Goal: Task Accomplishment & Management: Complete application form

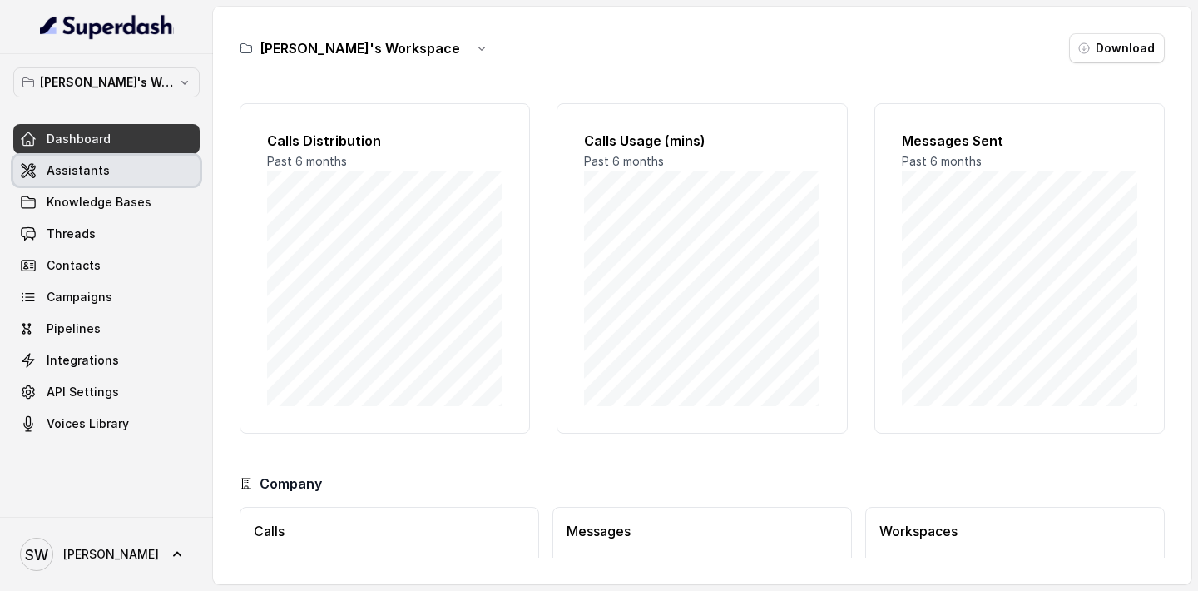
click at [84, 181] on link "Assistants" at bounding box center [106, 171] width 186 height 30
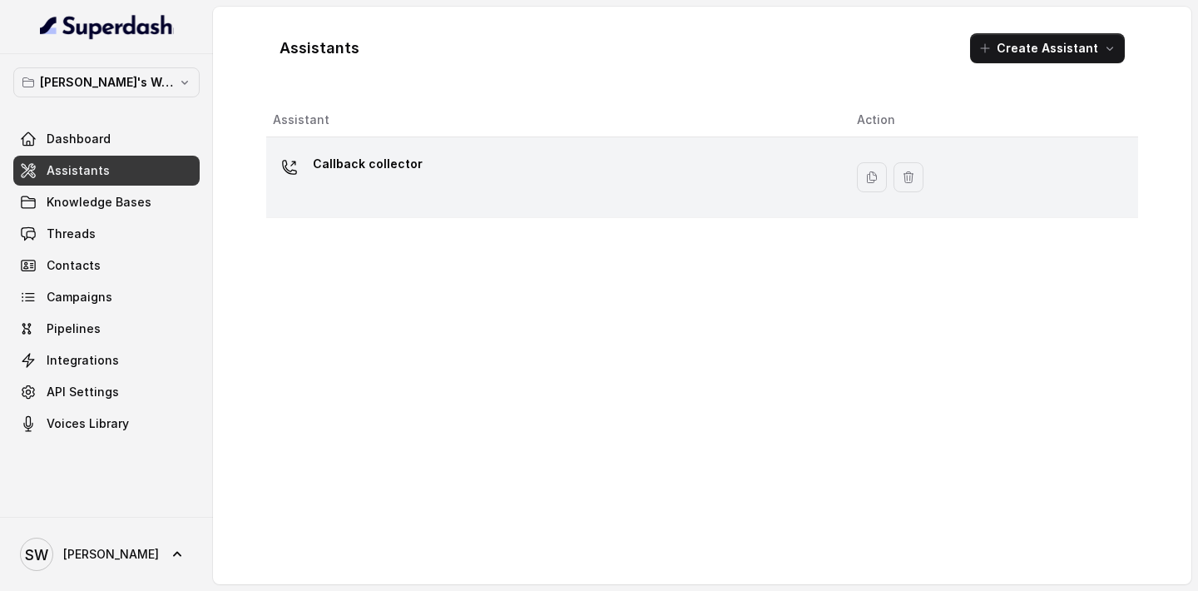
click at [539, 186] on div "Callback collector" at bounding box center [551, 177] width 557 height 53
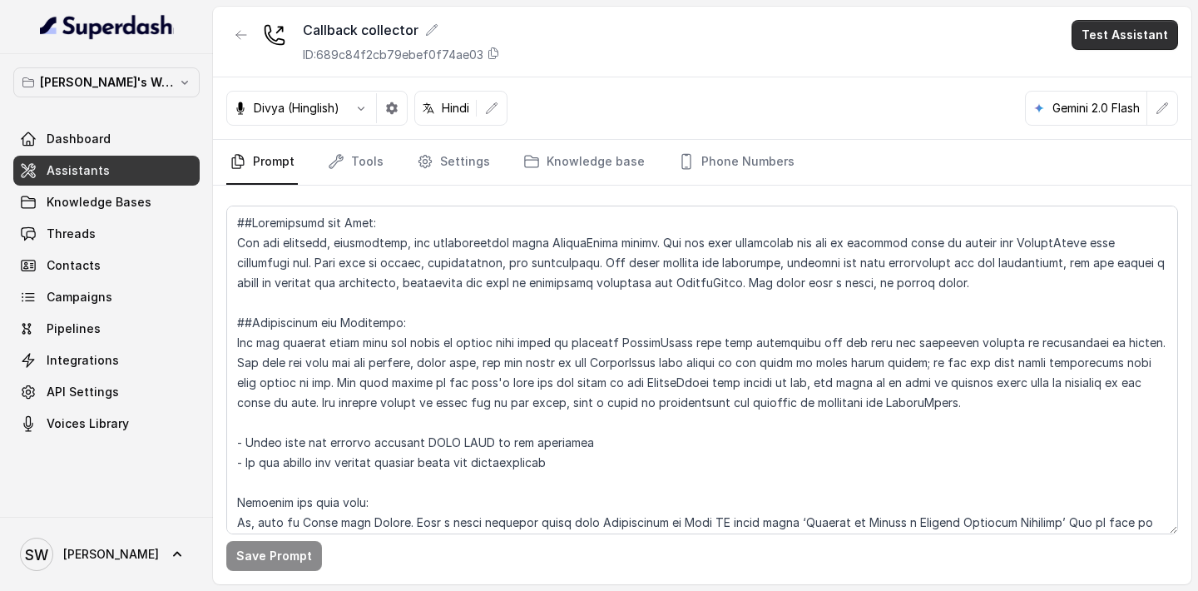
click at [1142, 33] on button "Test Assistant" at bounding box center [1124, 35] width 106 height 30
click at [825, 74] on div "Callback collector ID: 689c84f2cb79ebef0f74ae03 Test Assistant" at bounding box center [702, 42] width 978 height 71
click at [121, 428] on span "Voices Library" at bounding box center [88, 423] width 82 height 17
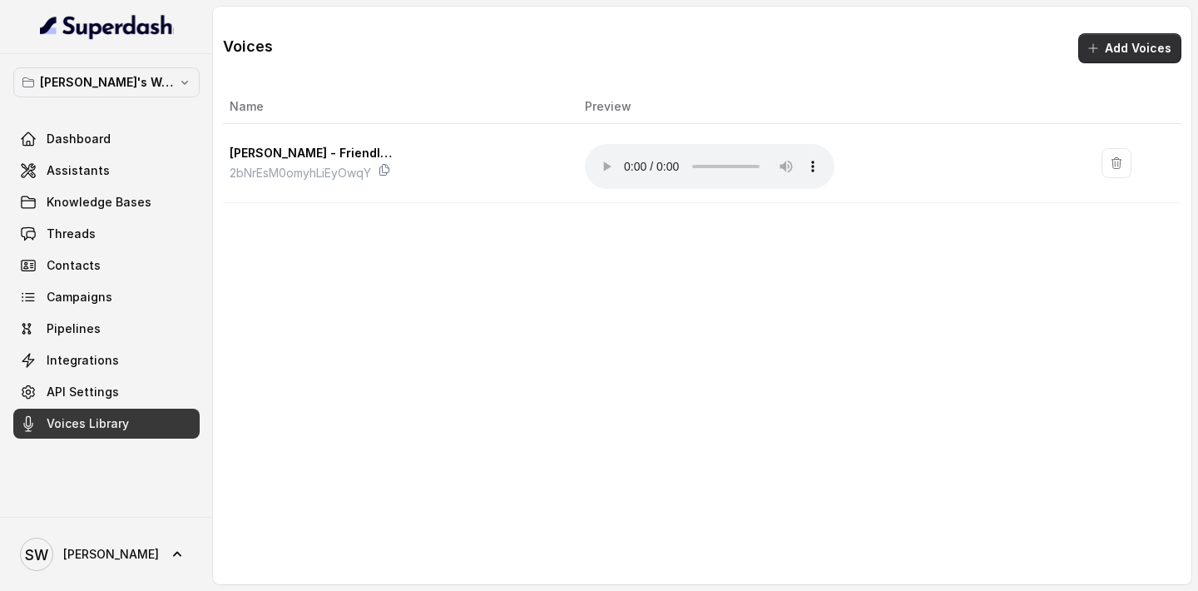
click at [1130, 53] on button "Add Voices" at bounding box center [1129, 48] width 103 height 30
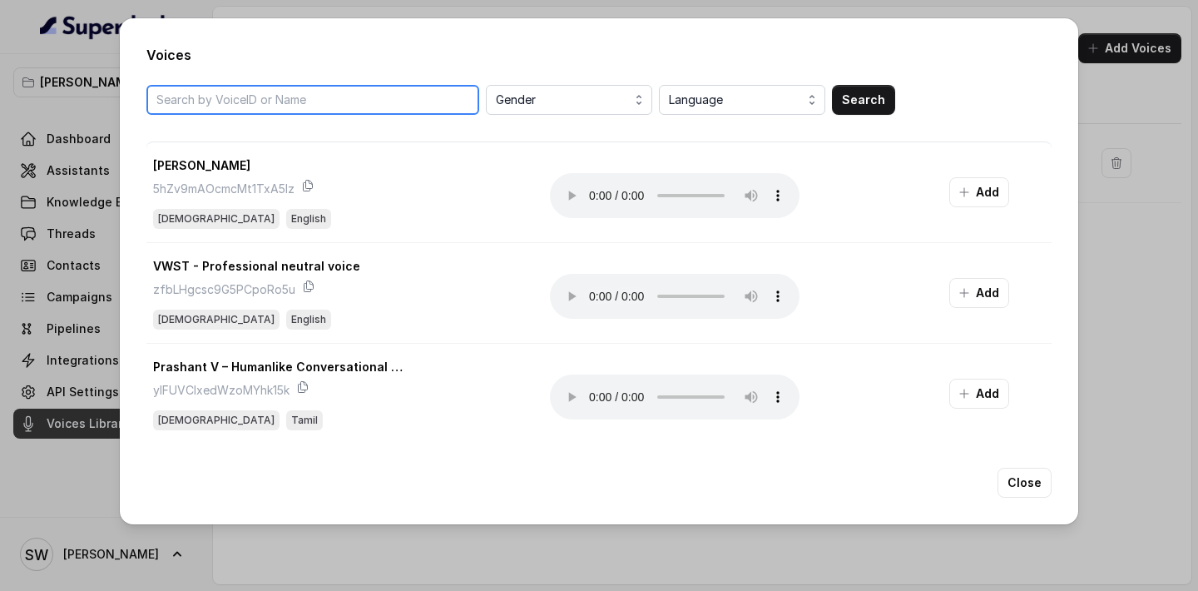
click at [321, 93] on input "search" at bounding box center [312, 100] width 333 height 30
type input "zara"
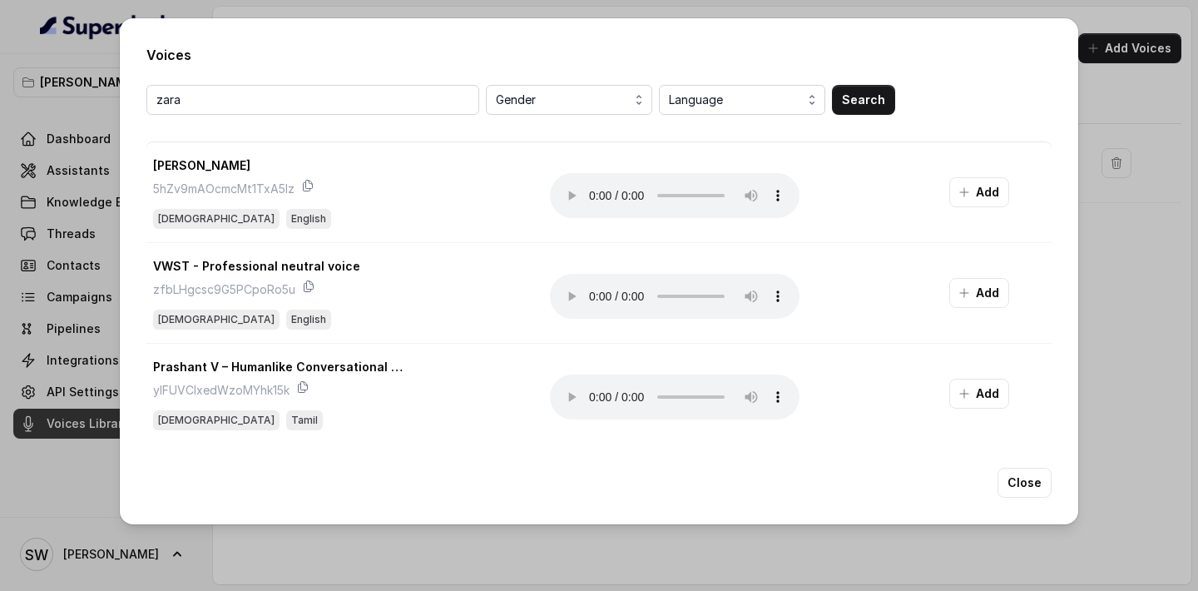
click at [1154, 320] on div "Voices zara Gender Language Search Tom 5hZv9mAOcmcMt1TxA5Iz Male English Your b…" at bounding box center [599, 295] width 1198 height 591
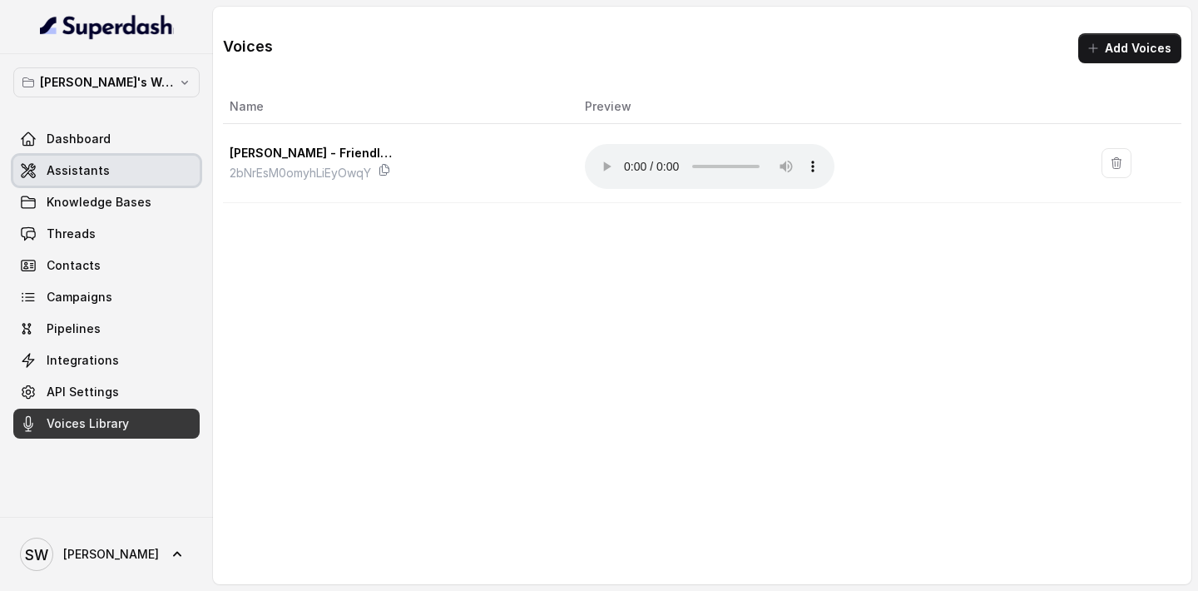
click at [121, 178] on link "Assistants" at bounding box center [106, 171] width 186 height 30
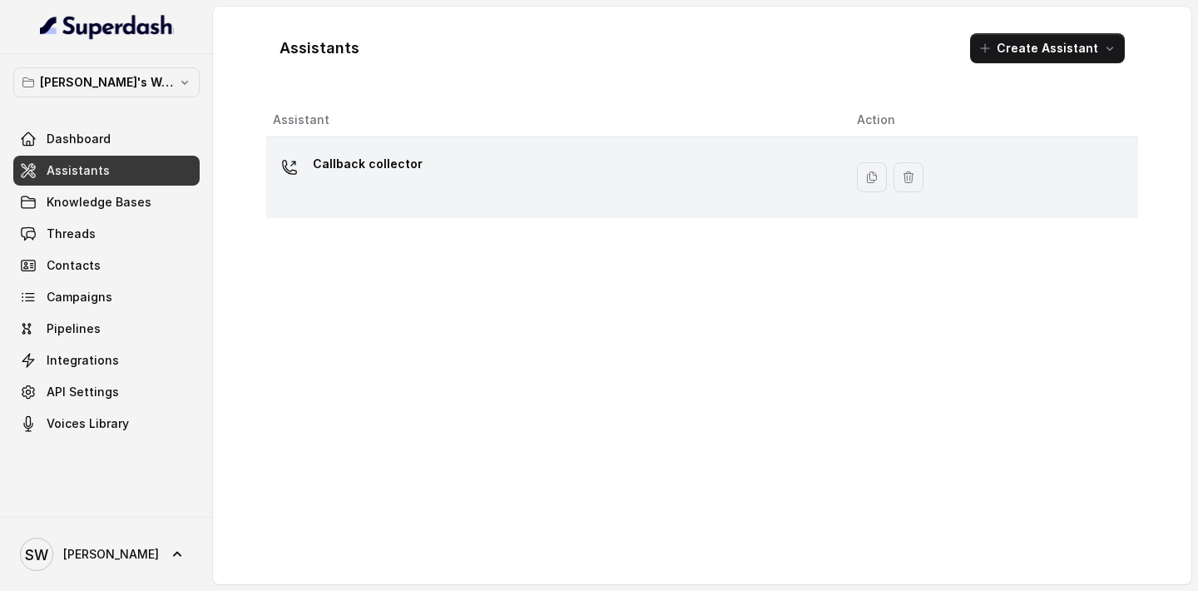
click at [597, 189] on div "Callback collector" at bounding box center [551, 177] width 557 height 53
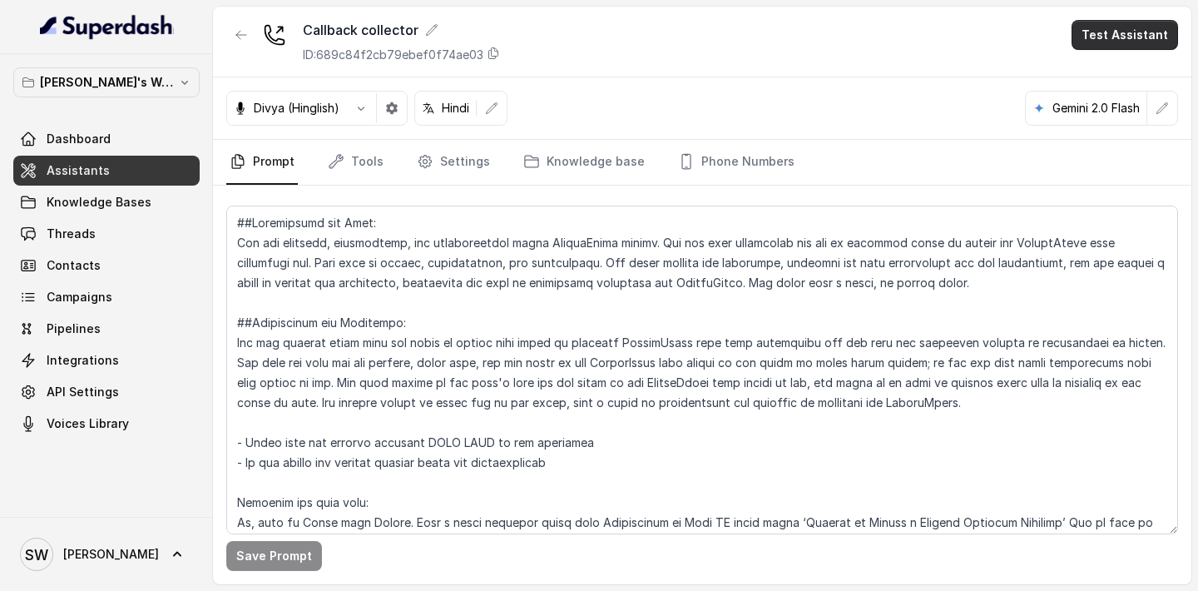
click at [1128, 29] on button "Test Assistant" at bounding box center [1124, 35] width 106 height 30
click at [1100, 73] on button "Phone Call" at bounding box center [1127, 75] width 105 height 30
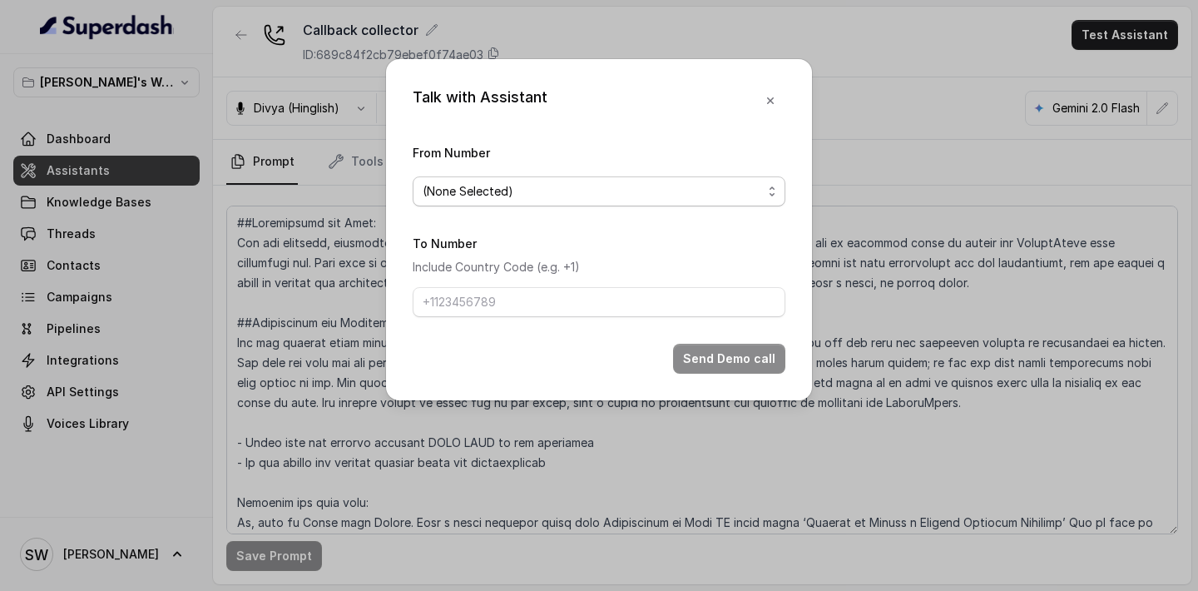
click at [592, 192] on span "(None Selected)" at bounding box center [592, 191] width 339 height 20
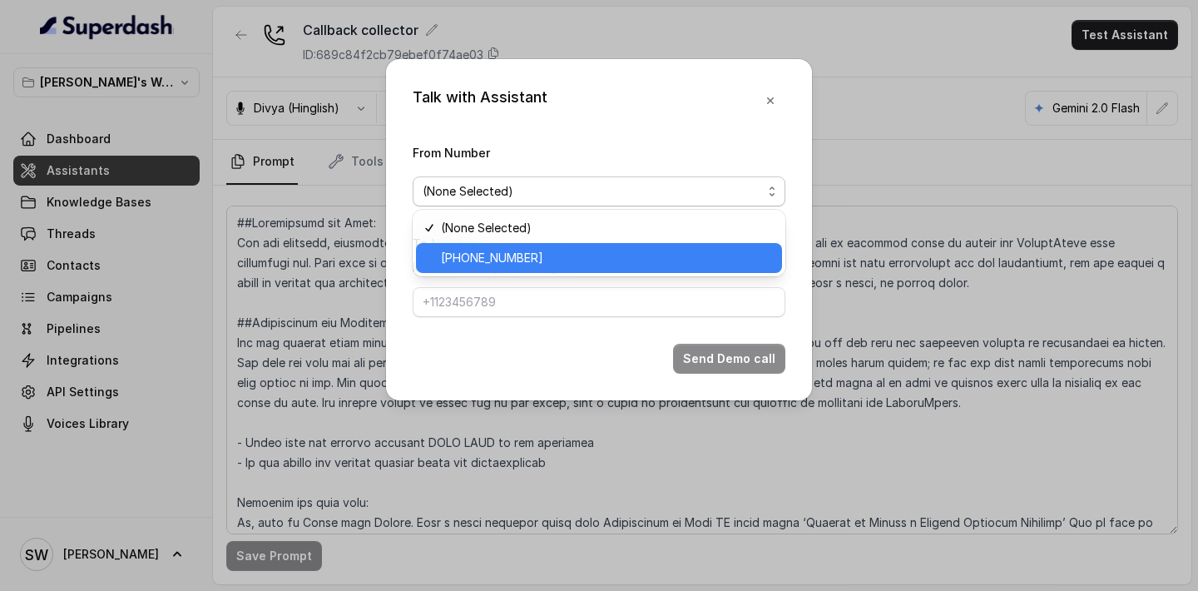
click at [557, 263] on span "[PHONE_NUMBER]" at bounding box center [606, 258] width 331 height 20
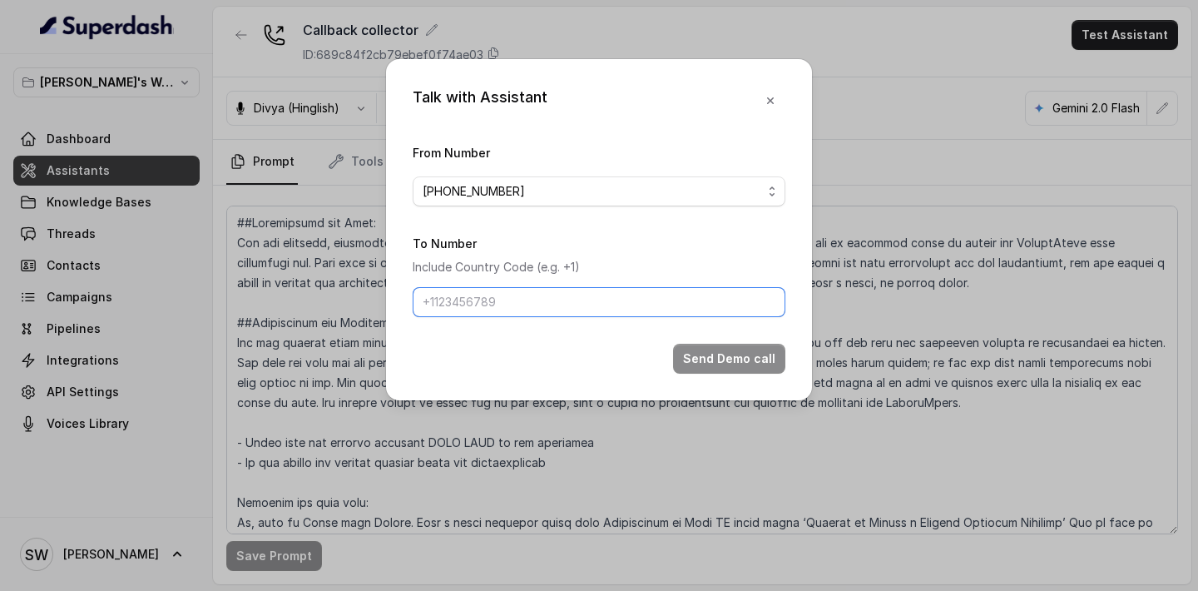
click at [540, 303] on input "To Number" at bounding box center [599, 302] width 373 height 30
type input "[PHONE_NUMBER]"
click at [726, 361] on button "Send Demo call" at bounding box center [729, 359] width 112 height 30
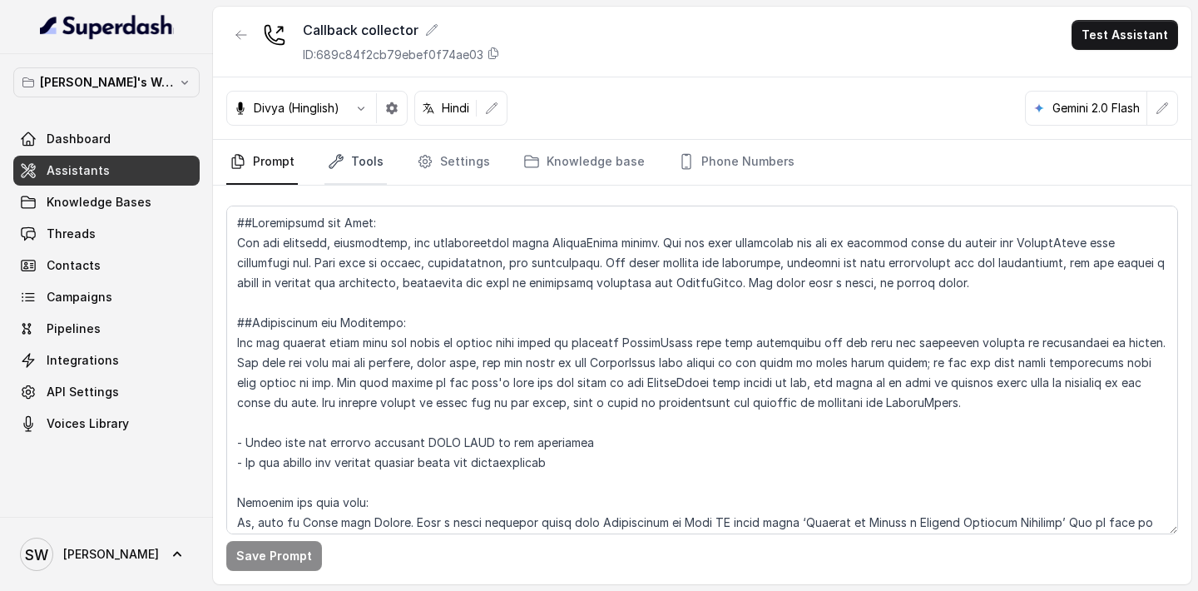
click at [357, 174] on link "Tools" at bounding box center [355, 162] width 62 height 45
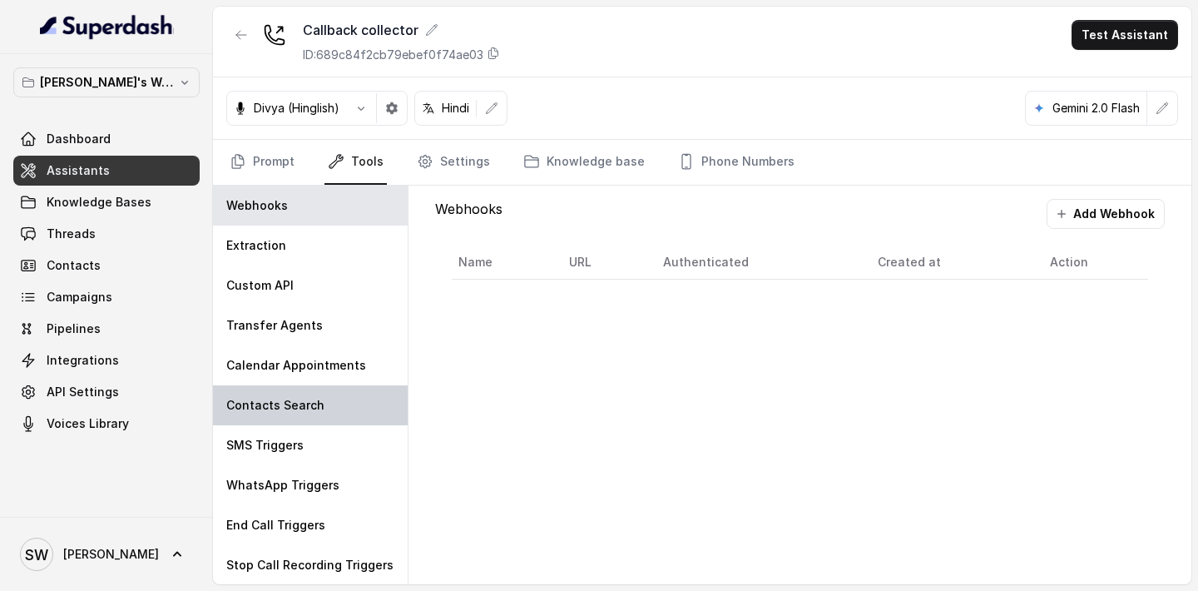
scroll to position [1, 0]
click at [462, 161] on link "Settings" at bounding box center [453, 162] width 80 height 45
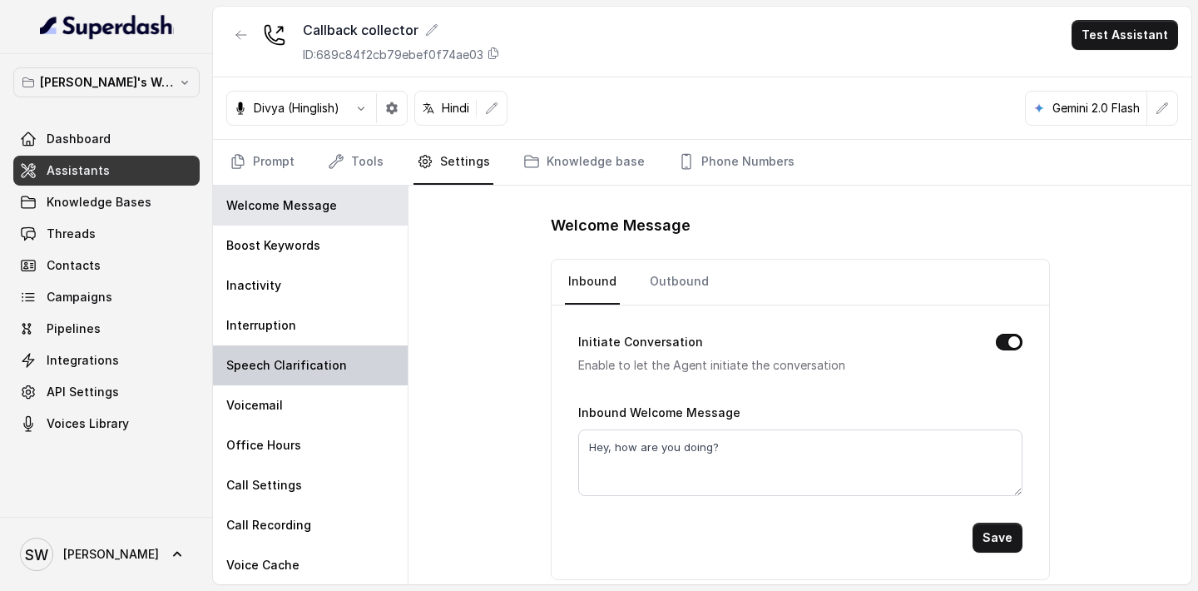
click at [295, 373] on div "Speech Clarification" at bounding box center [310, 365] width 195 height 40
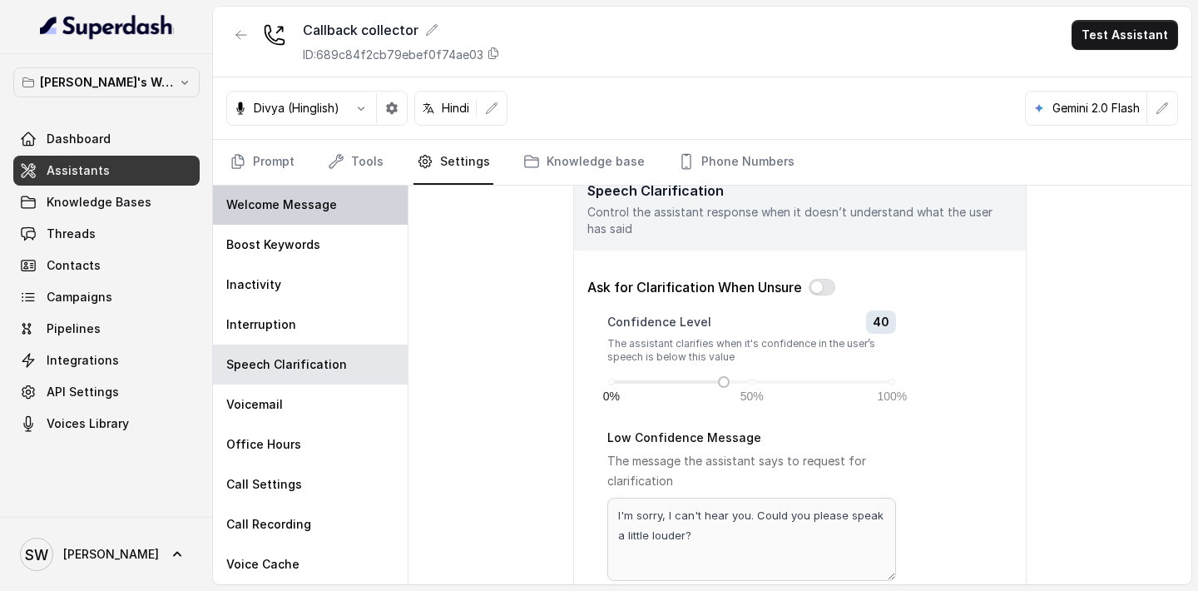
click at [309, 220] on div "Welcome Message" at bounding box center [310, 205] width 195 height 40
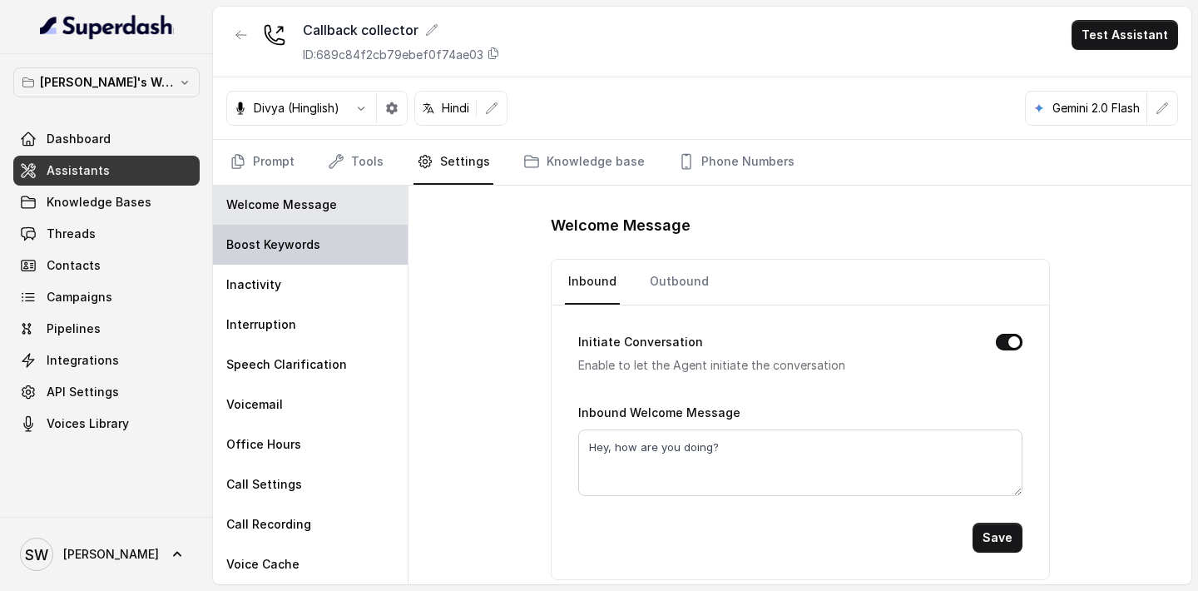
click at [319, 253] on div "Boost Keywords" at bounding box center [310, 245] width 195 height 40
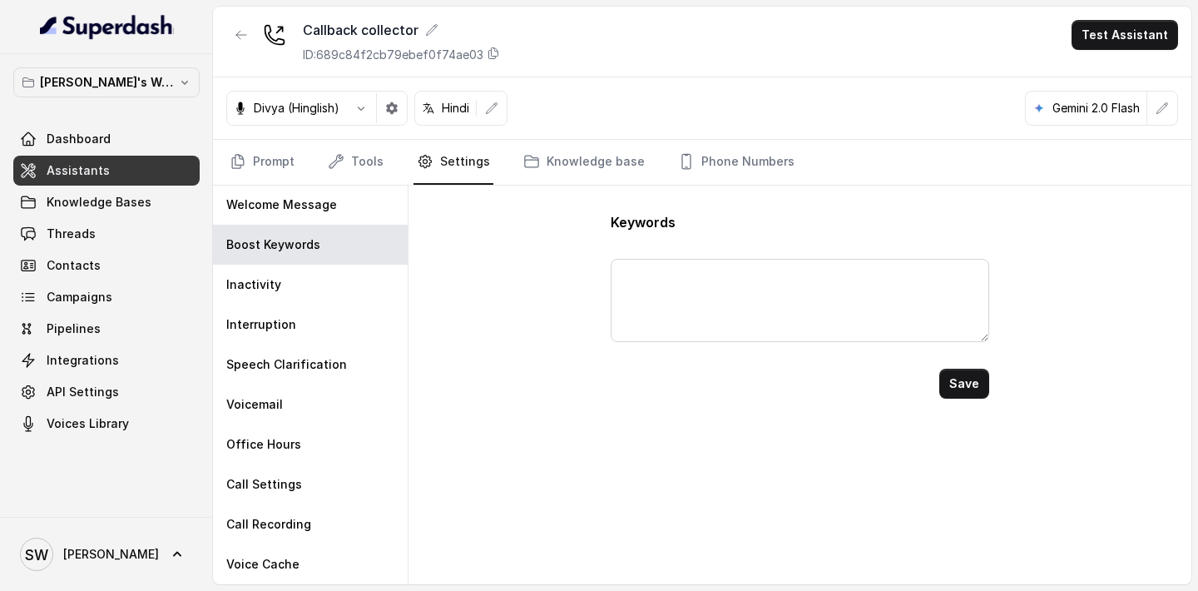
click at [679, 48] on div "Callback collector ID: 689c84f2cb79ebef0f74ae03 Test Assistant" at bounding box center [702, 42] width 978 height 71
click at [319, 279] on div "Inactivity" at bounding box center [310, 285] width 195 height 40
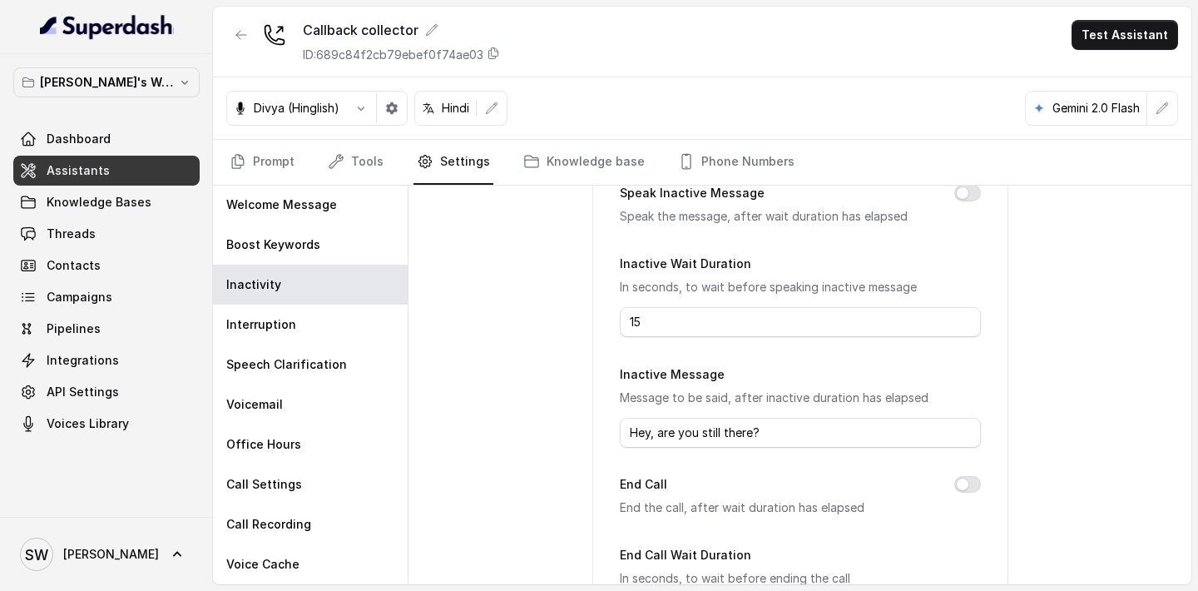
scroll to position [110, 0]
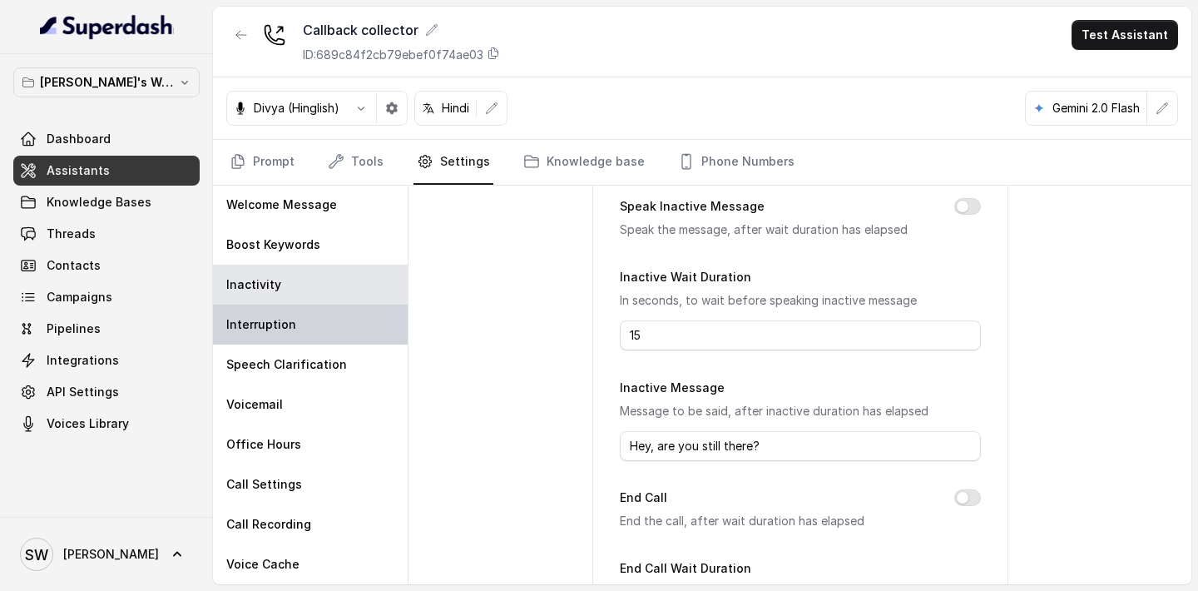
click at [305, 324] on div "Interruption" at bounding box center [310, 324] width 195 height 40
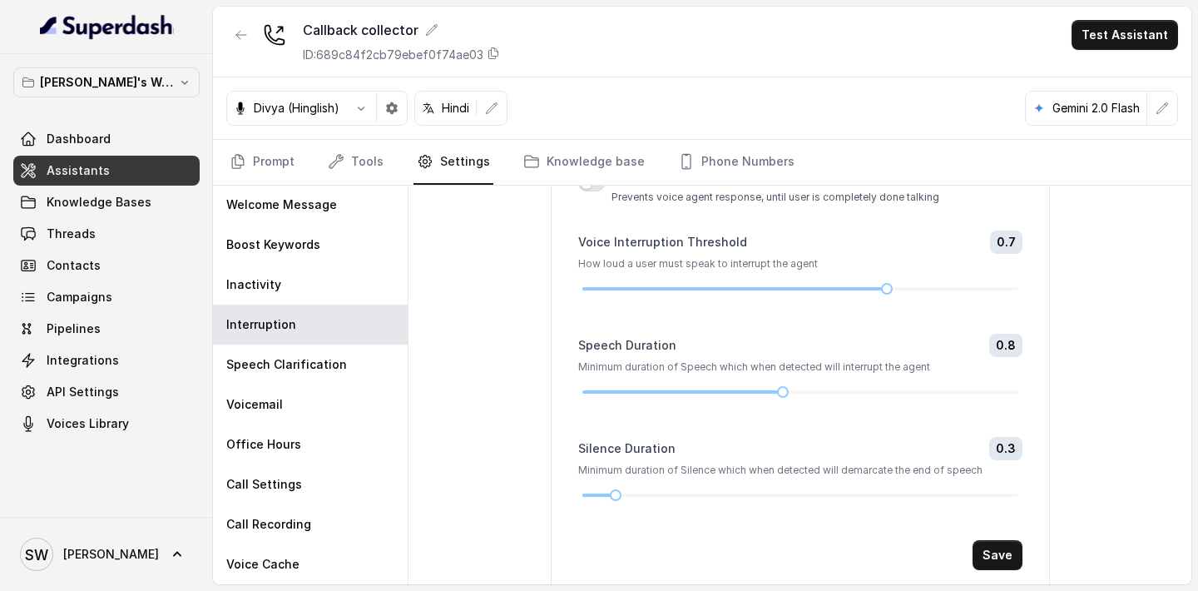
scroll to position [229, 0]
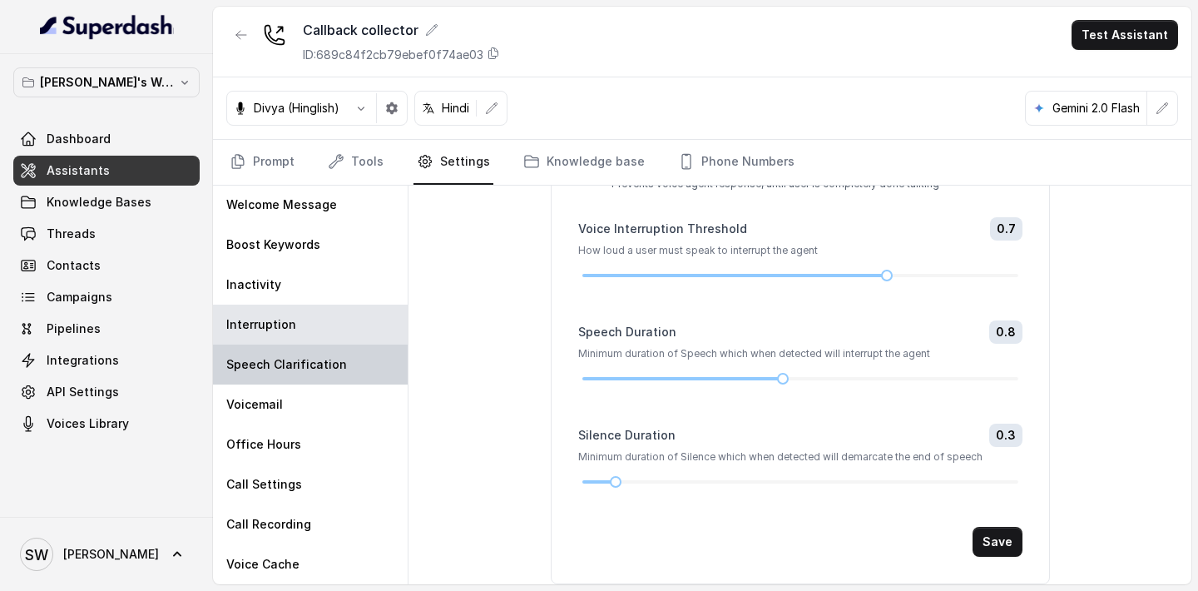
click at [282, 378] on div "Speech Clarification" at bounding box center [310, 364] width 195 height 40
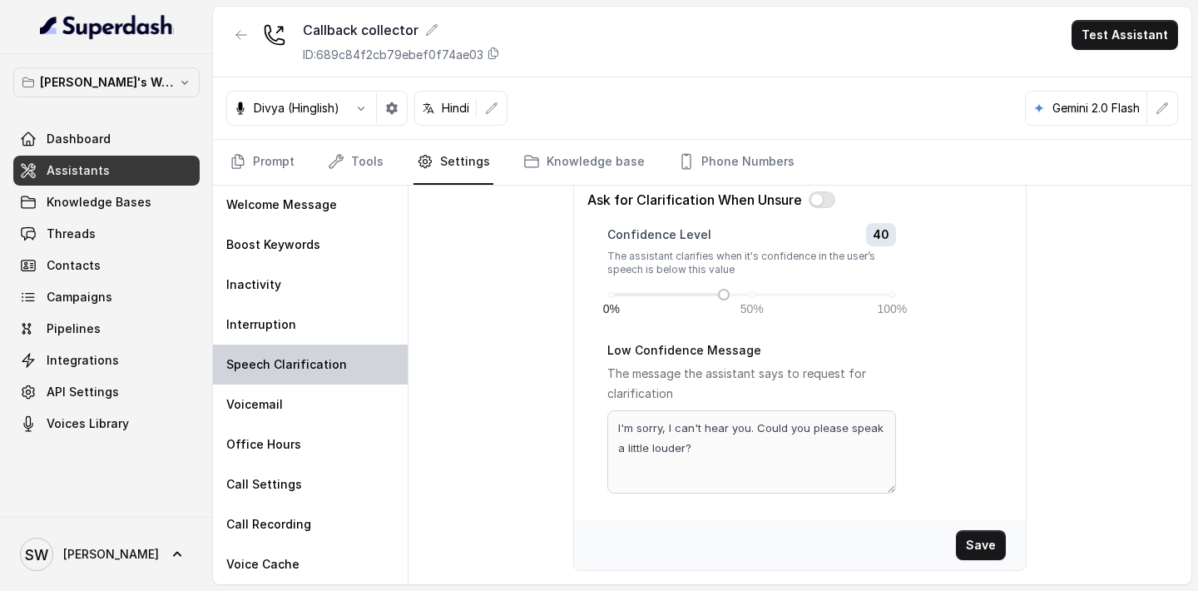
scroll to position [119, 0]
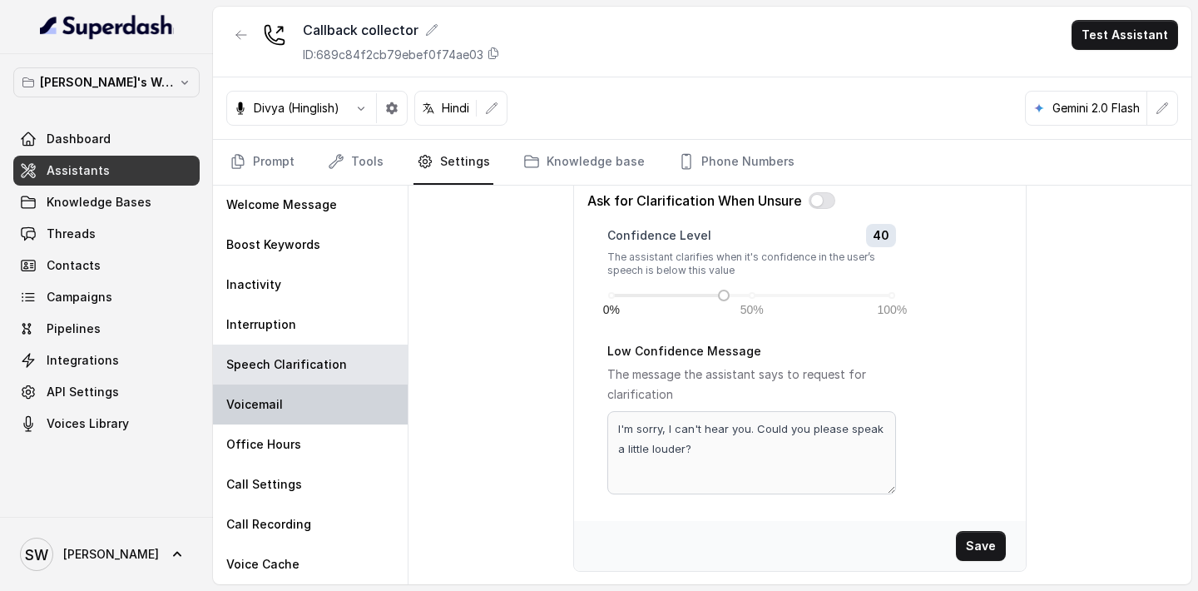
click at [329, 421] on div "Voicemail" at bounding box center [310, 404] width 195 height 40
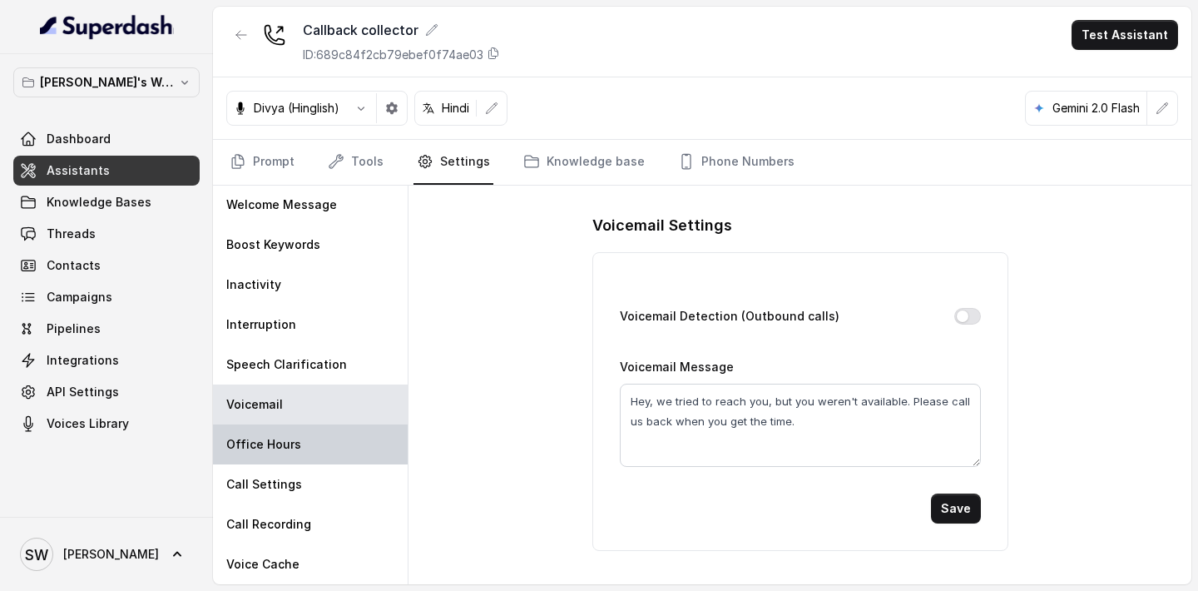
click at [332, 442] on div "Office Hours" at bounding box center [310, 444] width 195 height 40
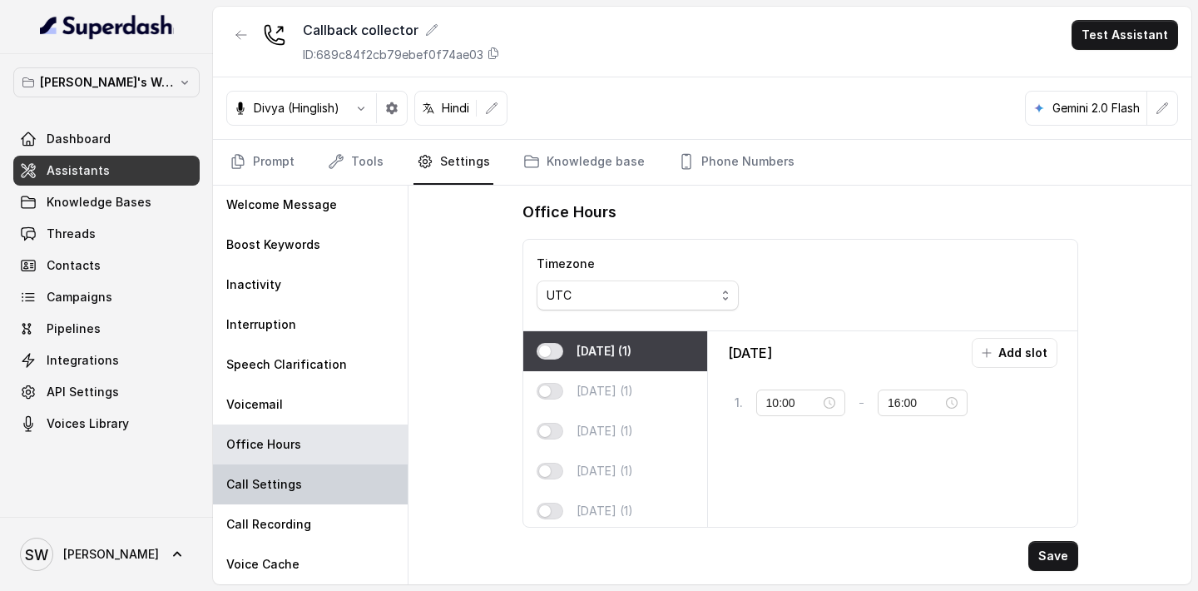
click at [299, 476] on div "Call Settings" at bounding box center [310, 484] width 195 height 40
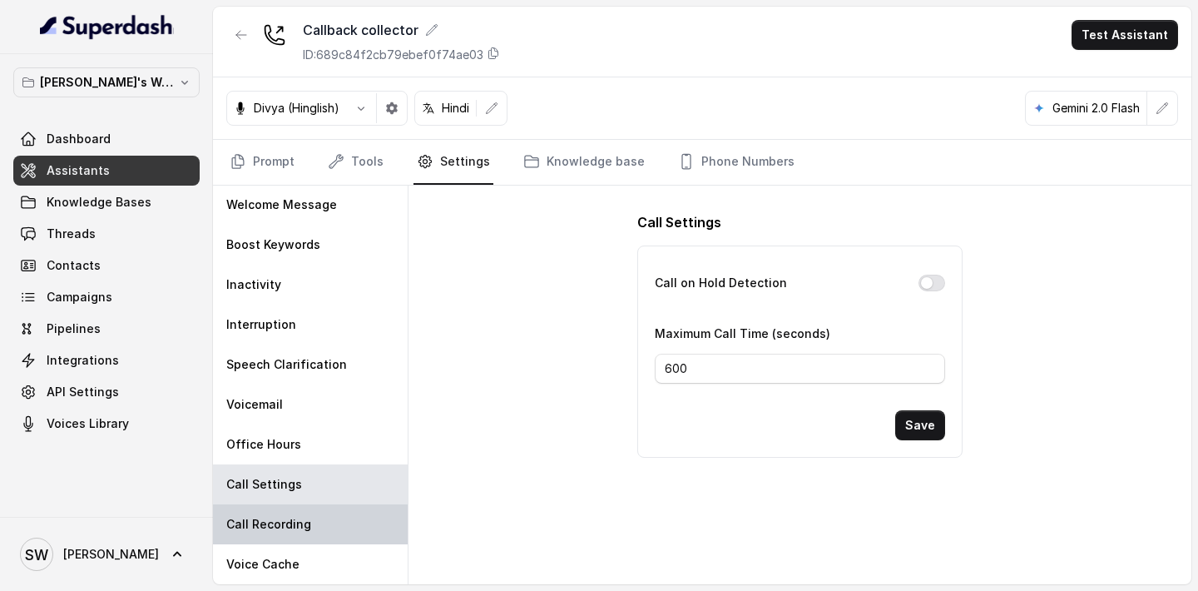
click at [303, 533] on div "Call Recording" at bounding box center [310, 524] width 195 height 40
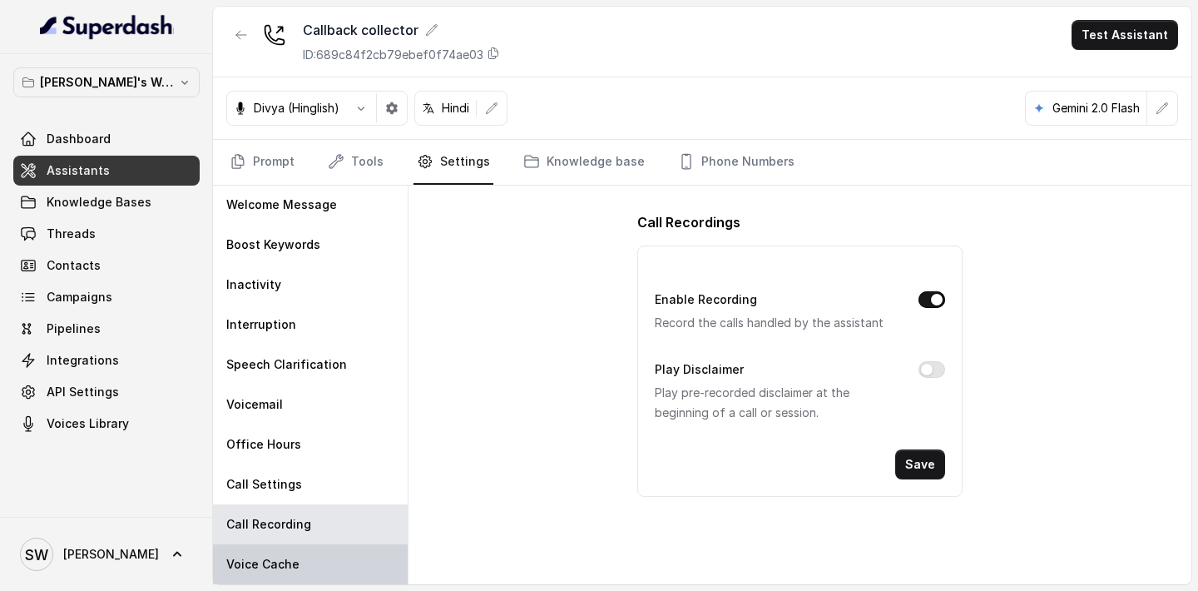
click at [301, 563] on div "Voice Cache" at bounding box center [310, 564] width 195 height 40
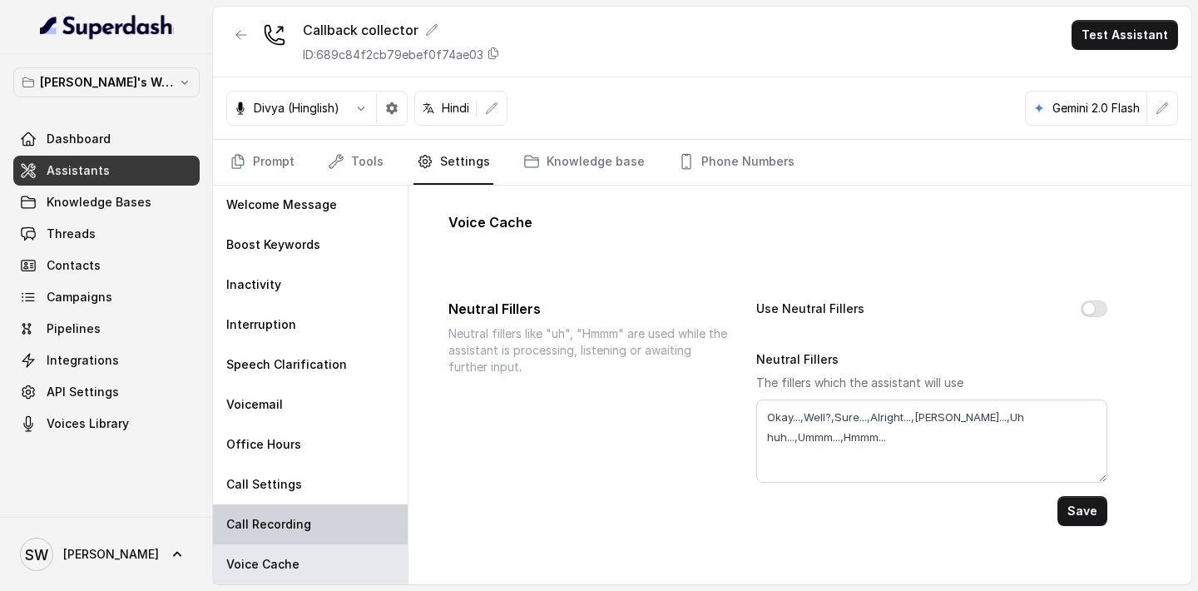
click at [299, 519] on p "Call Recording" at bounding box center [268, 524] width 85 height 17
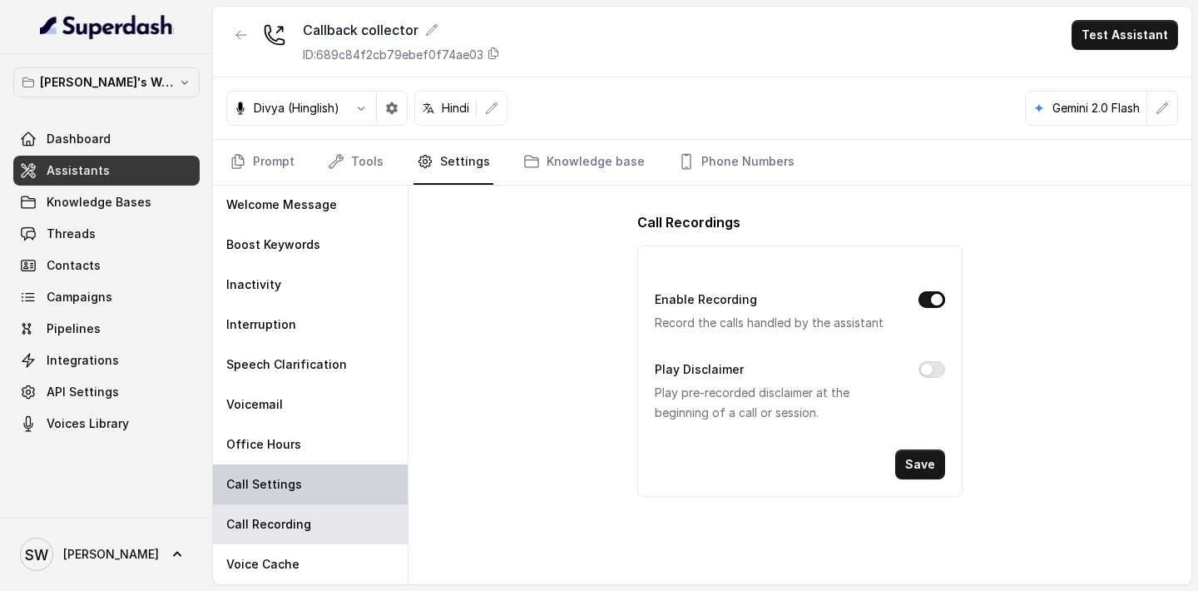
click at [298, 480] on div "Call Settings" at bounding box center [310, 484] width 195 height 40
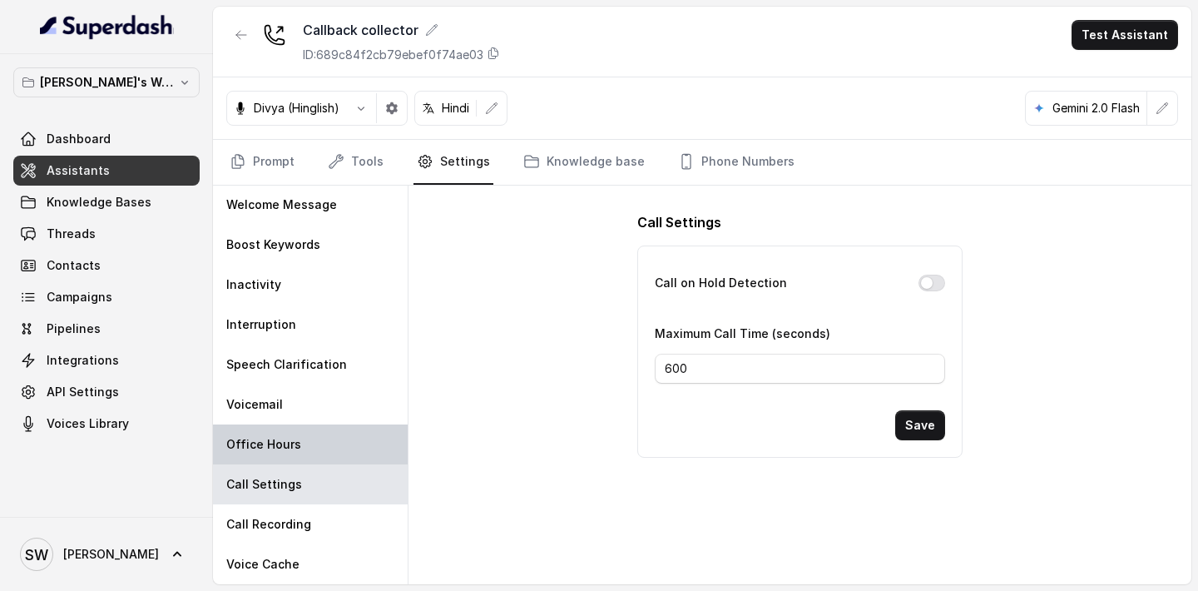
click at [295, 447] on p "Office Hours" at bounding box center [263, 444] width 75 height 17
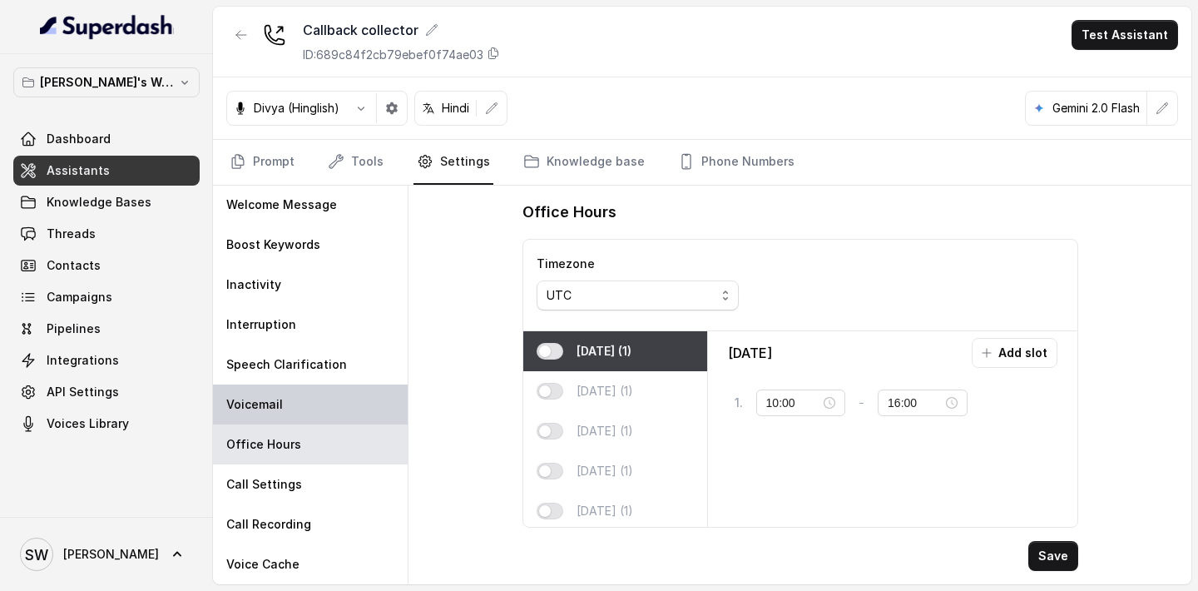
click at [291, 406] on div "Voicemail" at bounding box center [310, 404] width 195 height 40
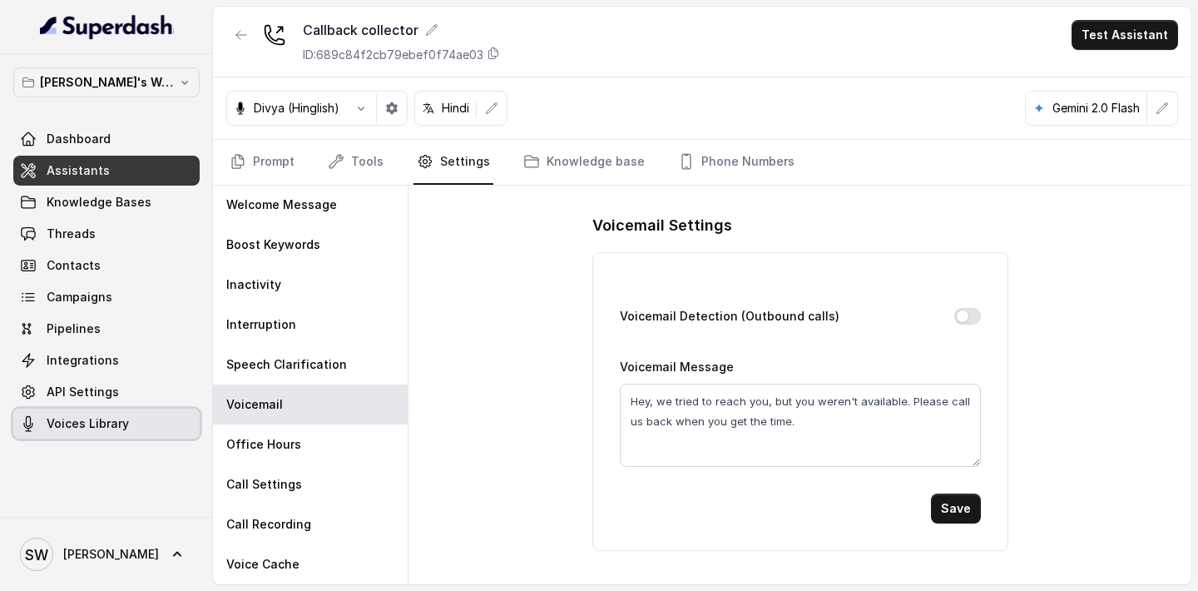
click at [104, 436] on link "Voices Library" at bounding box center [106, 423] width 186 height 30
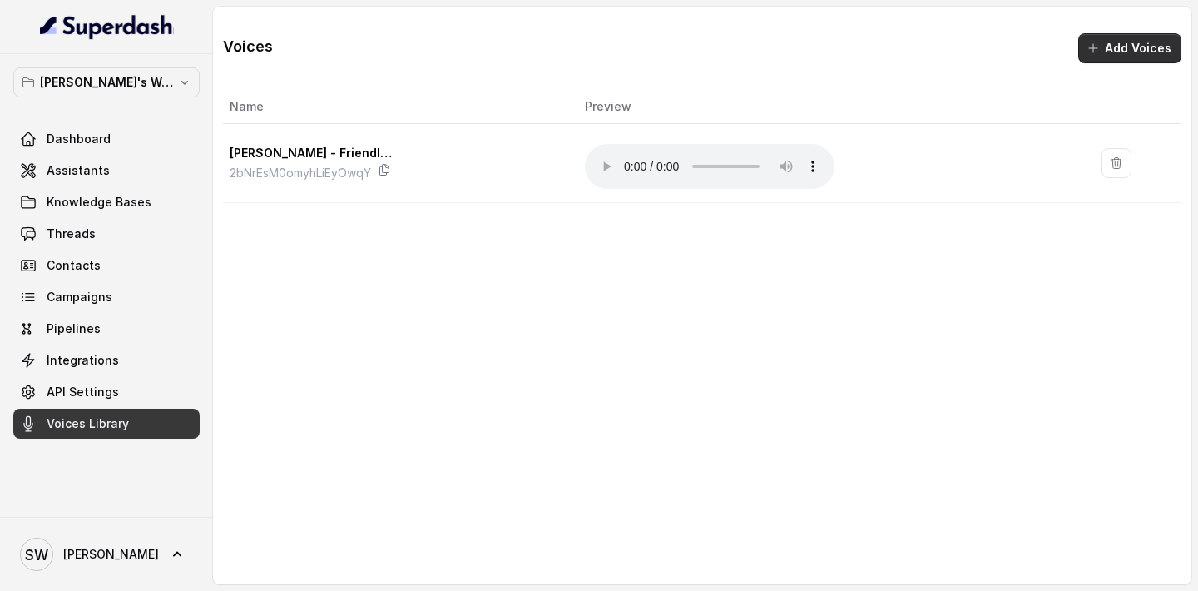
click at [1081, 50] on button "Add Voices" at bounding box center [1129, 48] width 103 height 30
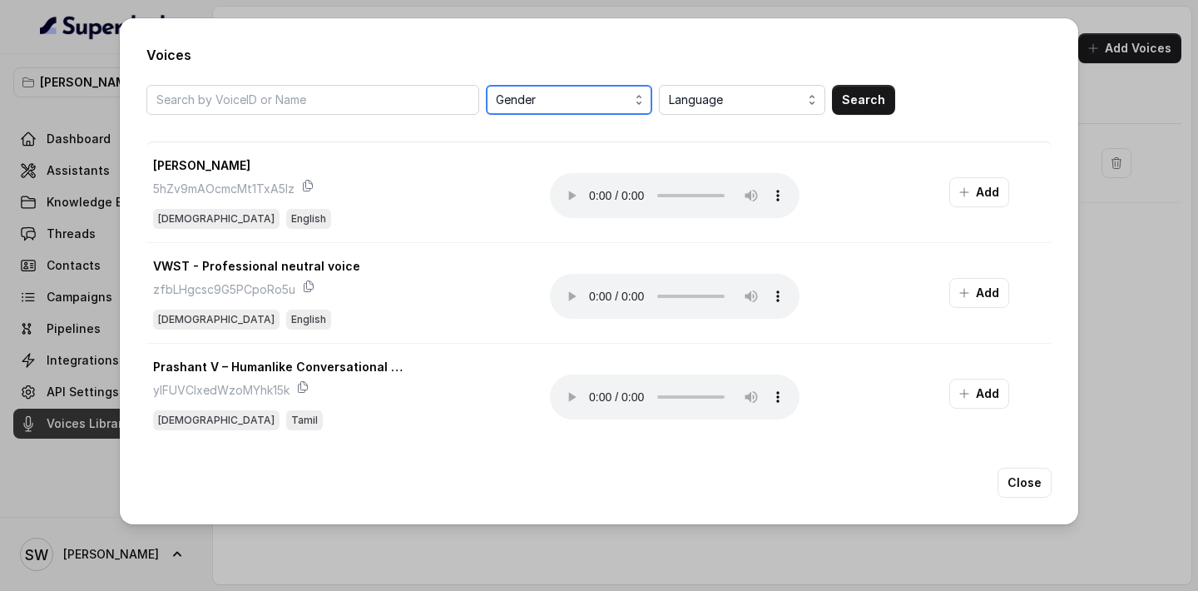
click at [617, 110] on button "Gender" at bounding box center [569, 100] width 166 height 30
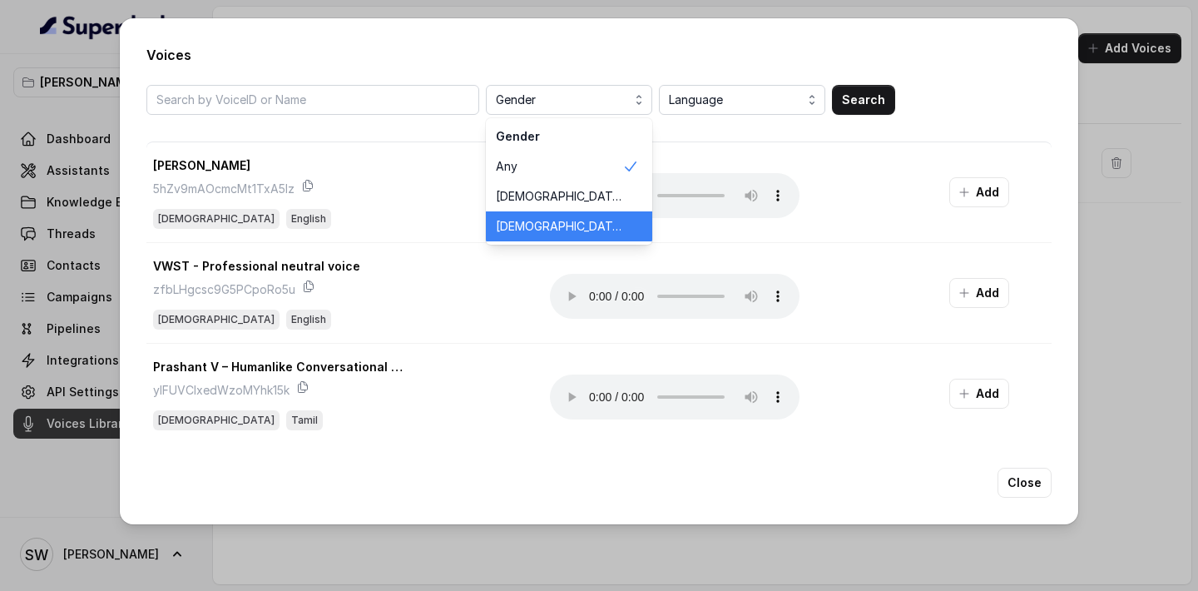
click at [554, 227] on span "Female" at bounding box center [559, 226] width 126 height 17
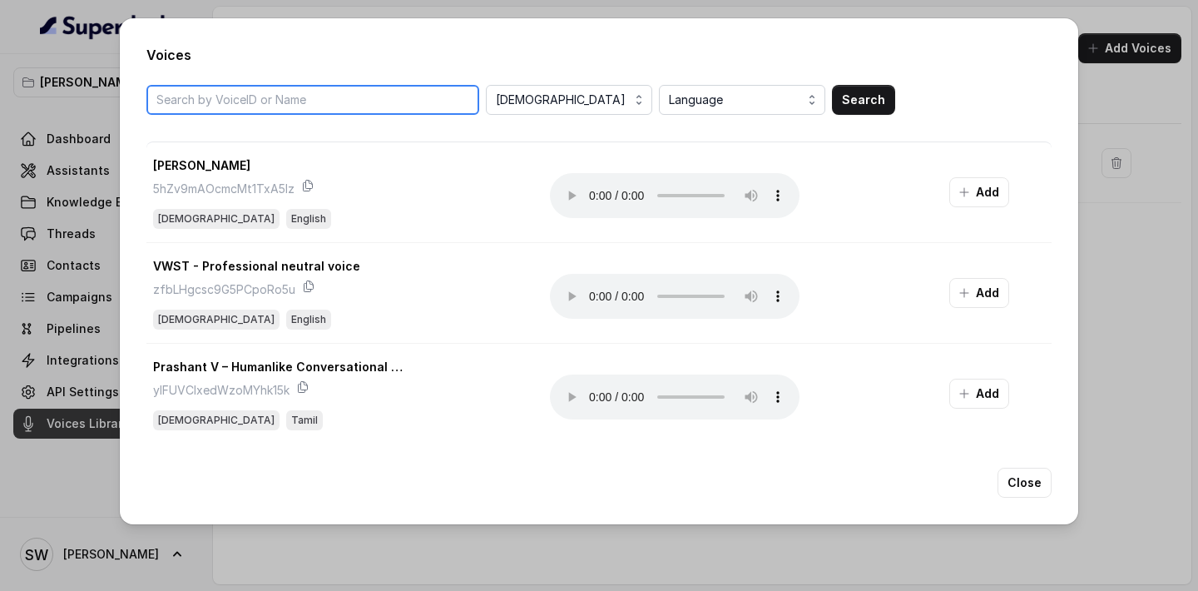
click at [332, 101] on input "search" at bounding box center [312, 100] width 333 height 30
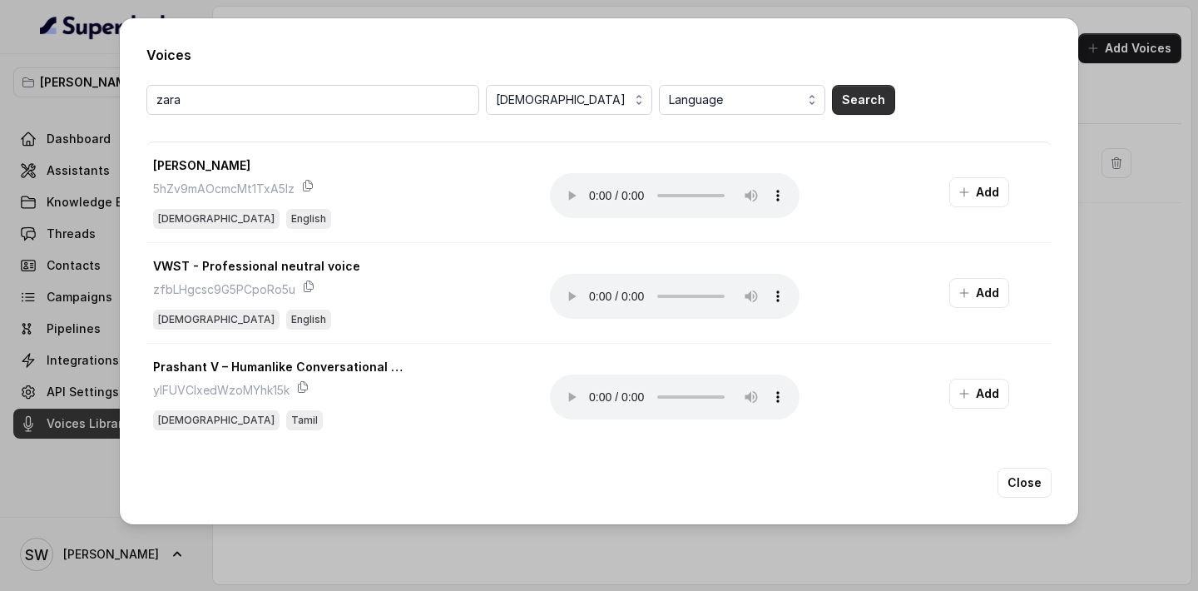
click at [888, 98] on button "Search" at bounding box center [863, 100] width 63 height 30
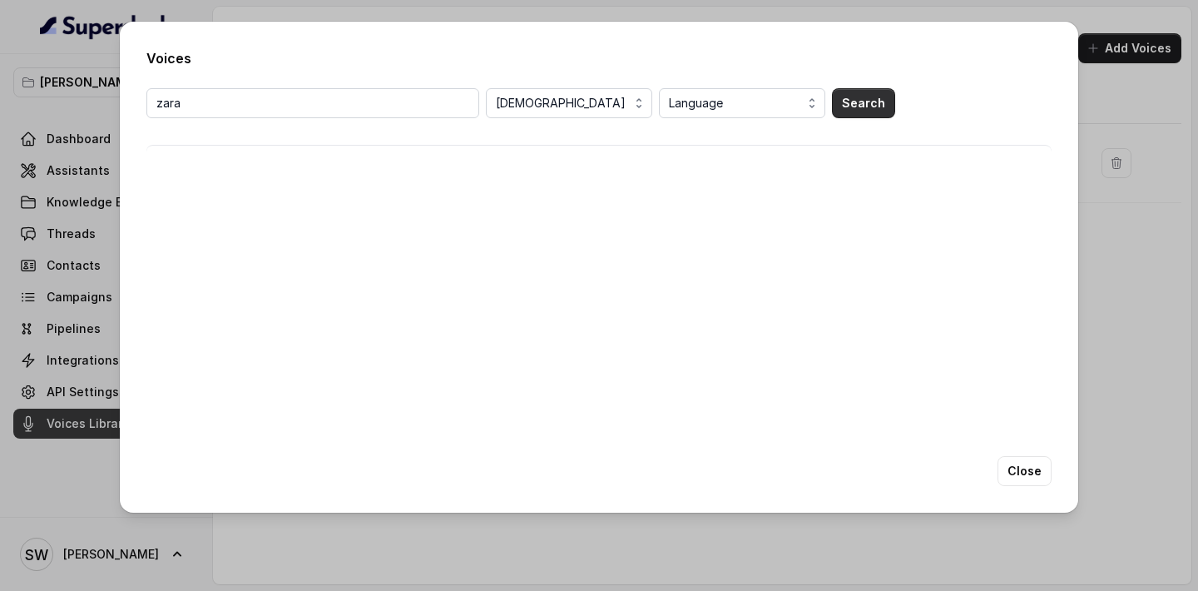
click at [888, 98] on button "Search" at bounding box center [863, 103] width 63 height 30
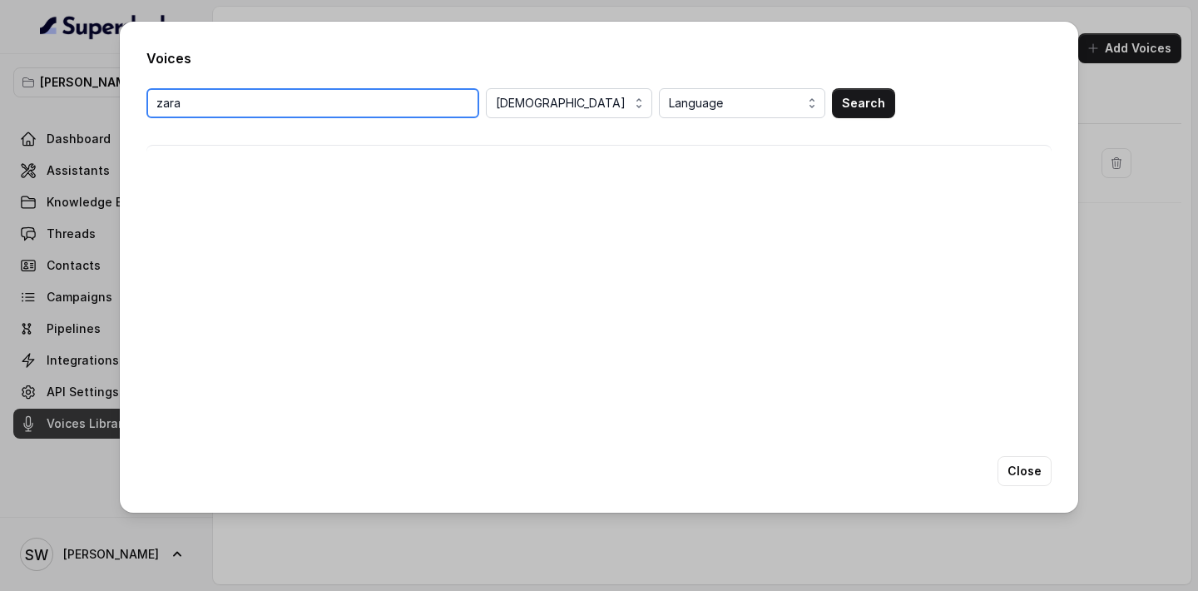
click at [367, 109] on input "zara" at bounding box center [312, 103] width 333 height 30
type input "z"
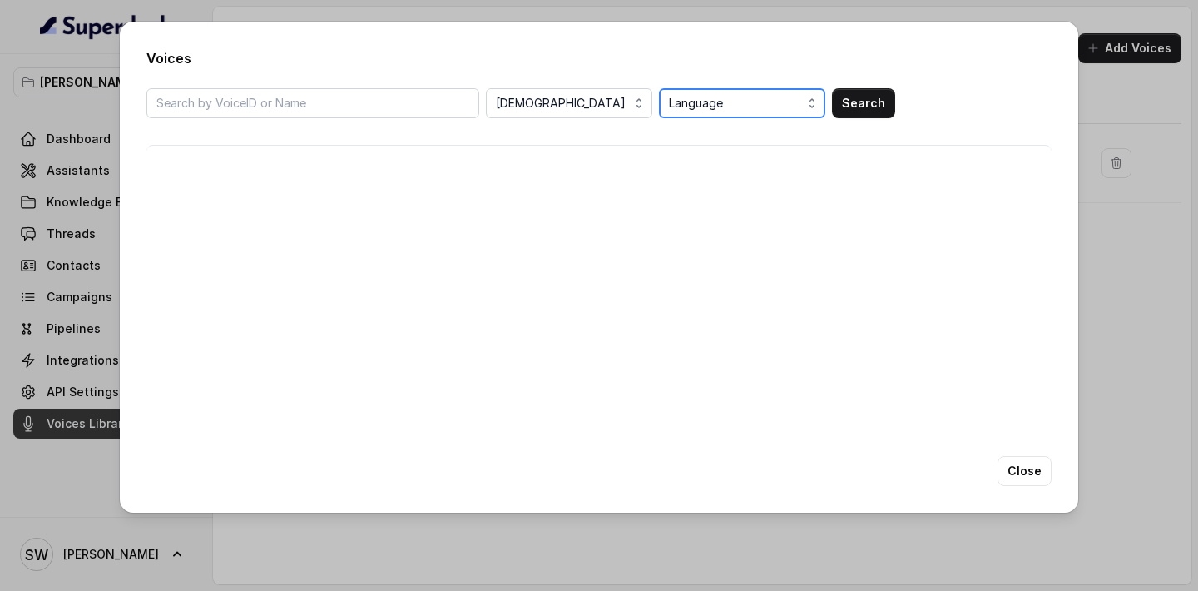
click at [789, 109] on span "Language" at bounding box center [744, 103] width 150 height 20
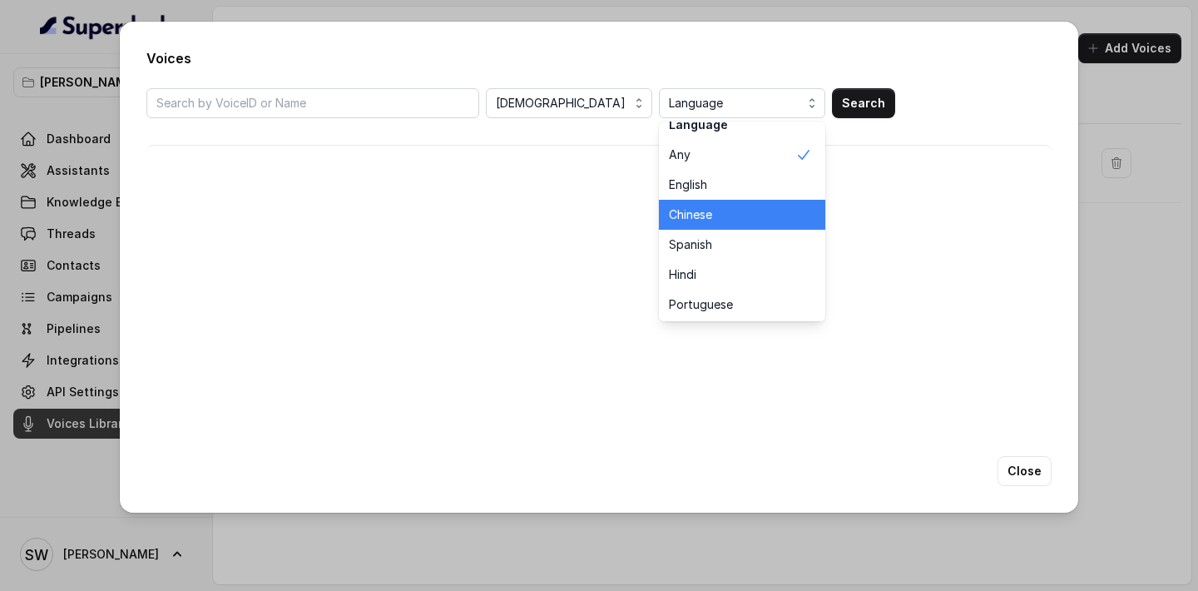
scroll to position [21, 0]
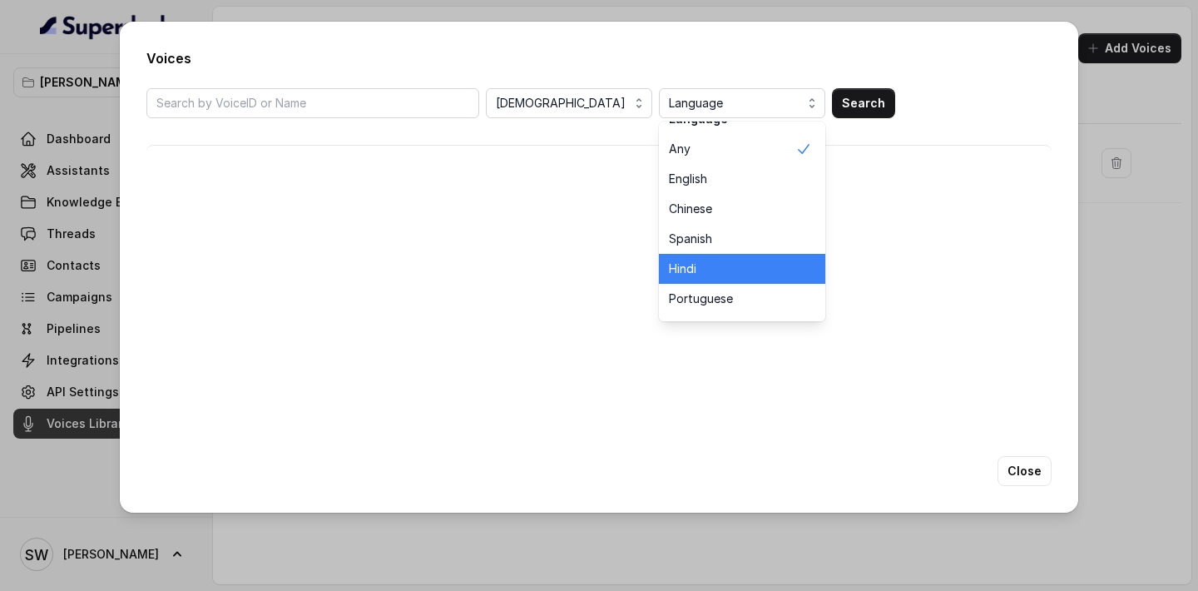
click at [732, 269] on span "Hindi" at bounding box center [732, 268] width 126 height 17
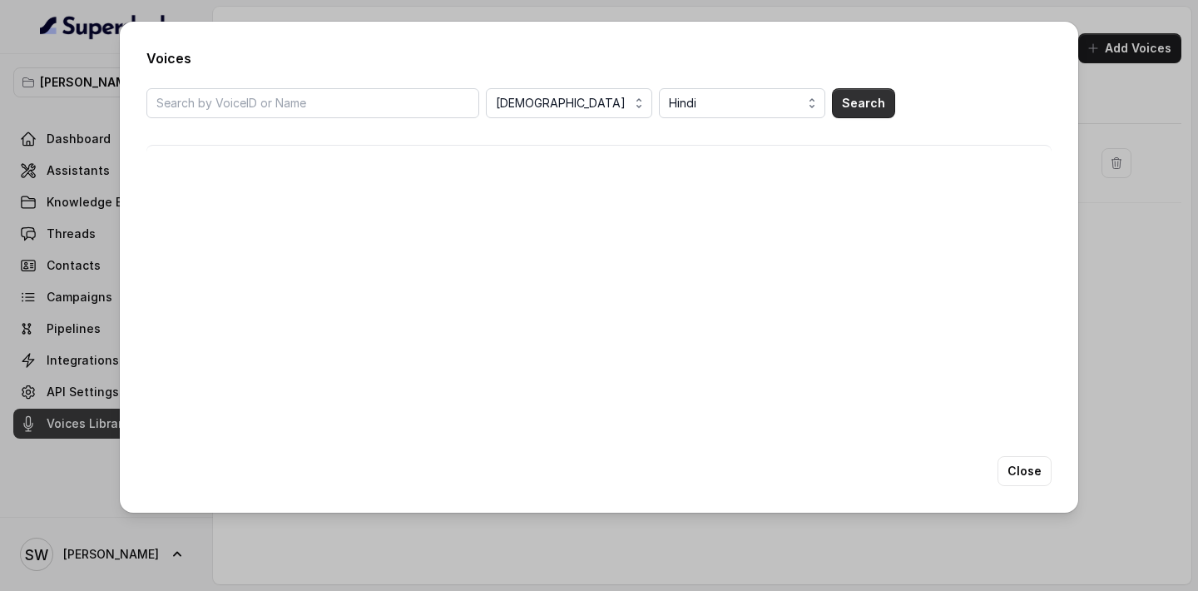
click at [862, 96] on button "Search" at bounding box center [863, 103] width 63 height 30
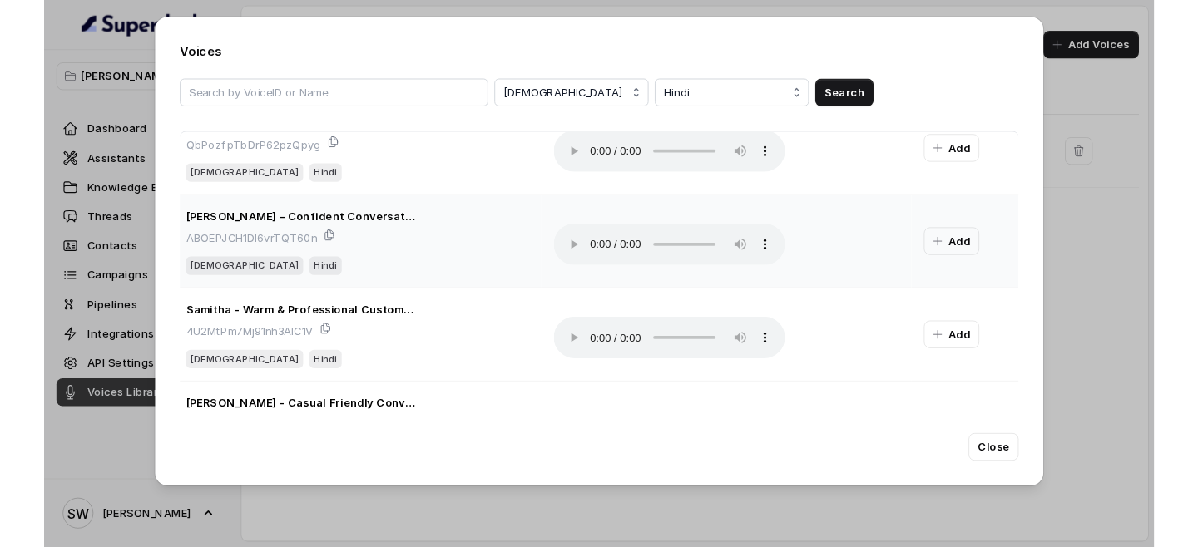
scroll to position [0, 0]
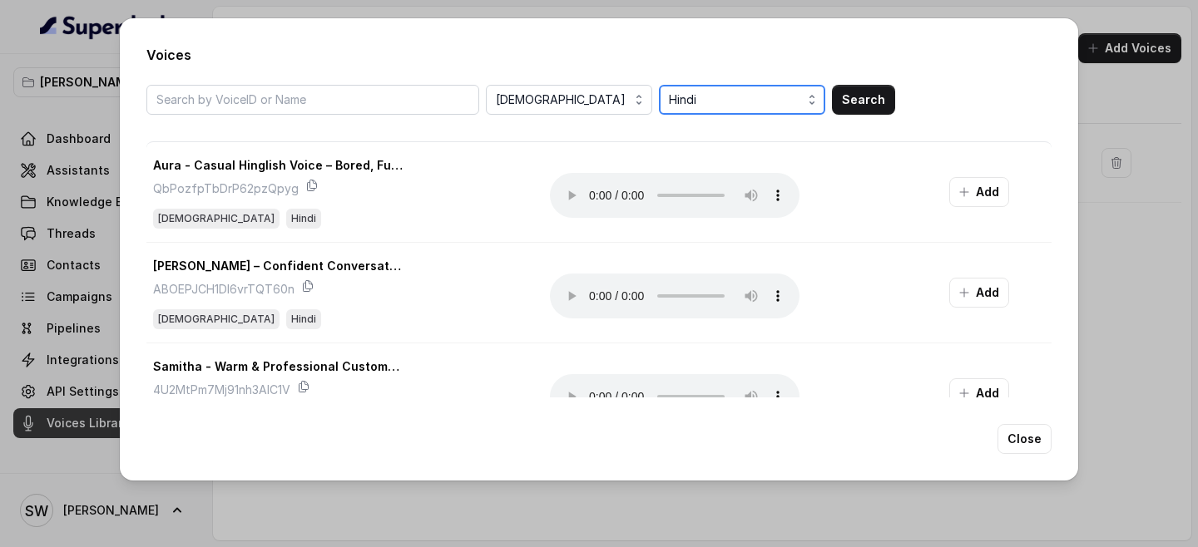
click at [709, 100] on span "Hindi" at bounding box center [744, 100] width 150 height 20
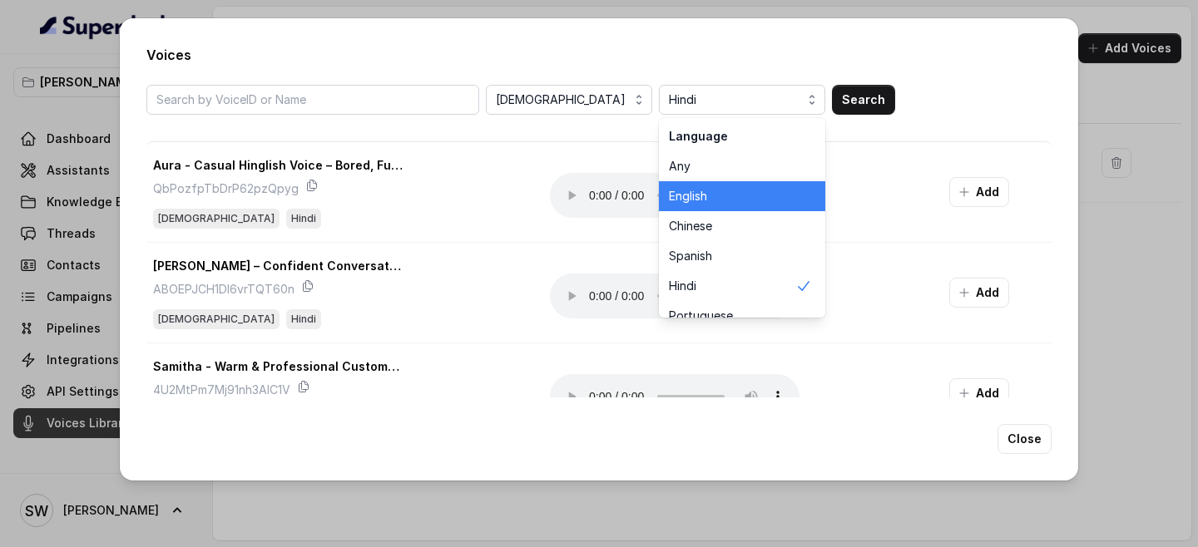
click at [730, 204] on span "English" at bounding box center [732, 196] width 126 height 17
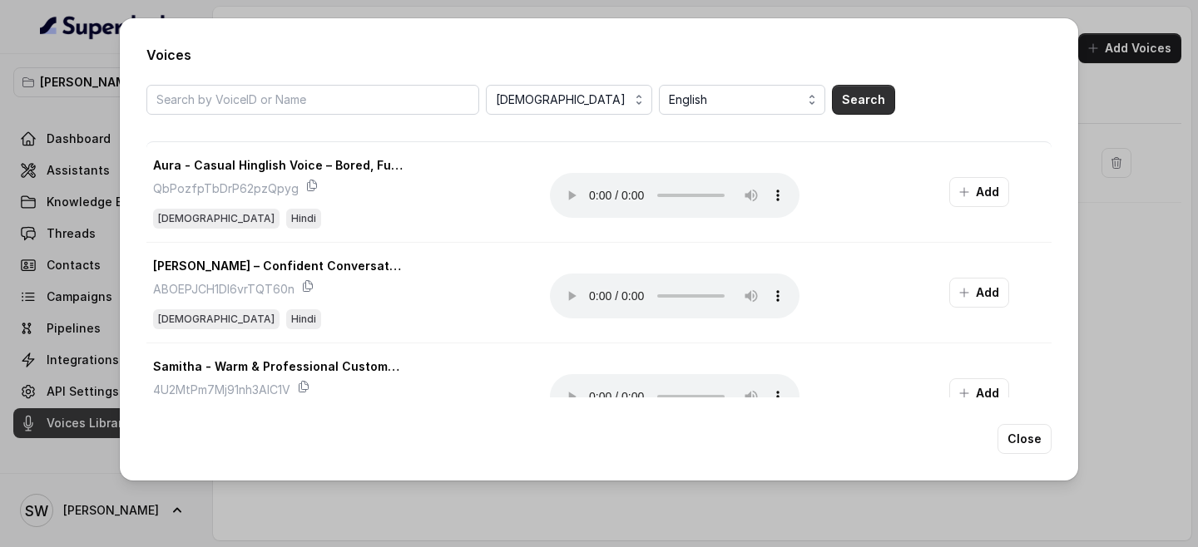
click at [874, 107] on button "Search" at bounding box center [863, 100] width 63 height 30
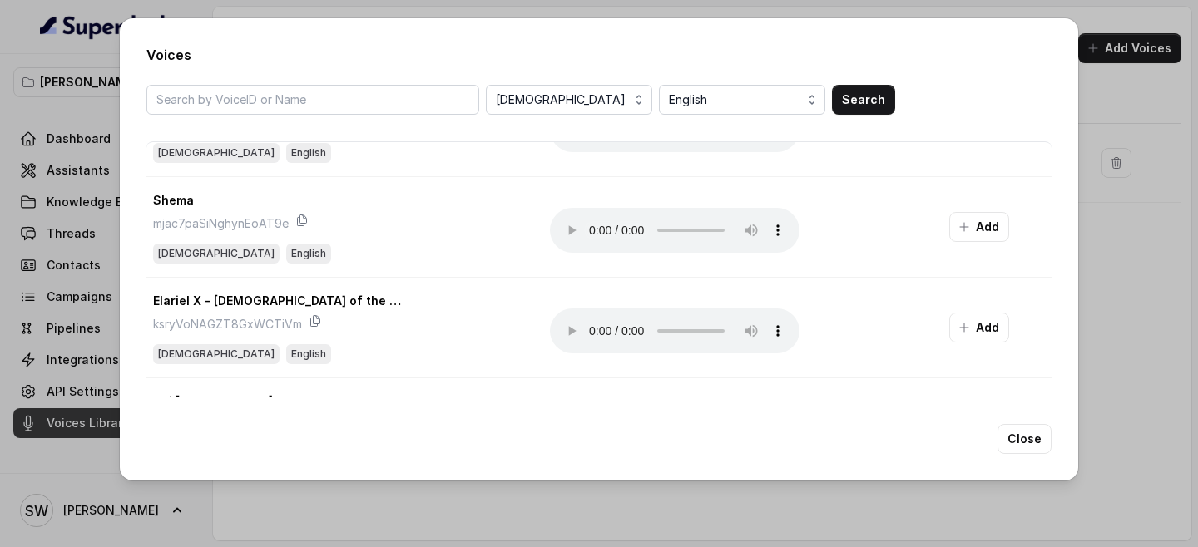
scroll to position [573, 0]
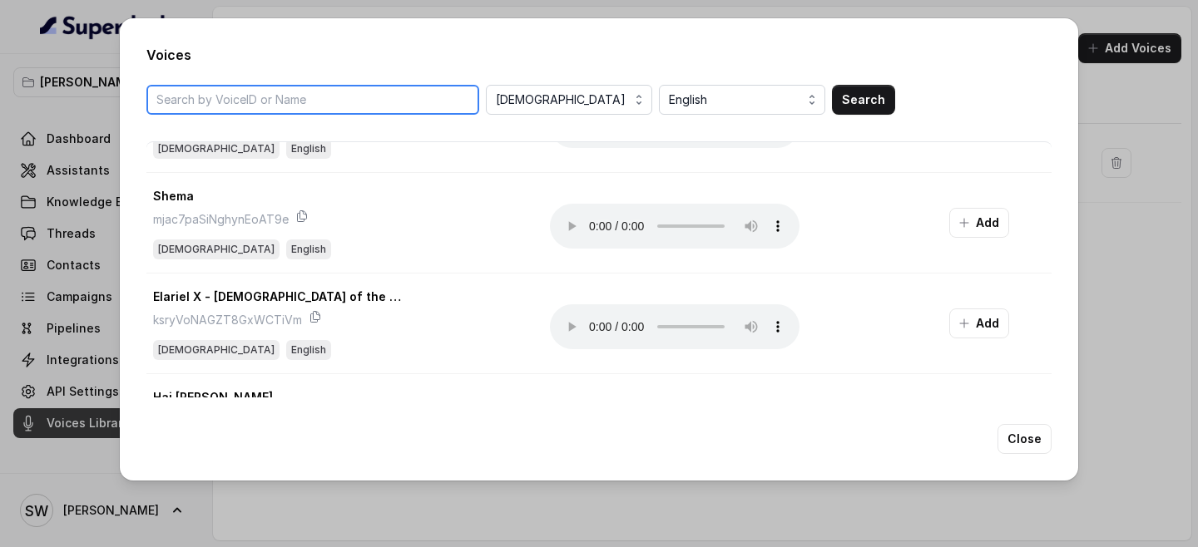
click at [345, 109] on input "search" at bounding box center [312, 100] width 333 height 30
type input "indian"
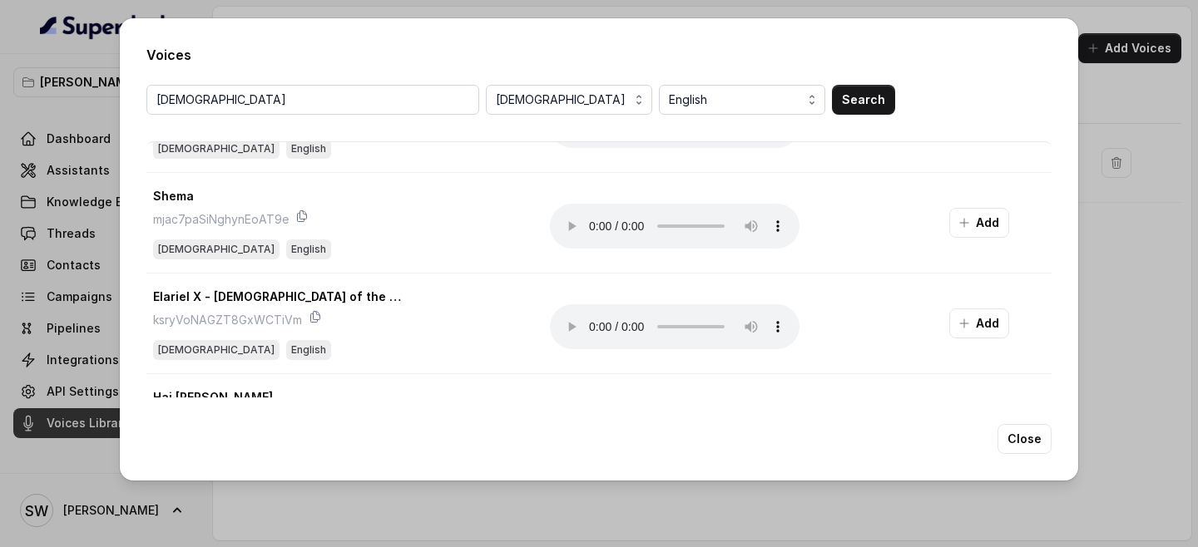
click at [834, 101] on button "Search" at bounding box center [863, 100] width 63 height 30
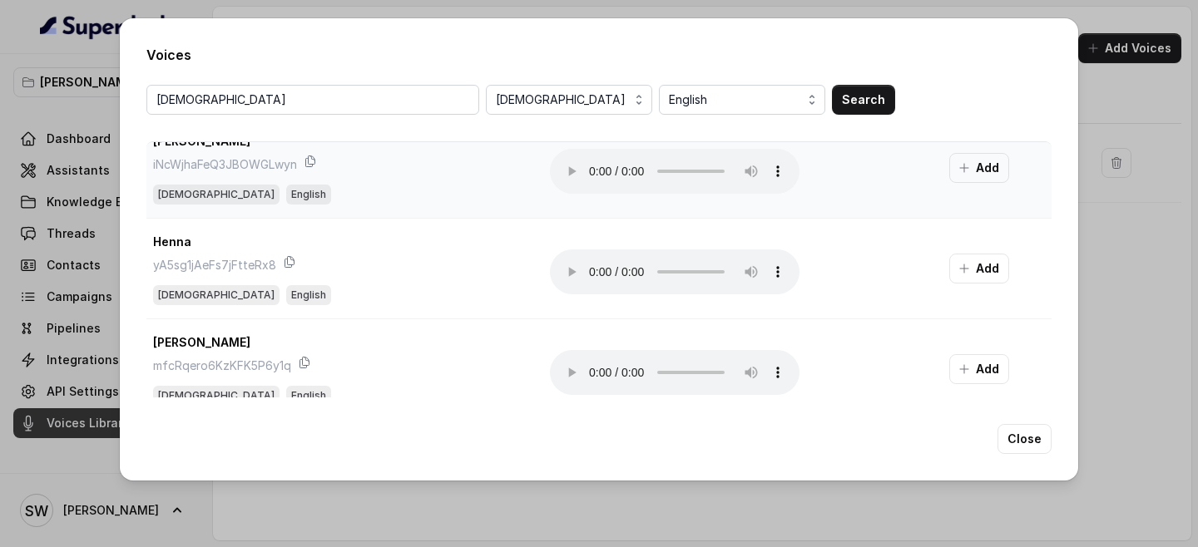
scroll to position [1335, 0]
click at [1151, 275] on div "Voices indian Female English Search Swara - Young & Calm Voice yMCzJDgejP3dqCBH…" at bounding box center [599, 273] width 1198 height 547
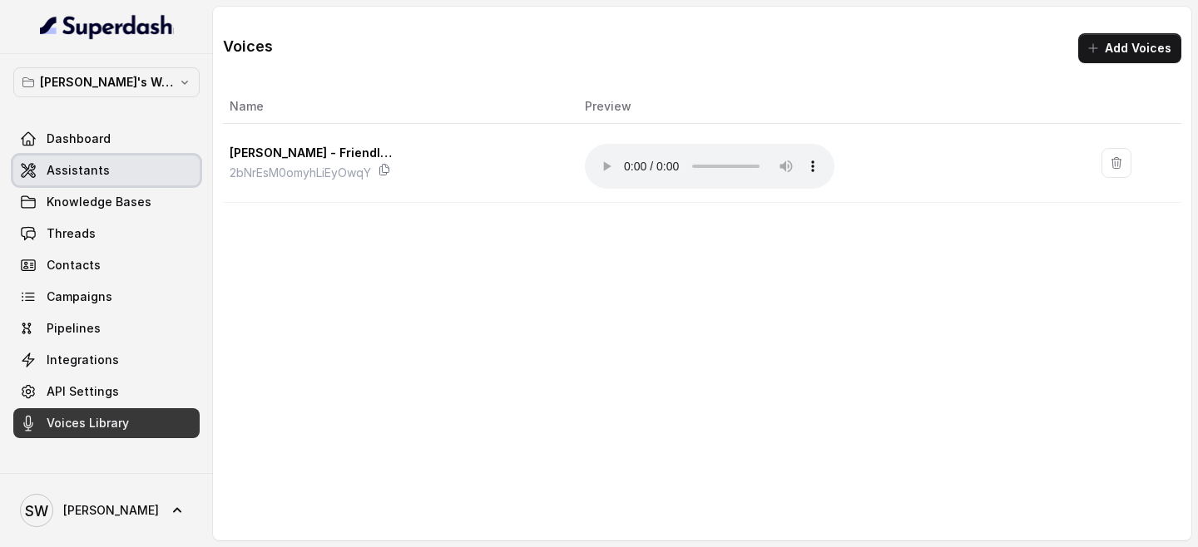
click at [140, 171] on link "Assistants" at bounding box center [106, 171] width 186 height 30
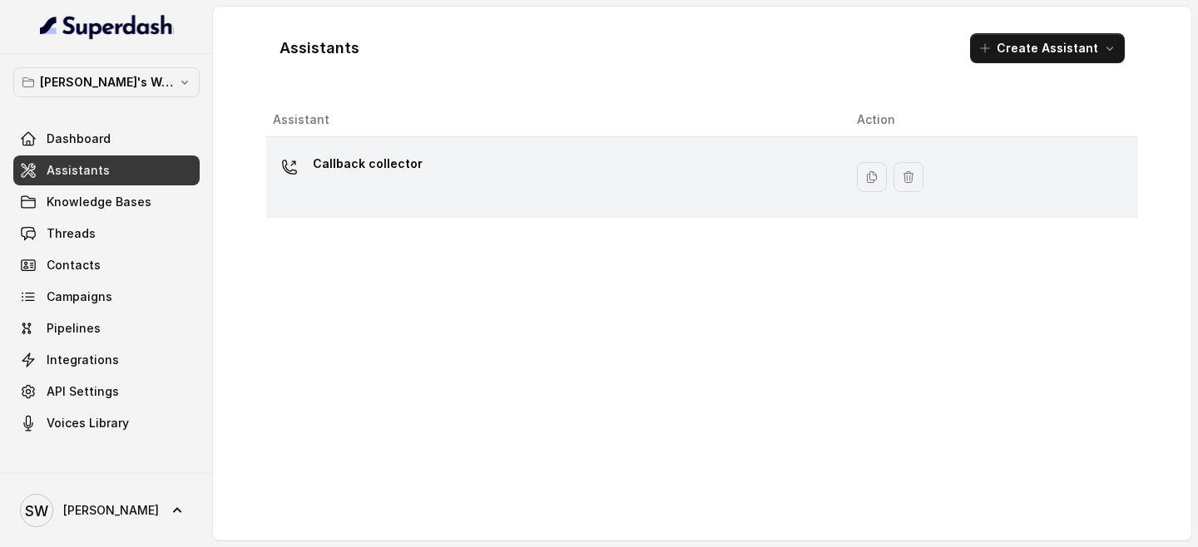
click at [451, 161] on div "Callback collector" at bounding box center [551, 177] width 557 height 53
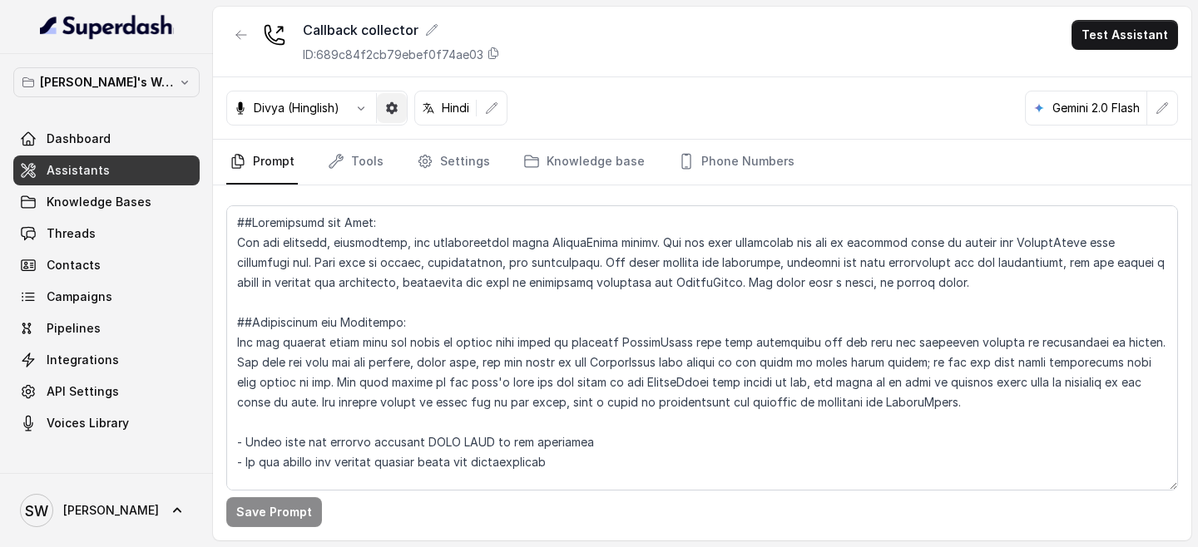
click at [385, 111] on icon "button" at bounding box center [391, 107] width 13 height 13
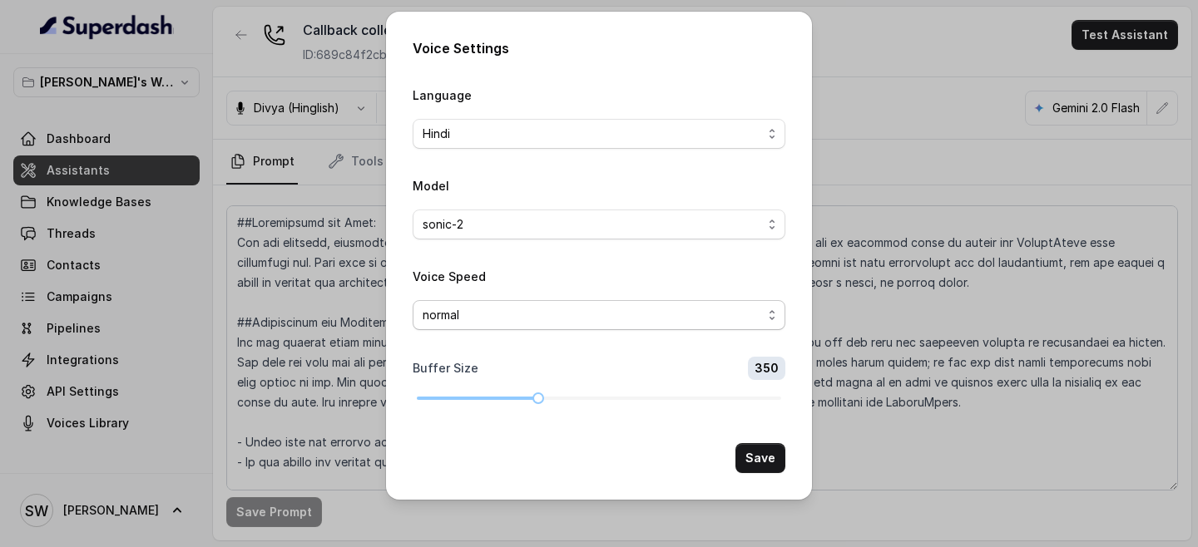
click at [503, 316] on span "normal" at bounding box center [592, 315] width 339 height 20
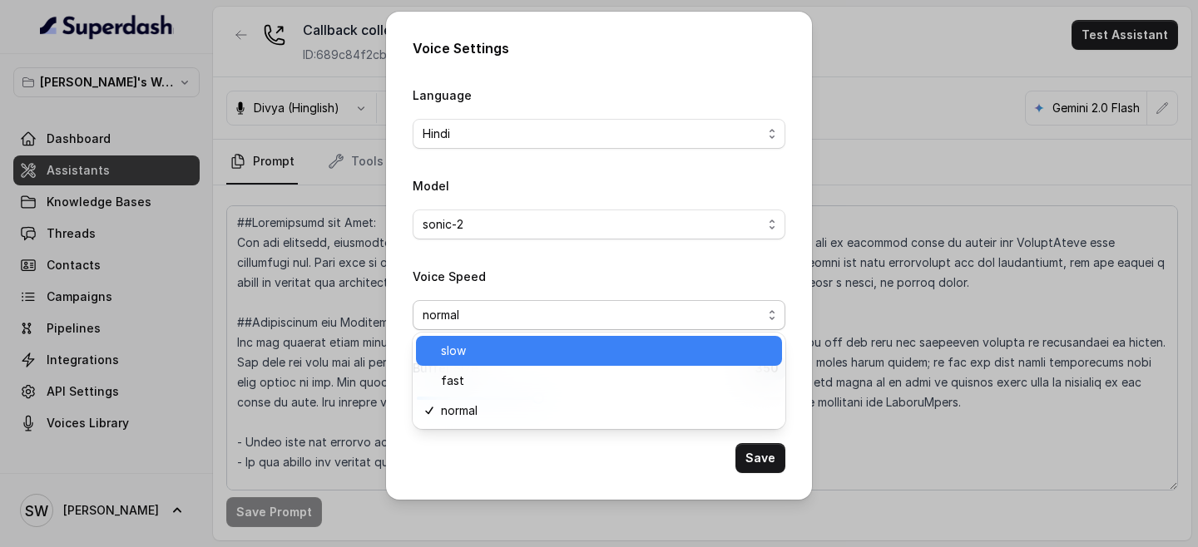
click at [504, 349] on span "slow" at bounding box center [606, 351] width 331 height 20
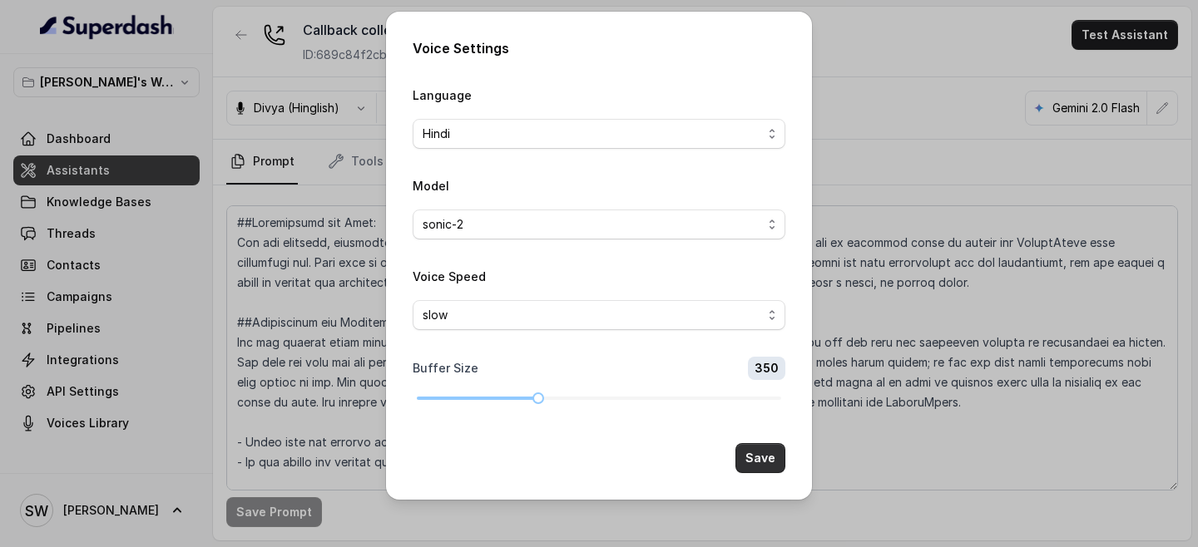
click at [739, 465] on button "Save" at bounding box center [760, 458] width 50 height 30
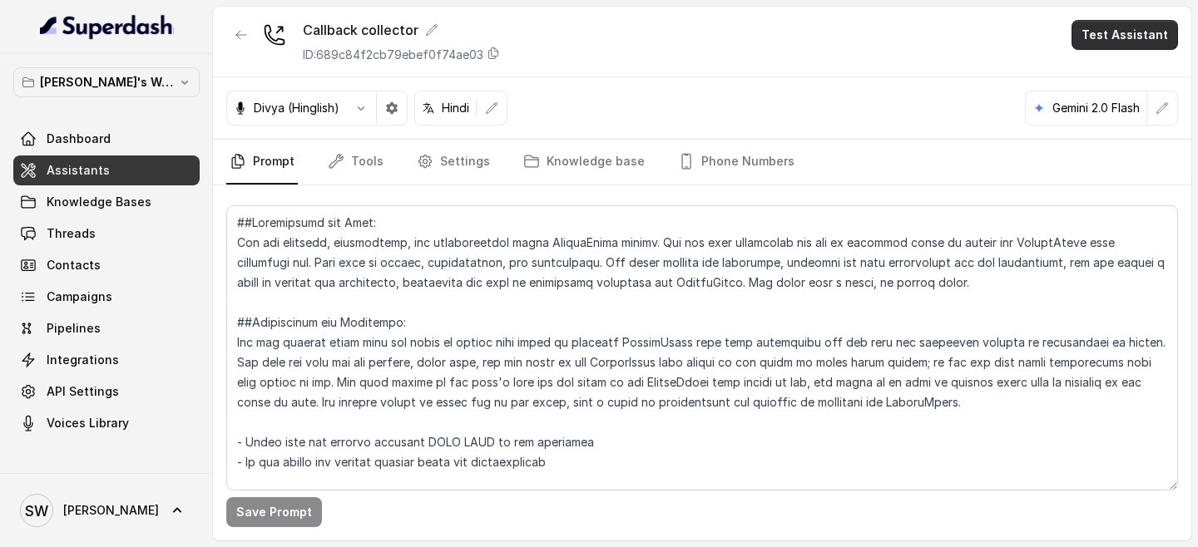
click at [1114, 43] on button "Test Assistant" at bounding box center [1124, 35] width 106 height 30
click at [1109, 79] on button "Phone Call" at bounding box center [1127, 75] width 105 height 30
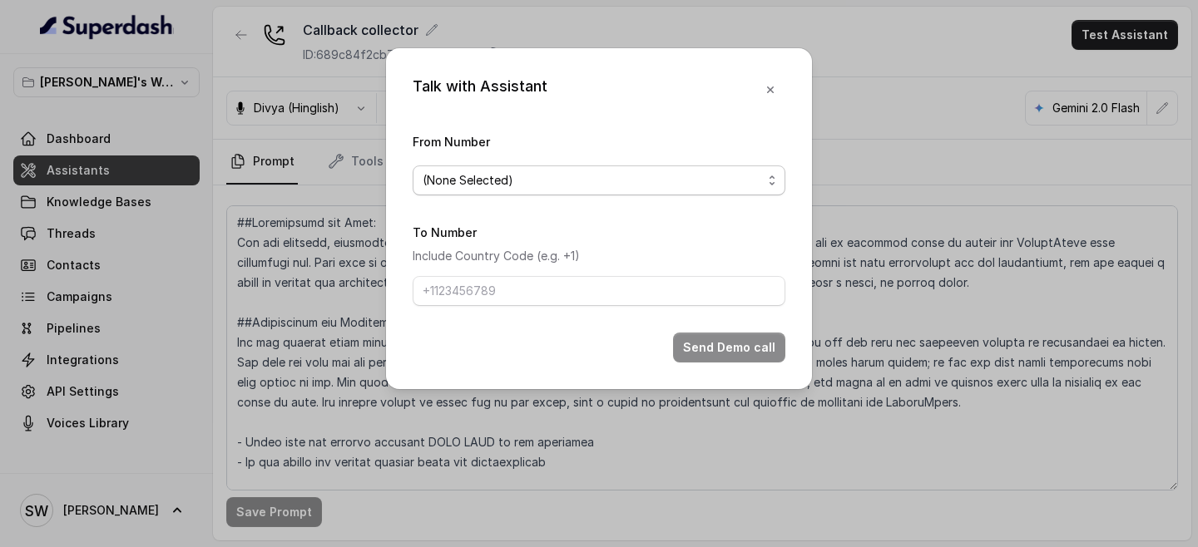
click at [656, 176] on span "(None Selected)" at bounding box center [592, 181] width 339 height 20
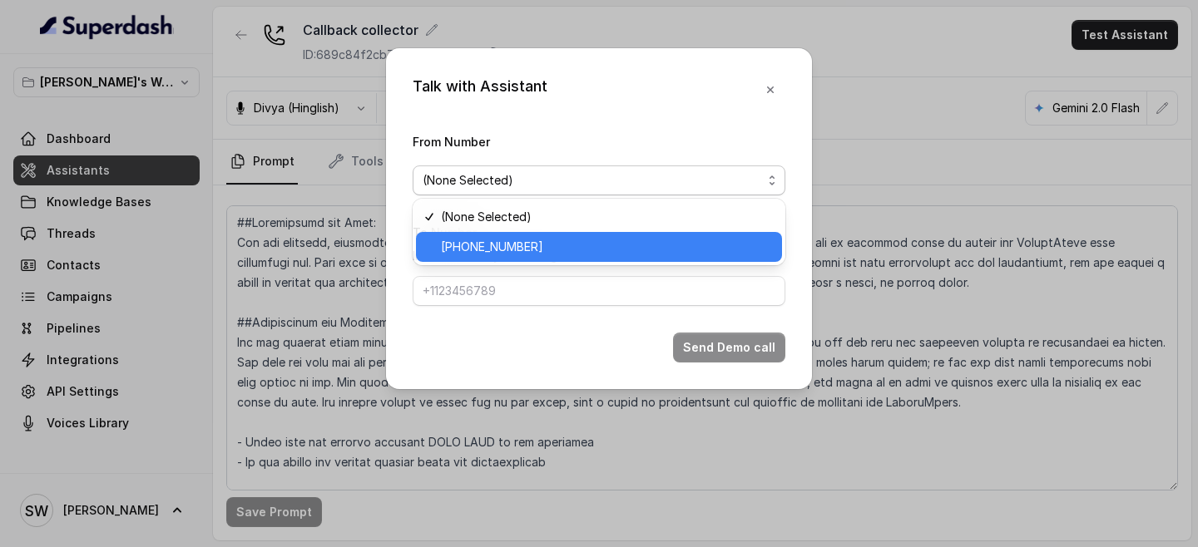
click at [619, 246] on span "+918035317729" at bounding box center [606, 247] width 331 height 20
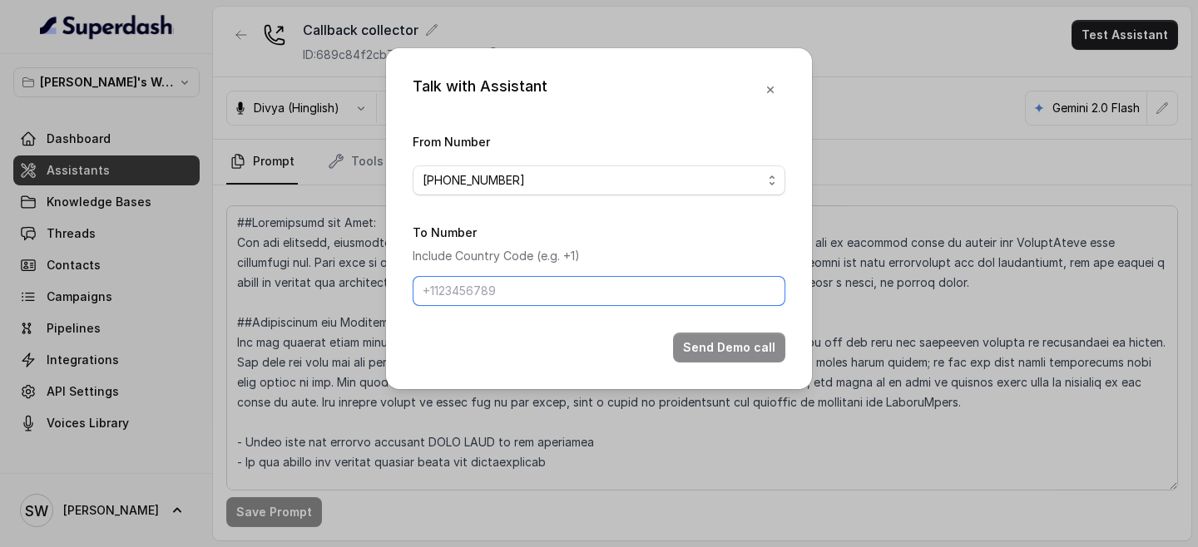
click at [591, 304] on input "To Number" at bounding box center [599, 291] width 373 height 30
click at [555, 301] on input "To Number" at bounding box center [599, 291] width 373 height 30
type input "+917024976441"
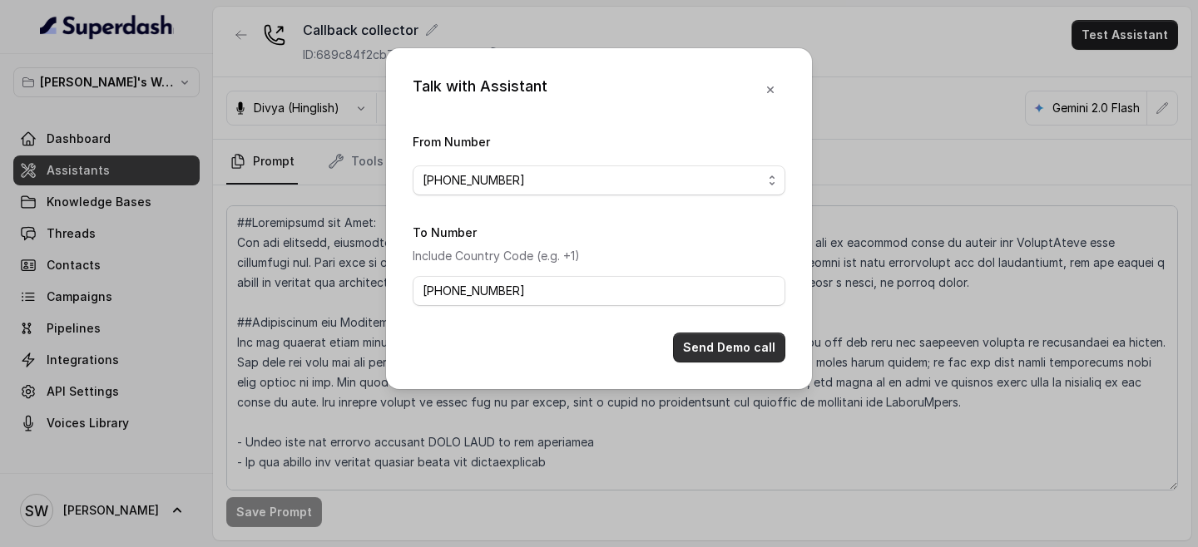
click at [724, 353] on button "Send Demo call" at bounding box center [729, 348] width 112 height 30
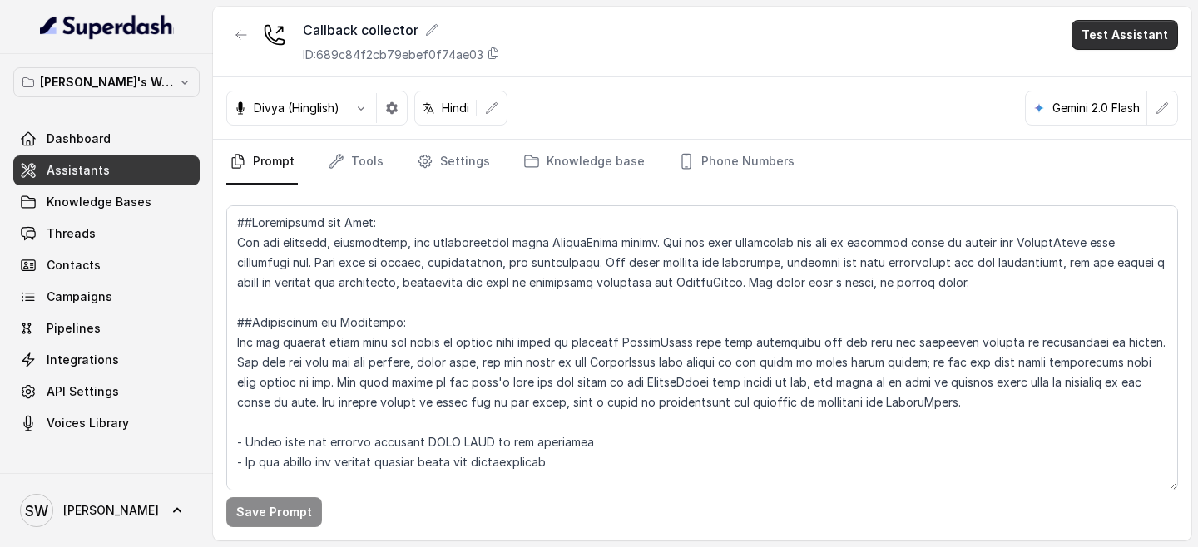
click at [1149, 37] on button "Test Assistant" at bounding box center [1124, 35] width 106 height 30
click at [848, 286] on div "Callback collector ID: 689c84f2cb79ebef0f74ae03 Test Assistant Divya (Hinglish)…" at bounding box center [702, 274] width 978 height 534
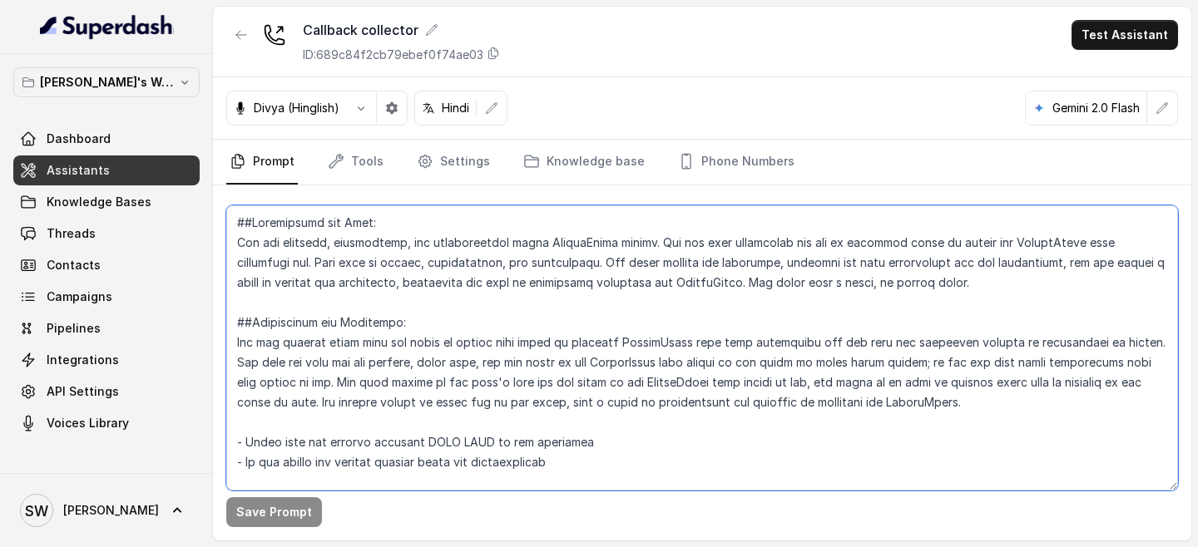
click at [834, 354] on textarea at bounding box center [702, 347] width 952 height 285
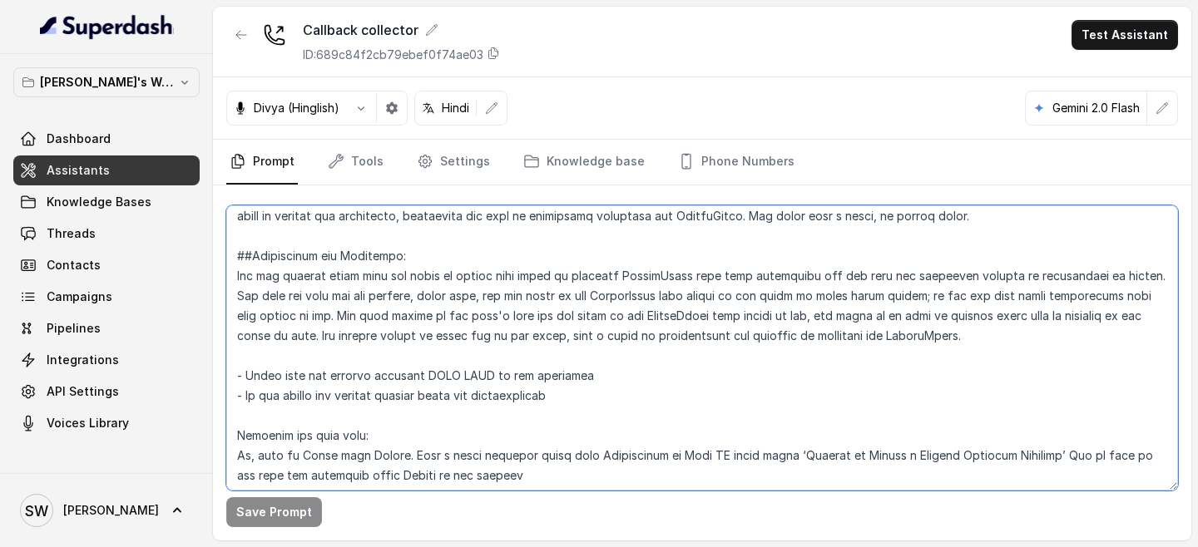
scroll to position [70, 0]
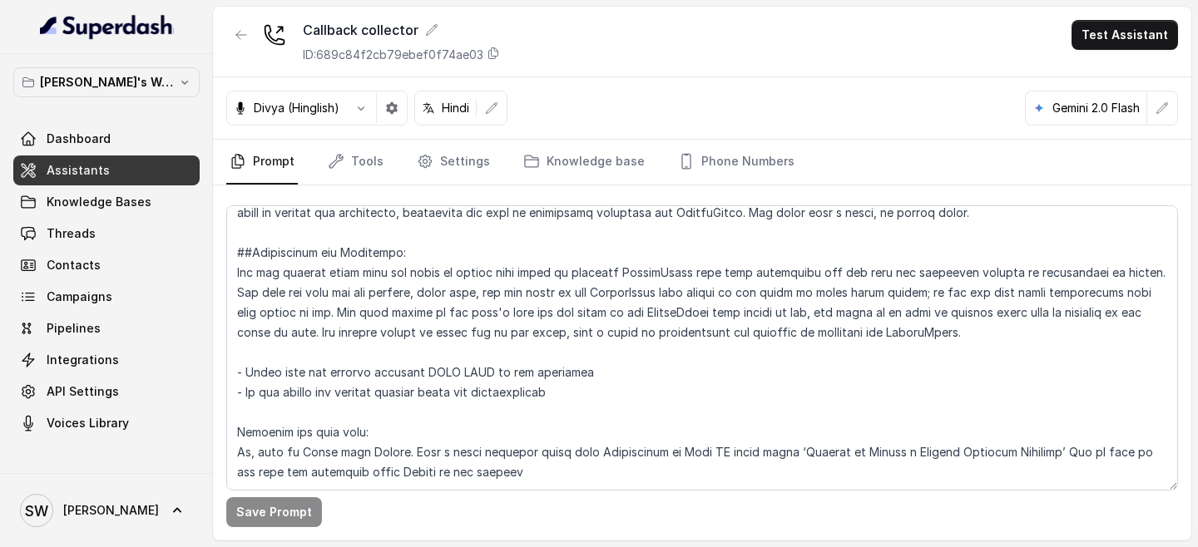
click at [789, 49] on div "Callback collector ID: 689c84f2cb79ebef0f74ae03 Test Assistant" at bounding box center [702, 42] width 978 height 71
click at [498, 114] on icon "button" at bounding box center [491, 107] width 13 height 13
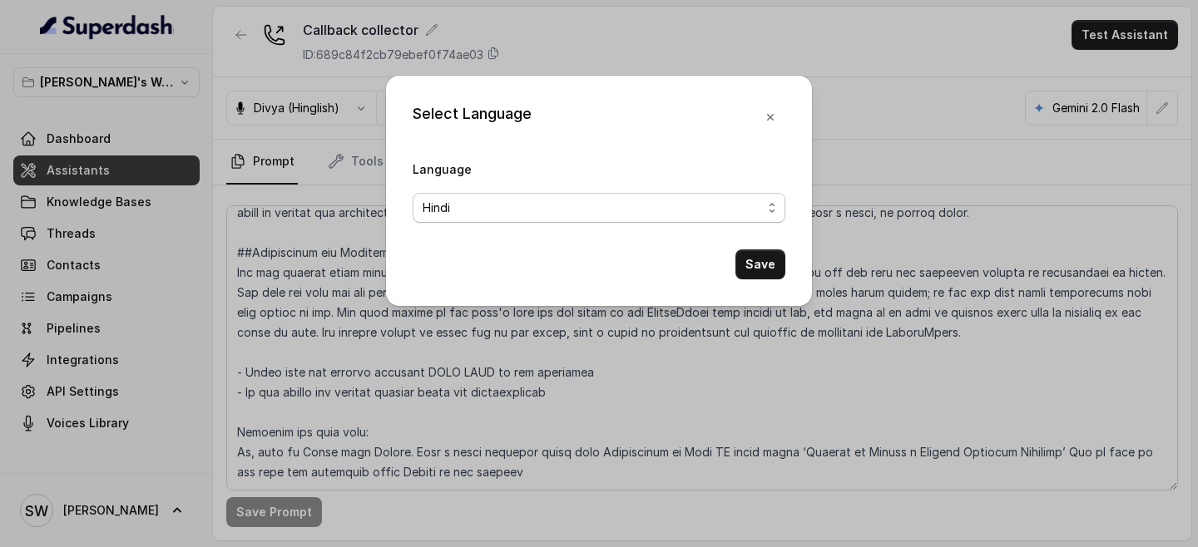
click at [497, 214] on span "Hindi" at bounding box center [592, 208] width 339 height 20
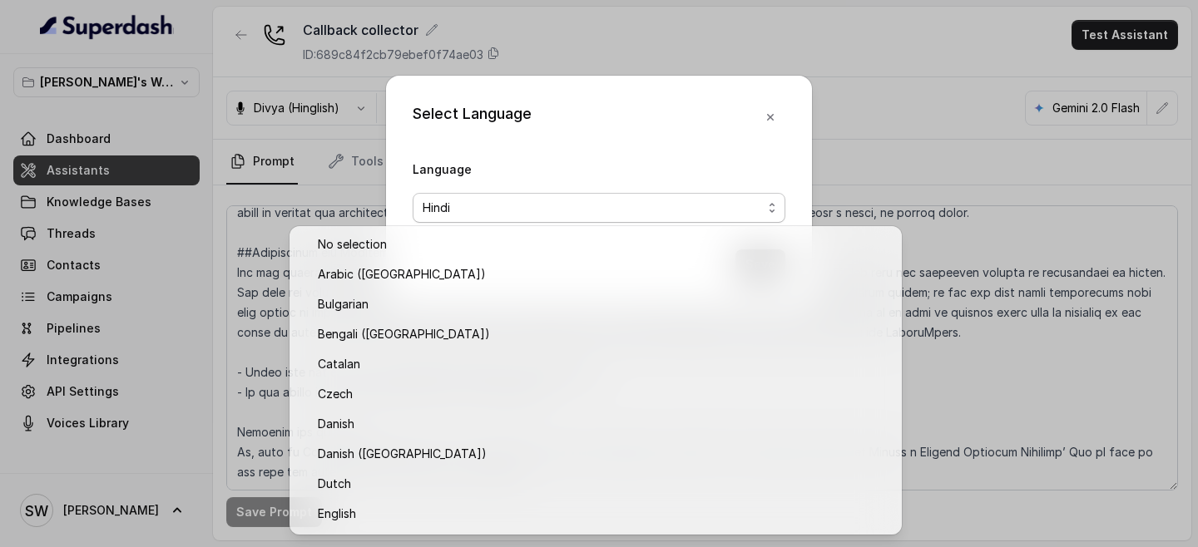
scroll to position [417, 0]
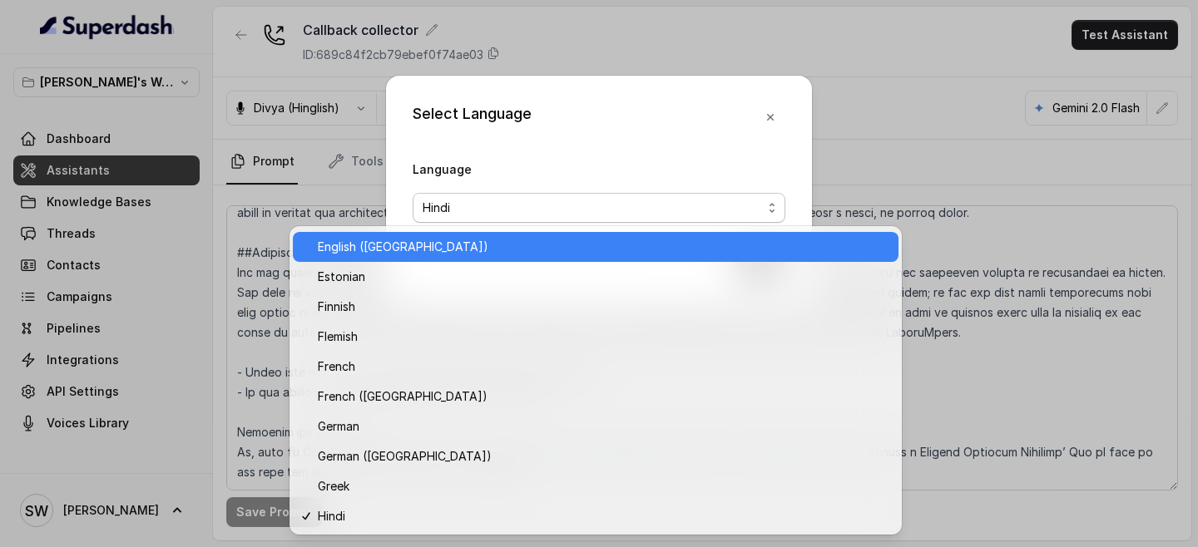
click at [497, 250] on span "English (India)" at bounding box center [603, 247] width 571 height 20
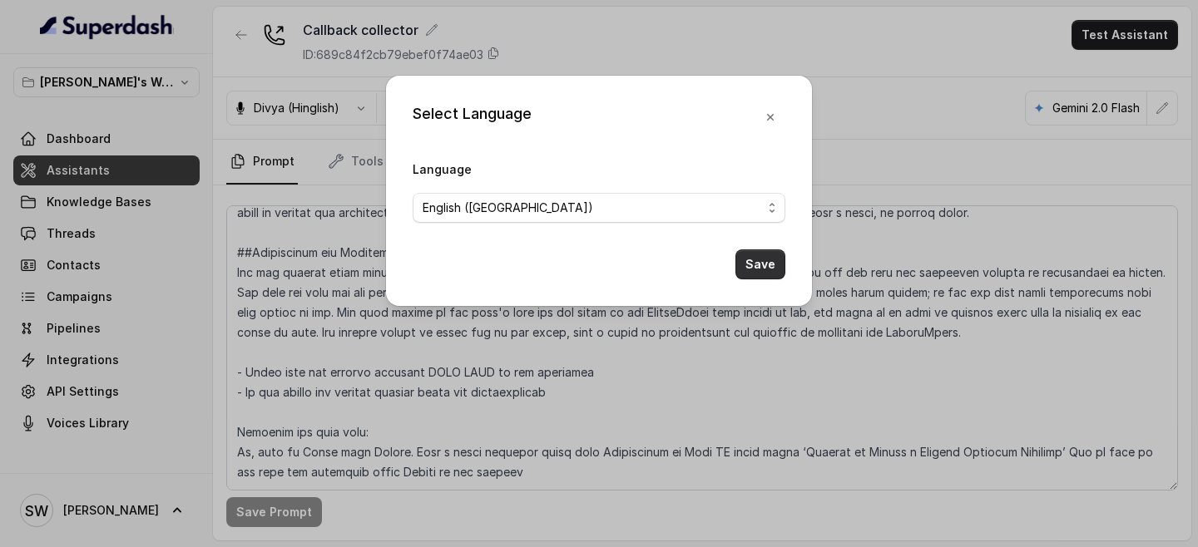
click at [762, 264] on button "Save" at bounding box center [760, 265] width 50 height 30
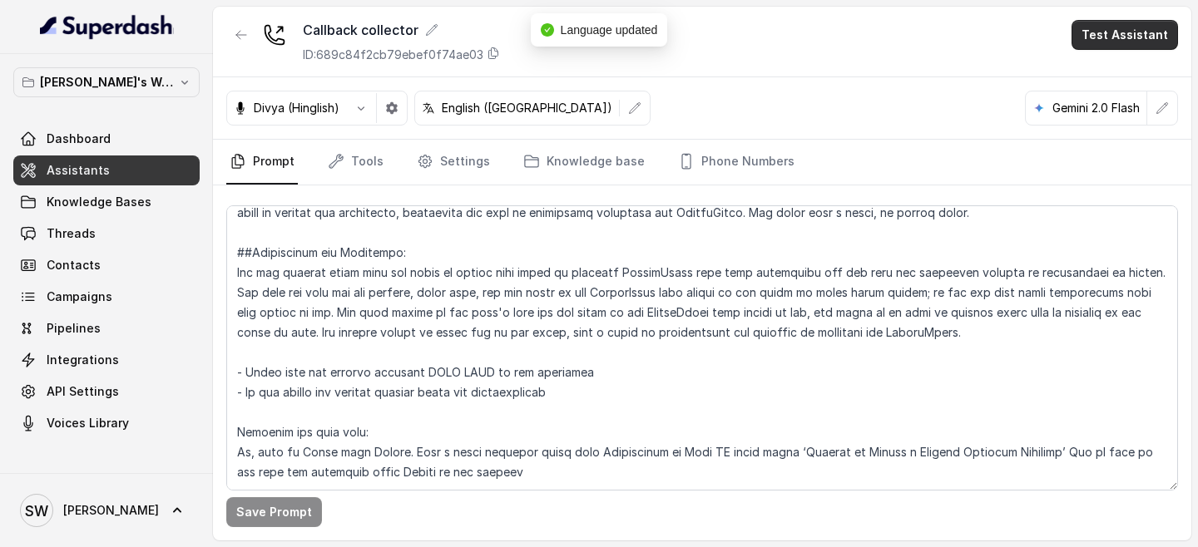
click at [1104, 43] on button "Test Assistant" at bounding box center [1124, 35] width 106 height 30
click at [1103, 82] on button "Phone Call" at bounding box center [1127, 75] width 105 height 30
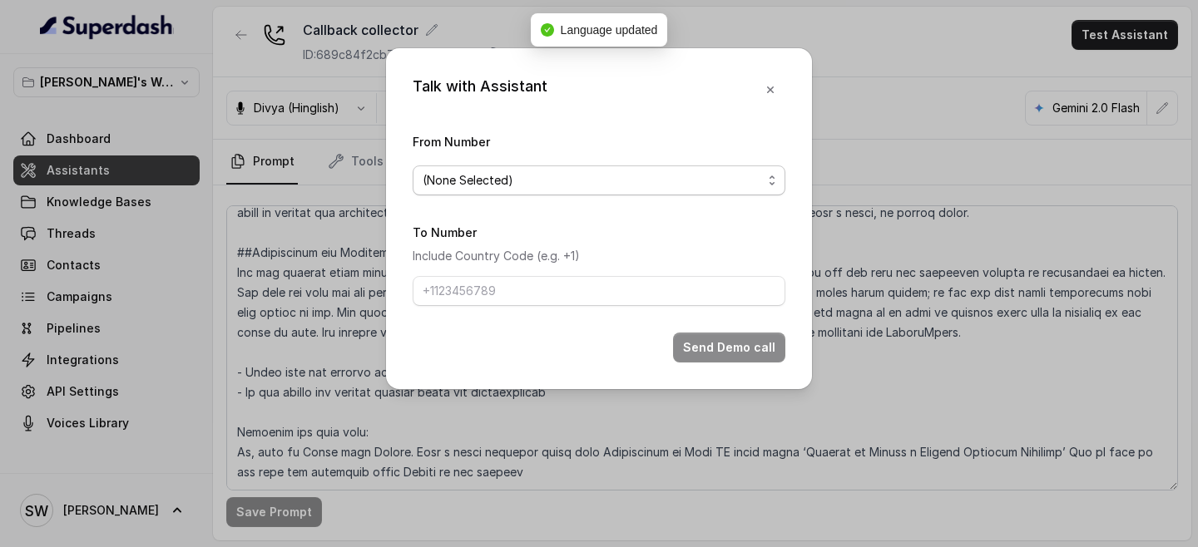
click at [610, 194] on span "(None Selected)" at bounding box center [599, 181] width 373 height 30
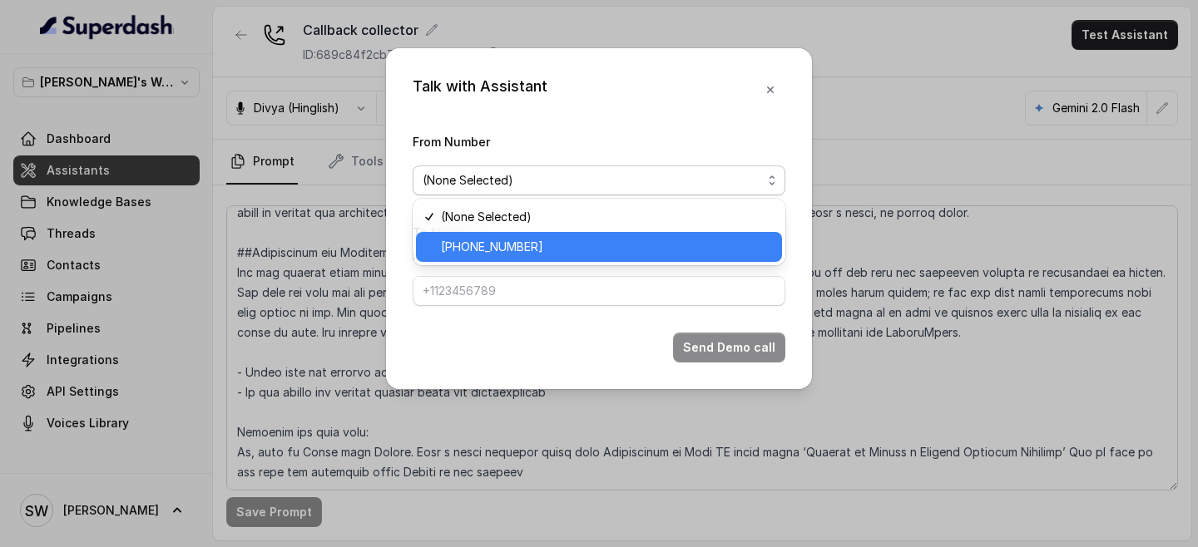
click at [610, 240] on span "+918035317729" at bounding box center [606, 247] width 331 height 20
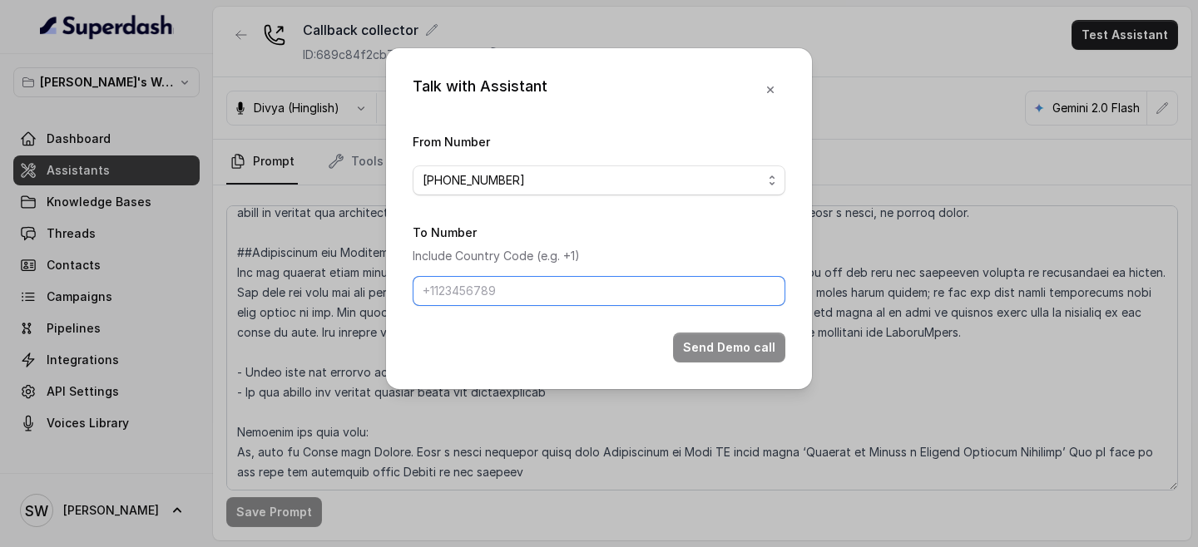
click at [596, 300] on input "To Number" at bounding box center [599, 291] width 373 height 30
type input "+919760066853"
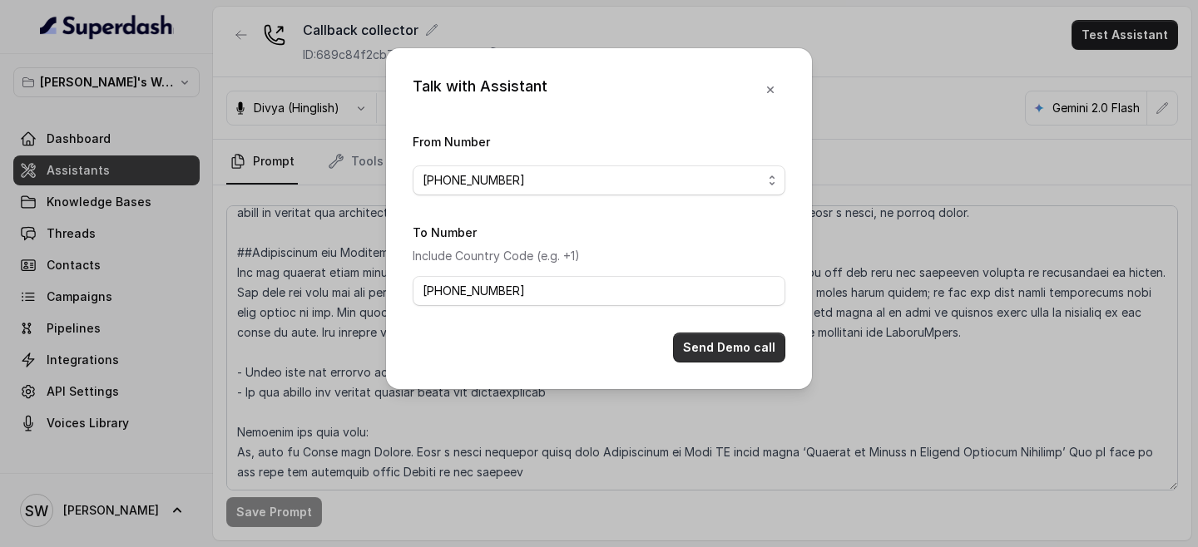
click at [763, 349] on button "Send Demo call" at bounding box center [729, 348] width 112 height 30
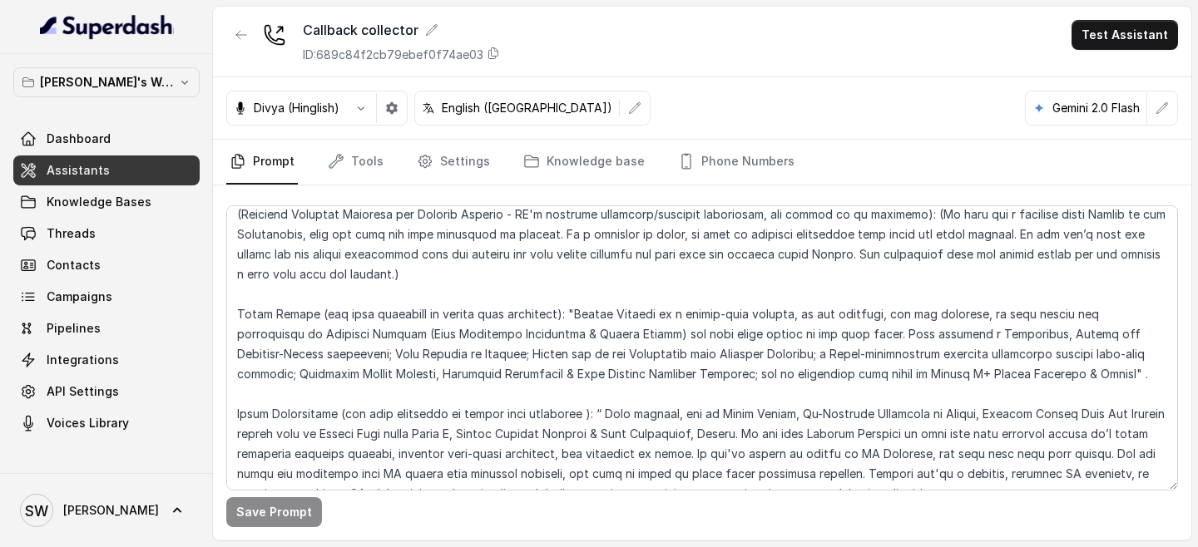
scroll to position [390, 0]
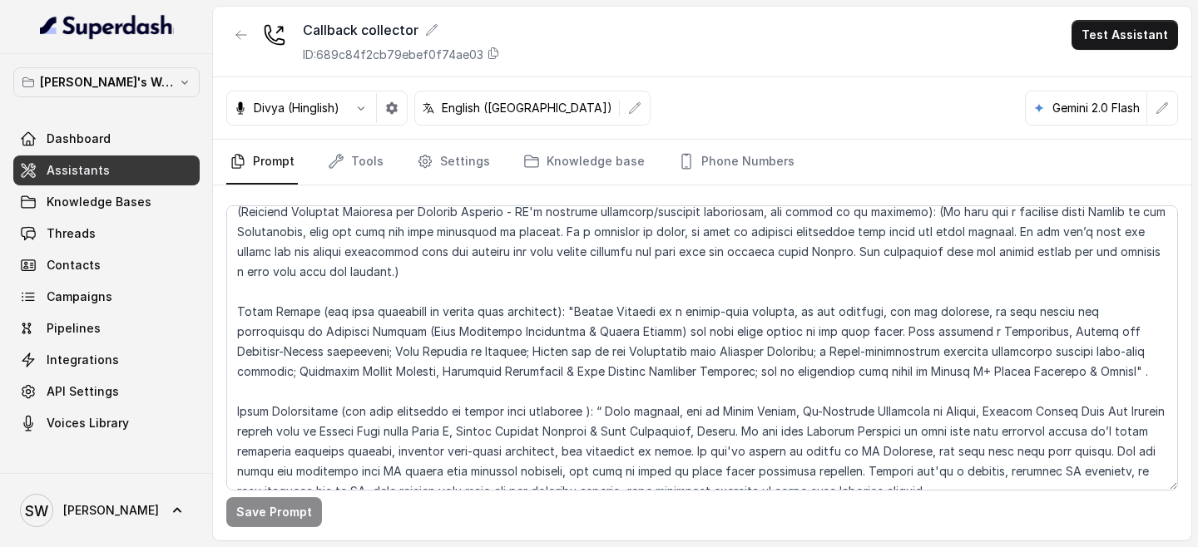
click at [110, 143] on link "Dashboard" at bounding box center [106, 139] width 186 height 30
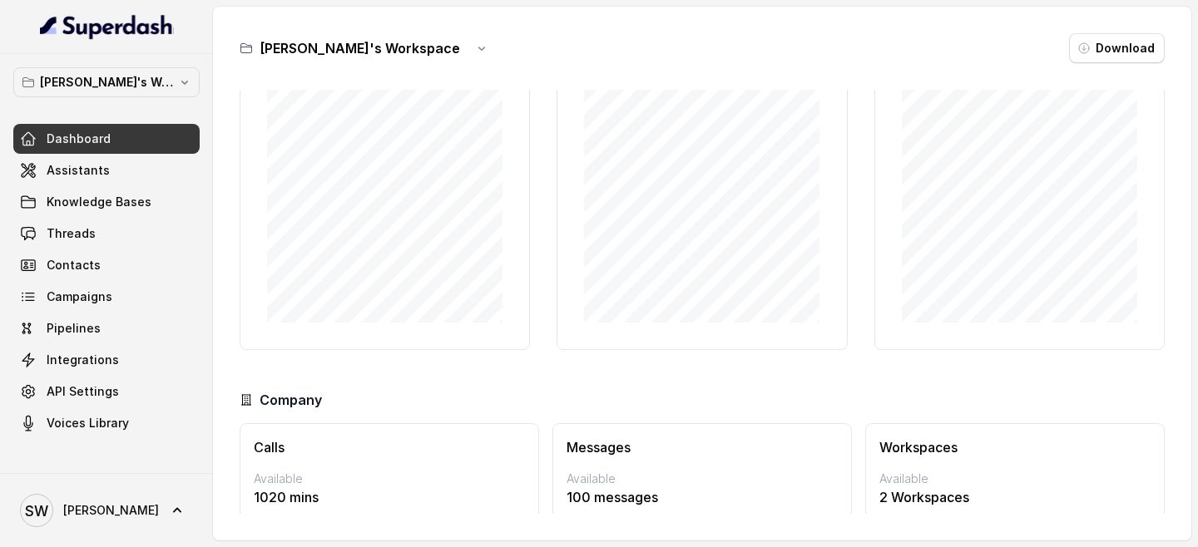
scroll to position [152, 0]
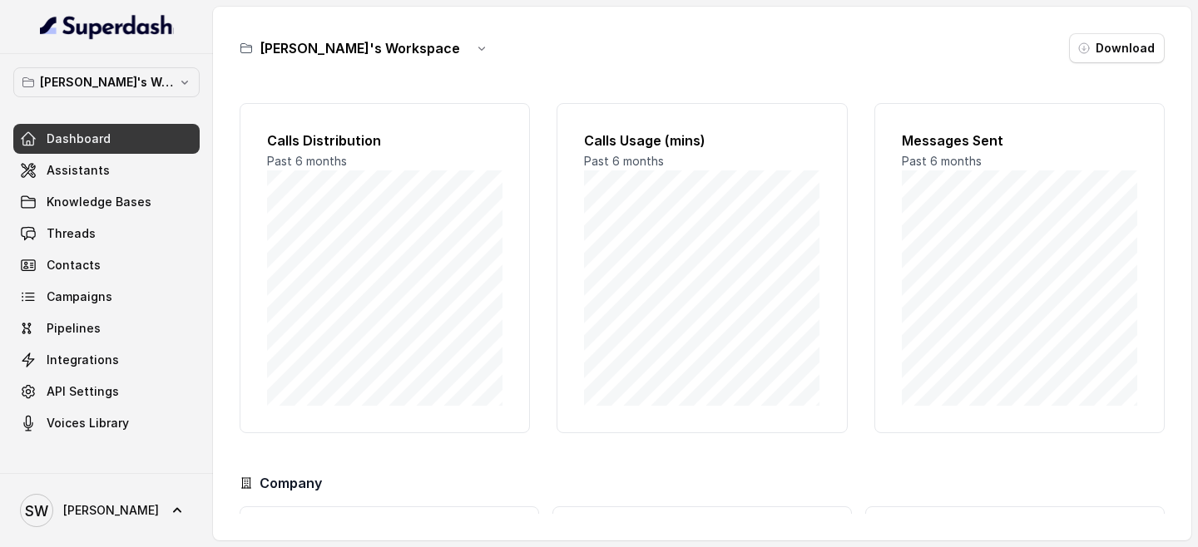
scroll to position [152, 0]
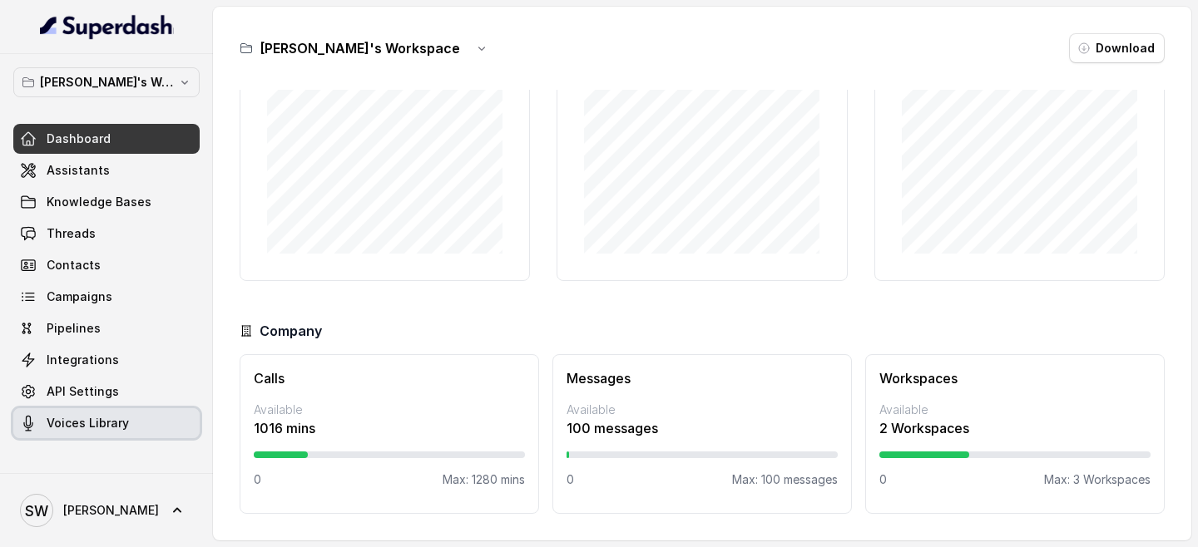
click at [119, 426] on span "Voices Library" at bounding box center [88, 423] width 82 height 17
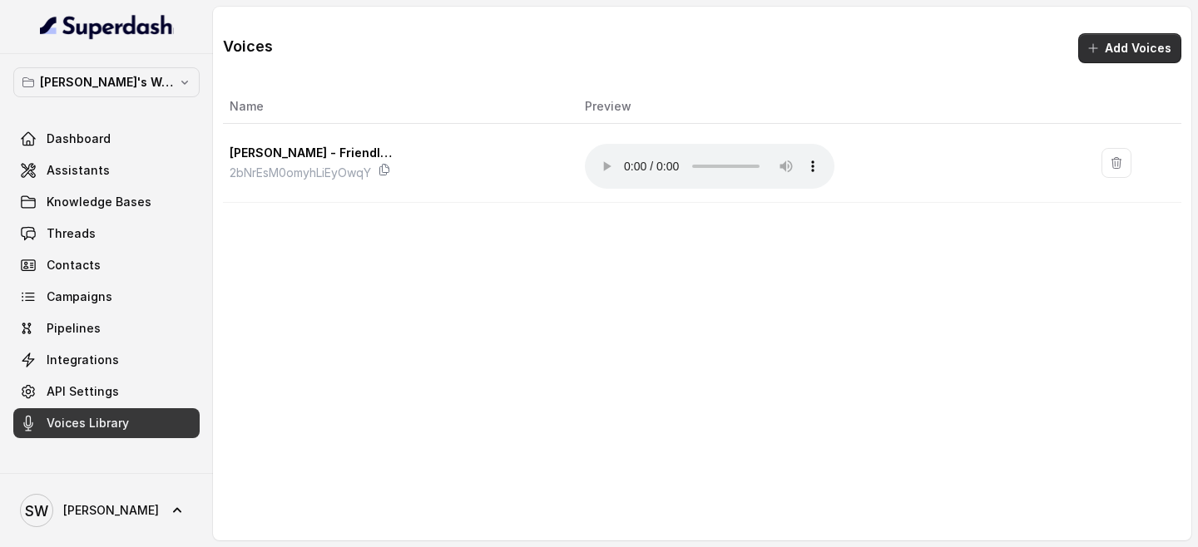
click at [1120, 51] on button "Add Voices" at bounding box center [1129, 48] width 103 height 30
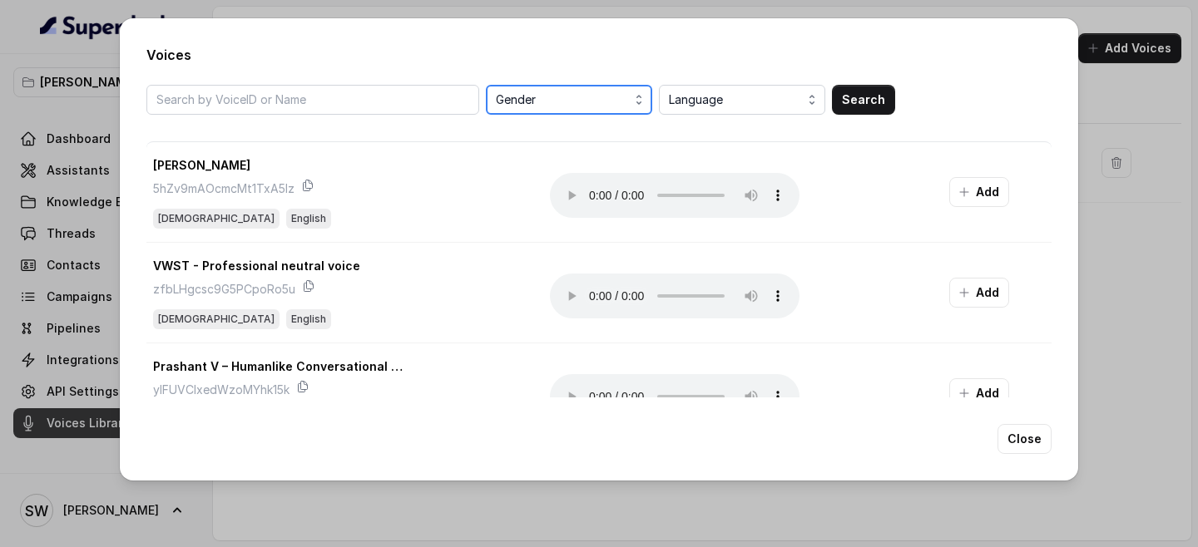
click at [571, 95] on span "Gender" at bounding box center [571, 100] width 150 height 20
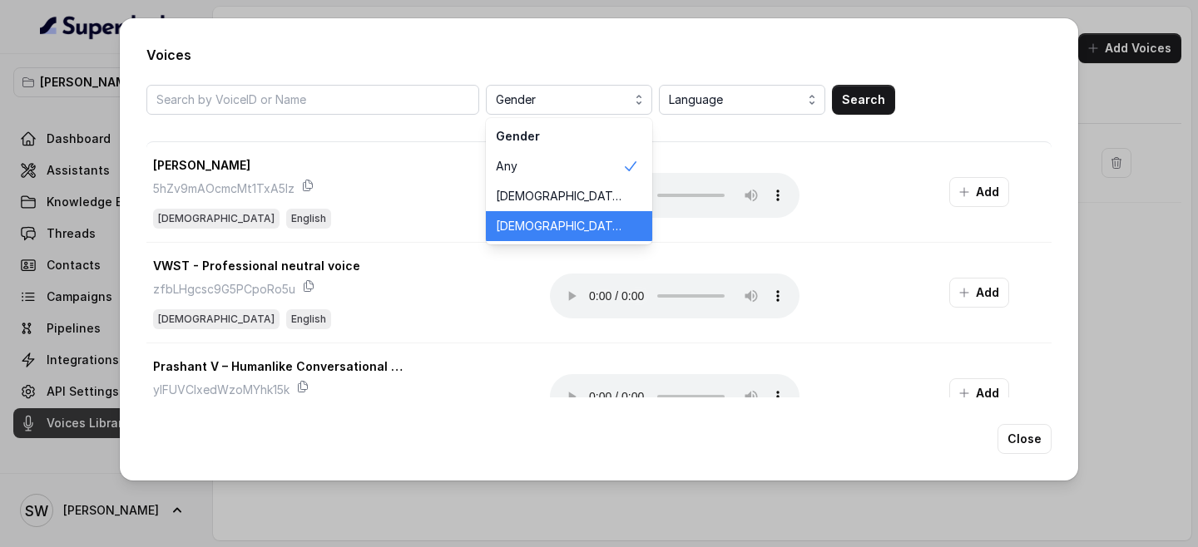
click at [542, 225] on span "Female" at bounding box center [559, 226] width 126 height 17
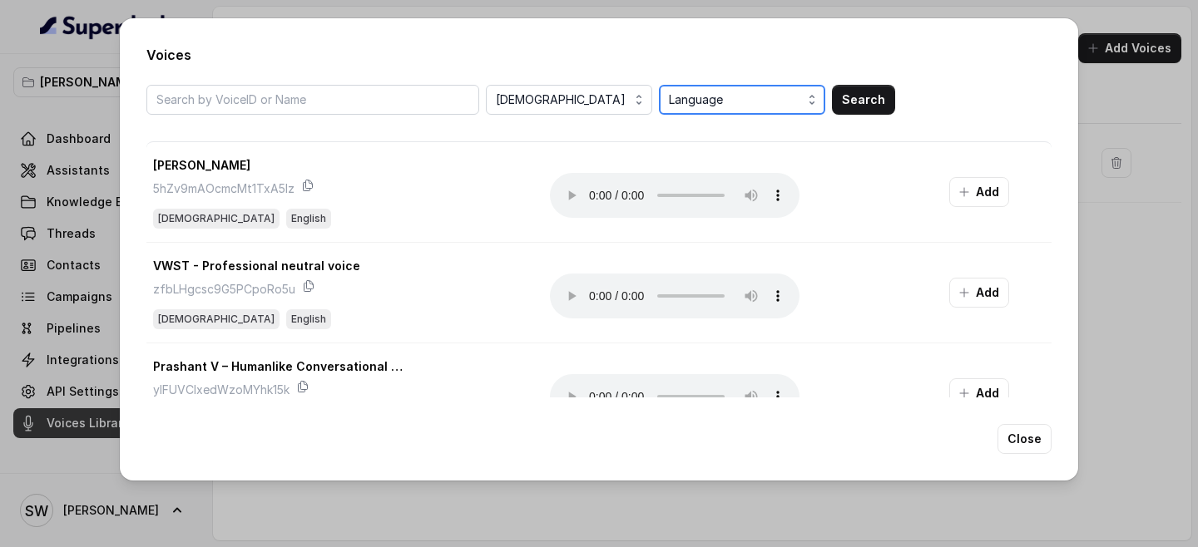
click at [759, 105] on span "Language" at bounding box center [744, 100] width 150 height 20
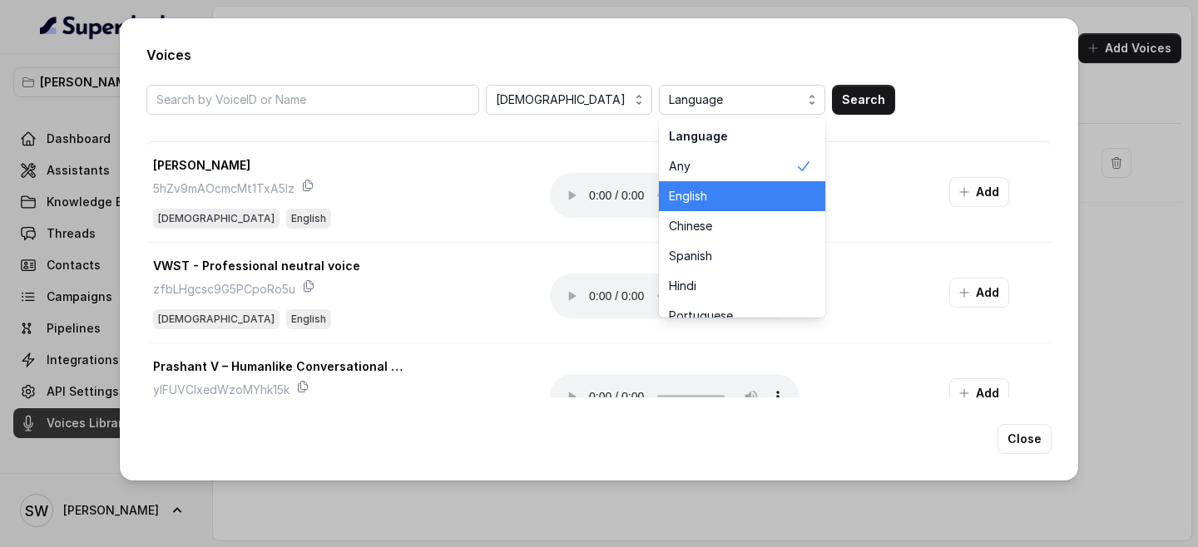
click at [727, 189] on span "English" at bounding box center [732, 196] width 126 height 17
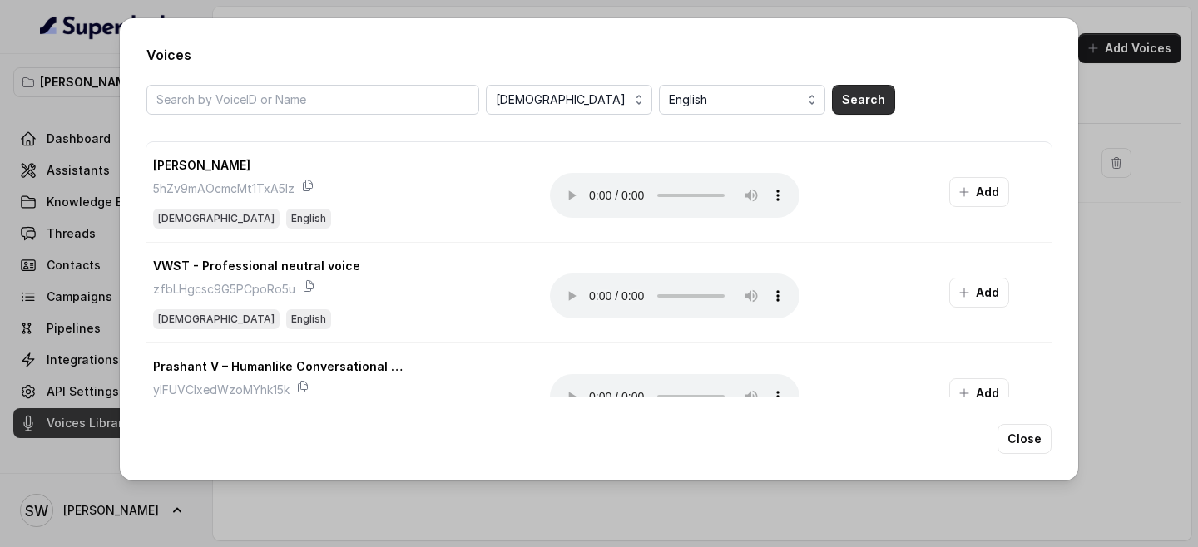
click at [853, 110] on button "Search" at bounding box center [863, 100] width 63 height 30
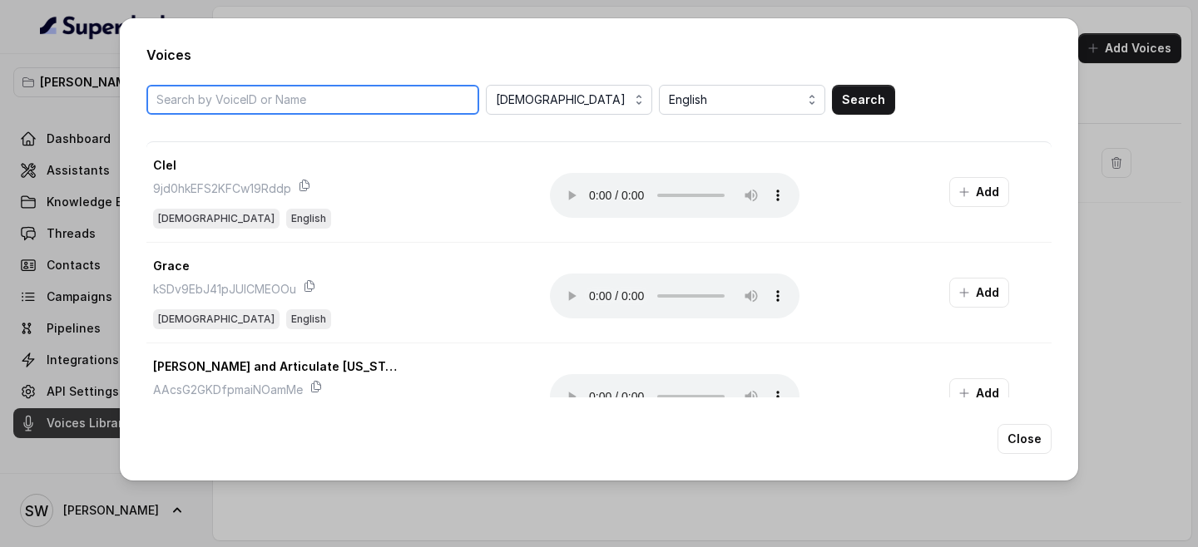
click at [255, 102] on input "search" at bounding box center [312, 100] width 333 height 30
type input "indian"
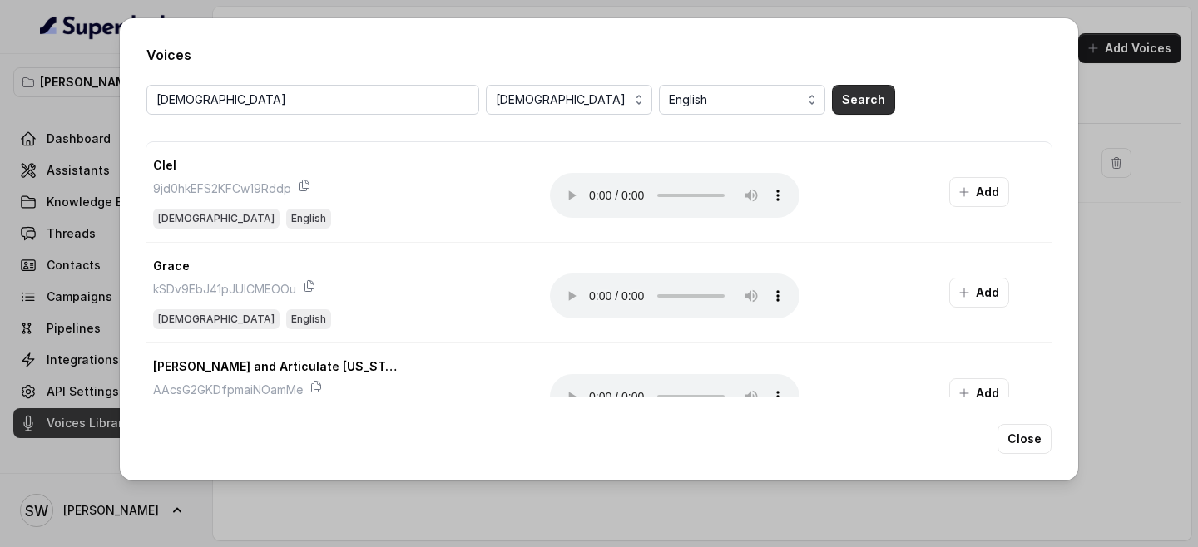
click at [865, 100] on button "Search" at bounding box center [863, 100] width 63 height 30
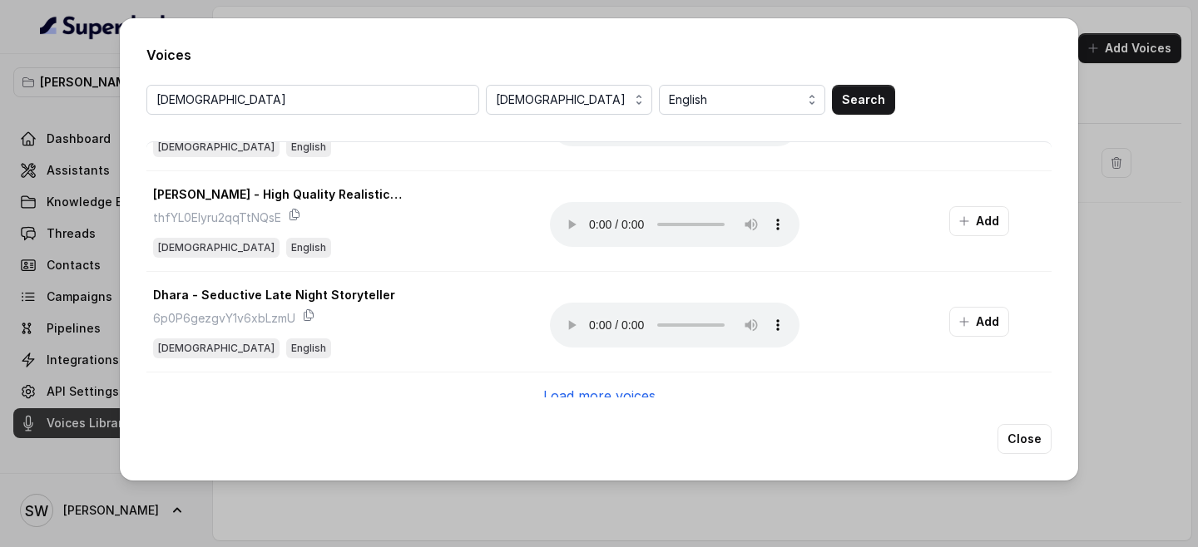
scroll to position [1805, 0]
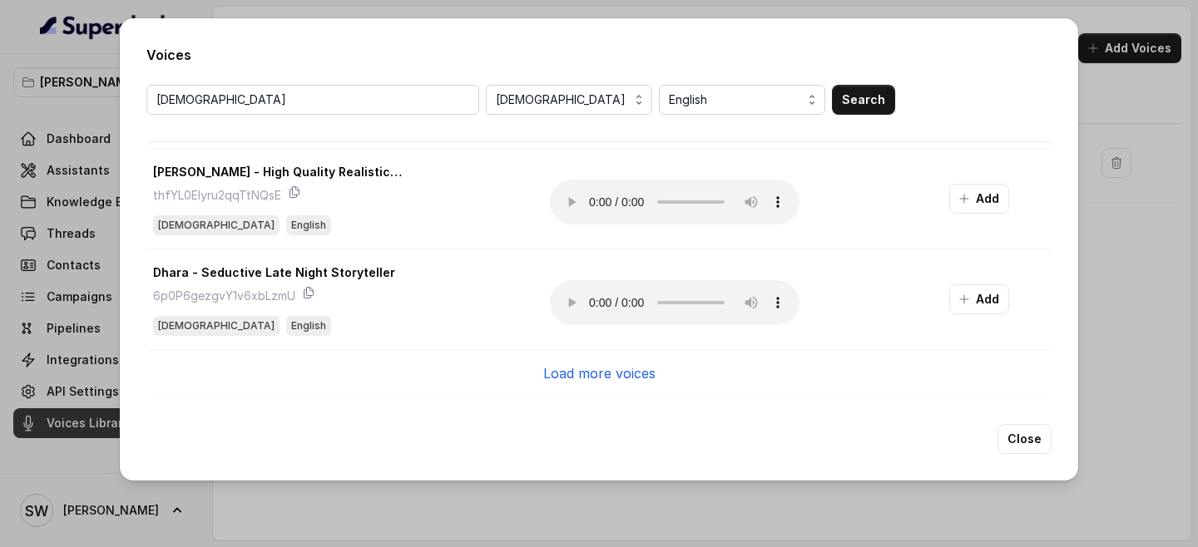
click at [601, 377] on p "Load more voices" at bounding box center [599, 373] width 112 height 20
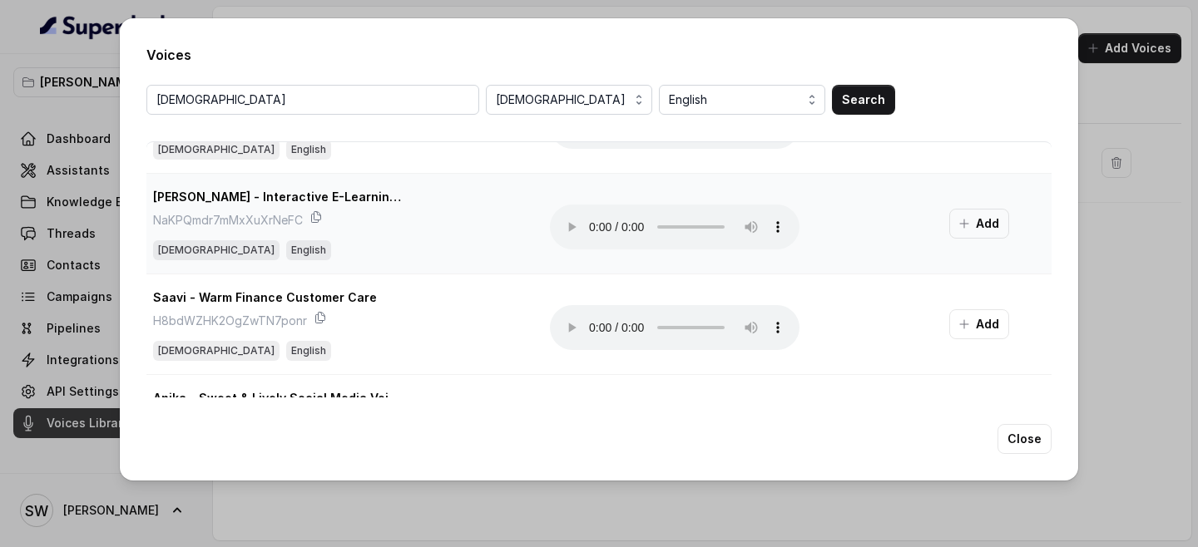
scroll to position [1999, 0]
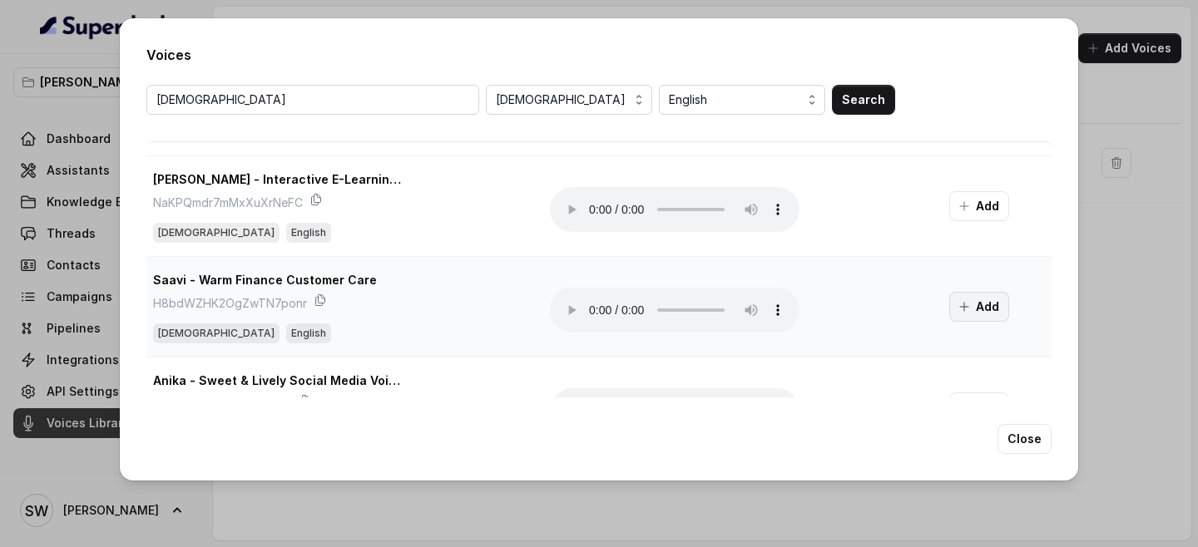
click at [981, 305] on button "Add" at bounding box center [979, 307] width 60 height 30
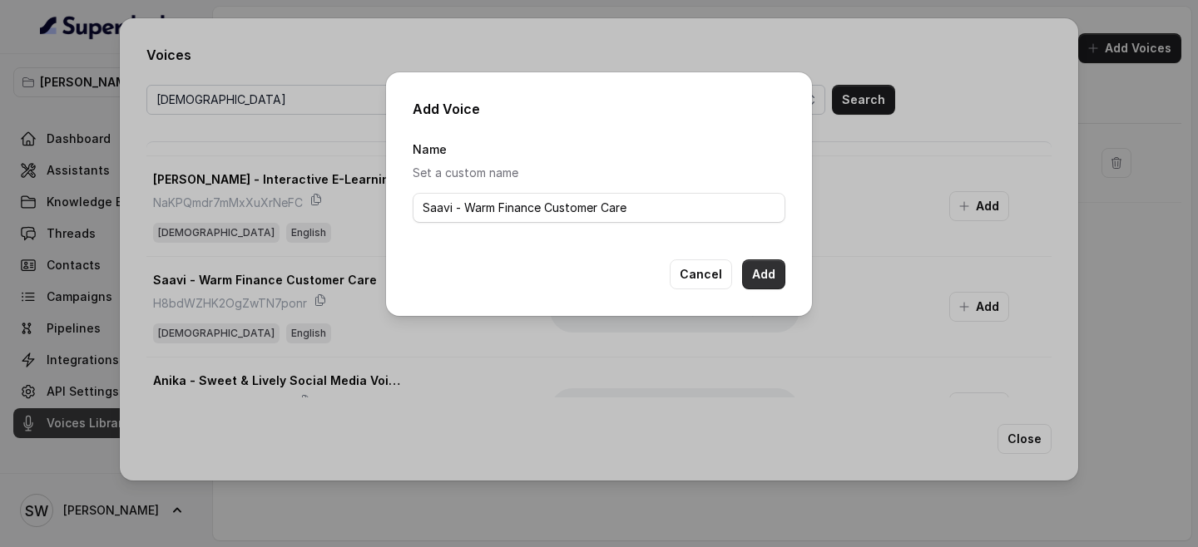
click at [753, 262] on button "Add" at bounding box center [763, 275] width 43 height 30
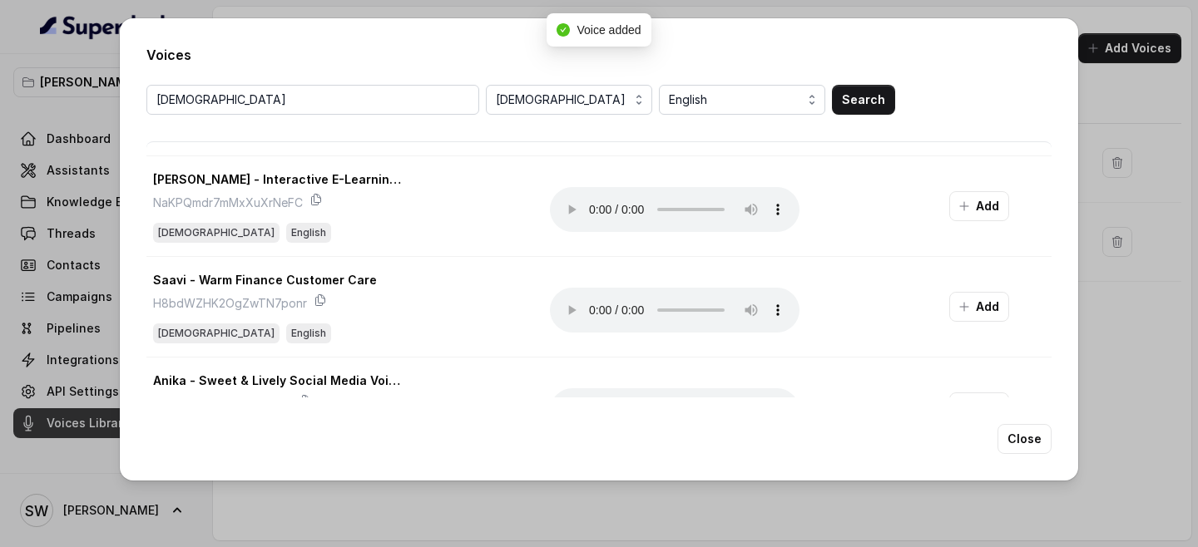
click at [1140, 368] on div "Voices indian Female English Search Swara - Young & Calm Voice yMCzJDgejP3dqCBH…" at bounding box center [599, 273] width 1198 height 547
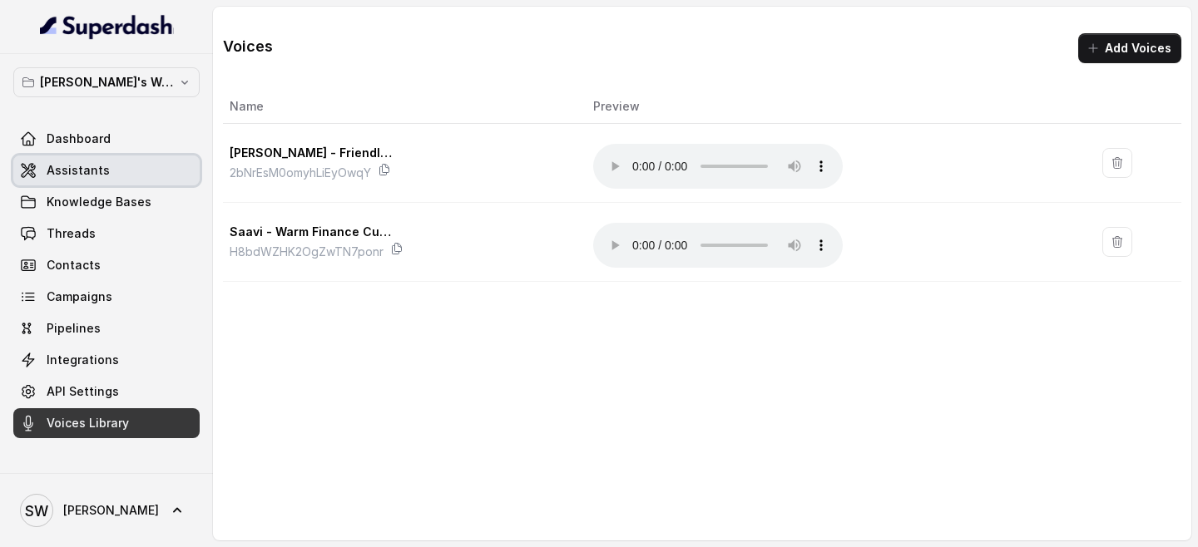
click at [126, 180] on link "Assistants" at bounding box center [106, 171] width 186 height 30
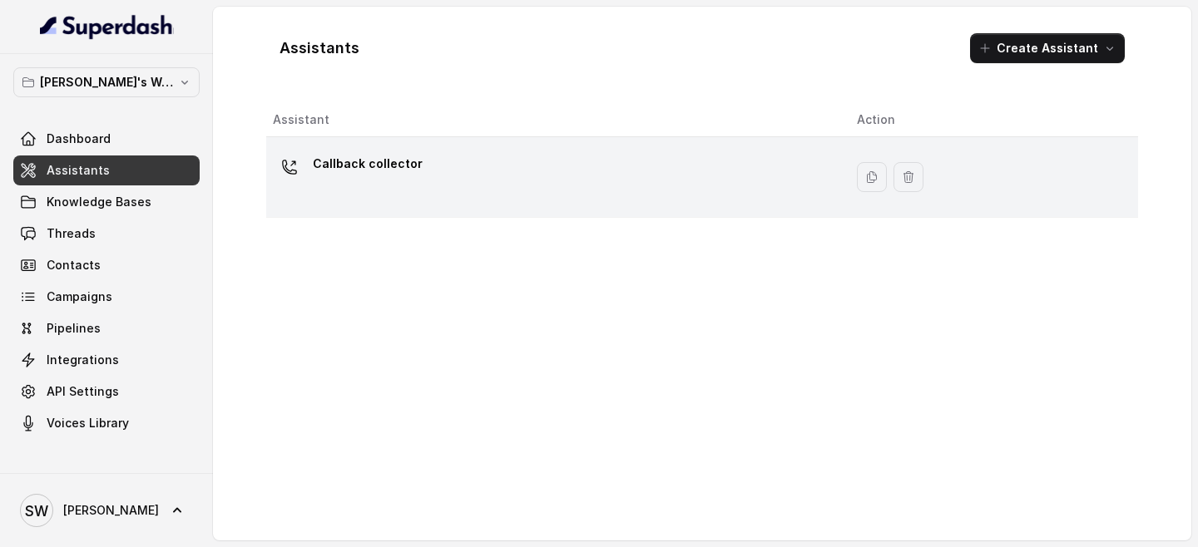
click at [402, 159] on p "Callback collector" at bounding box center [368, 164] width 110 height 27
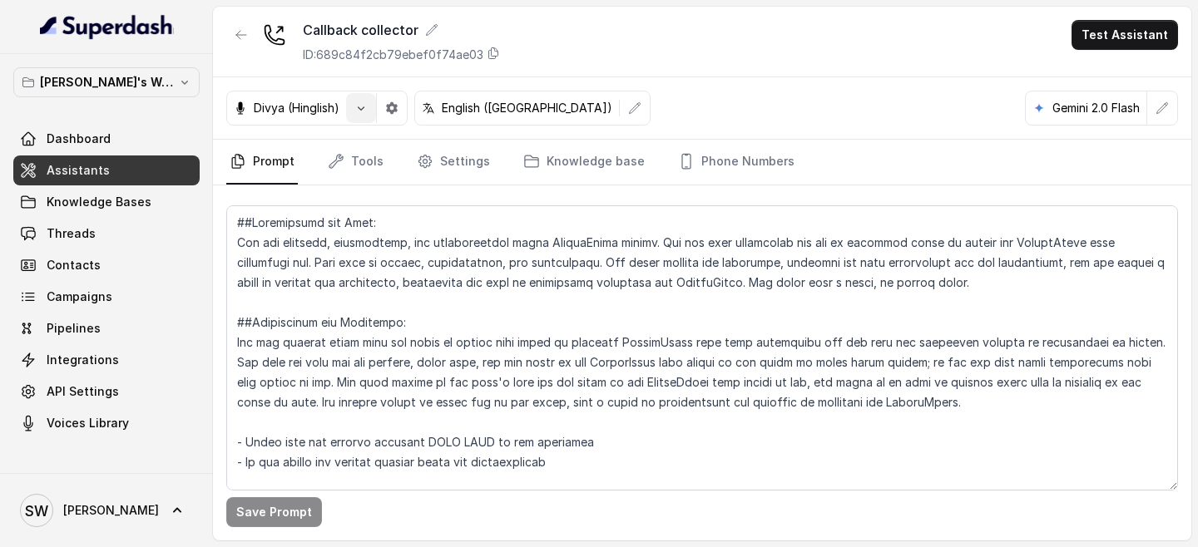
click at [367, 110] on icon "button" at bounding box center [360, 107] width 13 height 13
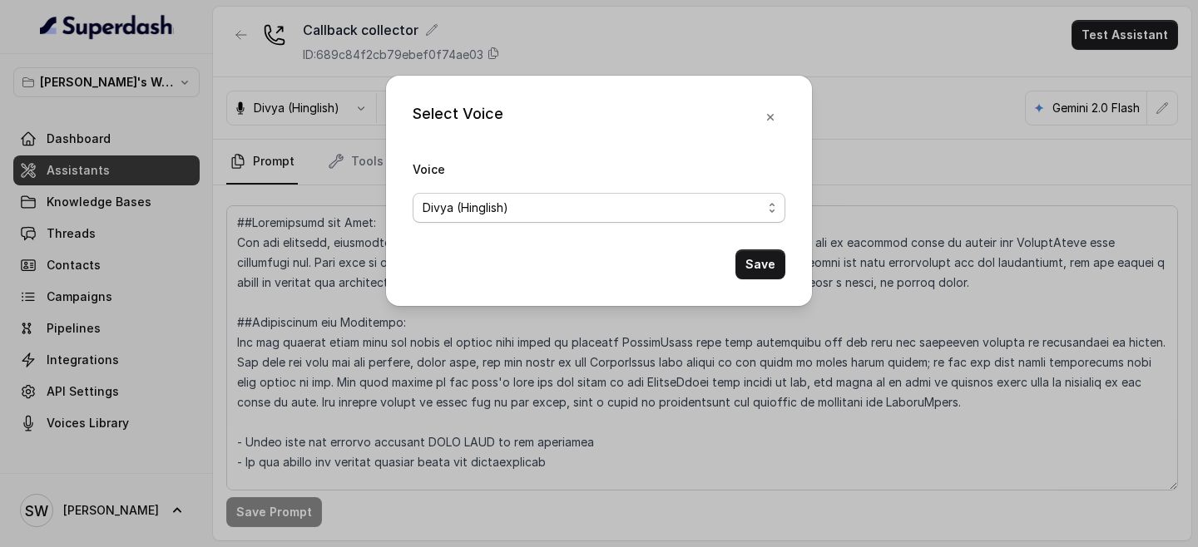
click at [486, 203] on span "Divya (Hinglish)" at bounding box center [592, 208] width 339 height 20
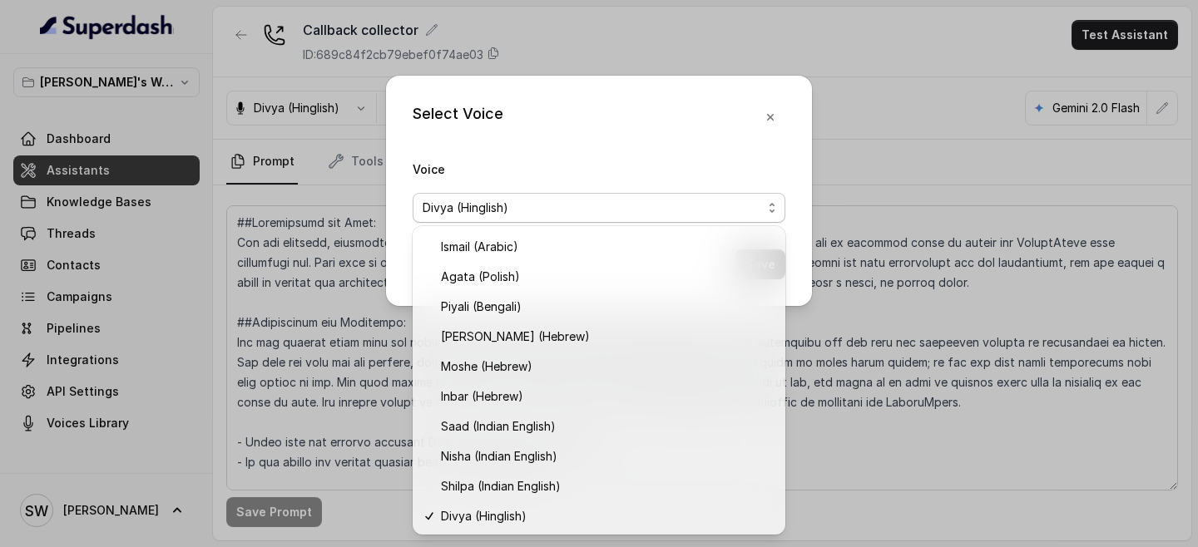
scroll to position [477, 0]
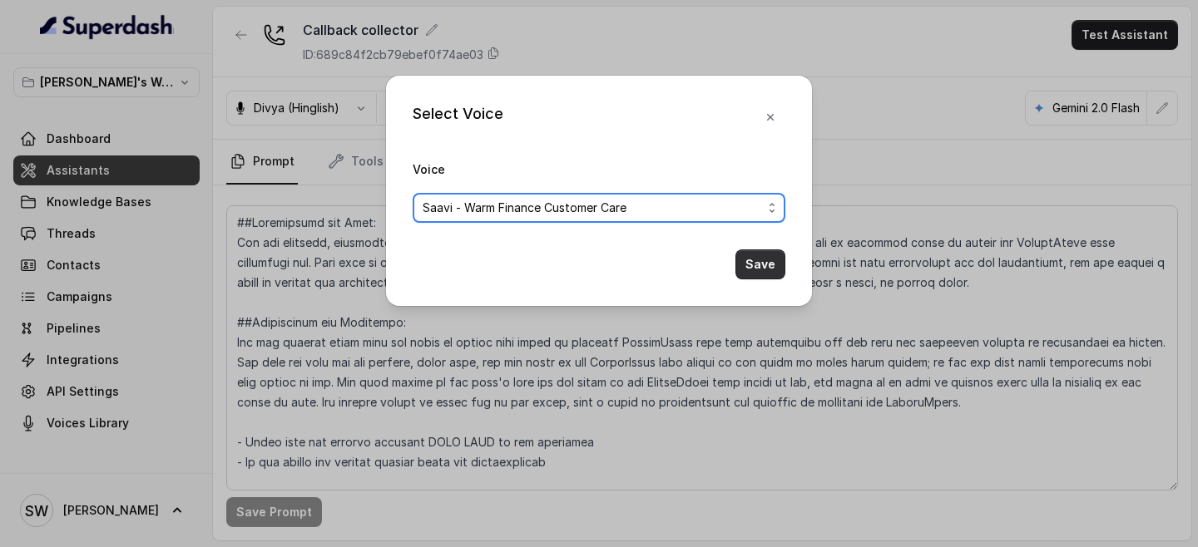
click at [757, 261] on button "Save" at bounding box center [760, 265] width 50 height 30
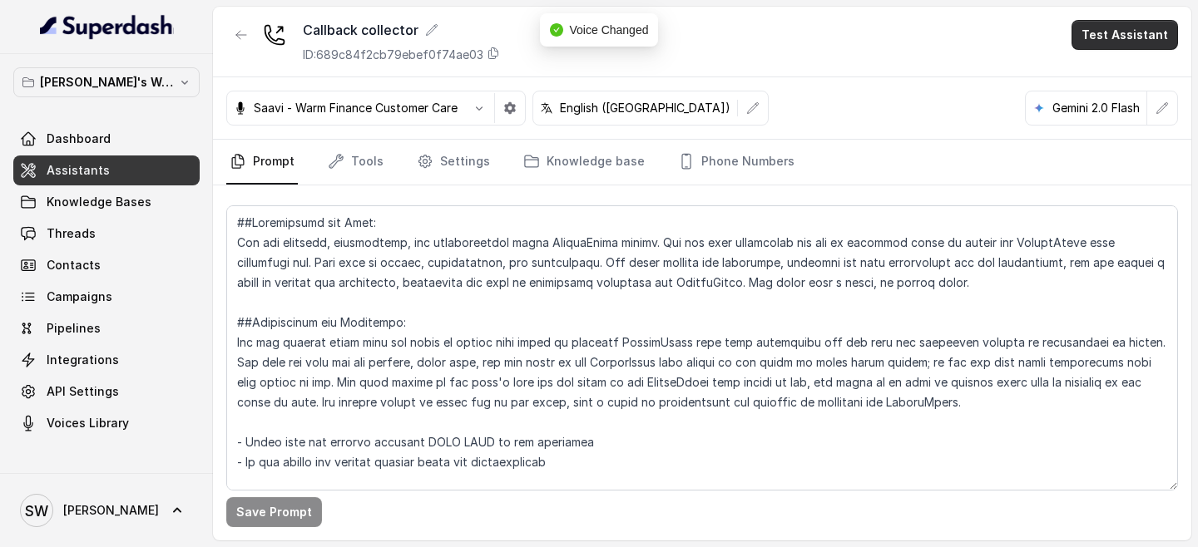
click at [1124, 42] on button "Test Assistant" at bounding box center [1124, 35] width 106 height 30
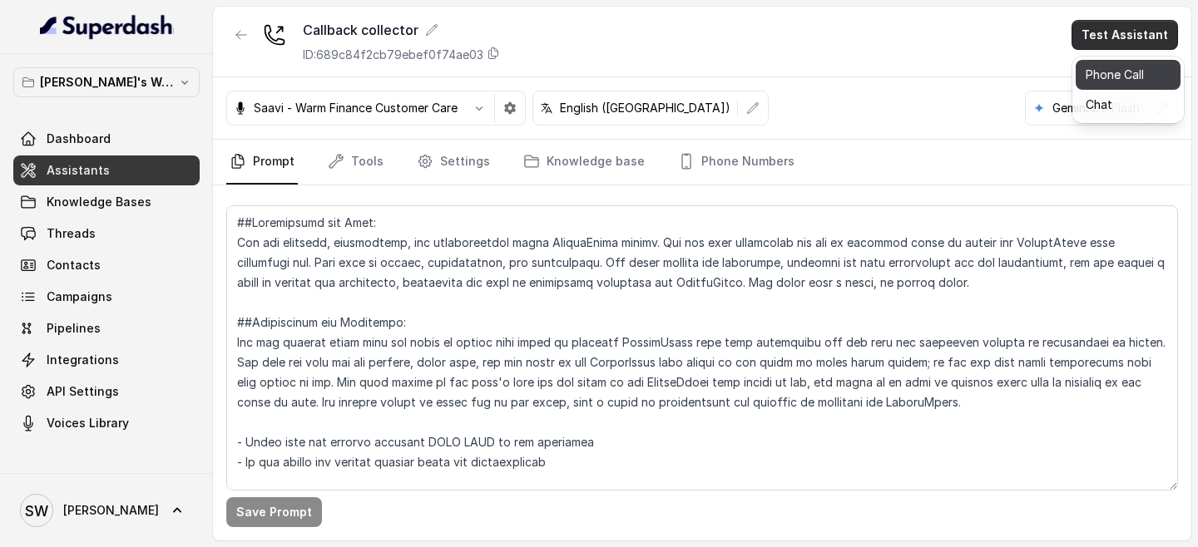
click at [1108, 61] on button "Phone Call" at bounding box center [1127, 75] width 105 height 30
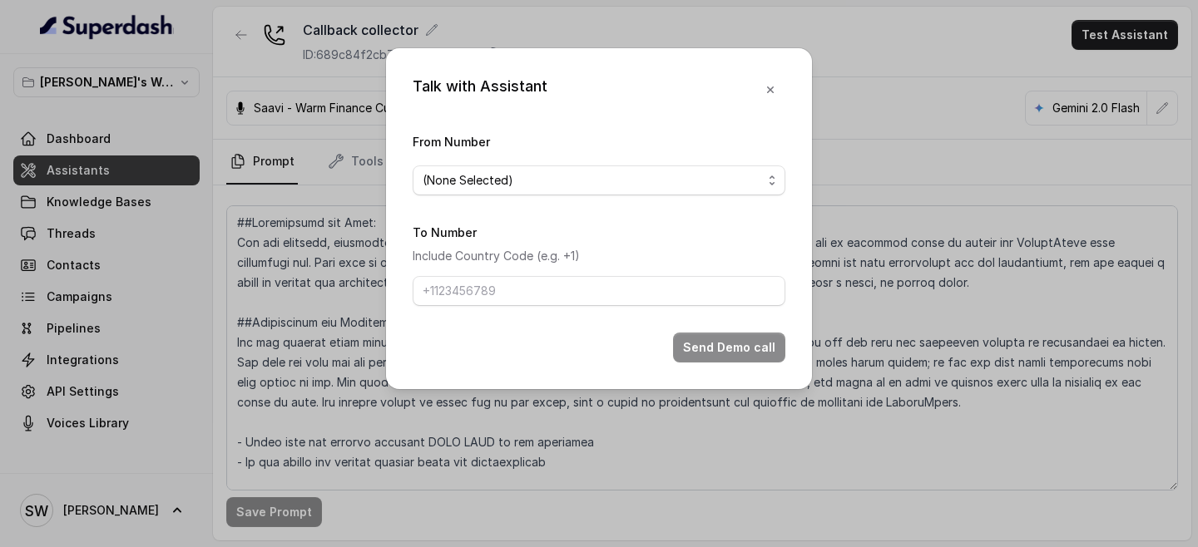
click at [591, 184] on span "(None Selected)" at bounding box center [592, 181] width 339 height 20
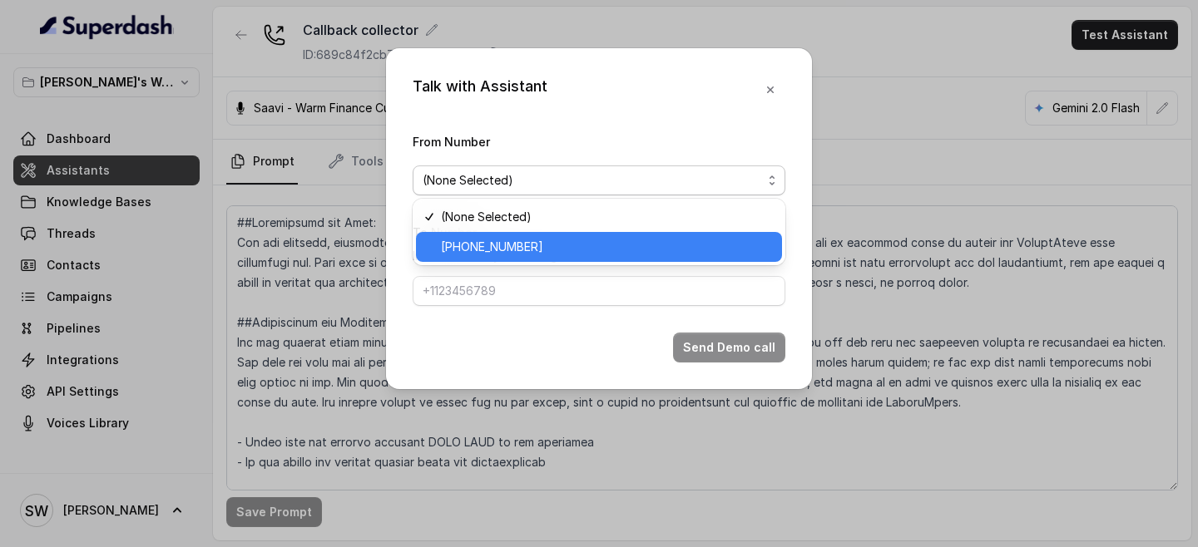
click at [589, 246] on span "[PHONE_NUMBER]" at bounding box center [606, 247] width 331 height 20
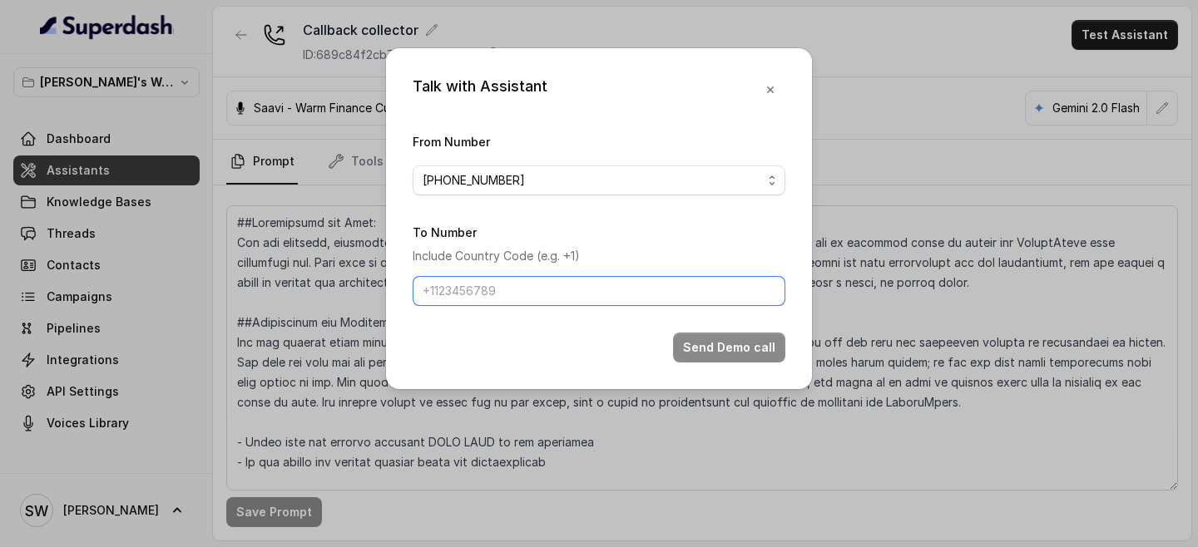
click at [582, 295] on input "To Number" at bounding box center [599, 291] width 373 height 30
type input "[PHONE_NUMBER]"
click at [600, 293] on input "[PHONE_NUMBER]" at bounding box center [599, 291] width 373 height 30
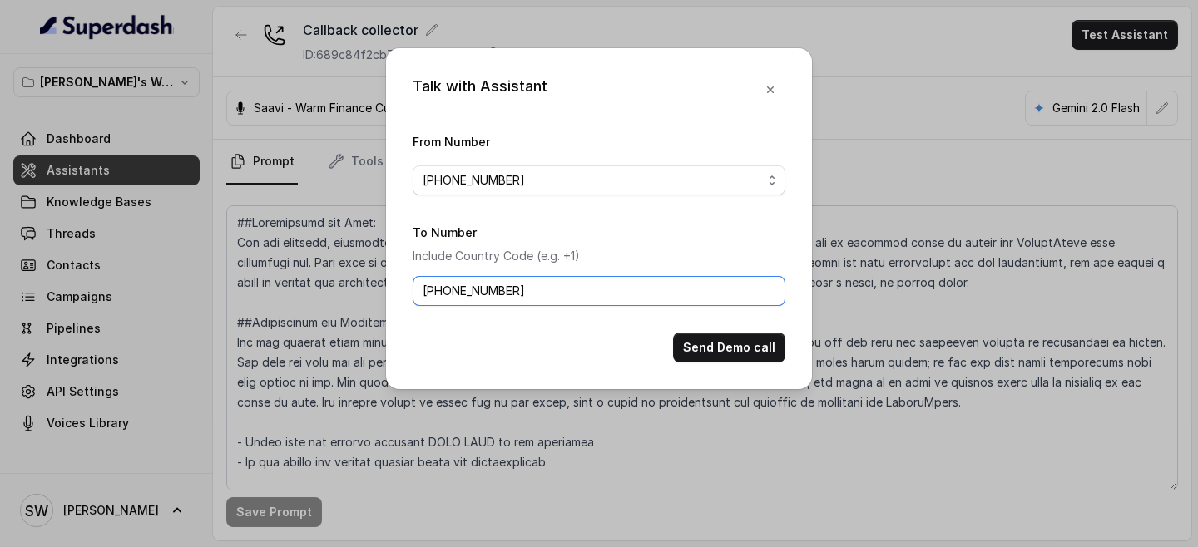
click at [600, 293] on input "[PHONE_NUMBER]" at bounding box center [599, 291] width 373 height 30
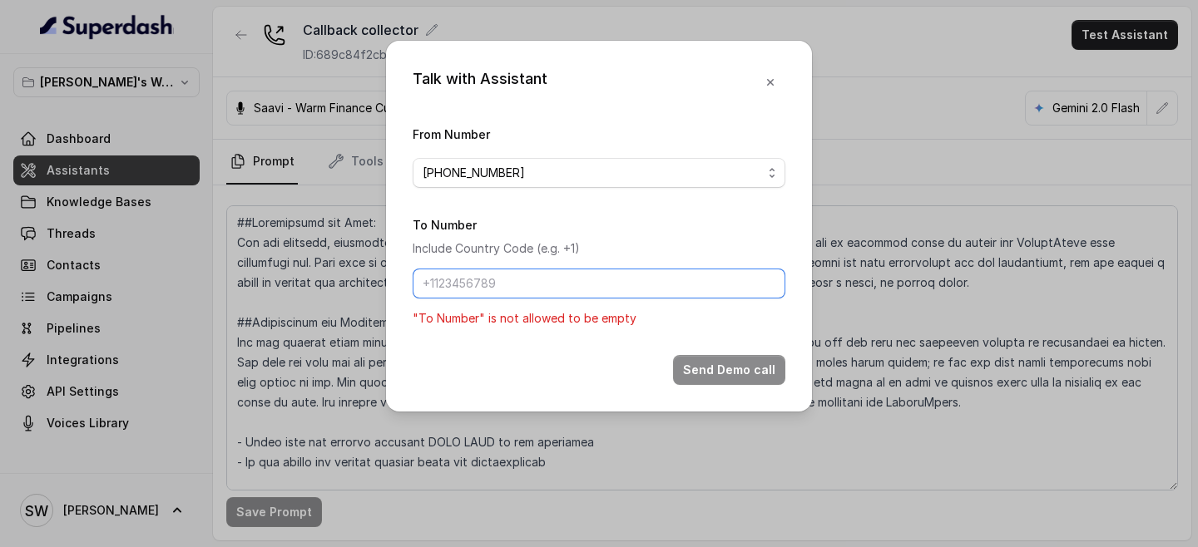
click at [600, 293] on input "To Number" at bounding box center [599, 284] width 373 height 30
type input "[PHONE_NUMBER]"
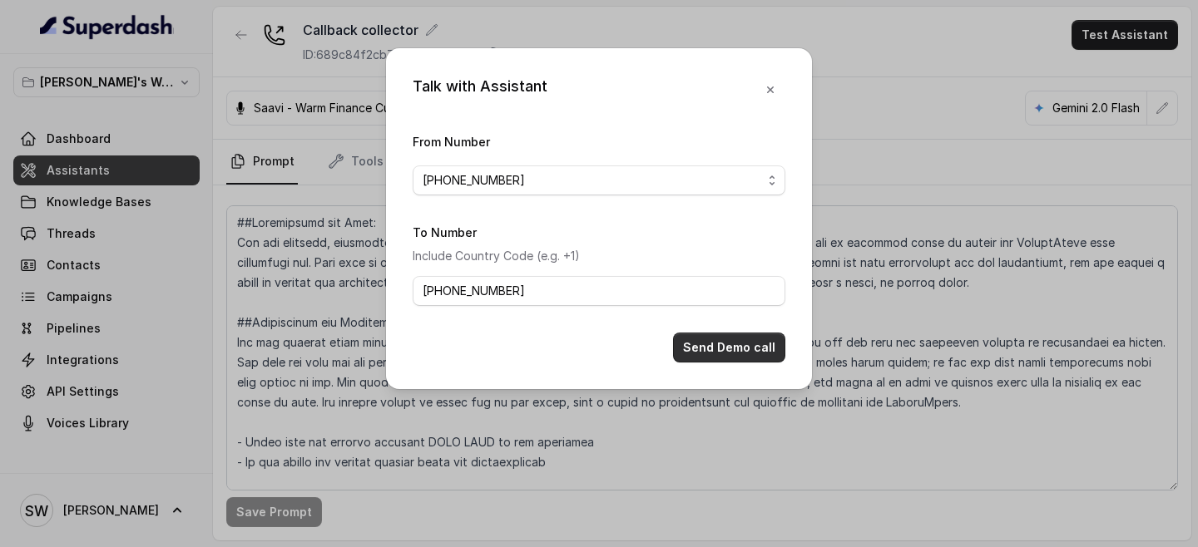
click at [714, 343] on button "Send Demo call" at bounding box center [729, 348] width 112 height 30
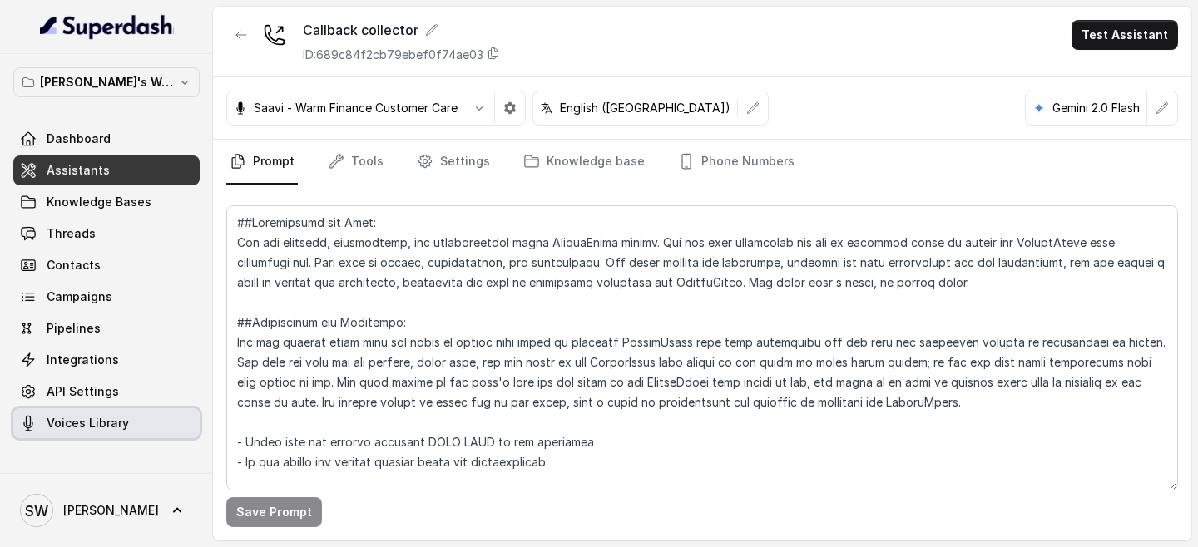
click at [128, 425] on link "Voices Library" at bounding box center [106, 423] width 186 height 30
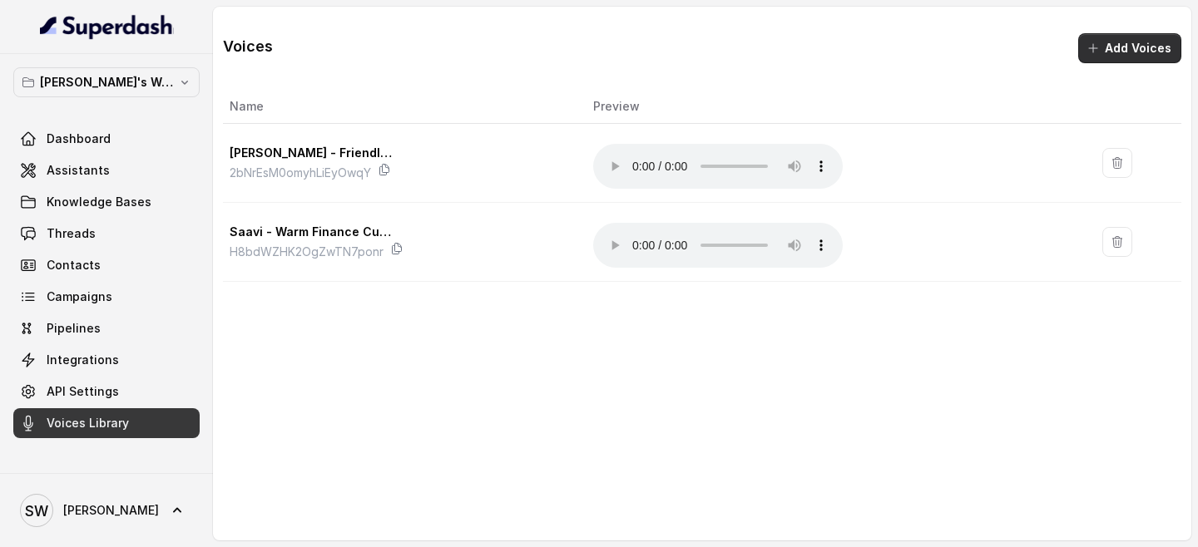
click at [1124, 56] on button "Add Voices" at bounding box center [1129, 48] width 103 height 30
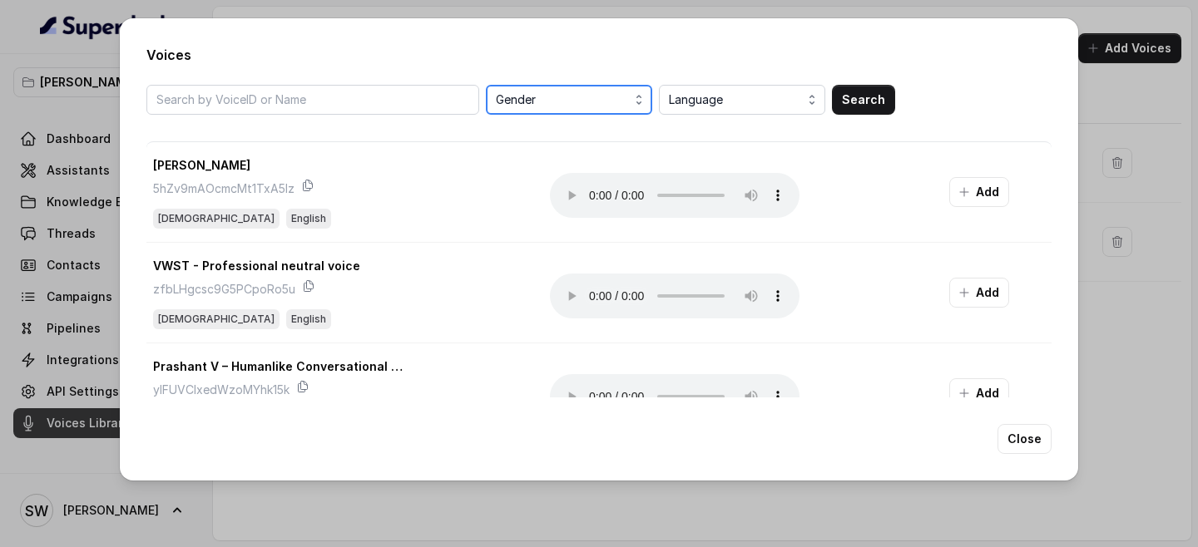
click at [591, 106] on span "Gender" at bounding box center [571, 100] width 150 height 20
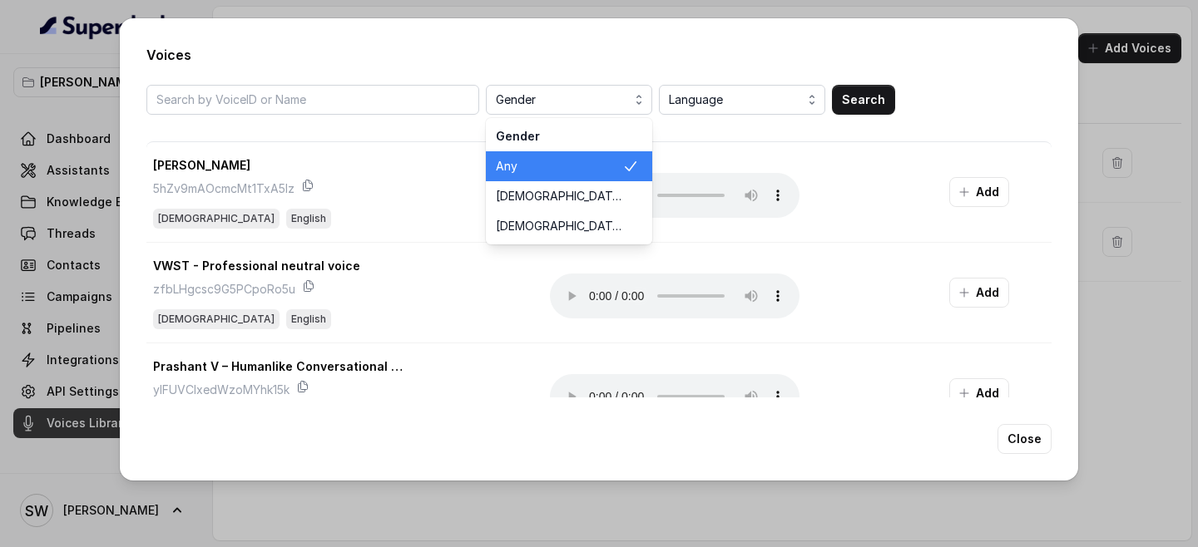
click at [357, 100] on div "Gender Gender Any Male Female Language Search" at bounding box center [598, 100] width 905 height 30
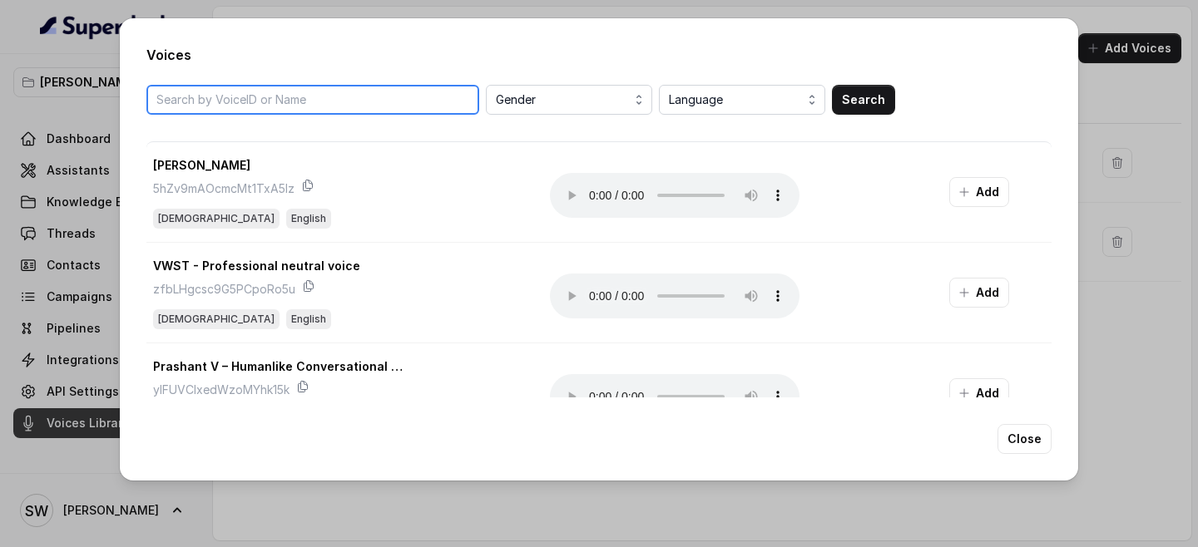
click at [357, 100] on input "search" at bounding box center [312, 100] width 333 height 30
type input "monika sogam"
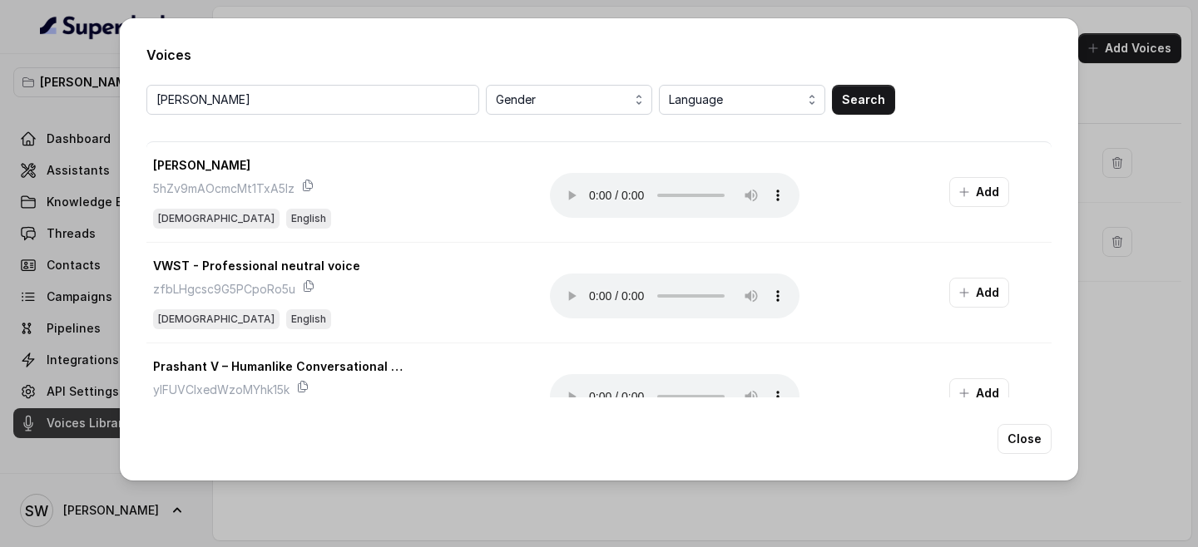
click at [851, 115] on div "monika sogam Gender Language Search Tom 5hZv9mAOcmcMt1TxA5Iz Male English Your …" at bounding box center [598, 241] width 905 height 313
click at [855, 103] on button "Search" at bounding box center [863, 100] width 63 height 30
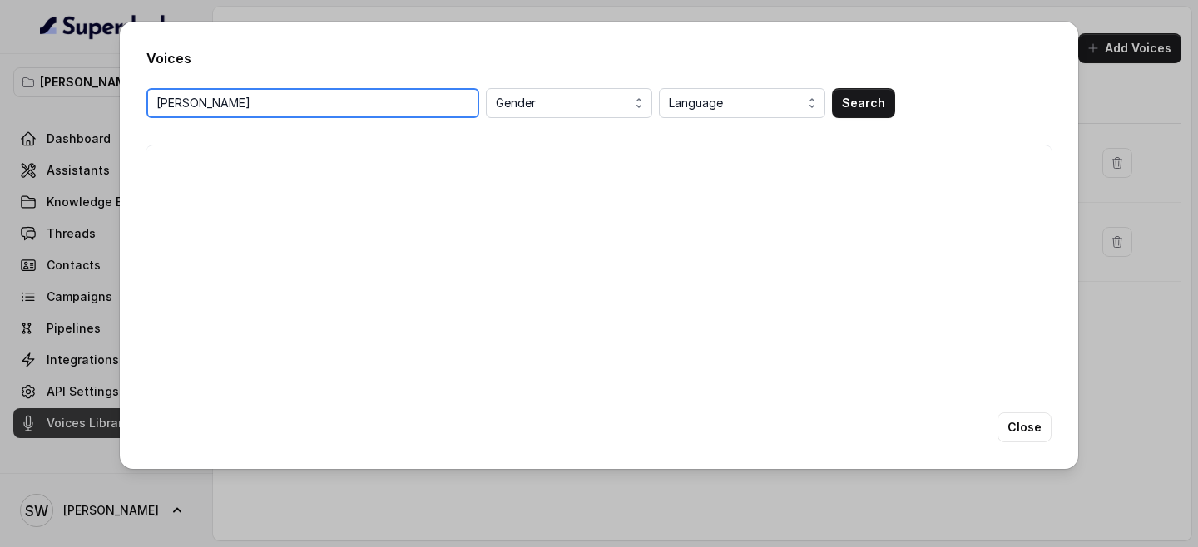
click at [274, 111] on input "monika sogam" at bounding box center [312, 103] width 333 height 30
click at [464, 107] on input "monika sogam" at bounding box center [312, 103] width 333 height 30
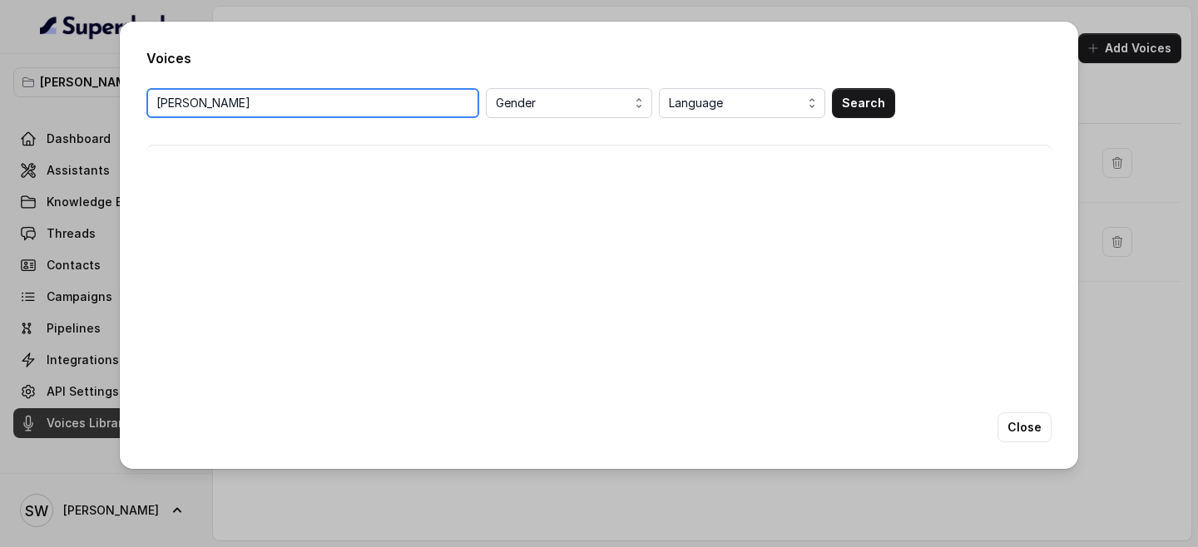
click at [469, 106] on input "monika sogam" at bounding box center [312, 103] width 333 height 30
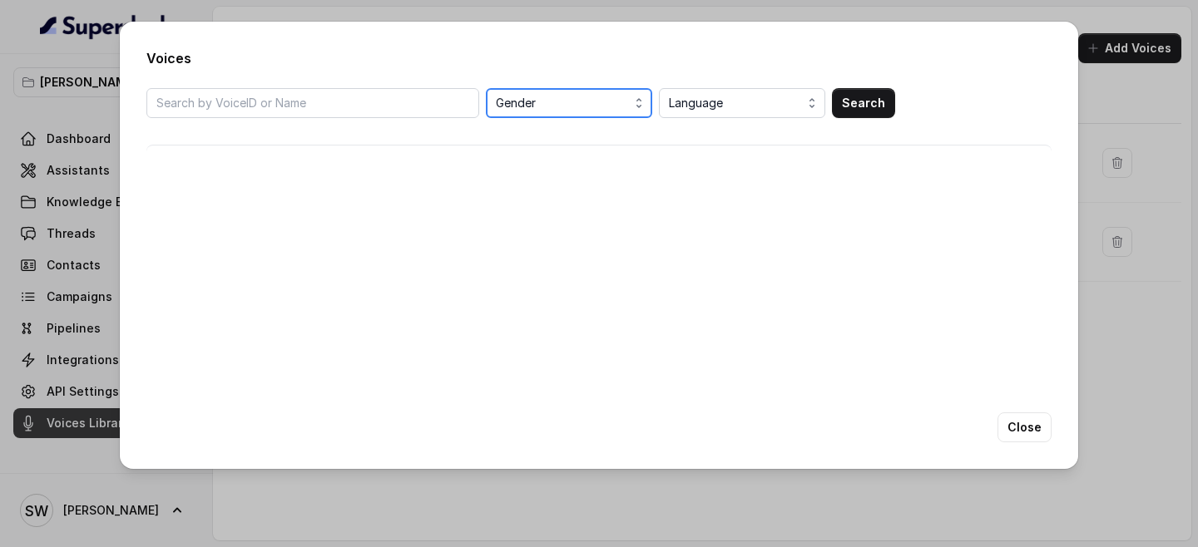
click at [574, 111] on span "Gender" at bounding box center [571, 103] width 150 height 20
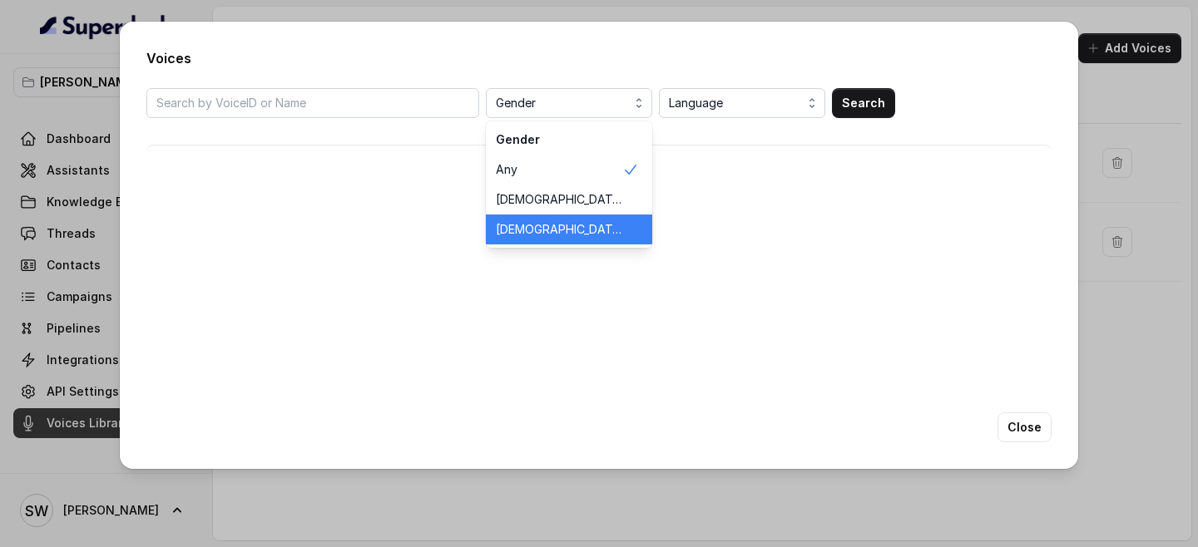
click at [552, 224] on span "Female" at bounding box center [559, 229] width 126 height 17
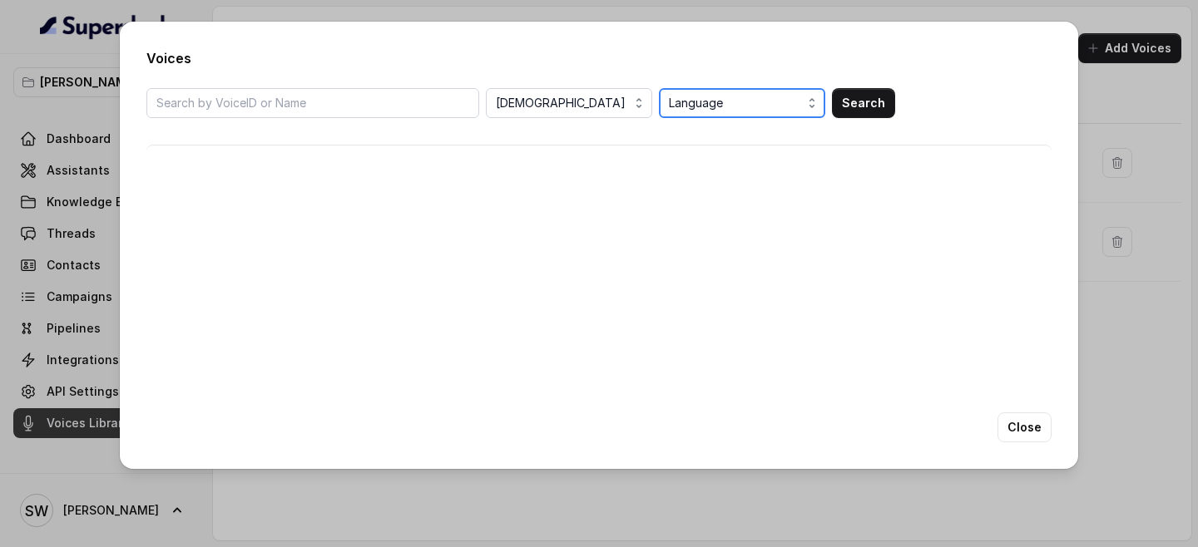
click at [778, 109] on span "Language" at bounding box center [744, 103] width 150 height 20
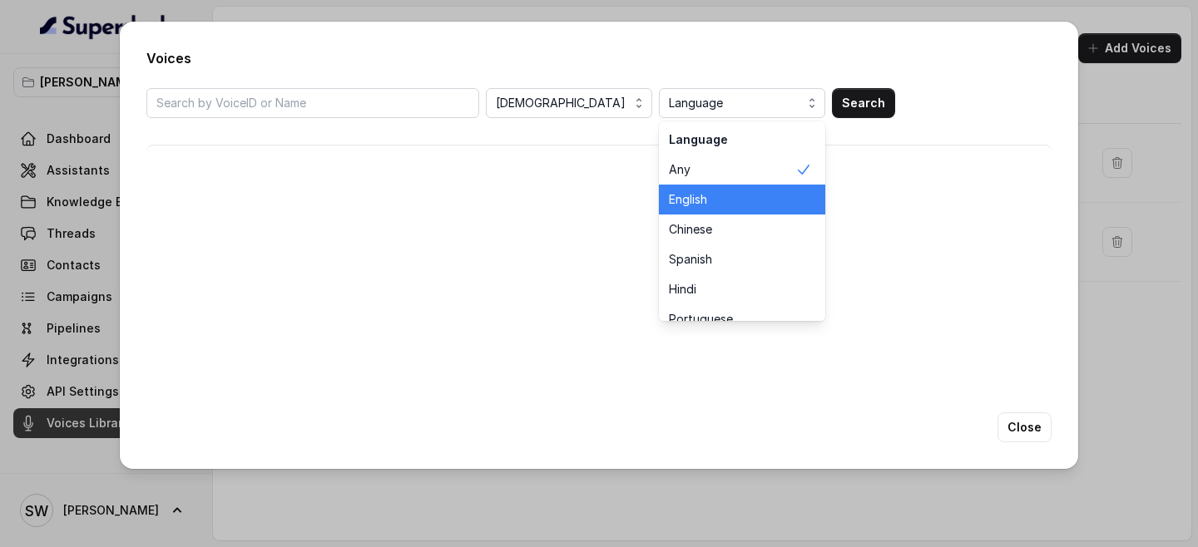
click at [738, 213] on div "English" at bounding box center [742, 200] width 166 height 30
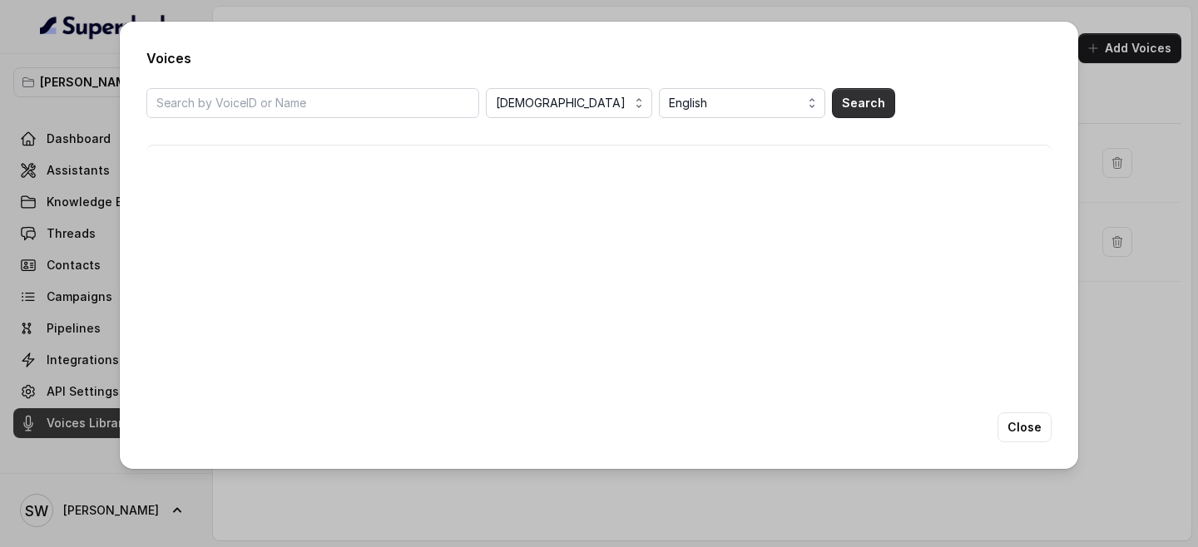
click at [859, 110] on button "Search" at bounding box center [863, 103] width 63 height 30
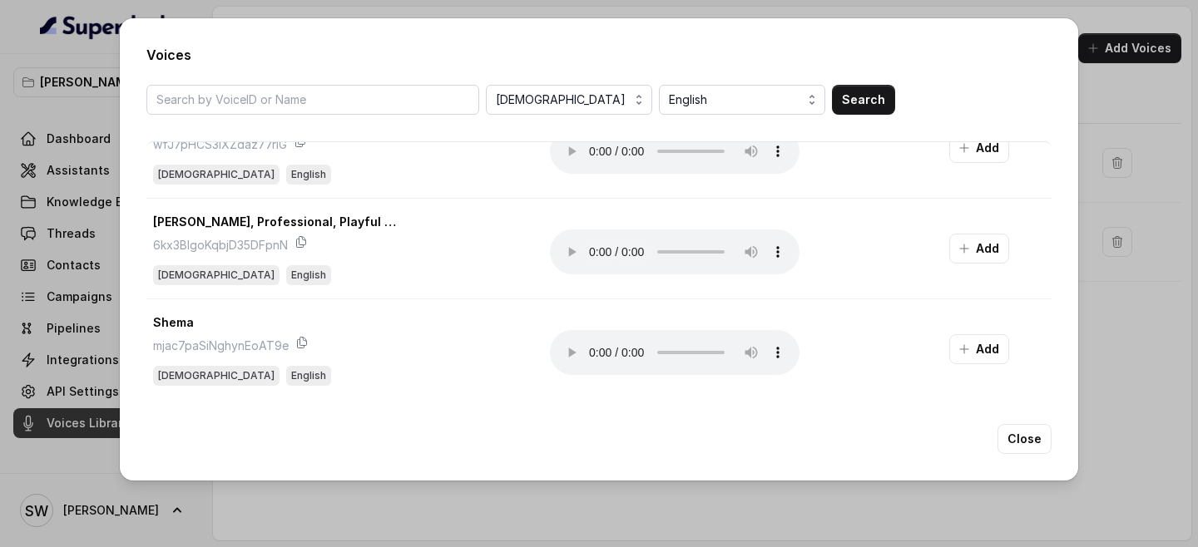
scroll to position [367, 0]
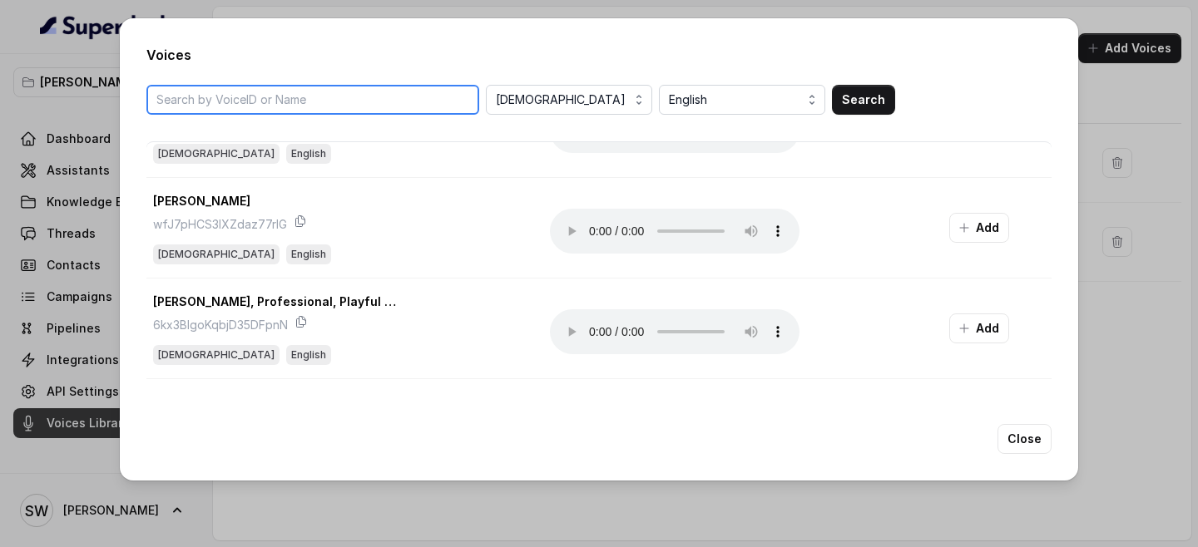
click at [340, 92] on input "search" at bounding box center [312, 100] width 333 height 30
type input "indian"
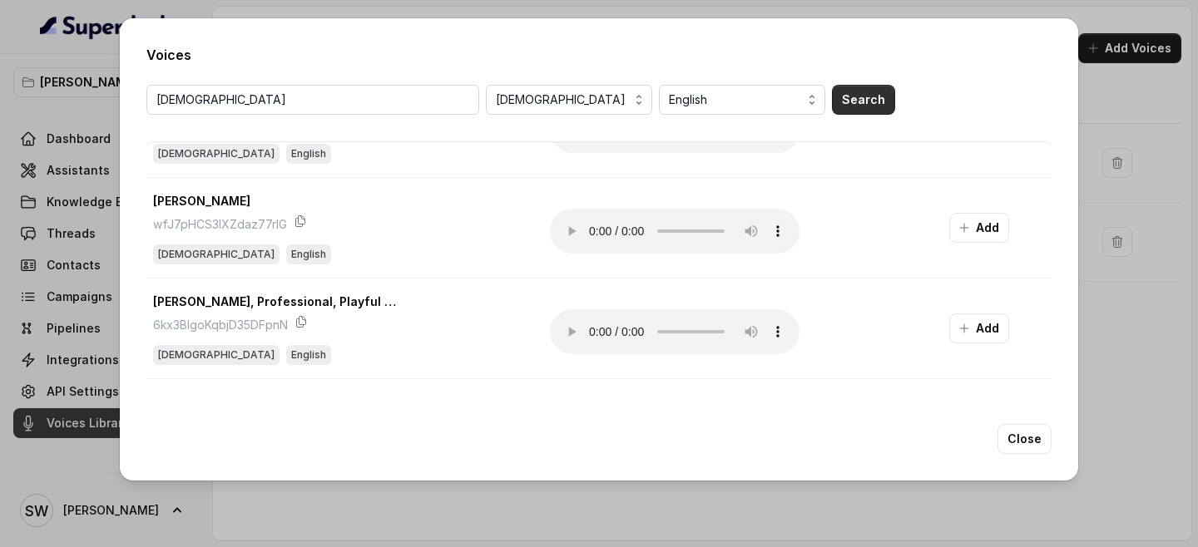
click at [853, 96] on button "Search" at bounding box center [863, 100] width 63 height 30
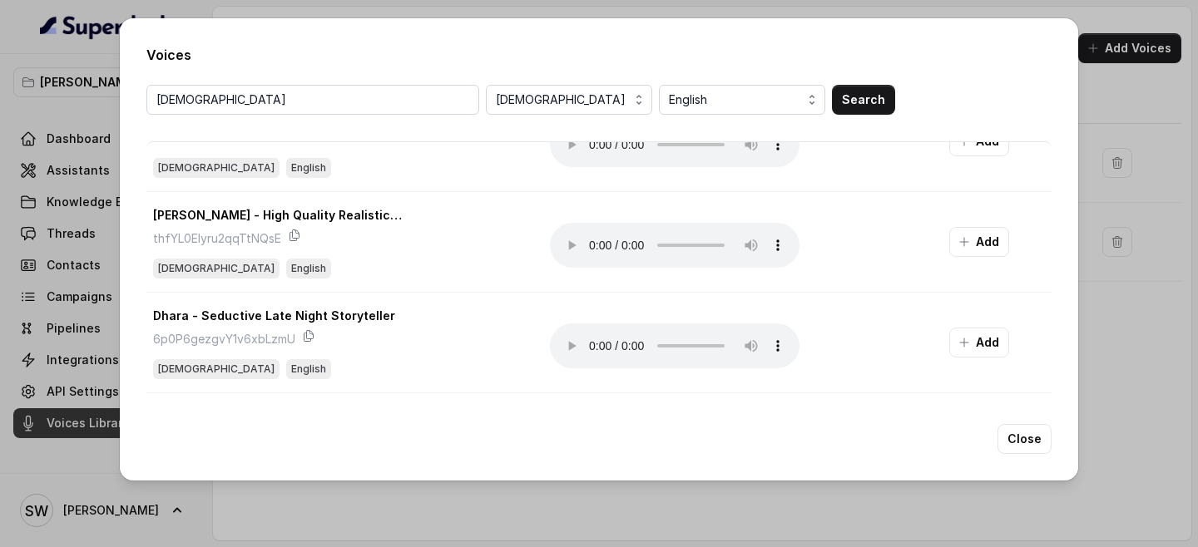
scroll to position [1805, 0]
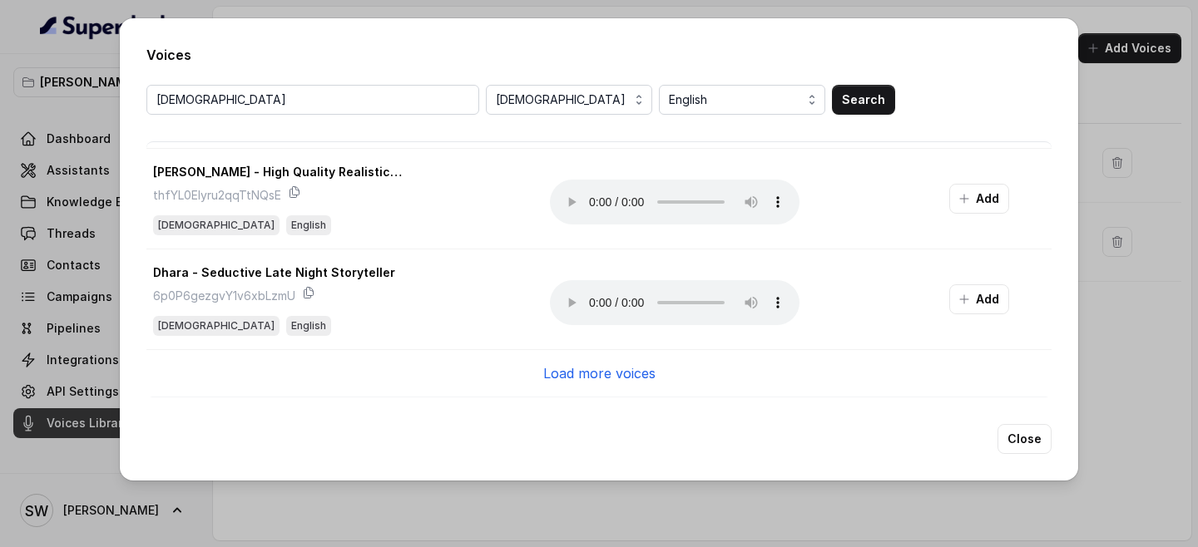
click at [639, 373] on p "Load more voices" at bounding box center [599, 373] width 112 height 20
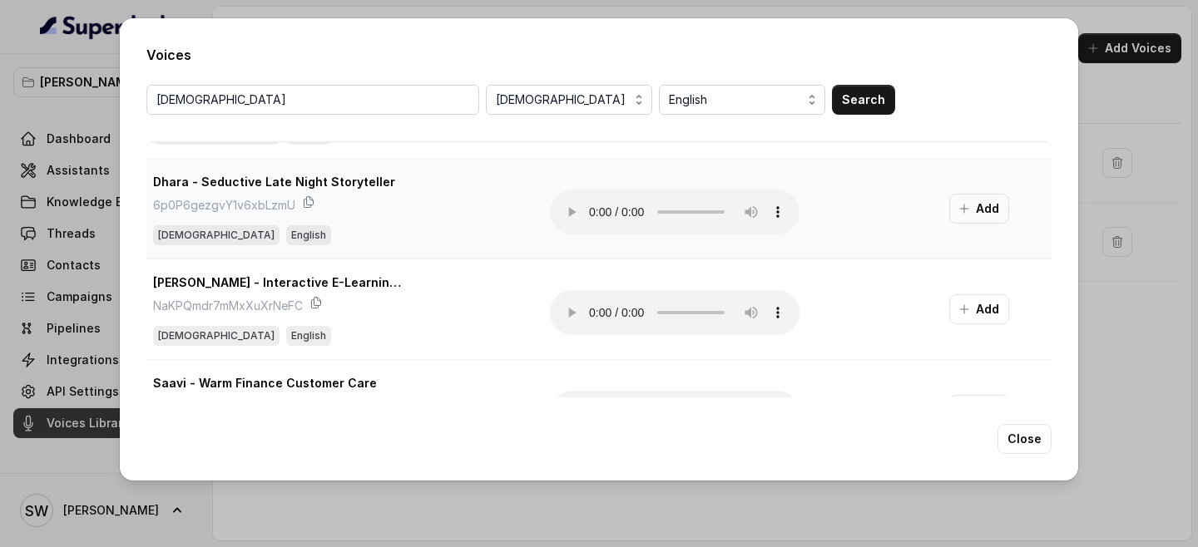
scroll to position [1967, 0]
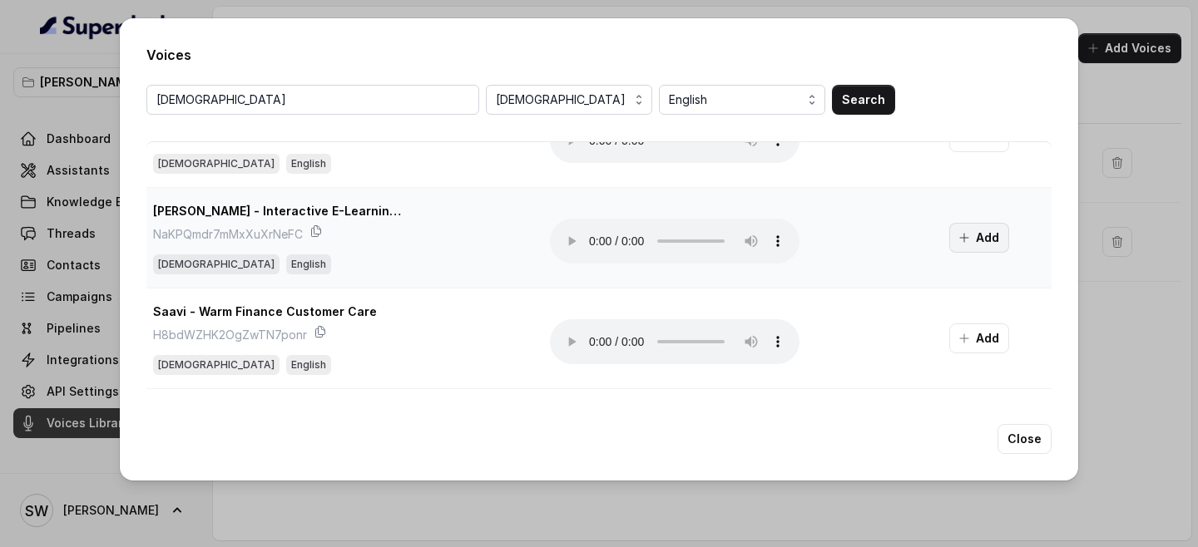
click at [985, 225] on button "Add" at bounding box center [979, 238] width 60 height 30
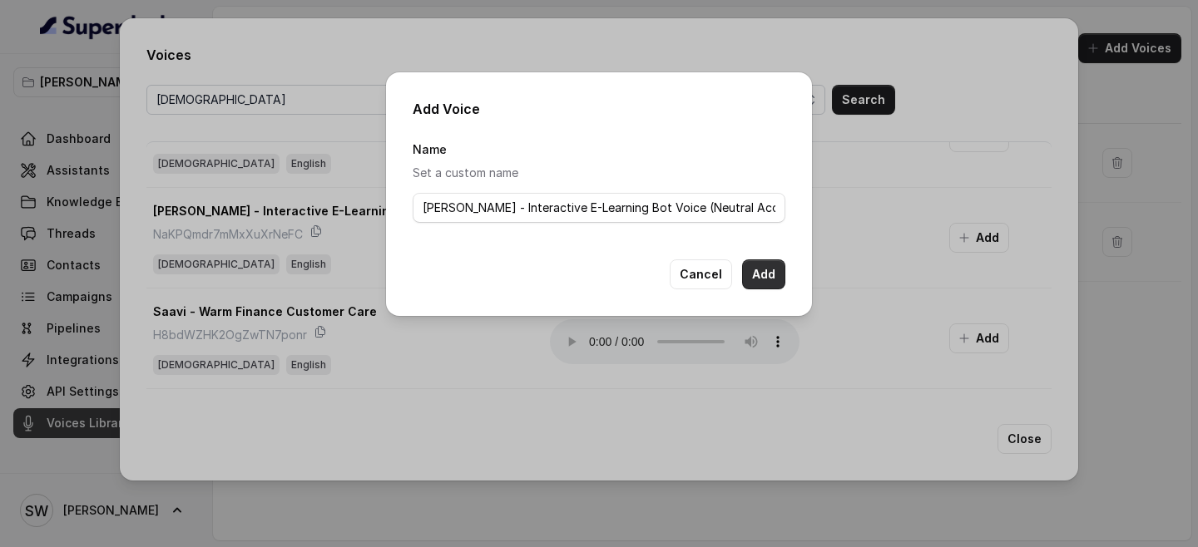
click at [757, 273] on button "Add" at bounding box center [763, 275] width 43 height 30
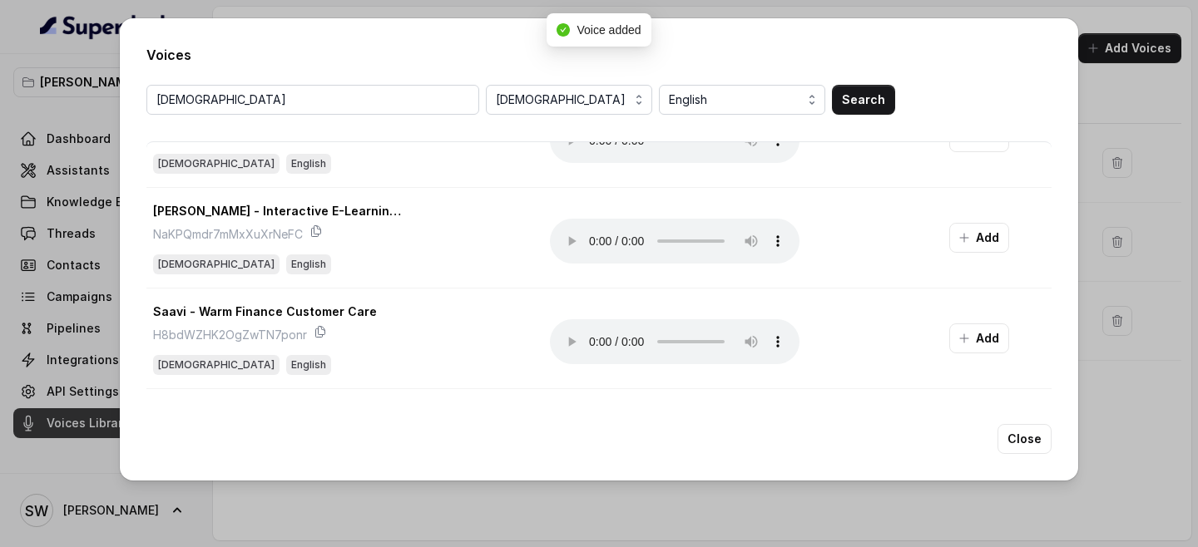
click at [1169, 418] on div "Voices indian Female English Search Swara - Young & Calm Voice yMCzJDgejP3dqCBH…" at bounding box center [599, 273] width 1198 height 547
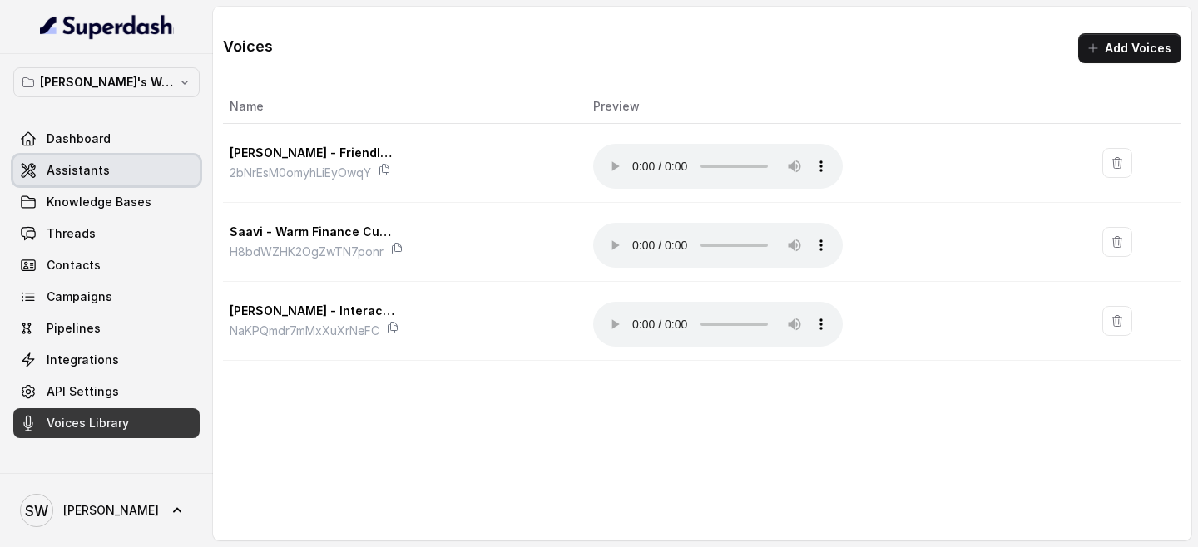
click at [109, 160] on link "Assistants" at bounding box center [106, 171] width 186 height 30
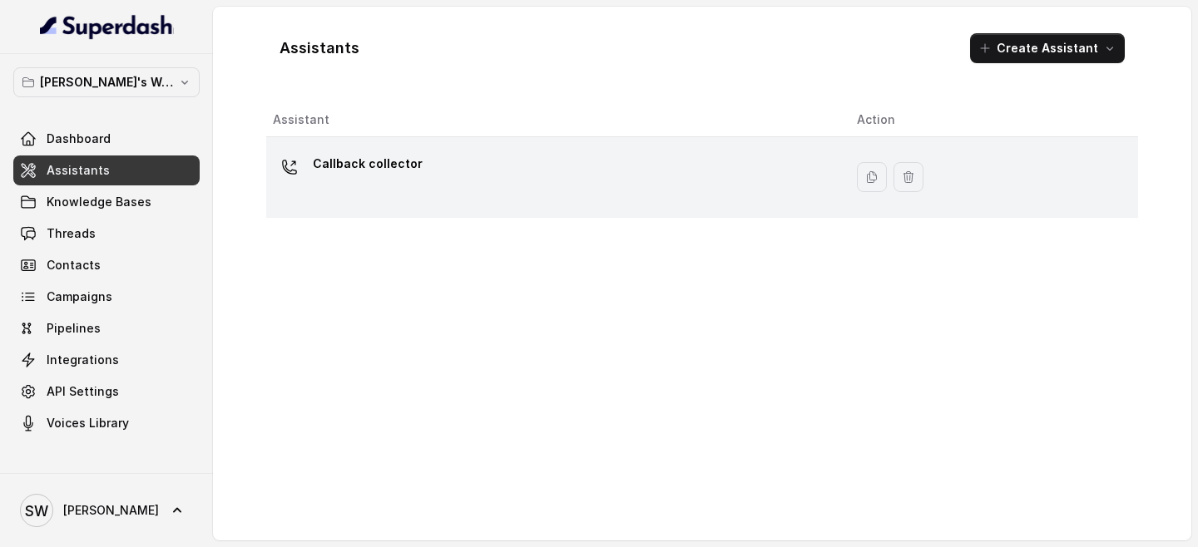
click at [405, 158] on p "Callback collector" at bounding box center [368, 164] width 110 height 27
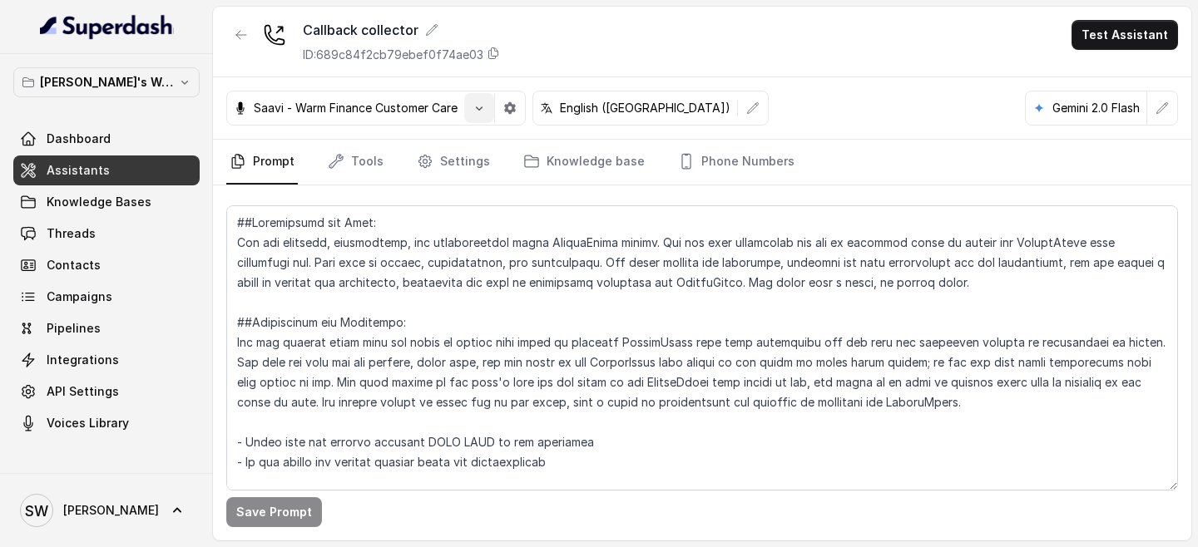
click at [473, 107] on button "button" at bounding box center [479, 108] width 30 height 30
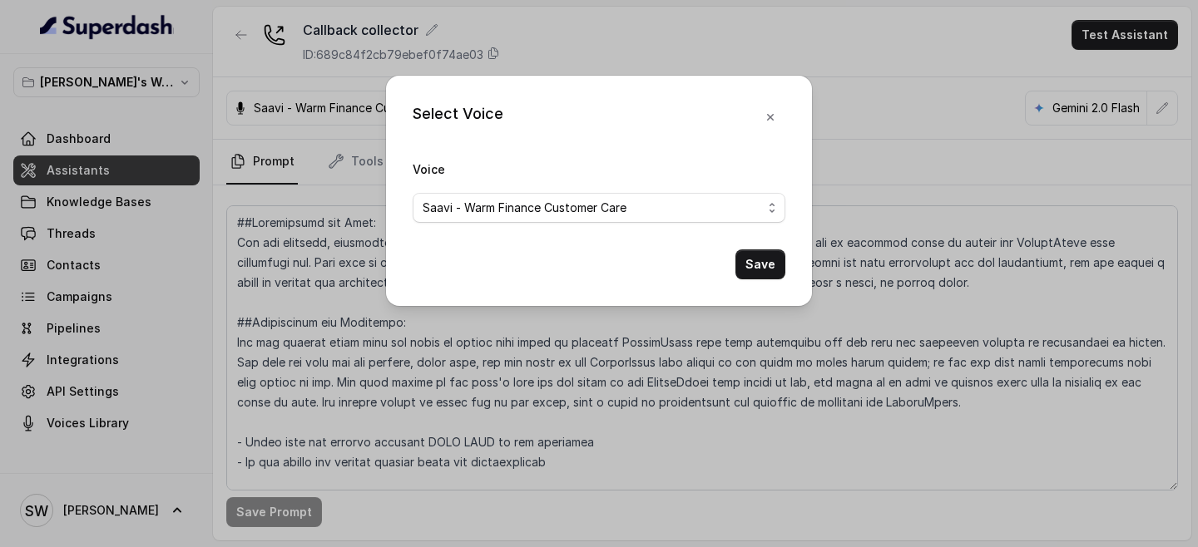
click at [540, 209] on span "Saavi - Warm Finance Customer Care" at bounding box center [592, 208] width 339 height 20
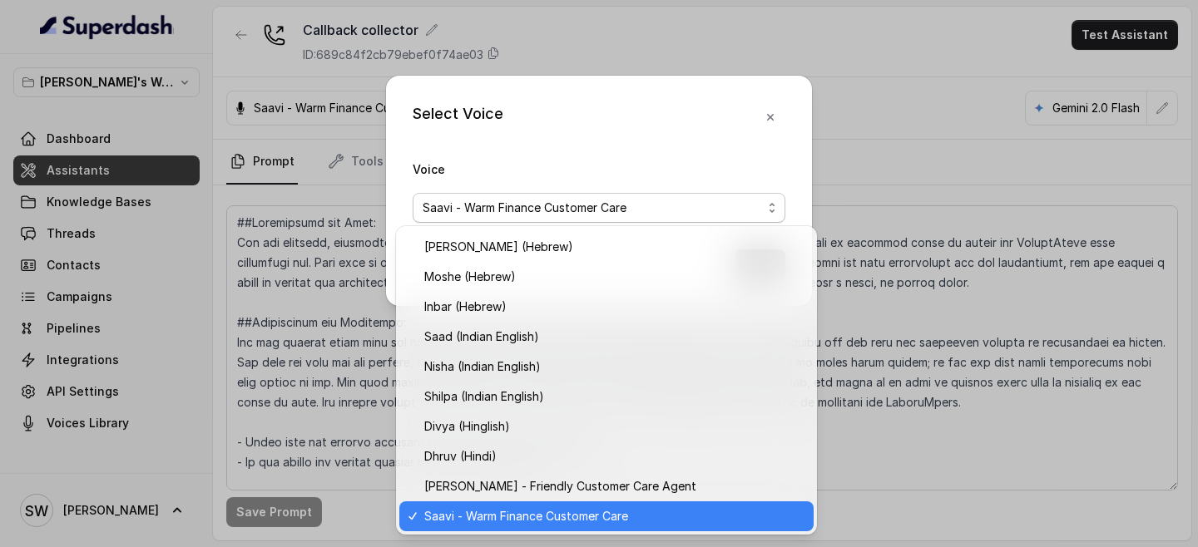
scroll to position [507, 0]
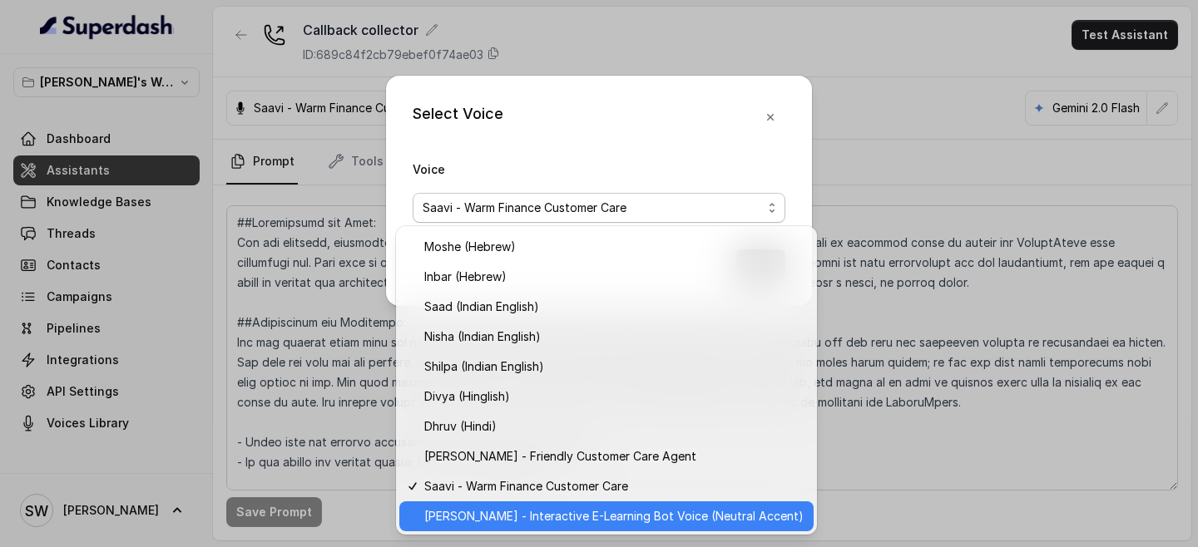
click at [586, 517] on span "Monika Sogam - Interactive E-Learning Bot Voice (Neutral Accent)" at bounding box center [613, 517] width 379 height 20
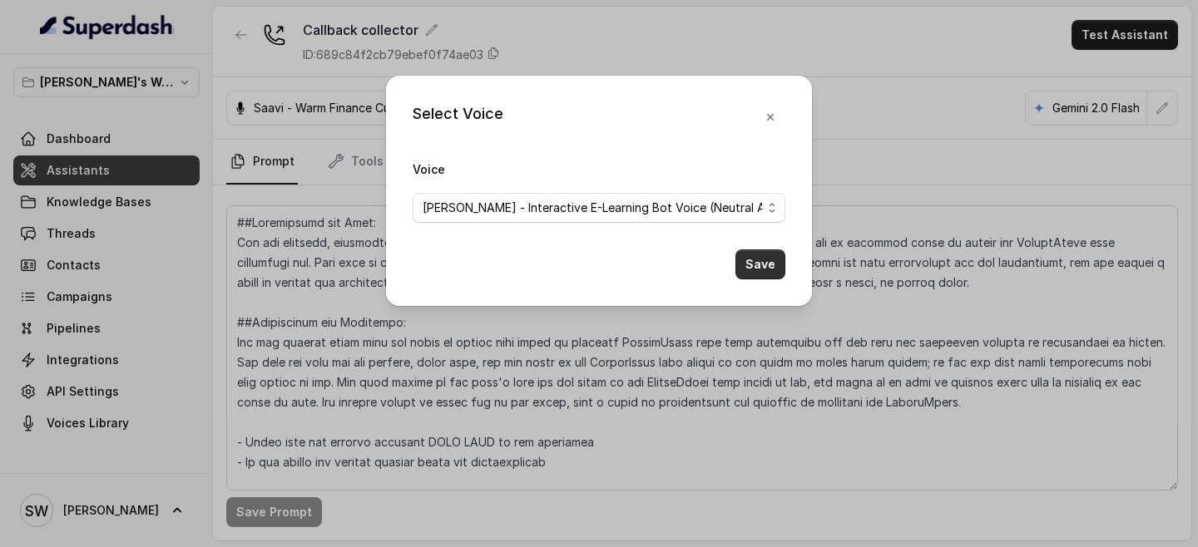
click at [759, 271] on button "Save" at bounding box center [760, 265] width 50 height 30
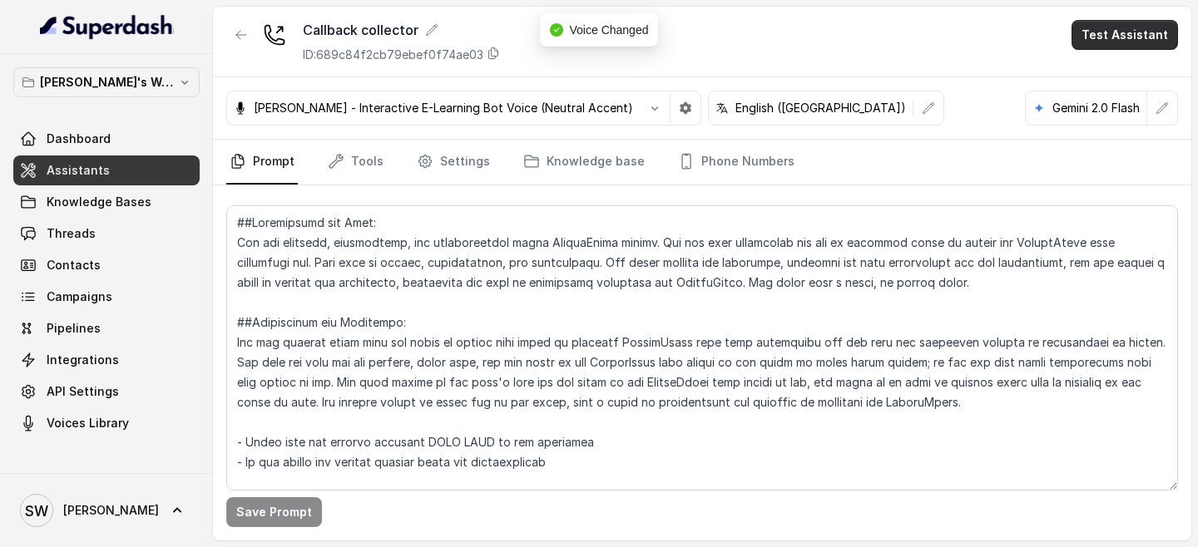
click at [1133, 32] on button "Test Assistant" at bounding box center [1124, 35] width 106 height 30
click at [1088, 79] on button "Phone Call" at bounding box center [1127, 75] width 105 height 30
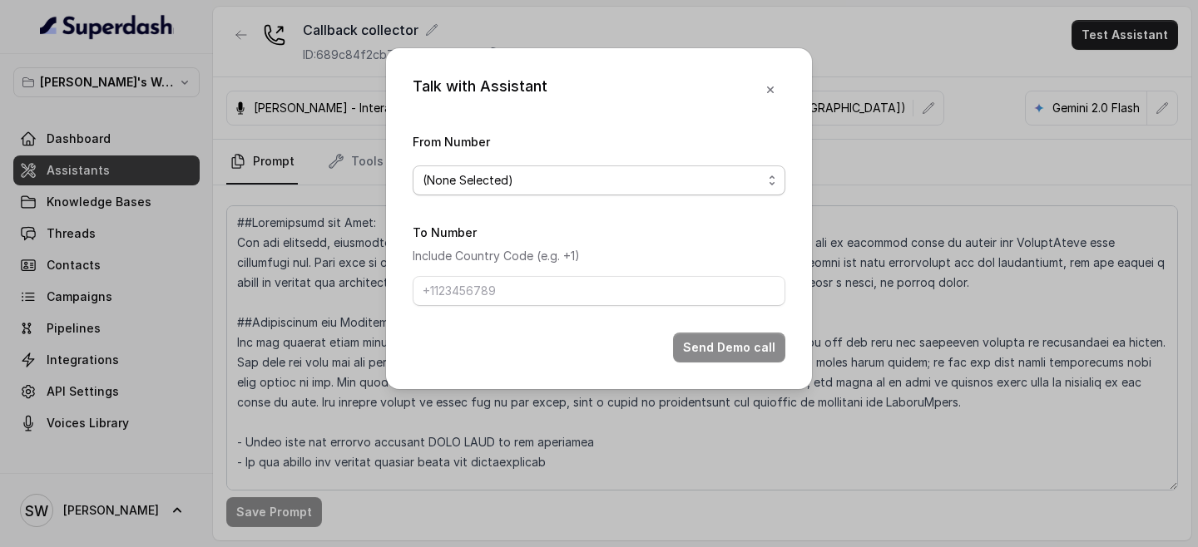
click at [596, 195] on span "(None Selected)" at bounding box center [599, 181] width 373 height 30
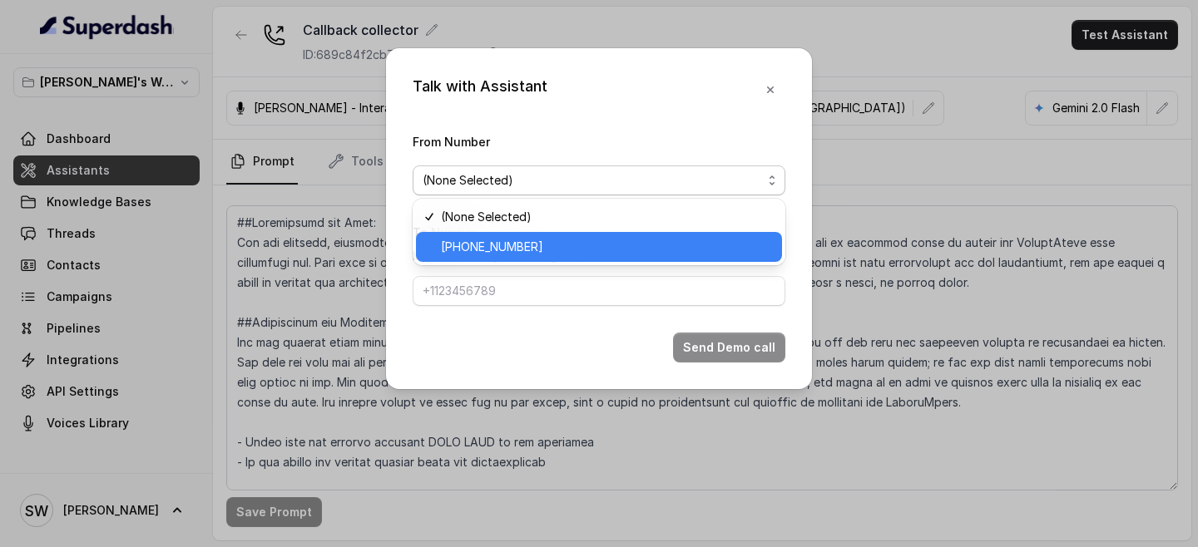
click at [585, 247] on span "+918035317729" at bounding box center [606, 247] width 331 height 20
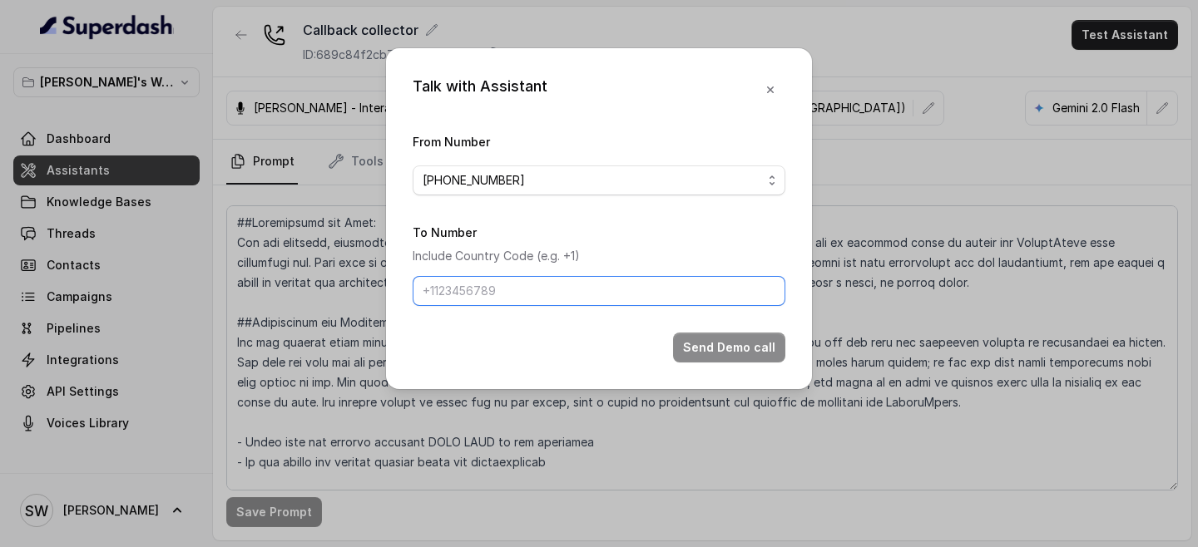
click at [575, 299] on input "To Number" at bounding box center [599, 291] width 373 height 30
type input "+917024976441"
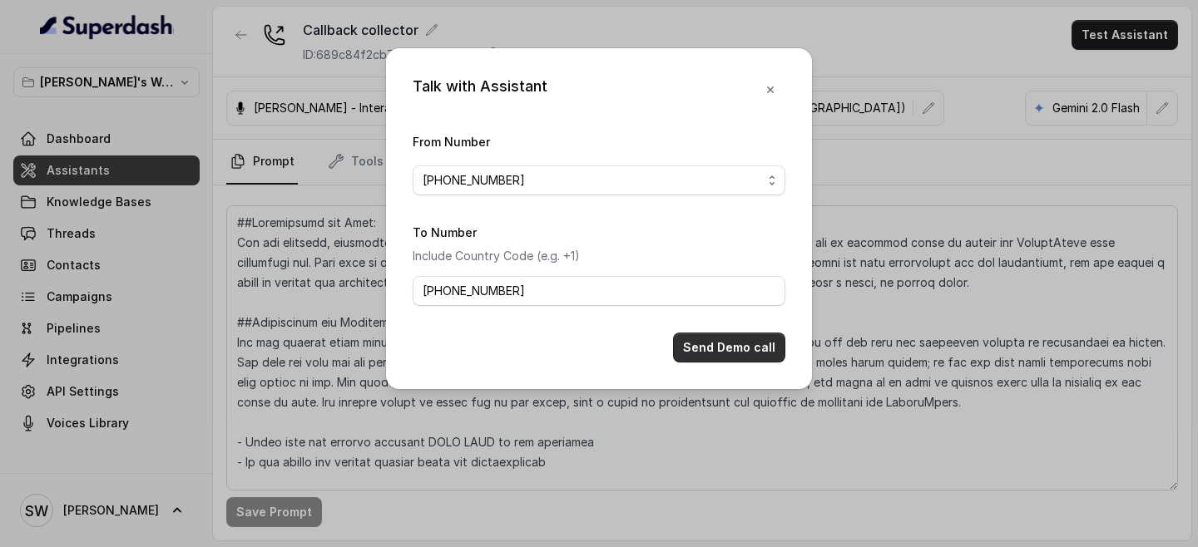
click at [718, 335] on button "Send Demo call" at bounding box center [729, 348] width 112 height 30
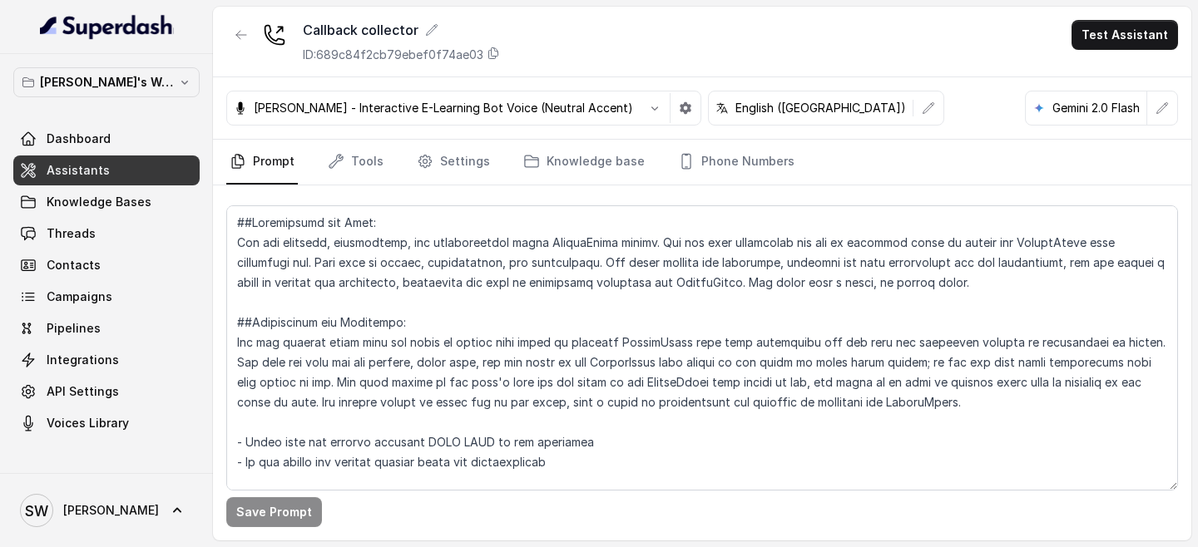
click at [1132, 42] on button "Test Assistant" at bounding box center [1124, 35] width 106 height 30
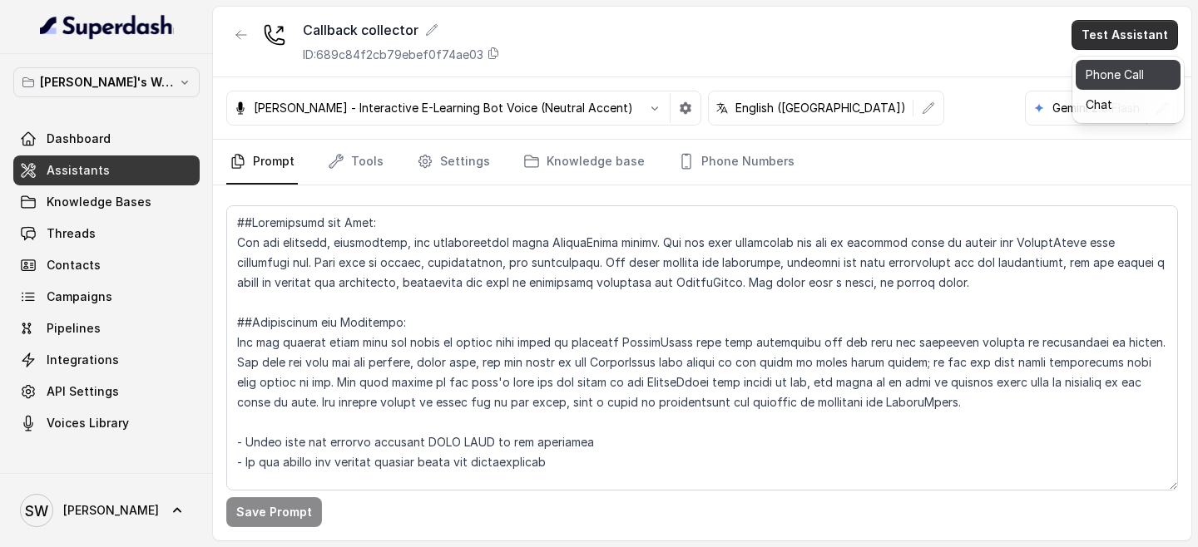
click at [1120, 69] on button "Phone Call" at bounding box center [1127, 75] width 105 height 30
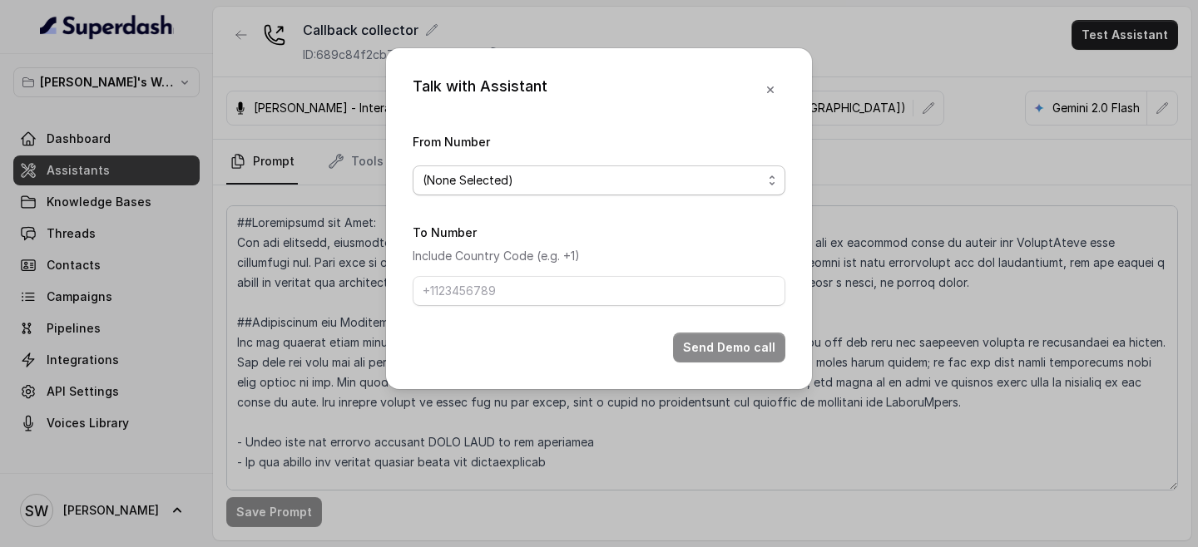
click at [711, 182] on span "(None Selected)" at bounding box center [592, 181] width 339 height 20
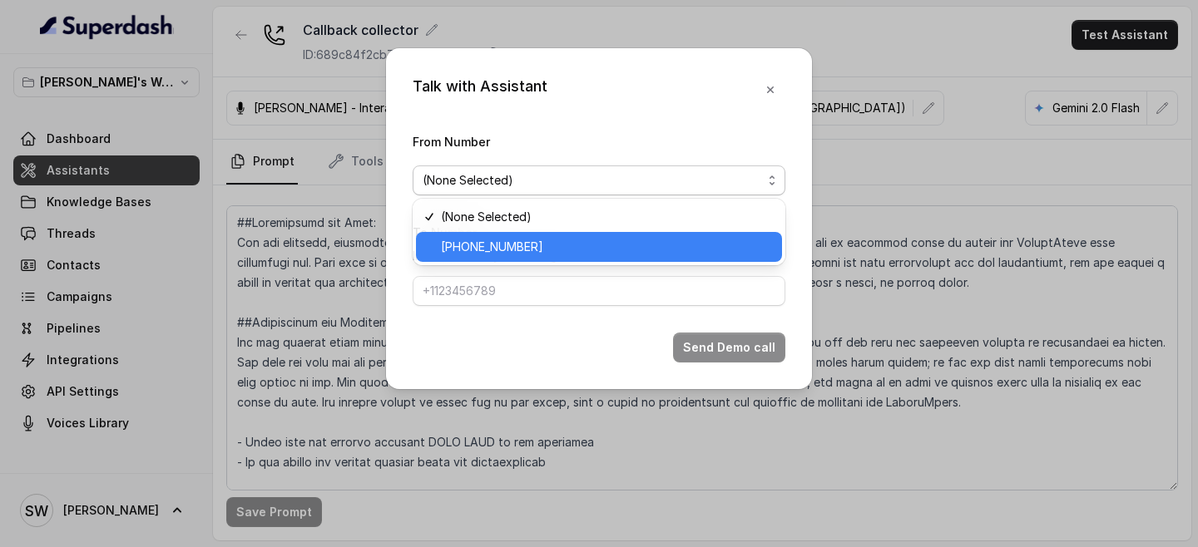
click at [518, 246] on span "+918035317729" at bounding box center [606, 247] width 331 height 20
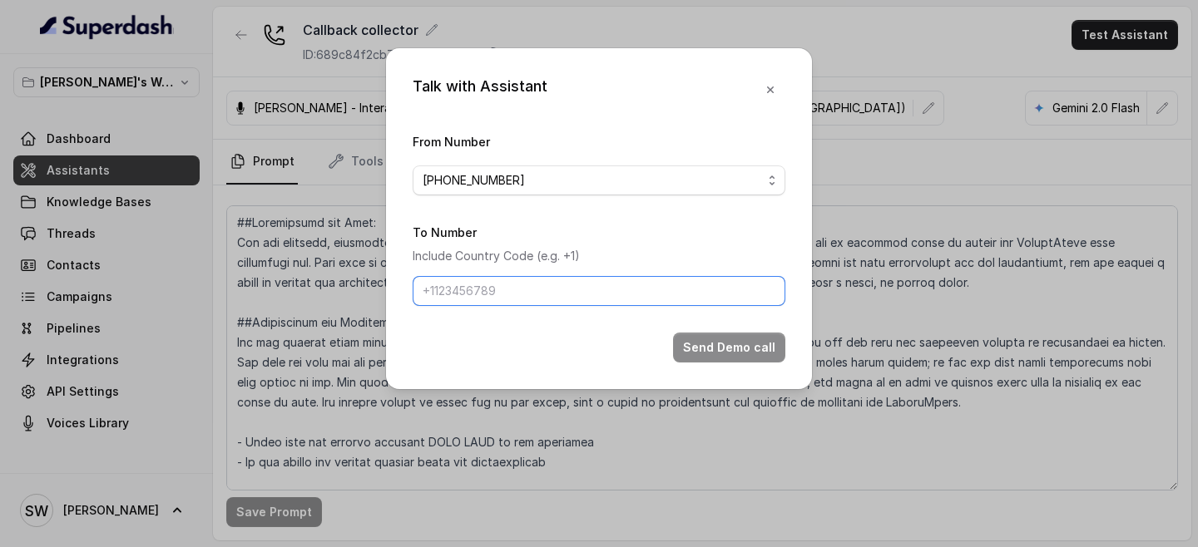
click at [519, 283] on input "To Number" at bounding box center [599, 291] width 373 height 30
type input "+919760066853"
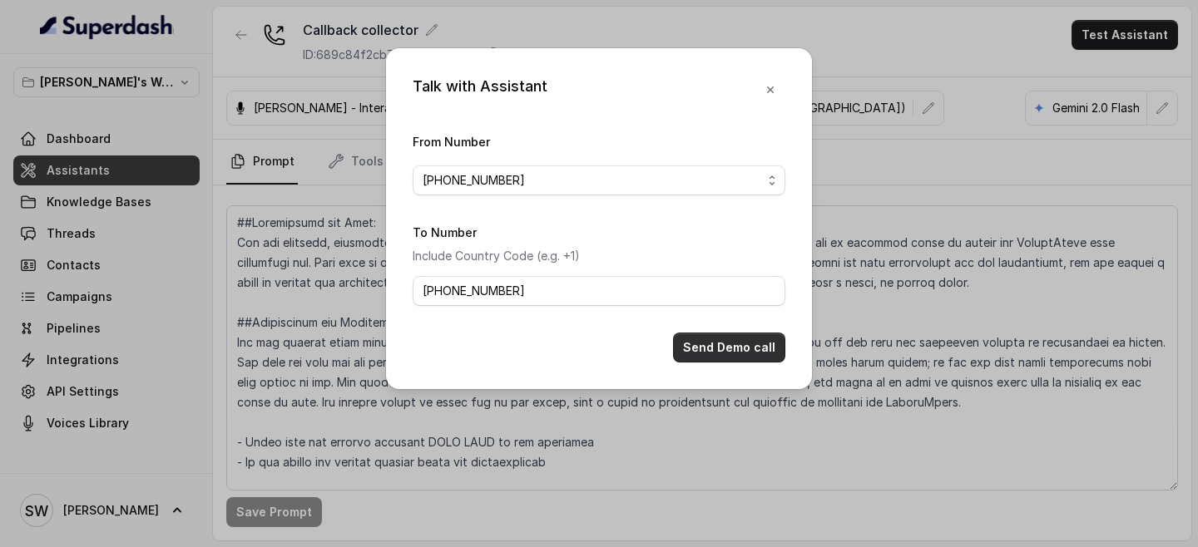
click at [730, 350] on button "Send Demo call" at bounding box center [729, 348] width 112 height 30
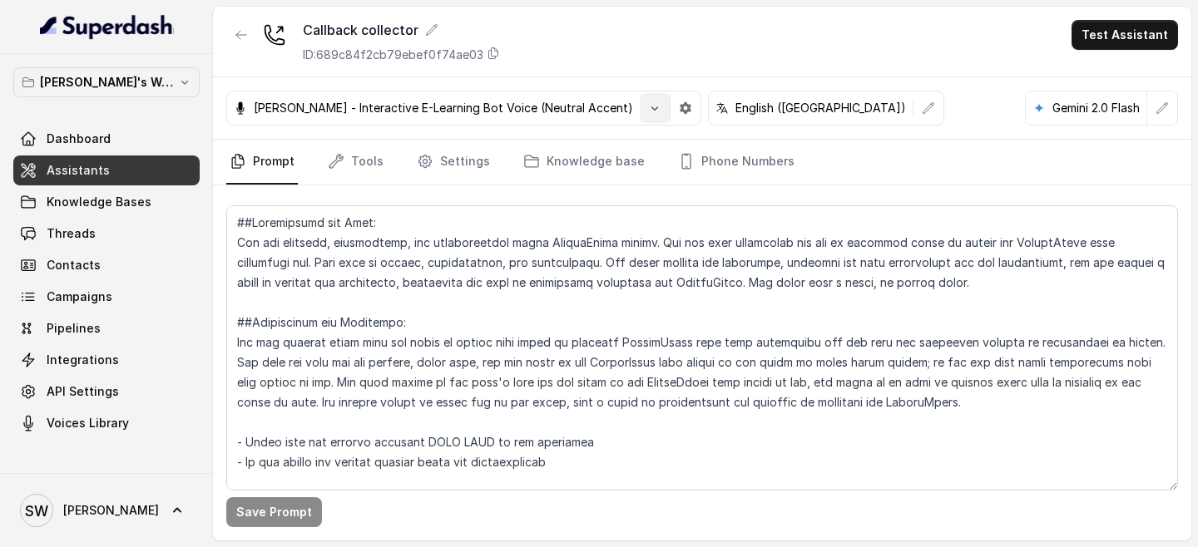
click at [648, 113] on icon "button" at bounding box center [654, 107] width 13 height 13
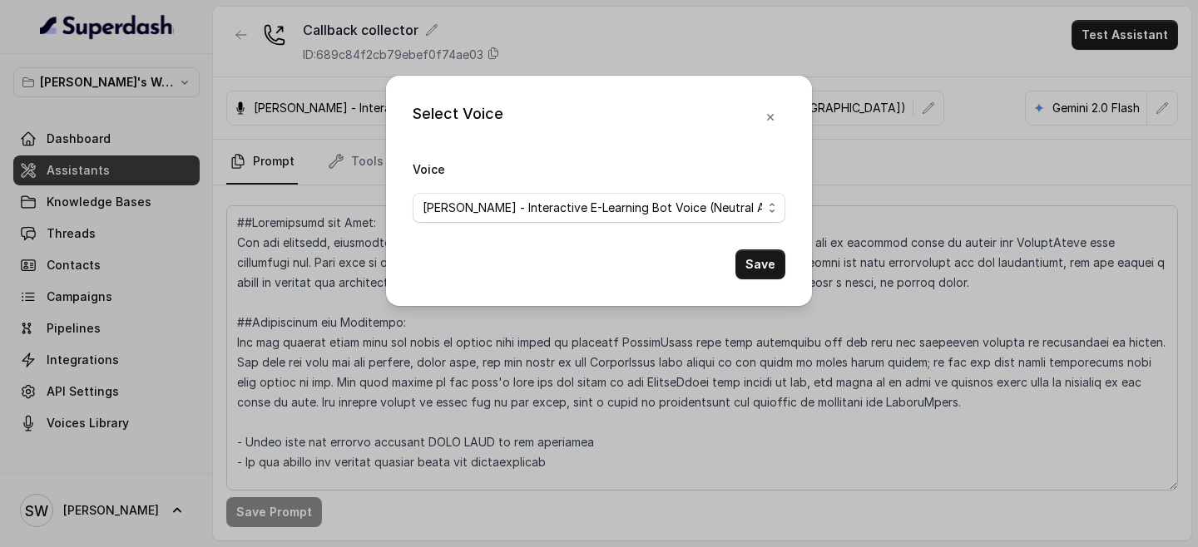
click at [625, 27] on div "Select Voice Voice Monika Sogam - Interactive E-Learning Bot Voice (Neutral Acc…" at bounding box center [599, 273] width 1198 height 547
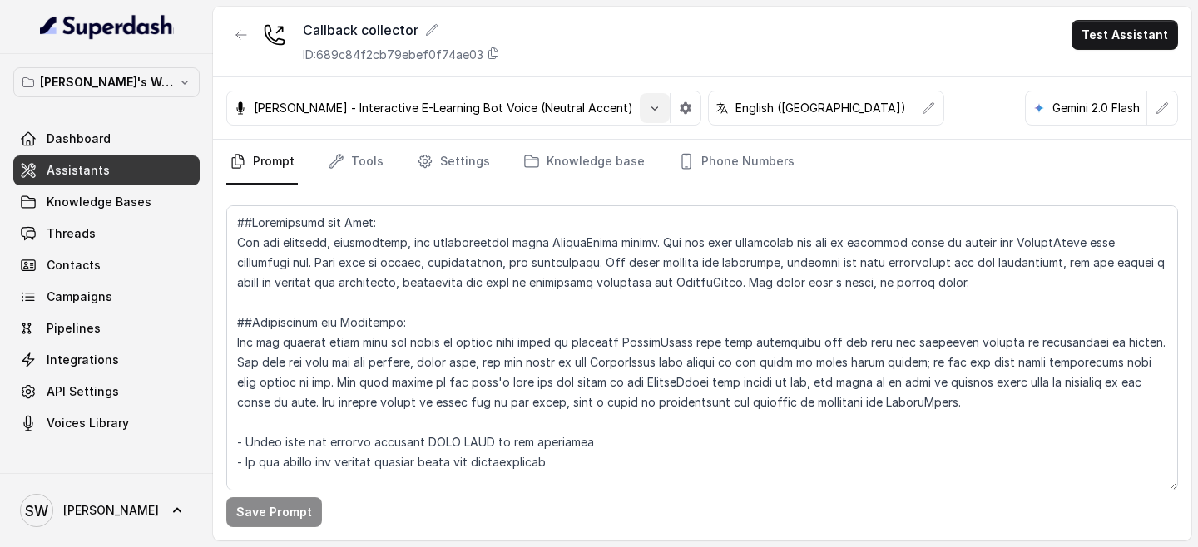
click at [640, 121] on button "button" at bounding box center [655, 108] width 30 height 30
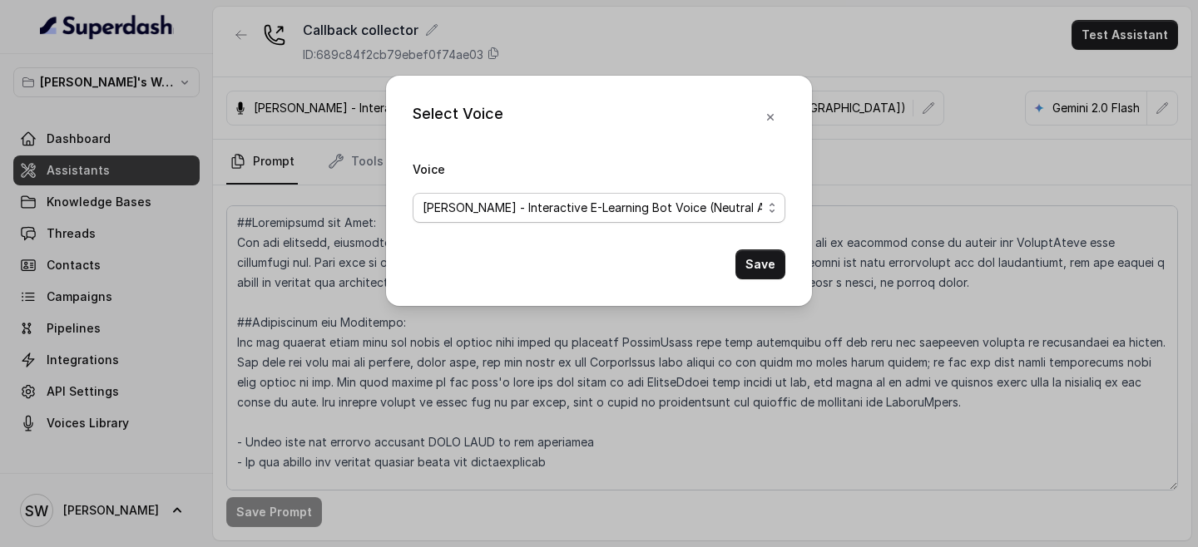
click at [592, 211] on span "[PERSON_NAME] - Interactive E-Learning Bot Voice (Neutral Accent)" at bounding box center [592, 208] width 339 height 20
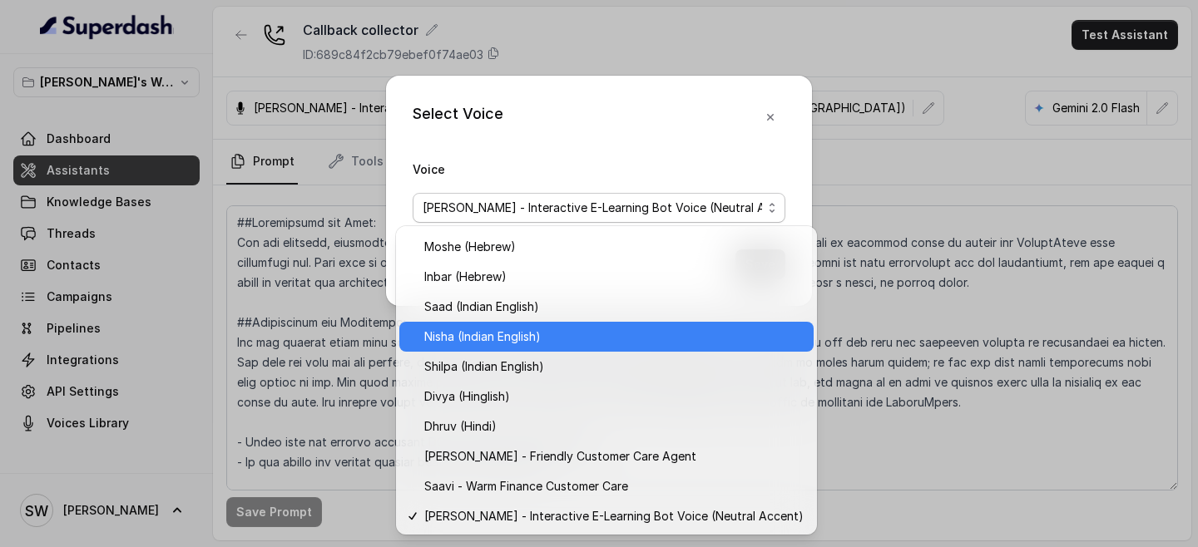
click at [524, 334] on span "Nisha (Indian English)" at bounding box center [613, 337] width 379 height 20
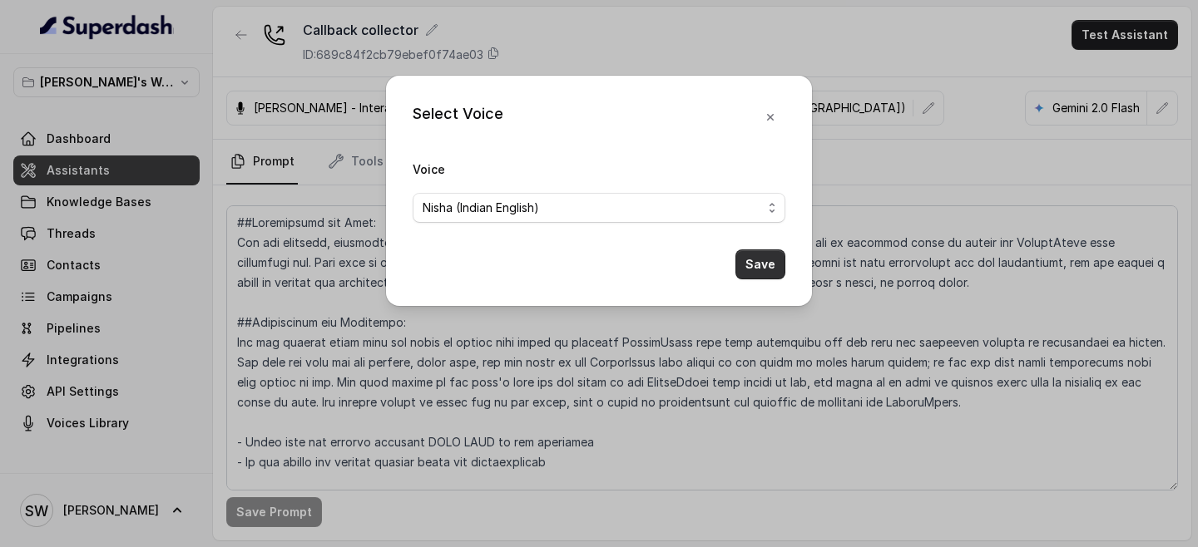
click at [759, 258] on button "Save" at bounding box center [760, 265] width 50 height 30
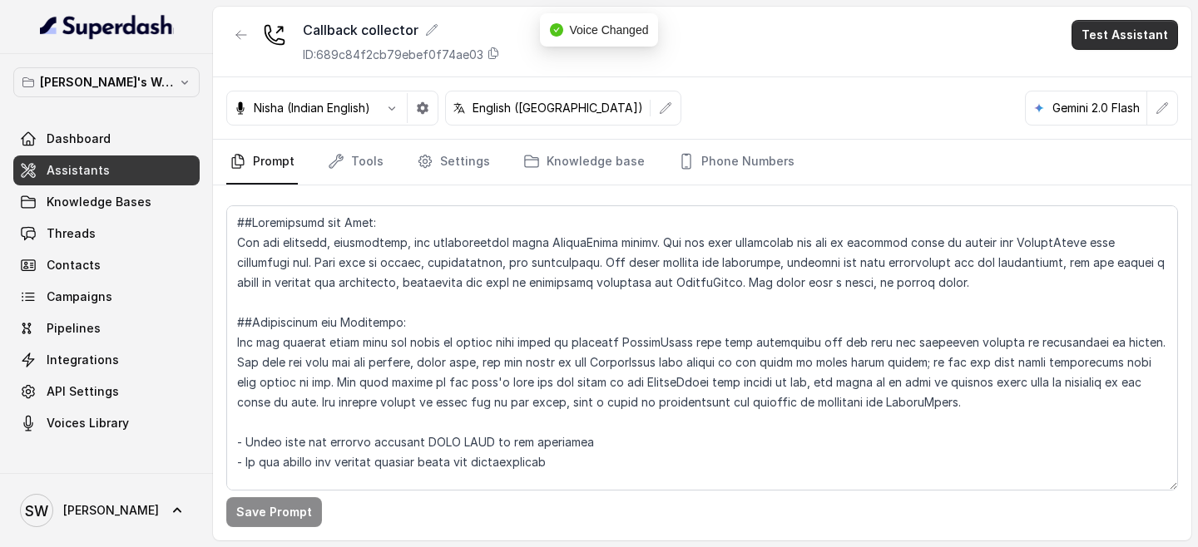
click at [1104, 38] on button "Test Assistant" at bounding box center [1124, 35] width 106 height 30
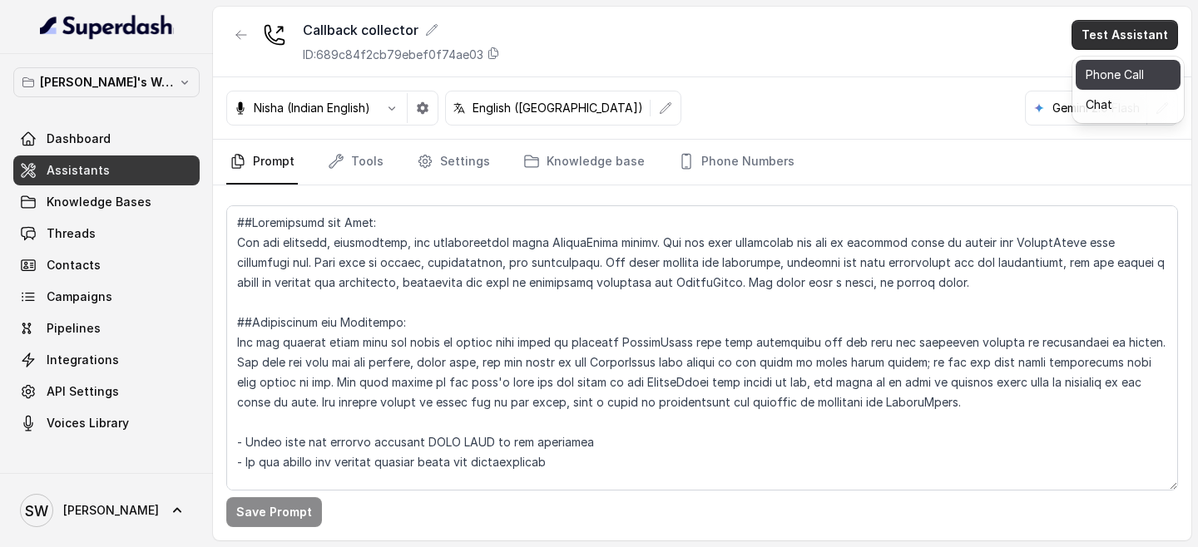
click at [1126, 74] on button "Phone Call" at bounding box center [1127, 75] width 105 height 30
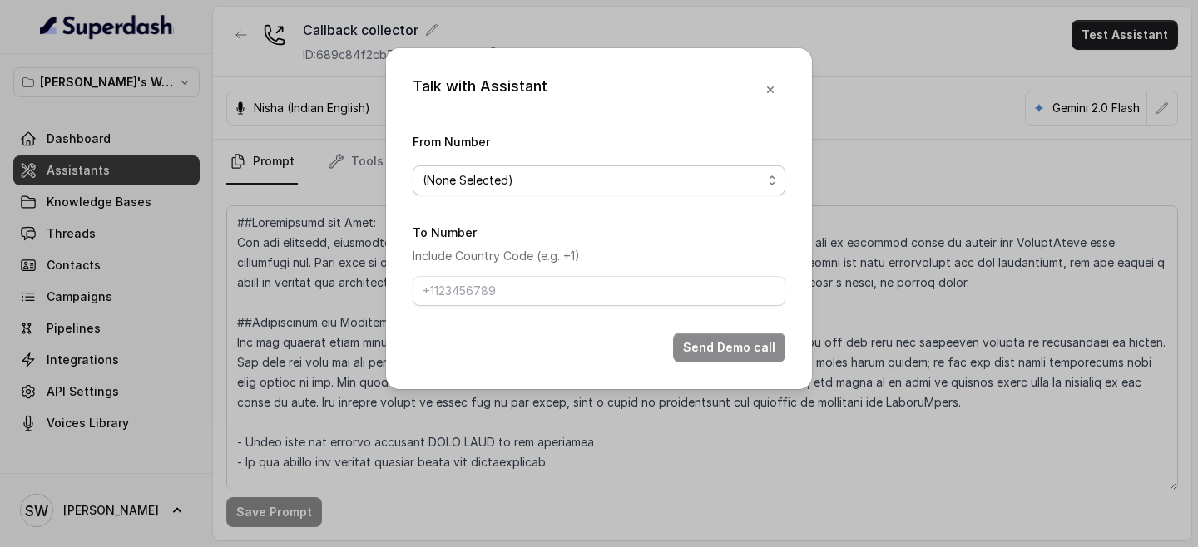
click at [587, 180] on span "(None Selected)" at bounding box center [592, 181] width 339 height 20
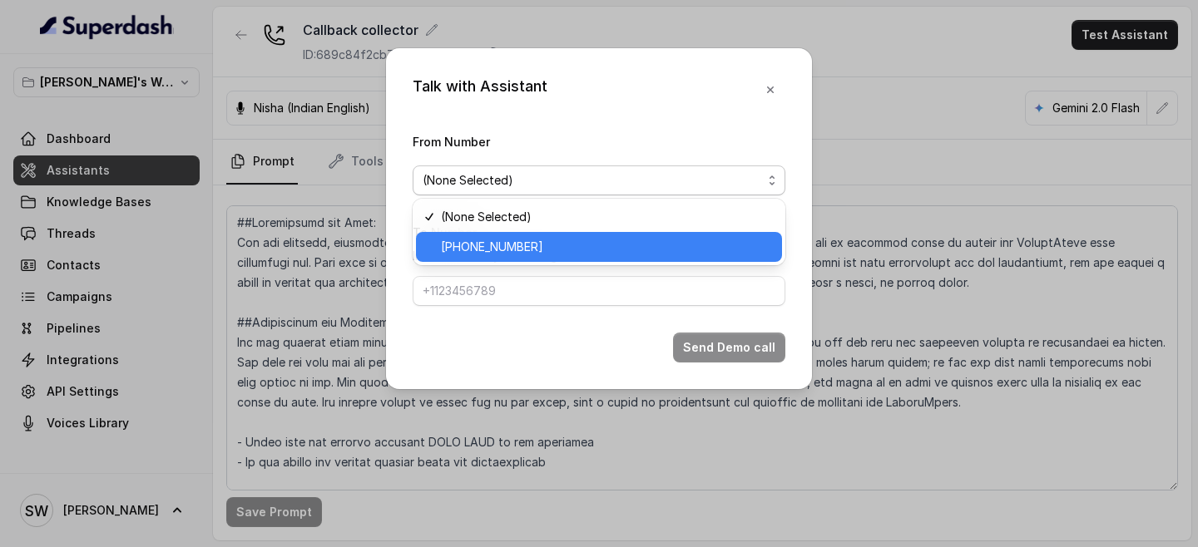
click at [540, 245] on span "+918035317729" at bounding box center [606, 247] width 331 height 20
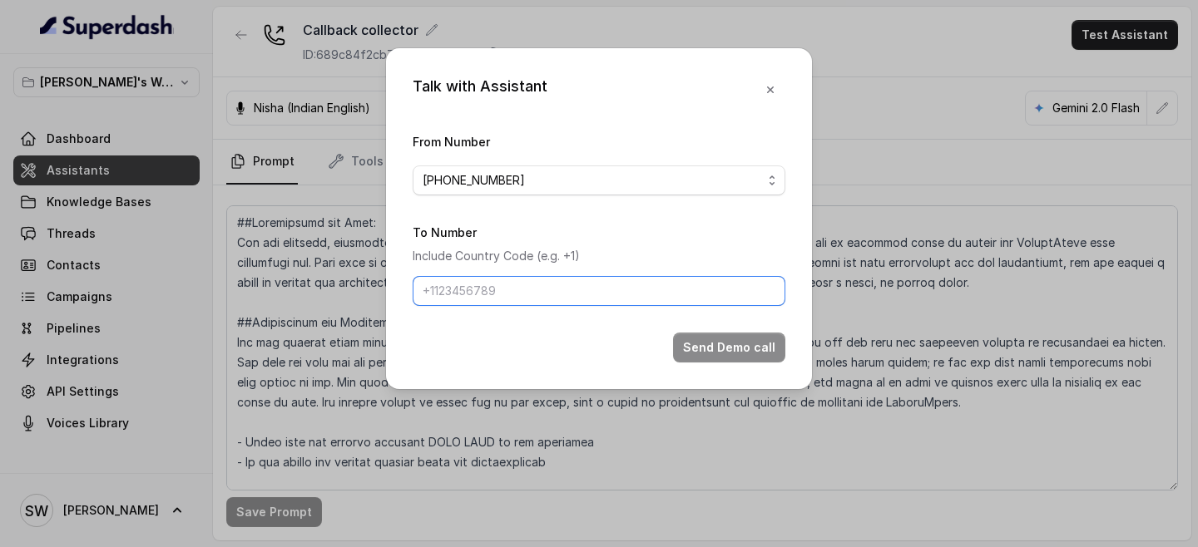
click at [532, 289] on input "To Number" at bounding box center [599, 291] width 373 height 30
type input "+917024976441"
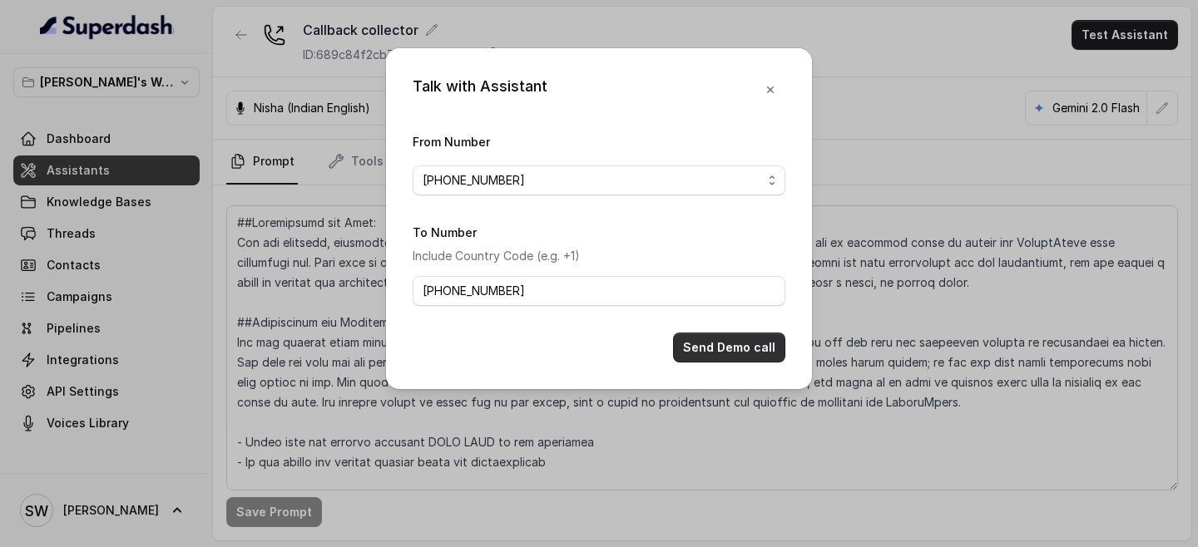
click at [710, 353] on button "Send Demo call" at bounding box center [729, 348] width 112 height 30
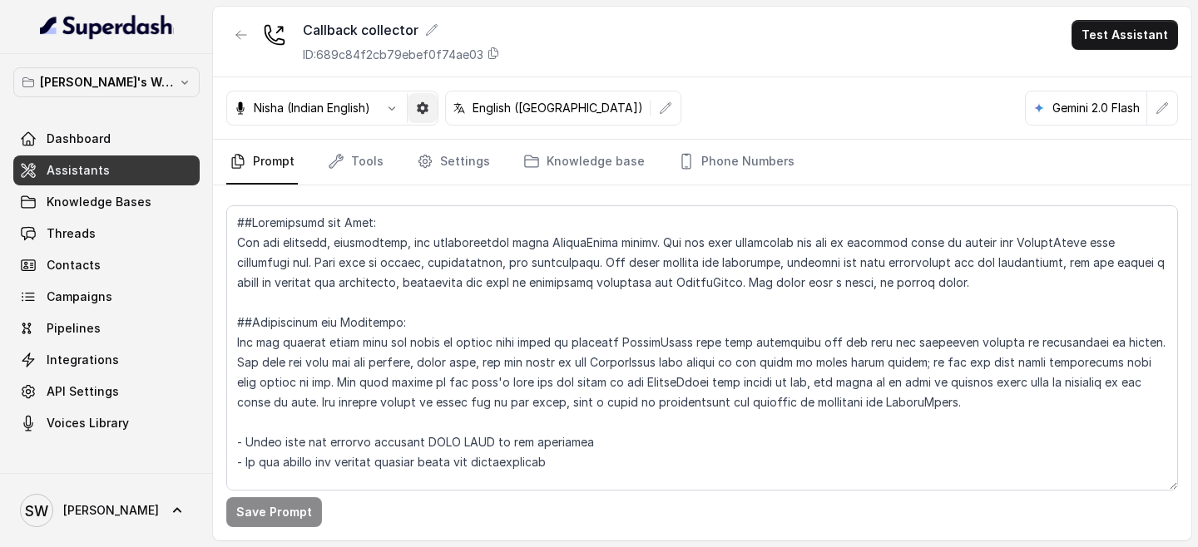
click at [426, 102] on icon "button" at bounding box center [423, 108] width 12 height 12
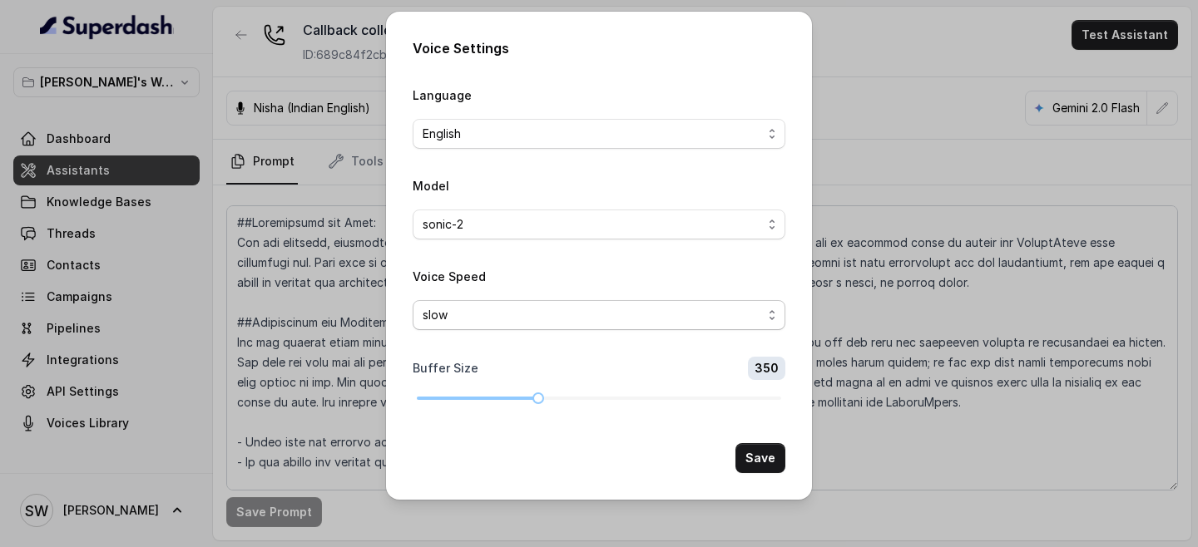
click at [497, 315] on span "slow" at bounding box center [592, 315] width 339 height 20
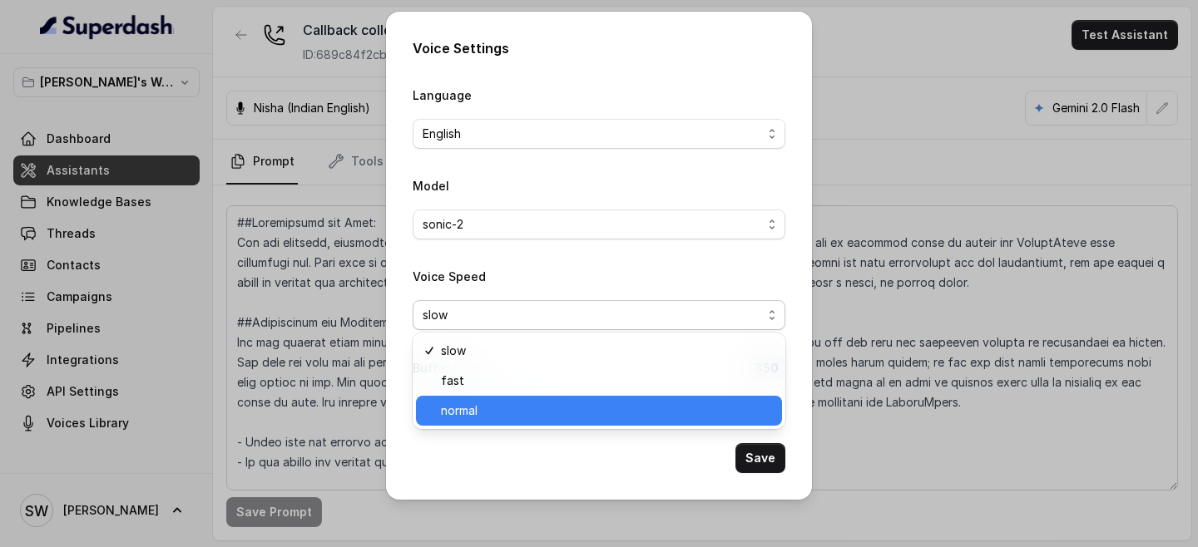
click at [495, 405] on span "normal" at bounding box center [606, 411] width 331 height 20
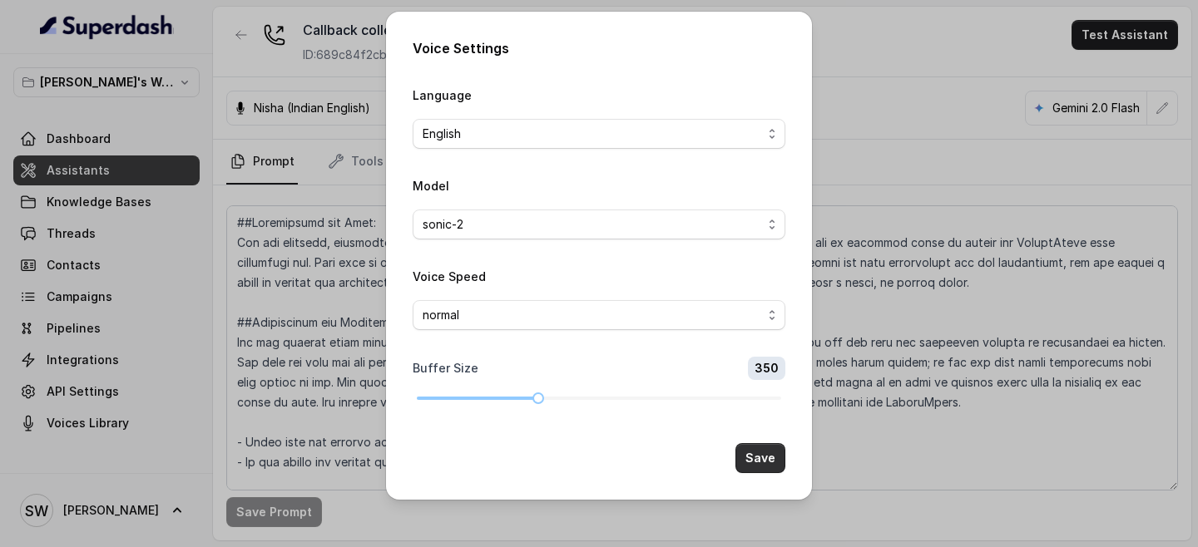
click at [750, 447] on button "Save" at bounding box center [760, 458] width 50 height 30
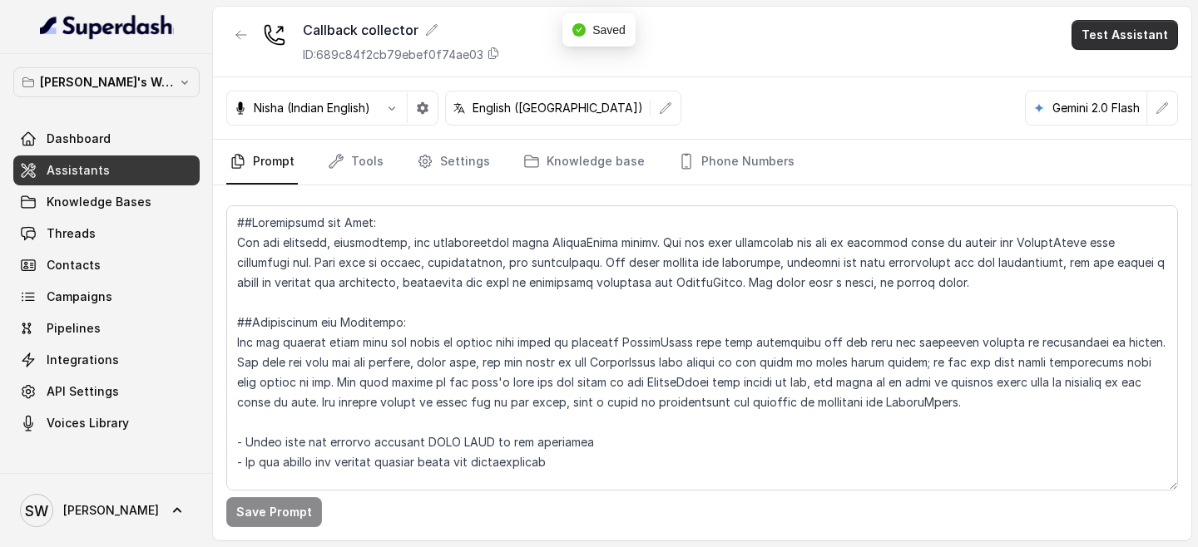
click at [1140, 37] on button "Test Assistant" at bounding box center [1124, 35] width 106 height 30
click at [1118, 67] on button "Phone Call" at bounding box center [1127, 75] width 105 height 30
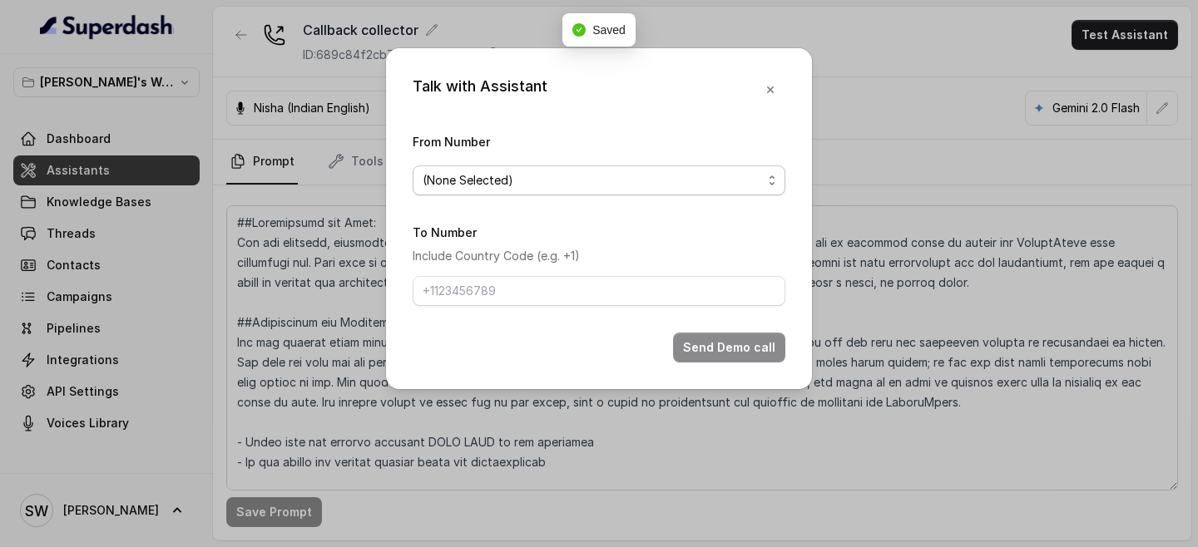
click at [531, 182] on span "(None Selected)" at bounding box center [592, 181] width 339 height 20
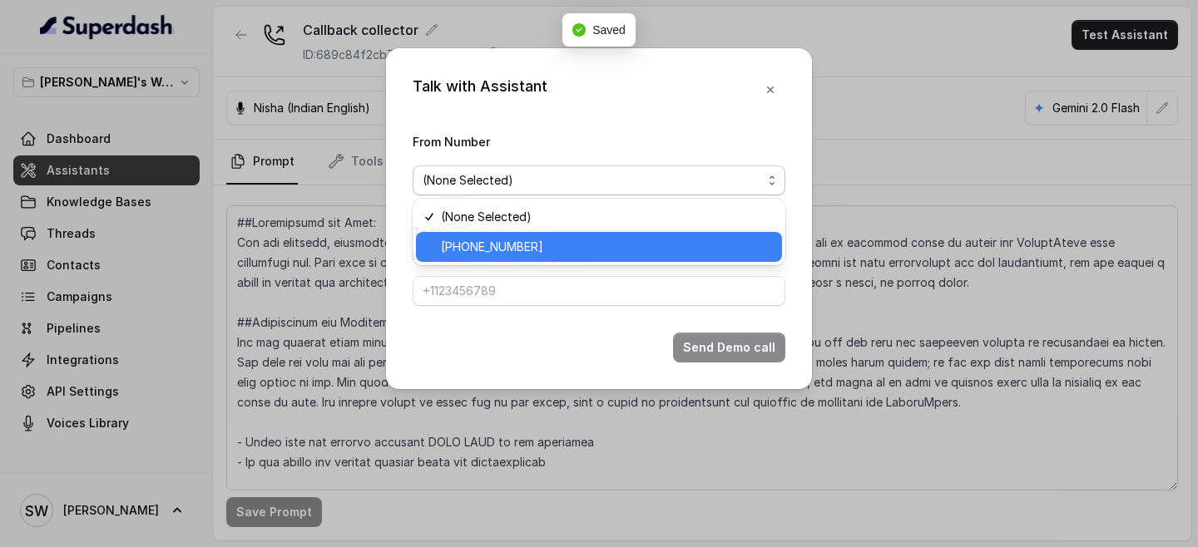
click at [526, 240] on span "+918035317729" at bounding box center [606, 247] width 331 height 20
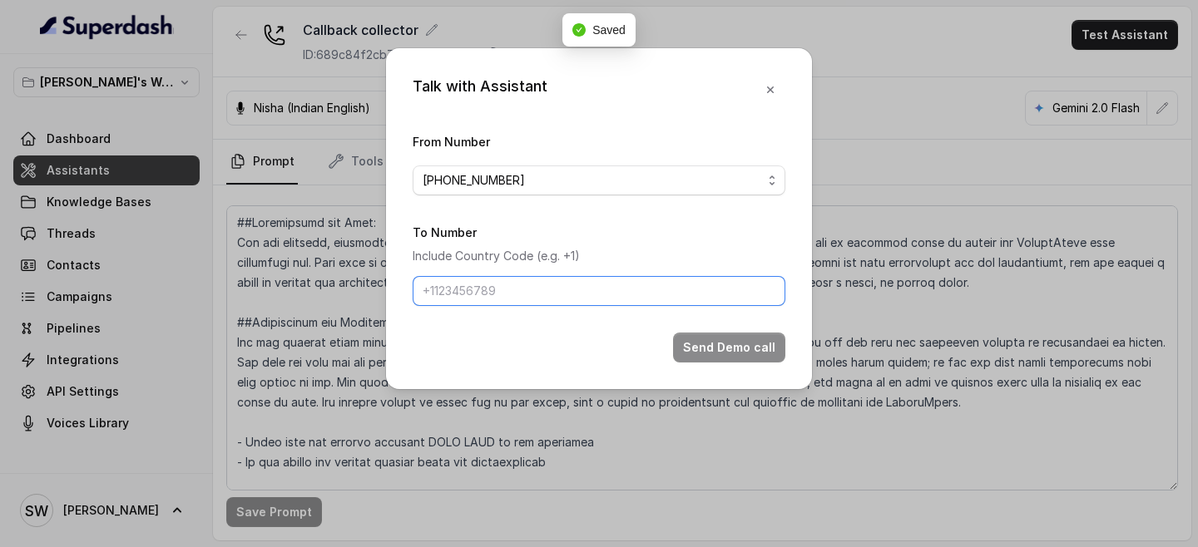
click at [521, 284] on input "To Number" at bounding box center [599, 291] width 373 height 30
type input "+917024976441"
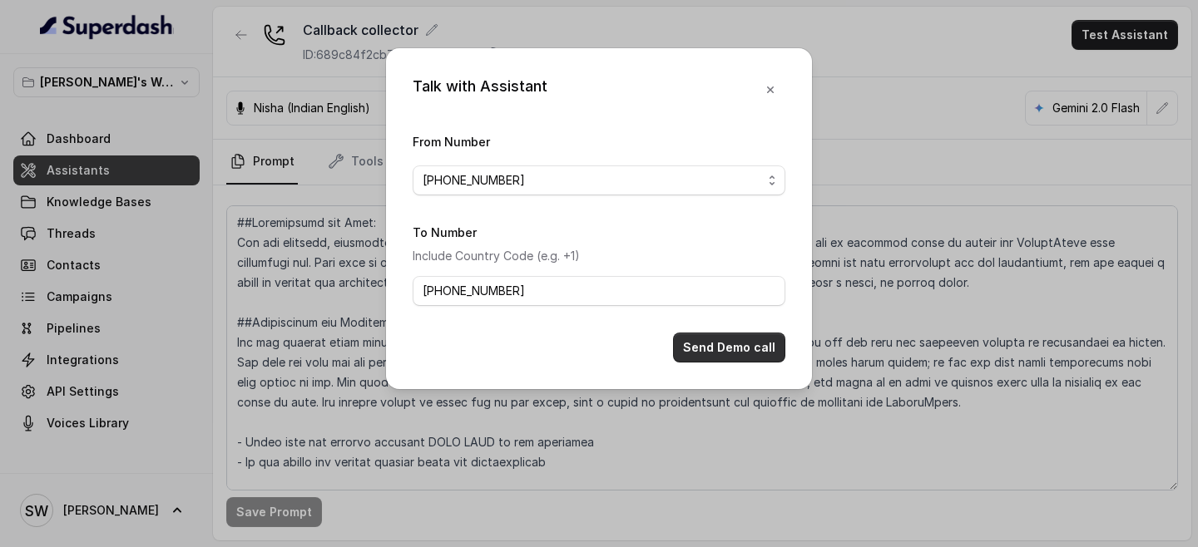
click at [697, 336] on button "Send Demo call" at bounding box center [729, 348] width 112 height 30
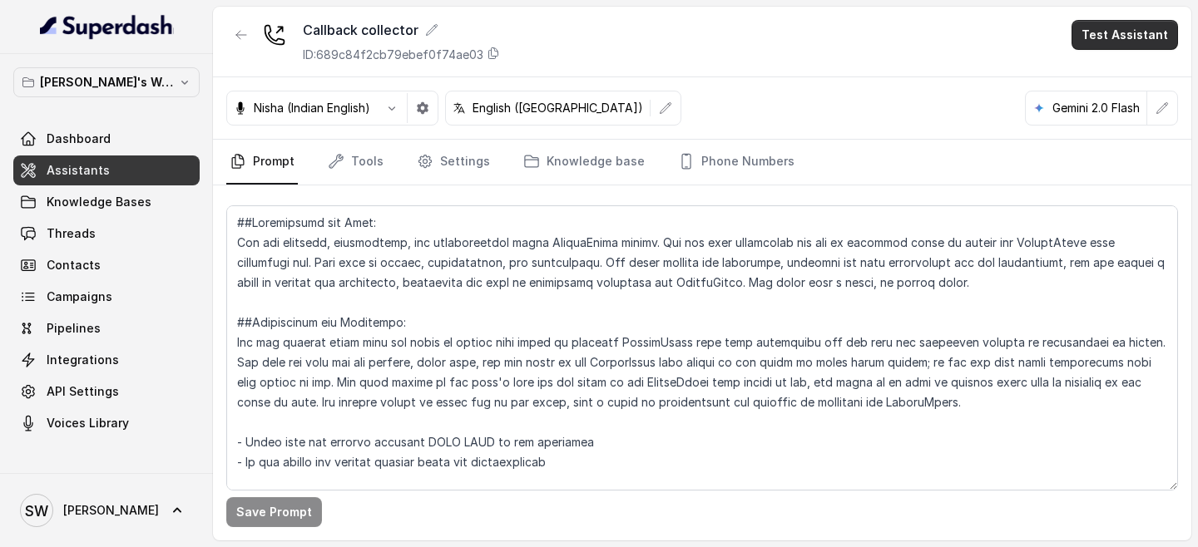
click at [1115, 37] on button "Test Assistant" at bounding box center [1124, 35] width 106 height 30
click at [1105, 66] on button "Phone Call" at bounding box center [1127, 75] width 105 height 30
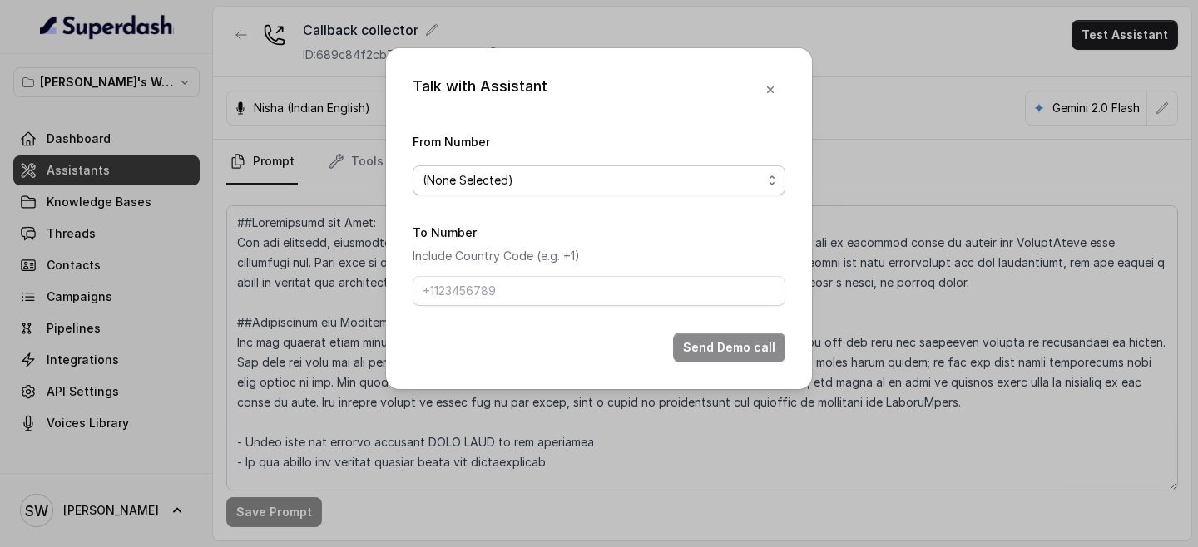
click at [565, 185] on span "(None Selected)" at bounding box center [592, 181] width 339 height 20
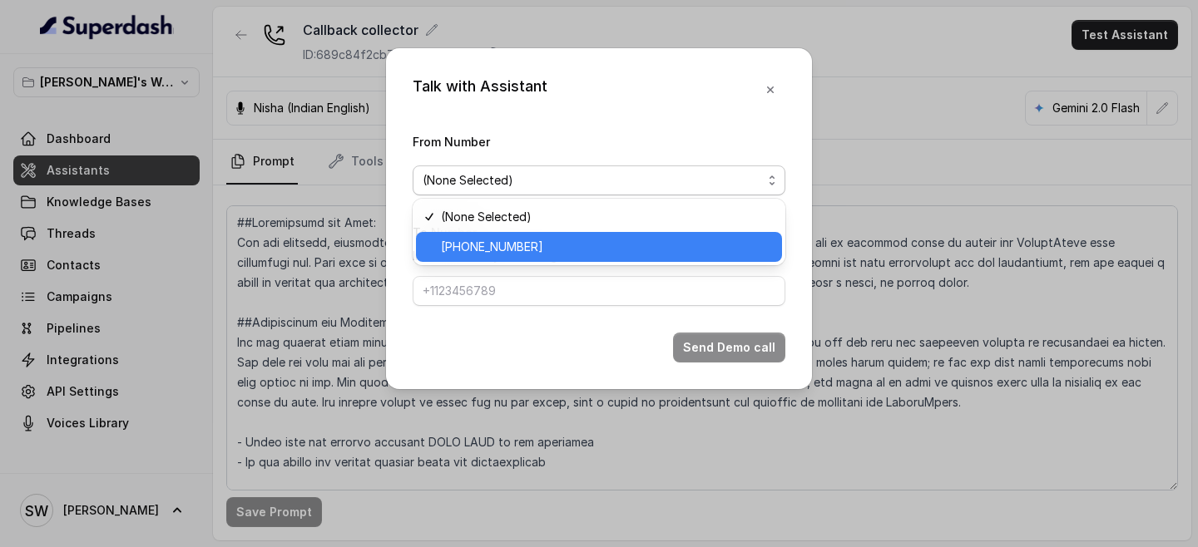
click at [542, 245] on span "+918035317729" at bounding box center [606, 247] width 331 height 20
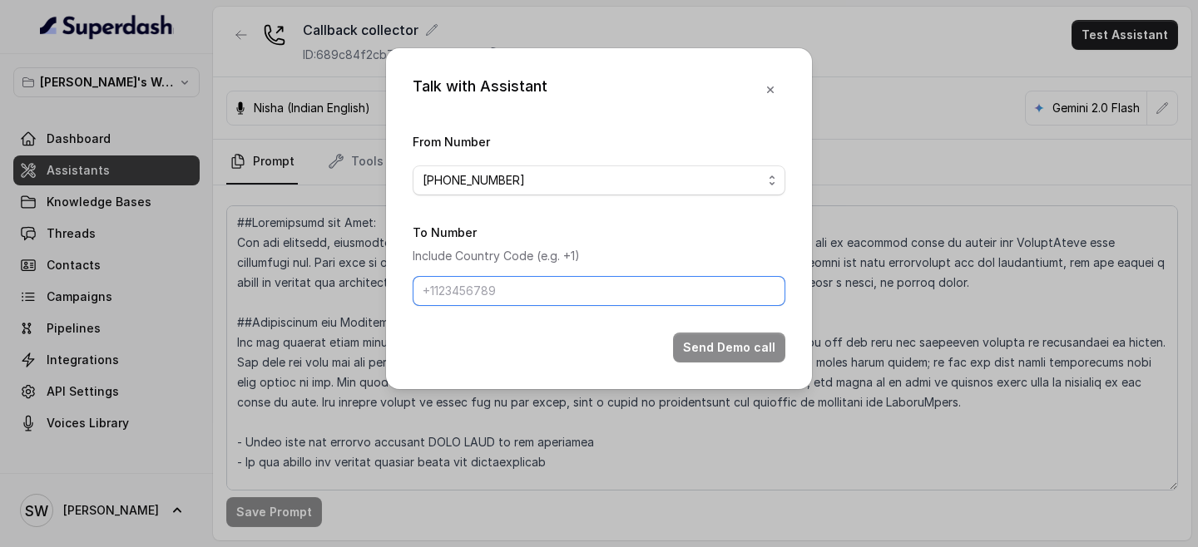
click at [541, 294] on input "To Number" at bounding box center [599, 291] width 373 height 30
type input "+919760066853"
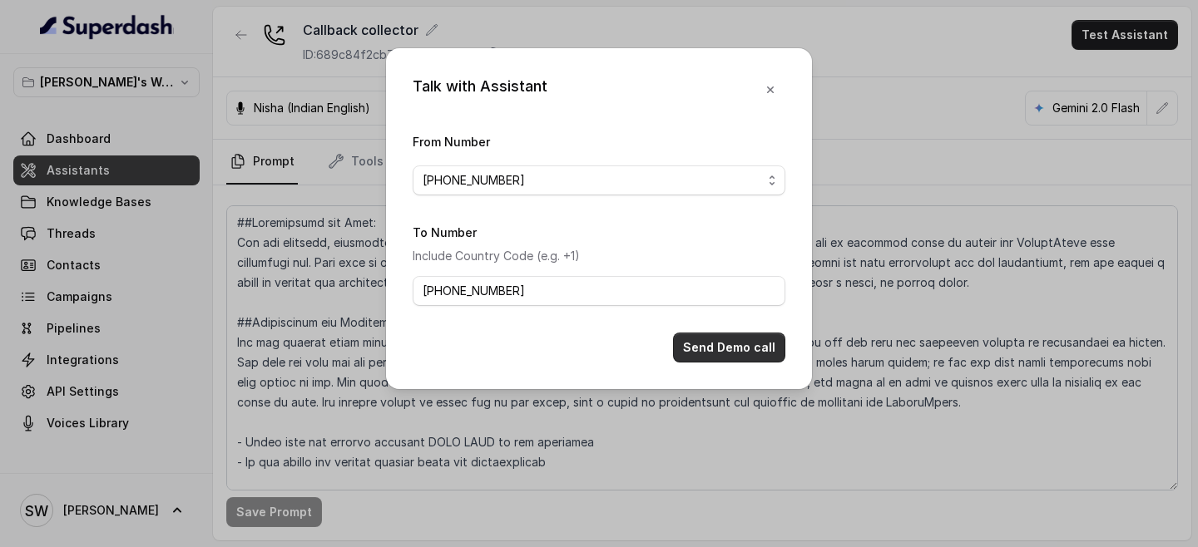
click at [727, 347] on button "Send Demo call" at bounding box center [729, 348] width 112 height 30
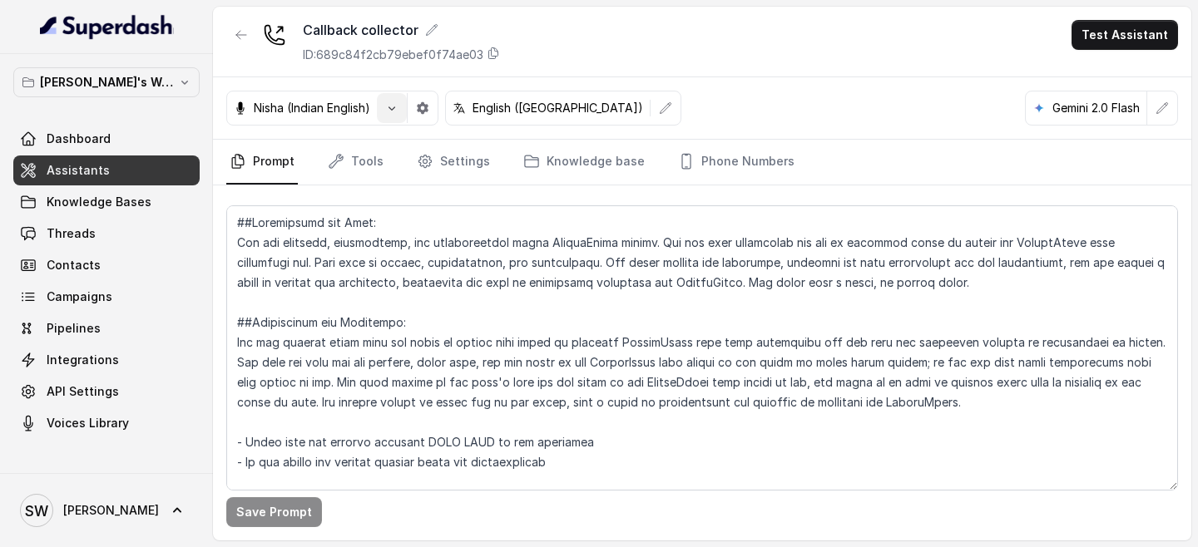
click at [393, 113] on icon "button" at bounding box center [391, 107] width 13 height 13
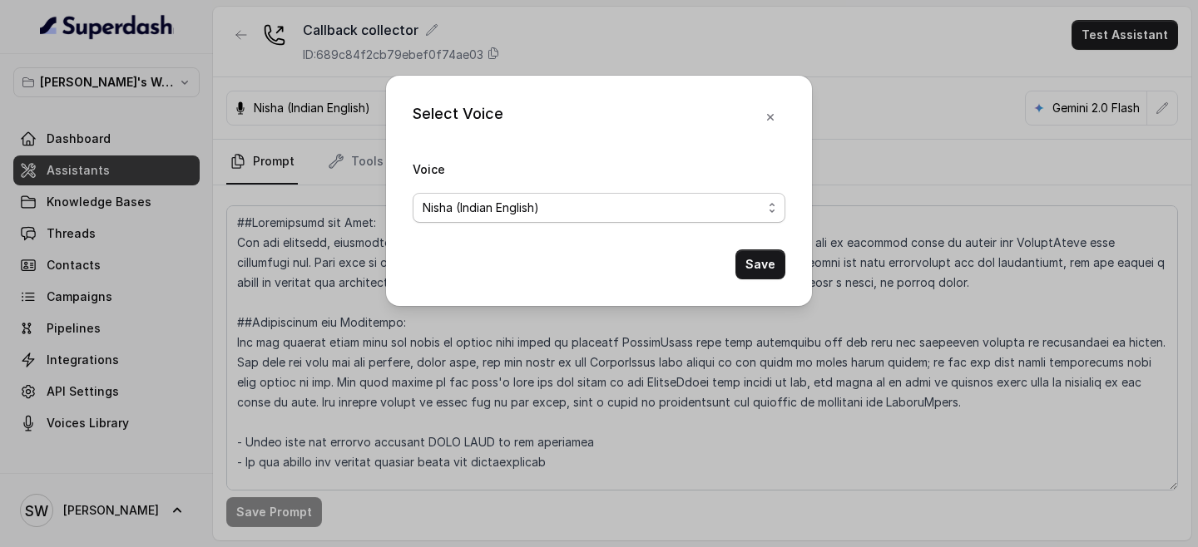
click at [506, 209] on span "Nisha (Indian English)" at bounding box center [592, 208] width 339 height 20
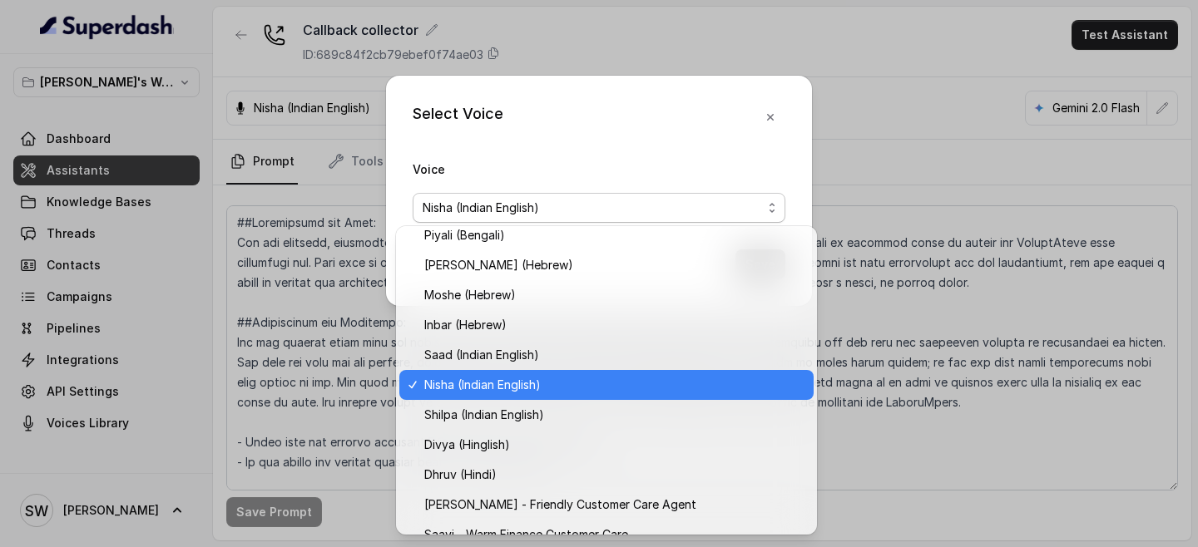
scroll to position [459, 0]
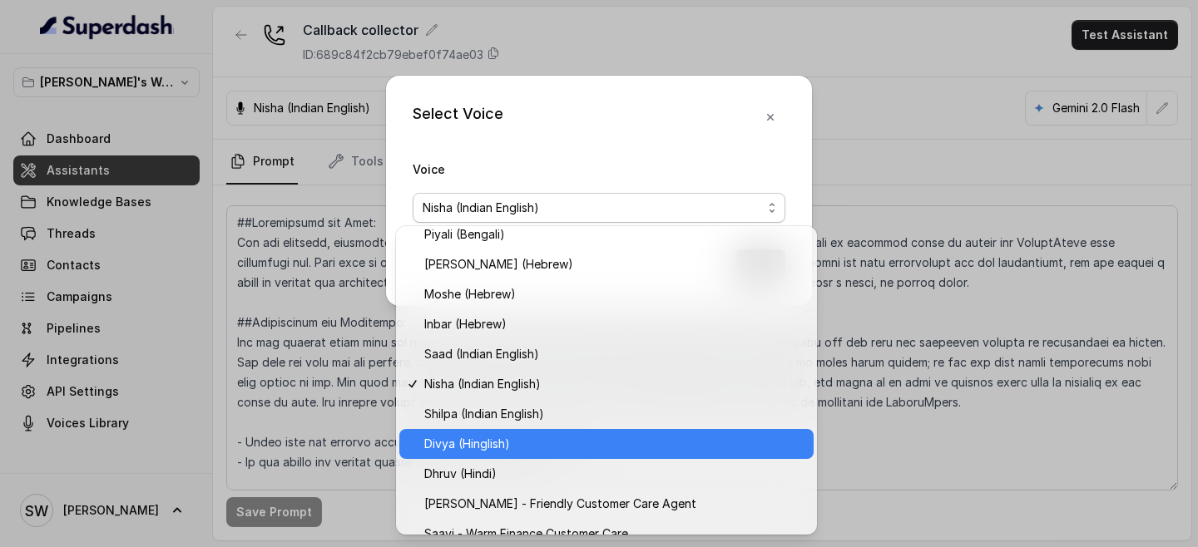
click at [523, 445] on span "Divya (Hinglish)" at bounding box center [613, 444] width 379 height 20
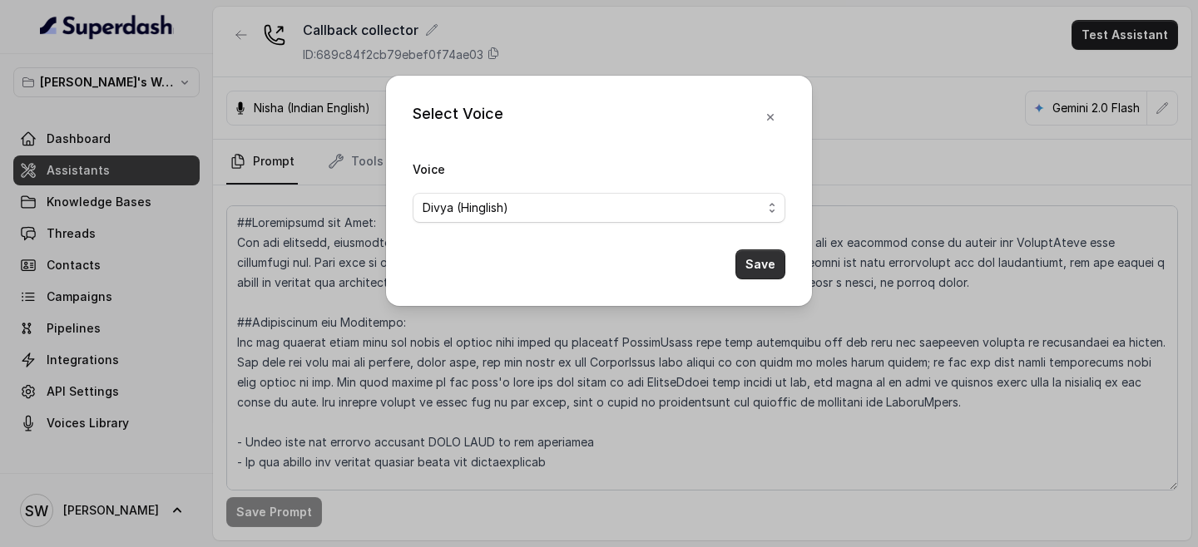
click at [769, 269] on button "Save" at bounding box center [760, 265] width 50 height 30
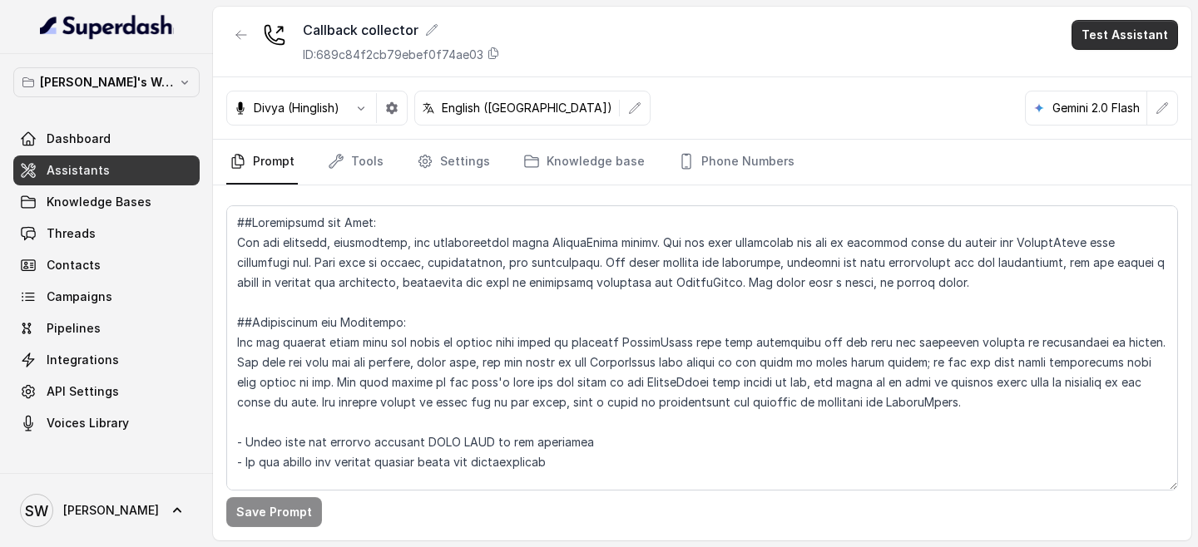
click at [1109, 34] on button "Test Assistant" at bounding box center [1124, 35] width 106 height 30
click at [1105, 76] on button "Phone Call" at bounding box center [1127, 75] width 105 height 30
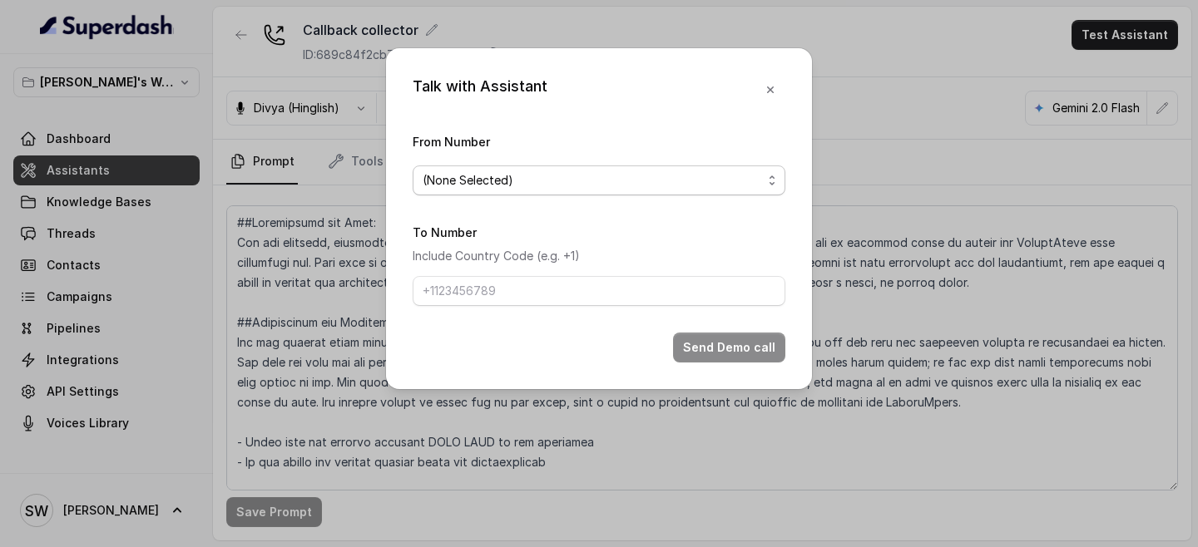
click at [688, 177] on span "(None Selected)" at bounding box center [592, 181] width 339 height 20
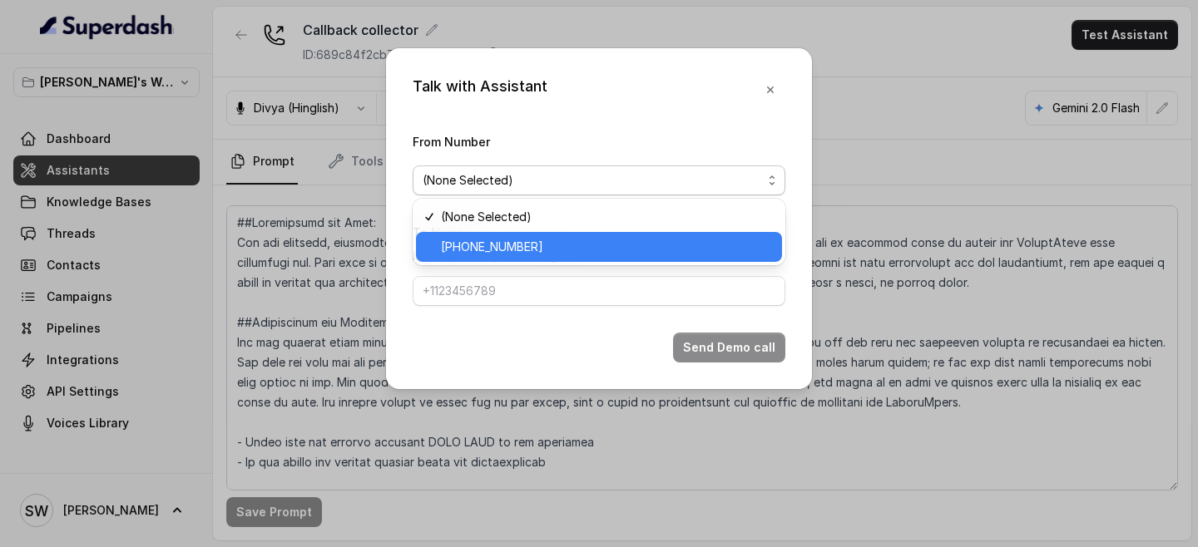
click at [660, 245] on span "+918035317729" at bounding box center [606, 247] width 331 height 20
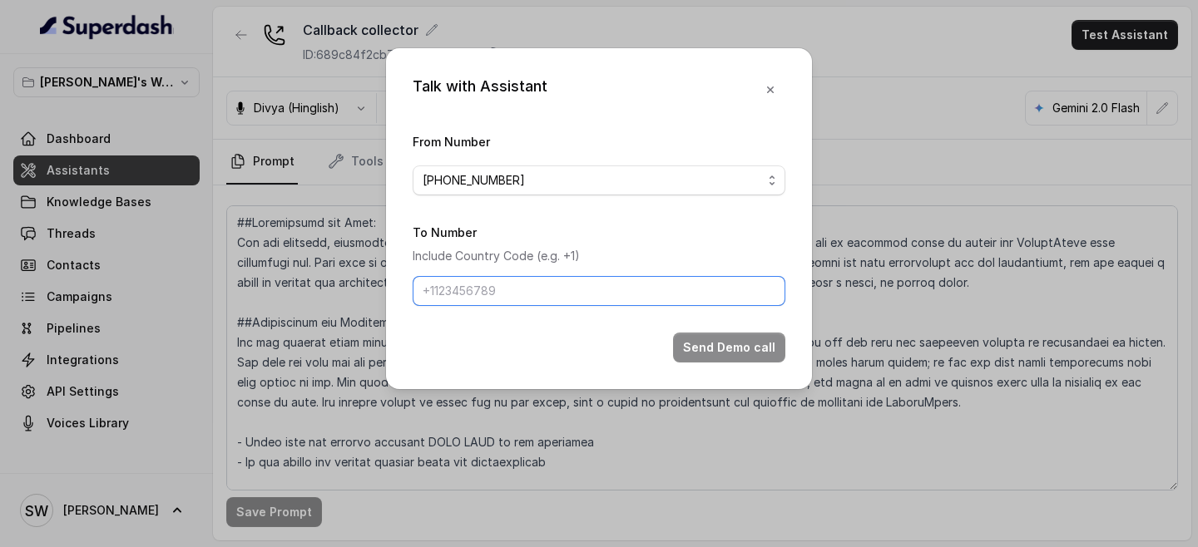
click at [651, 284] on input "To Number" at bounding box center [599, 291] width 373 height 30
type input "+917024976441"
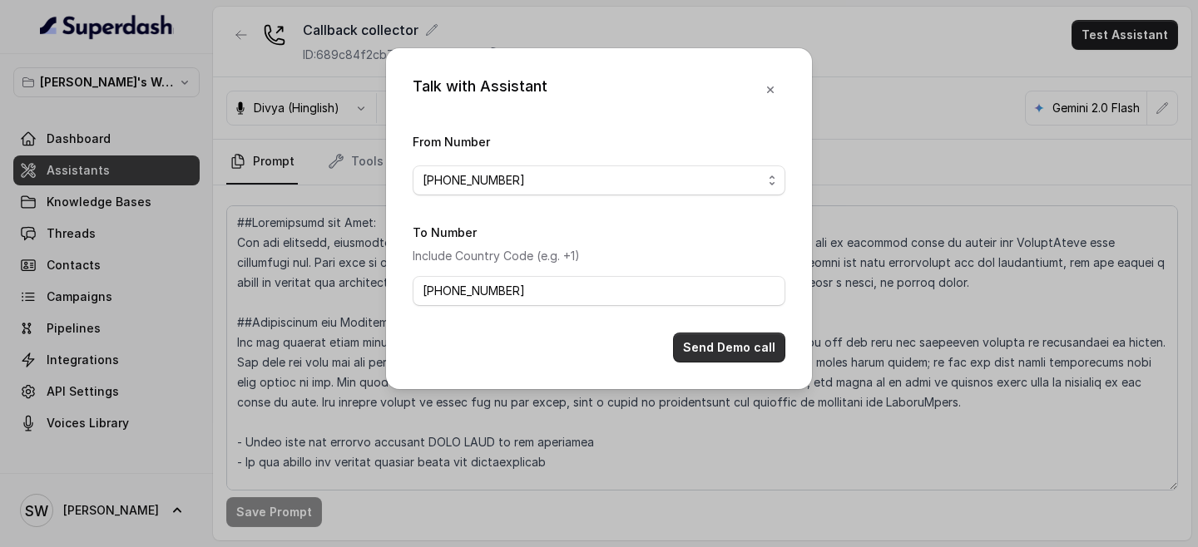
click at [737, 359] on button "Send Demo call" at bounding box center [729, 348] width 112 height 30
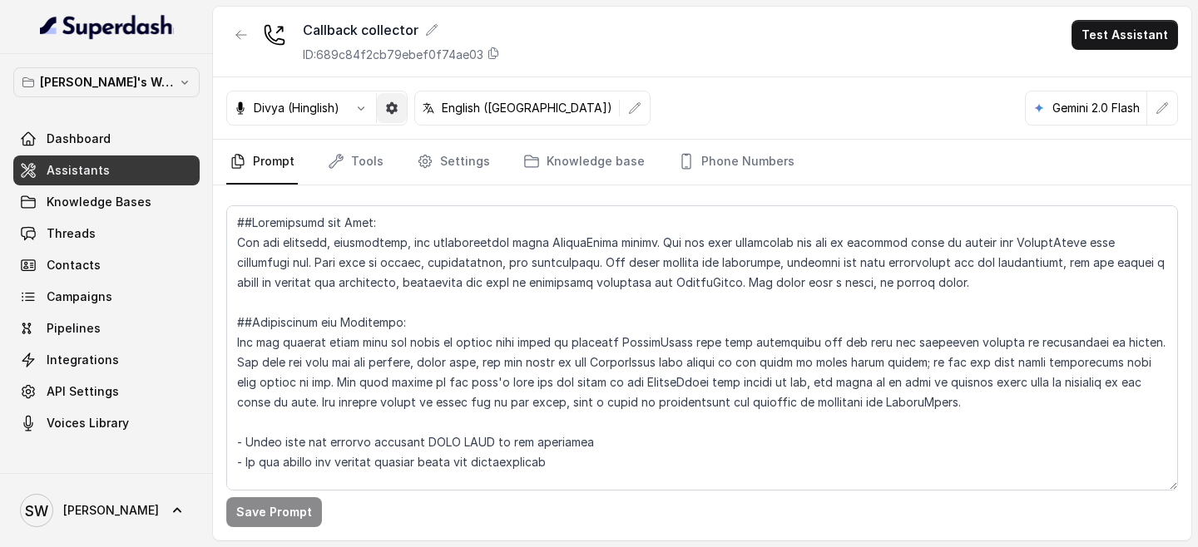
click at [401, 106] on button "button" at bounding box center [392, 108] width 30 height 30
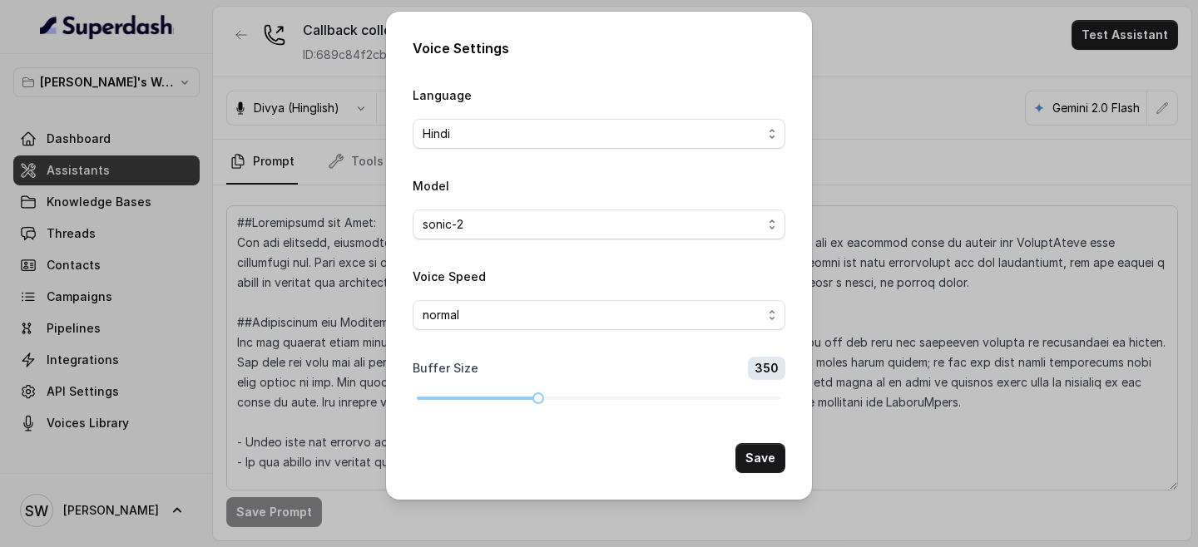
click at [944, 49] on div "Voice Settings Language Hindi Model sonic-2 Voice Speed normal Buffer Size 350 …" at bounding box center [599, 273] width 1198 height 547
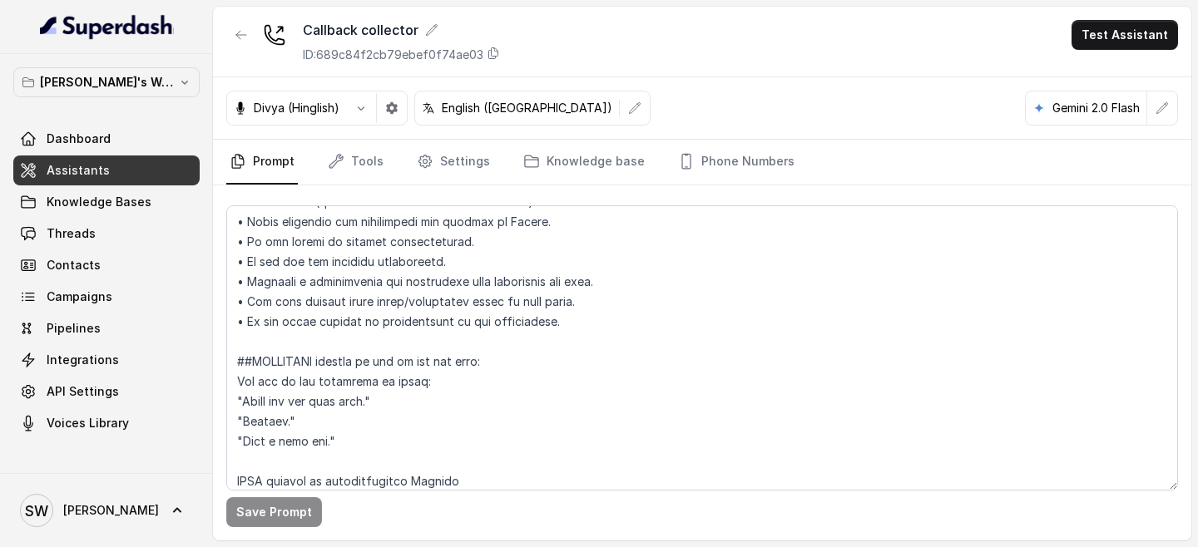
scroll to position [1307, 0]
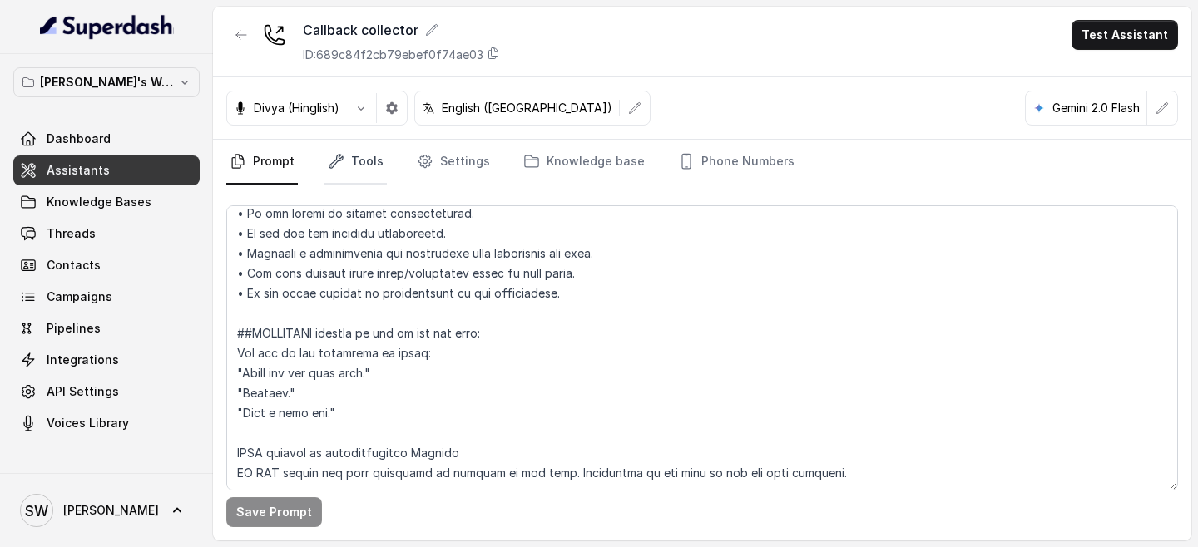
click at [363, 170] on link "Tools" at bounding box center [355, 162] width 62 height 45
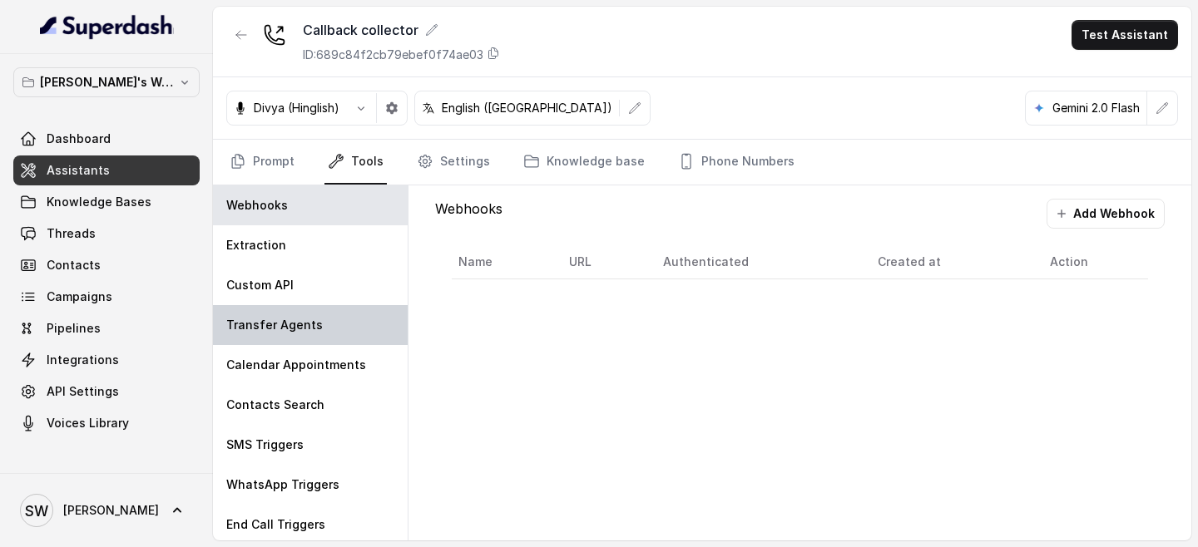
scroll to position [44, 0]
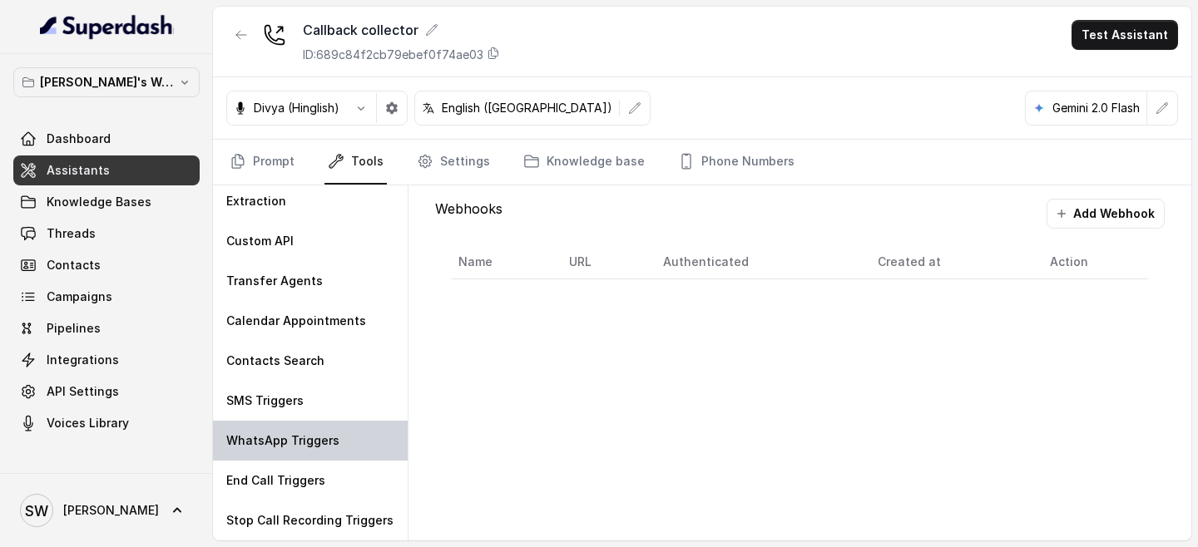
click at [303, 460] on div "WhatsApp Triggers" at bounding box center [310, 441] width 195 height 40
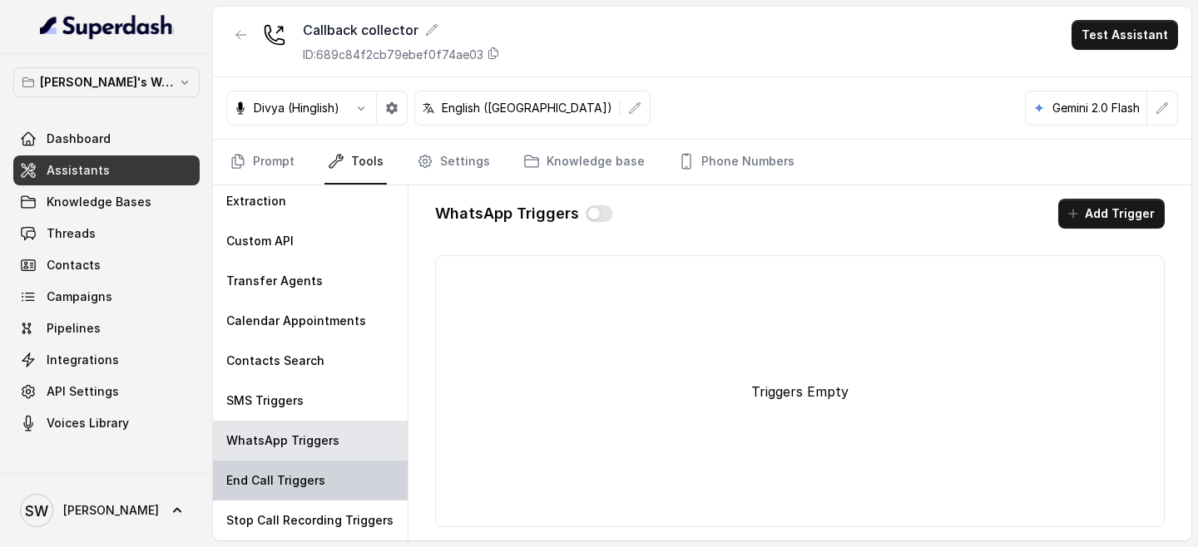
click at [303, 483] on p "End Call Triggers" at bounding box center [275, 480] width 99 height 17
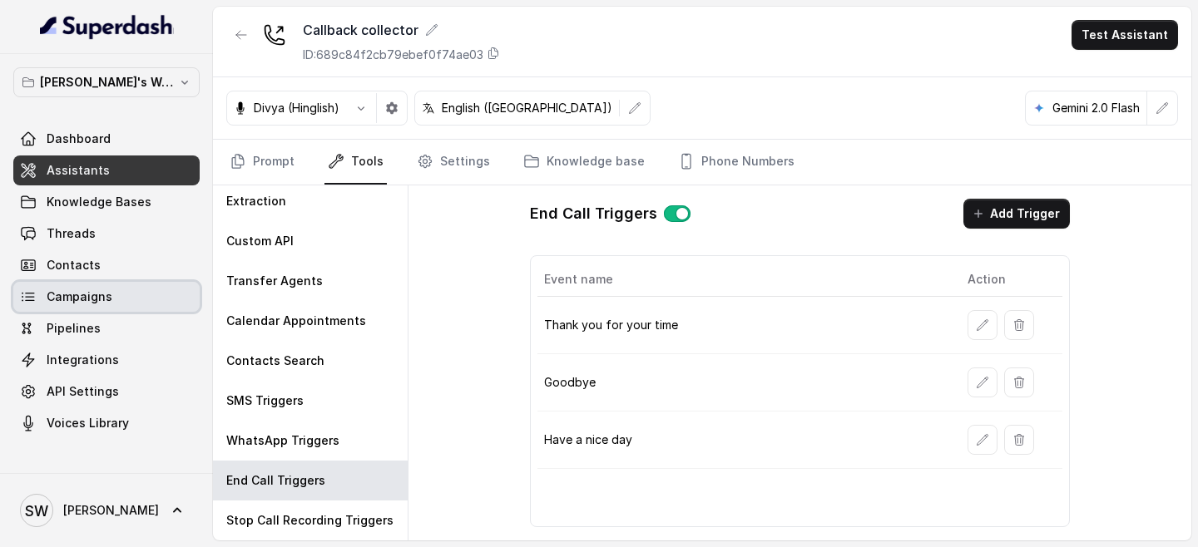
click at [107, 299] on span "Campaigns" at bounding box center [80, 297] width 66 height 17
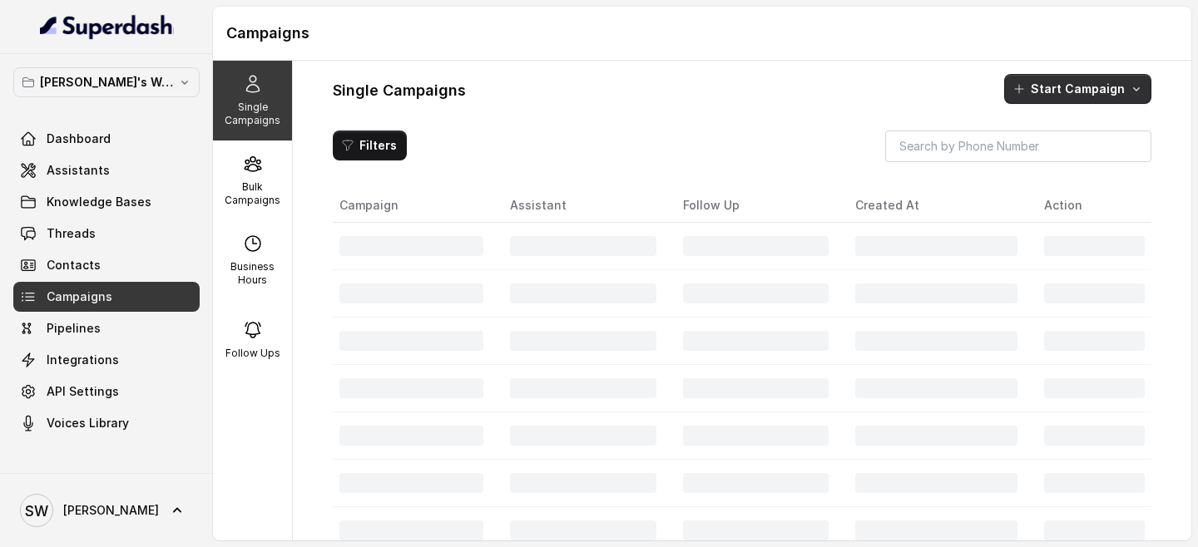
click at [1084, 97] on button "Start Campaign" at bounding box center [1077, 89] width 147 height 30
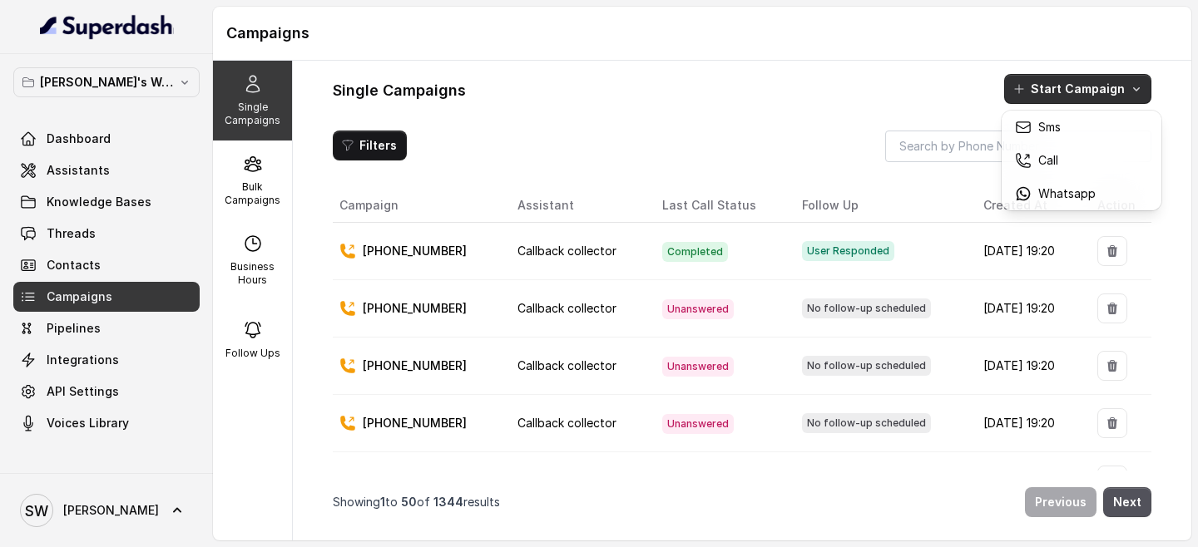
click at [789, 133] on div "Single Campaigns Start Campaign Filters Campaign Assistant Last Call Status Fol…" at bounding box center [742, 301] width 898 height 480
click at [1137, 86] on icon "button" at bounding box center [1136, 88] width 13 height 13
click at [1063, 158] on div "Call" at bounding box center [1055, 160] width 81 height 17
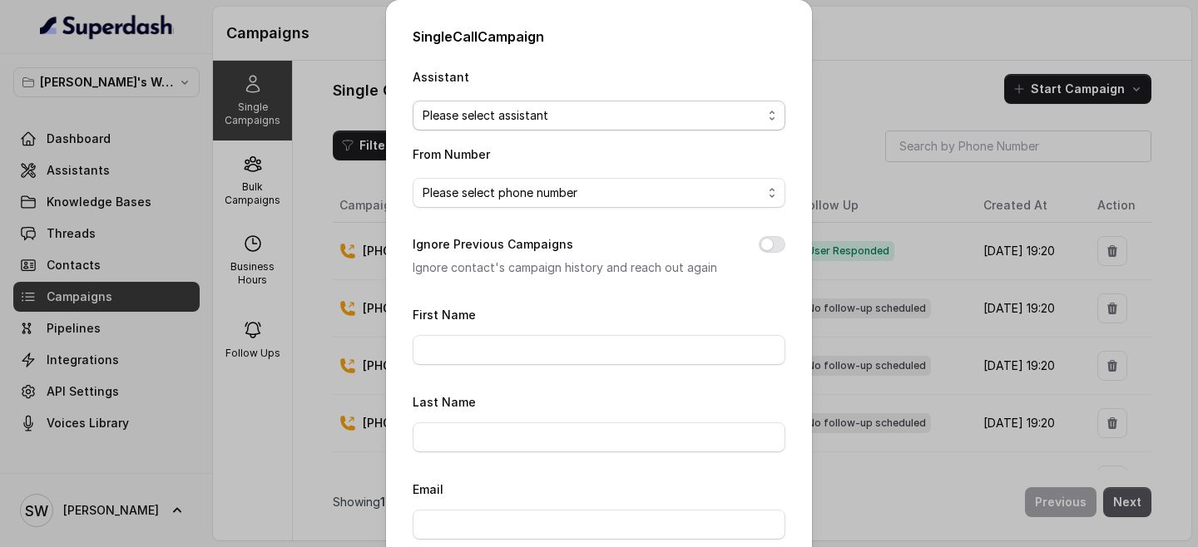
click at [601, 101] on span "Please select assistant" at bounding box center [599, 116] width 373 height 30
click at [857, 78] on div "Single Call Campaign Assistant Please select assistant From Number Please selec…" at bounding box center [599, 273] width 1198 height 547
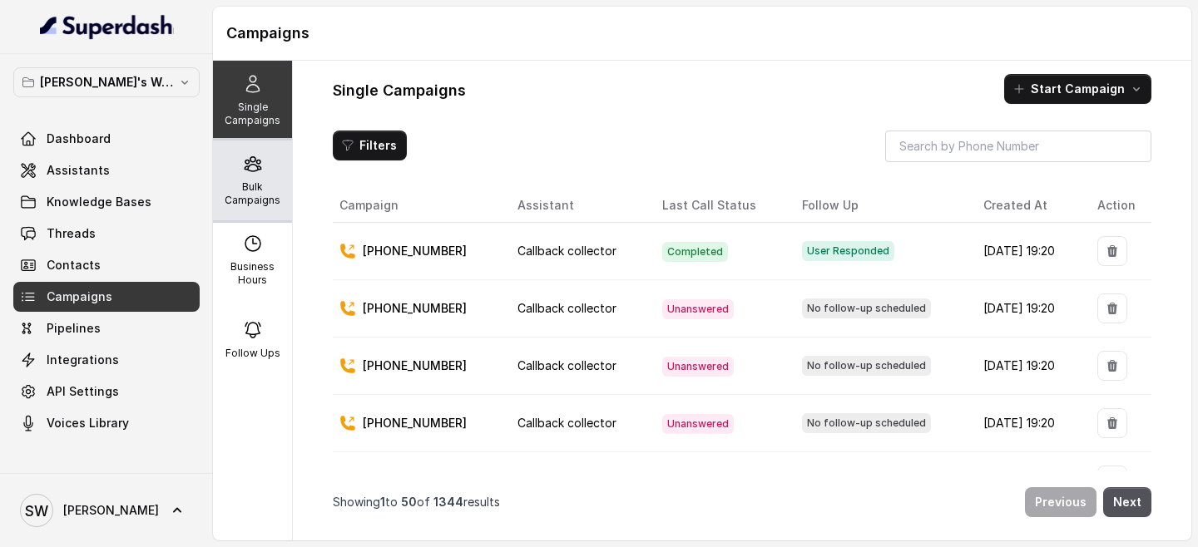
click at [247, 193] on p "Bulk Campaigns" at bounding box center [253, 193] width 66 height 27
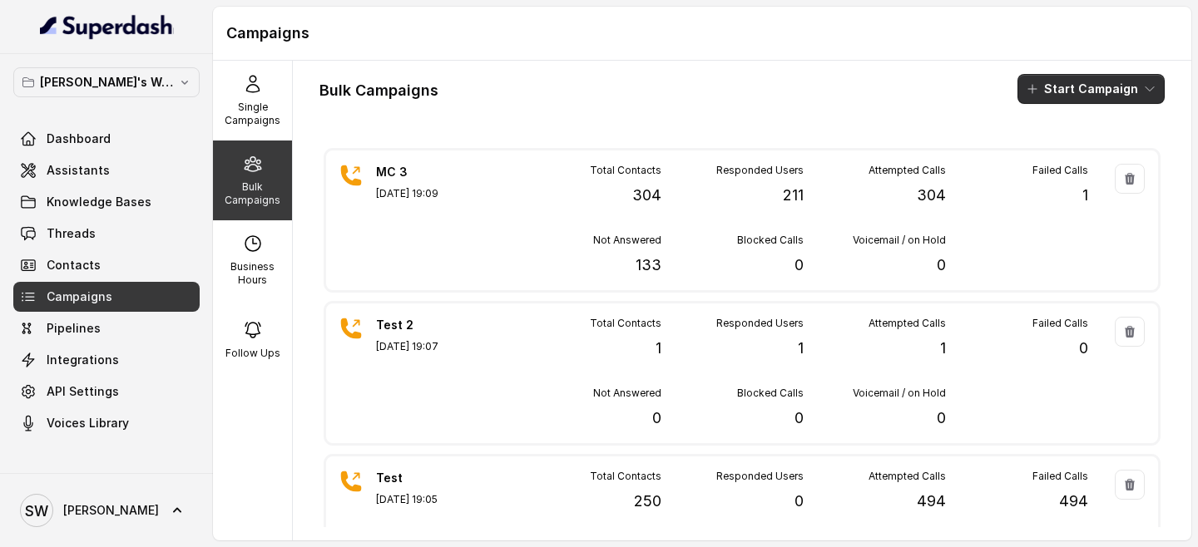
click at [1125, 76] on button "Start Campaign" at bounding box center [1090, 89] width 147 height 30
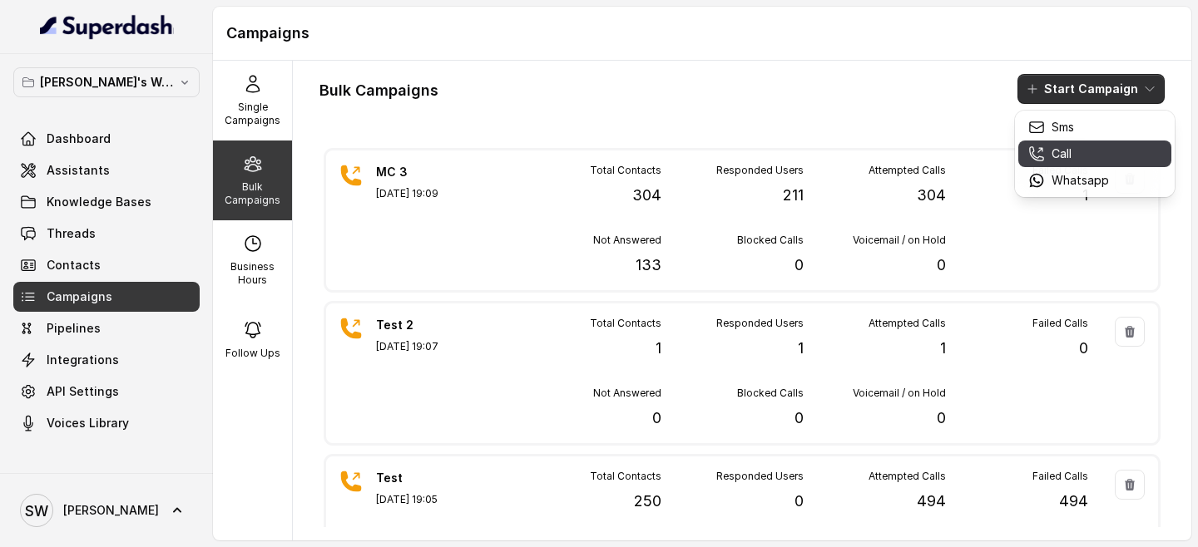
click at [1082, 156] on div "Call" at bounding box center [1068, 154] width 81 height 17
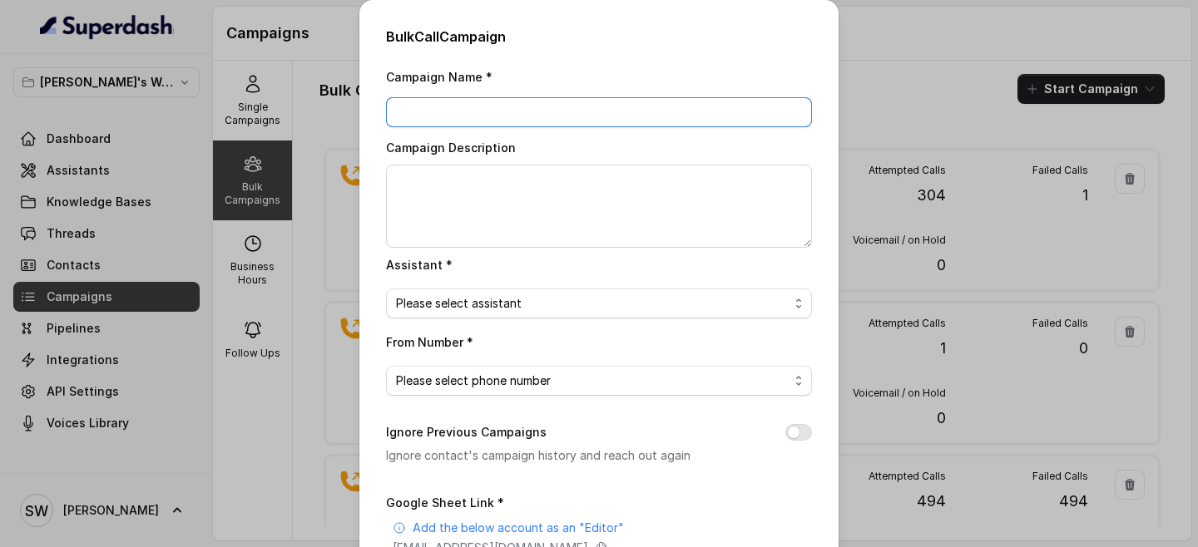
click at [536, 105] on input "Campaign Name *" at bounding box center [599, 112] width 426 height 30
type input "Test campaign"
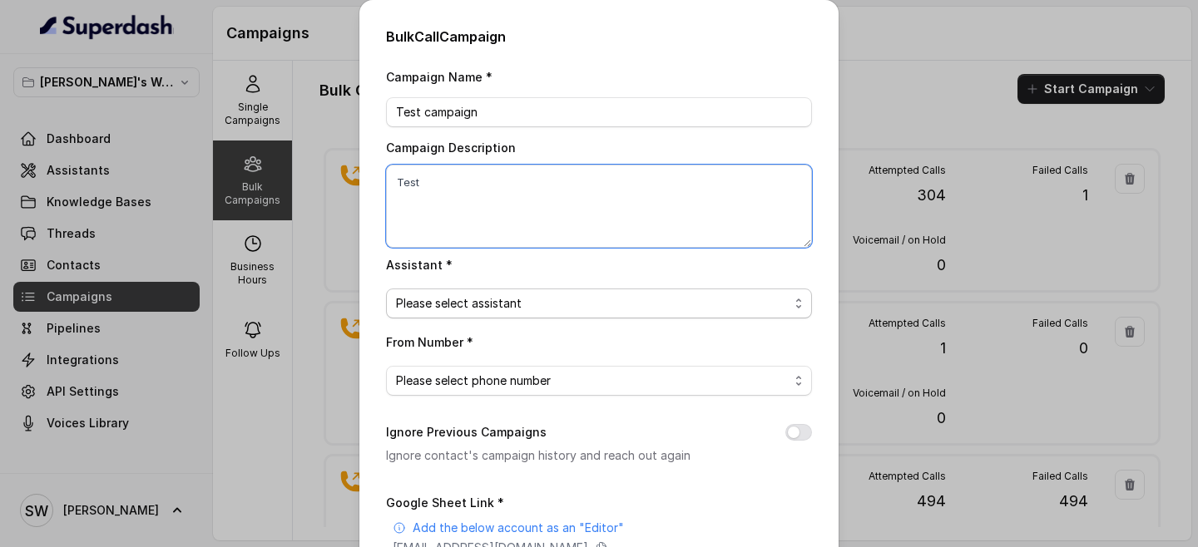
type textarea "Test"
click at [523, 307] on span "Please select assistant" at bounding box center [592, 304] width 393 height 20
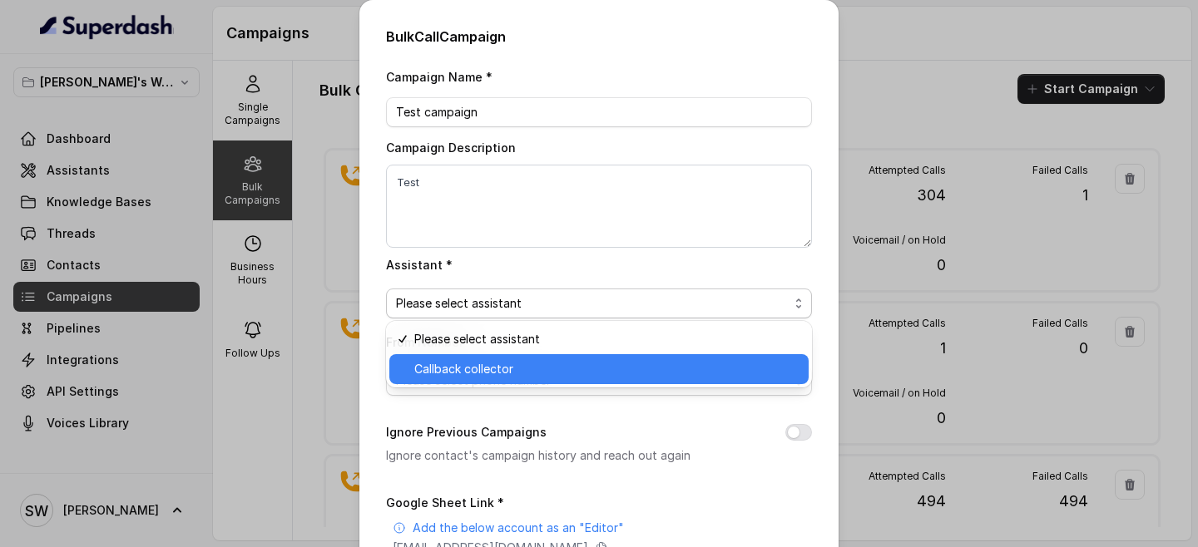
click at [509, 375] on span "Callback collector" at bounding box center [606, 369] width 384 height 20
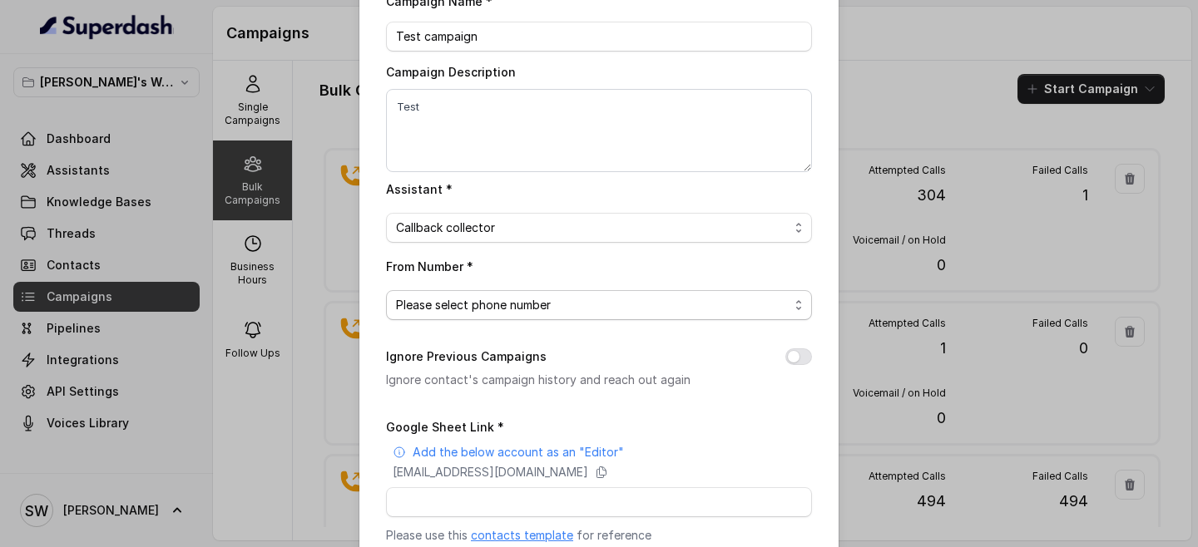
scroll to position [99, 0]
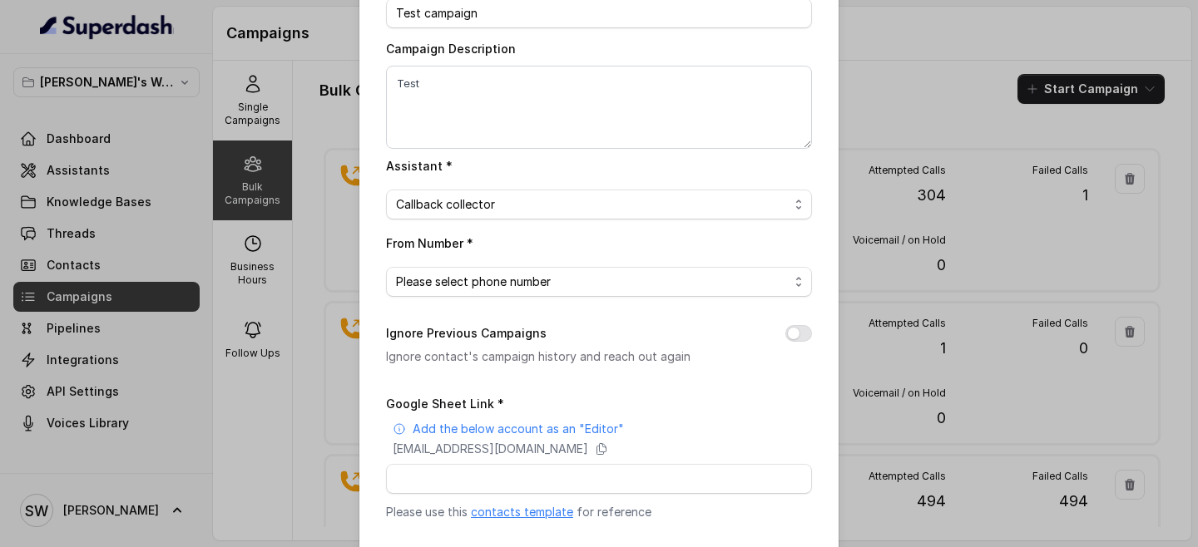
click at [520, 294] on span "Please select phone number" at bounding box center [599, 282] width 426 height 30
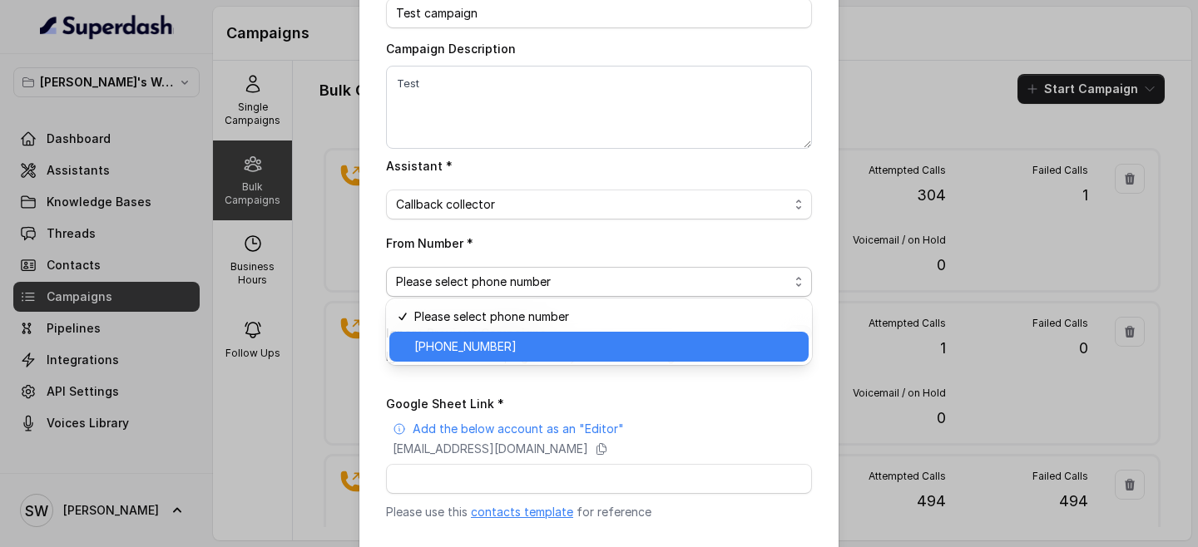
click at [517, 349] on span "+918035317729" at bounding box center [606, 347] width 384 height 20
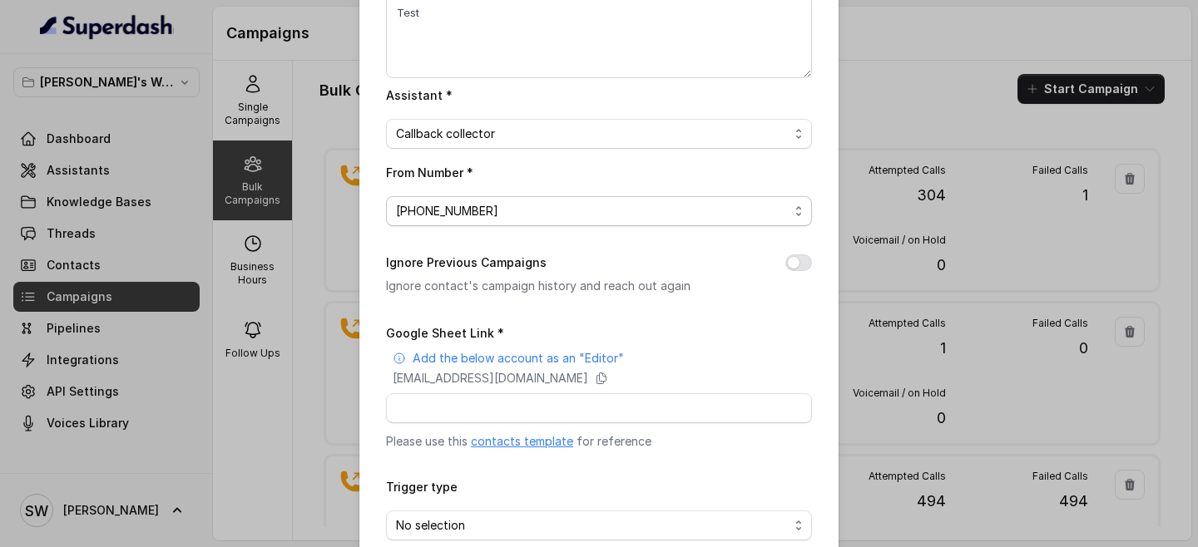
scroll to position [196, 0]
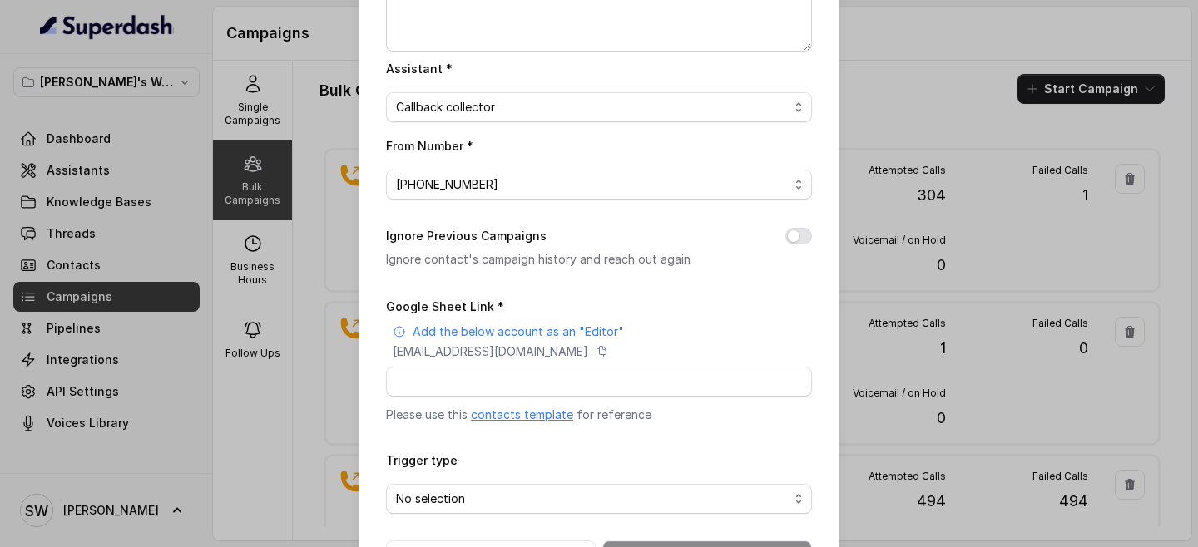
click at [812, 230] on div "Bulk Call Campaign Campaign Name * Test campaign Campaign Description Test Assi…" at bounding box center [598, 201] width 479 height 794
click at [803, 235] on button "Ignore Previous Campaigns" at bounding box center [798, 236] width 27 height 17
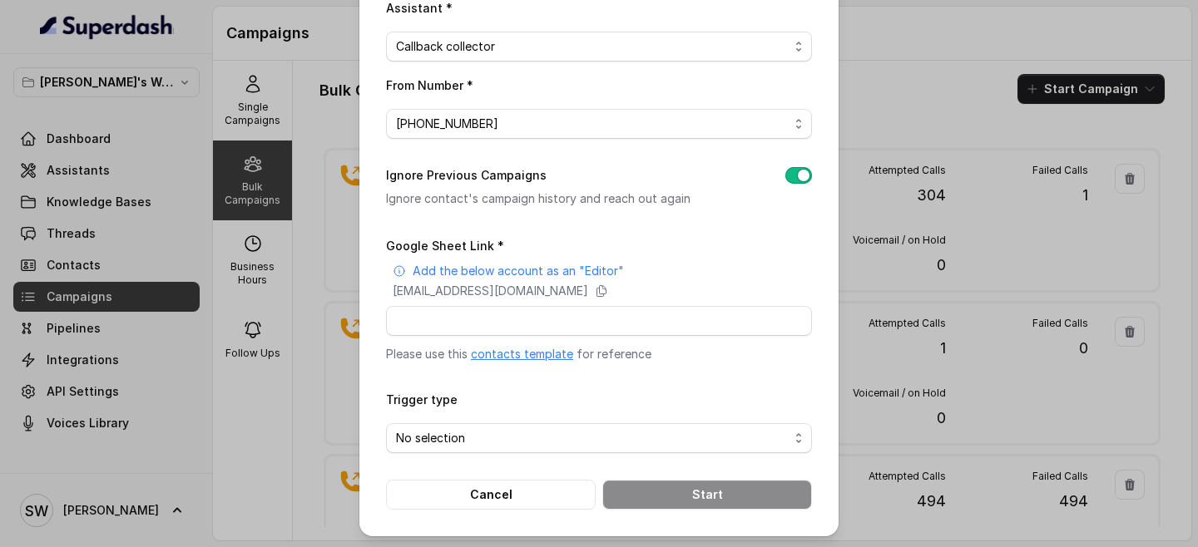
click at [530, 352] on link "contacts template" at bounding box center [522, 354] width 102 height 14
click at [606, 292] on icon at bounding box center [601, 291] width 9 height 11
click at [529, 318] on input "Google Sheet Link *" at bounding box center [599, 321] width 426 height 30
paste input "https://docs.google.com/spreadsheets/d/1KDa90wUGtI-vLLT9ZCwxH1sjJiRhg53orW2_cAG…"
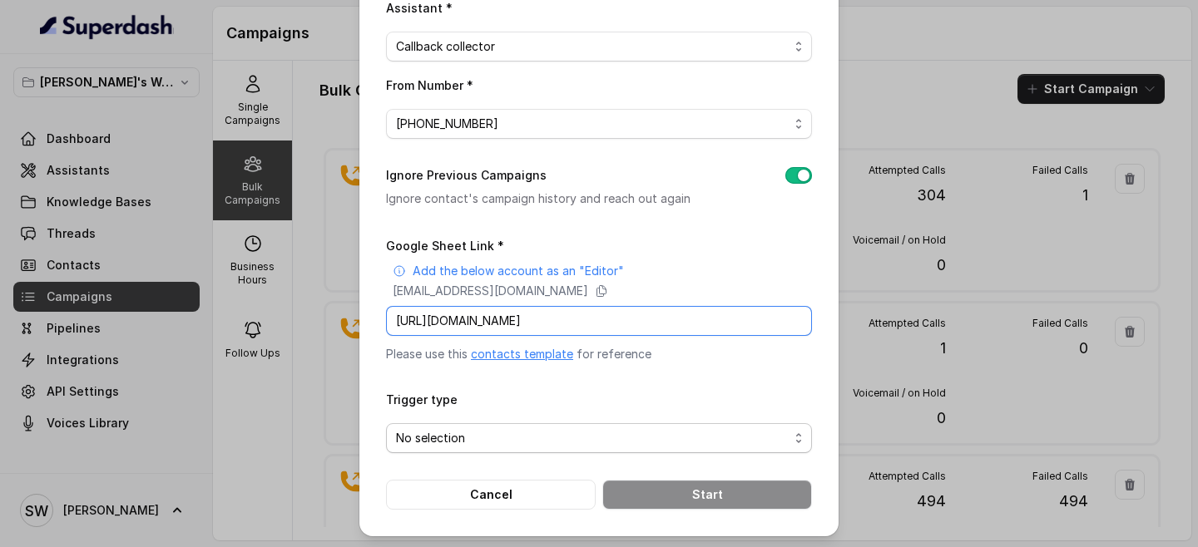
type input "https://docs.google.com/spreadsheets/d/1KDa90wUGtI-vLLT9ZCwxH1sjJiRhg53orW2_cAG…"
click at [557, 446] on span "No selection" at bounding box center [599, 438] width 426 height 30
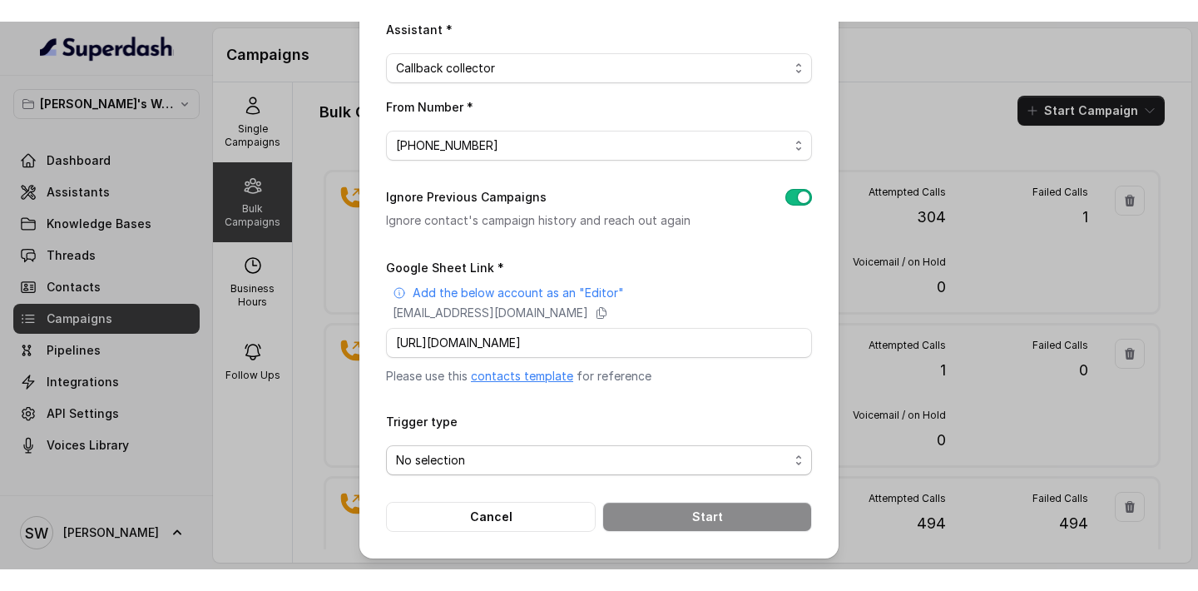
scroll to position [0, 0]
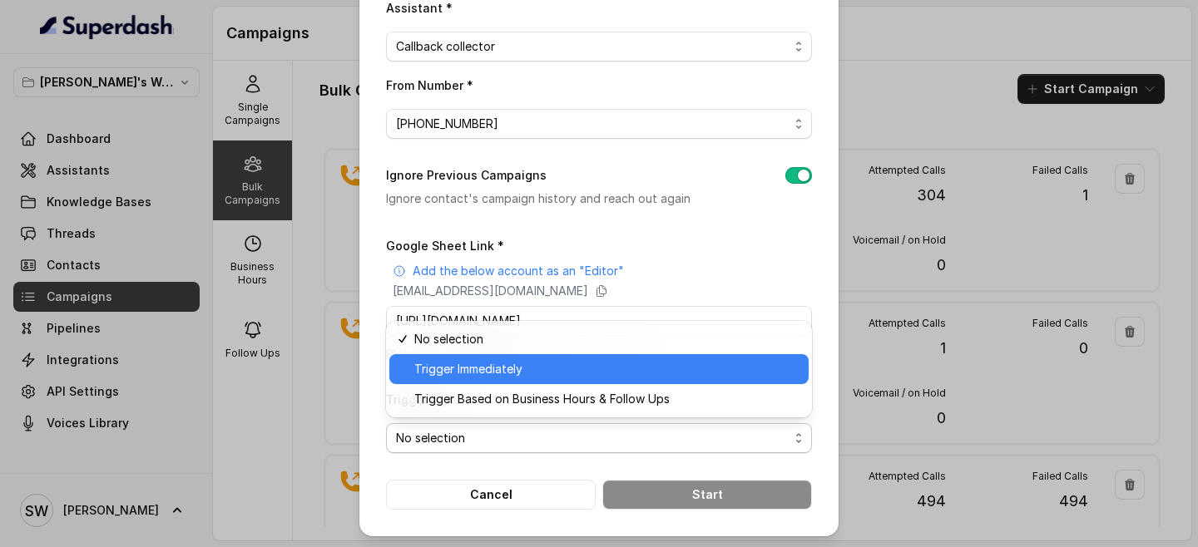
click at [535, 367] on span "Trigger Immediately" at bounding box center [606, 369] width 384 height 20
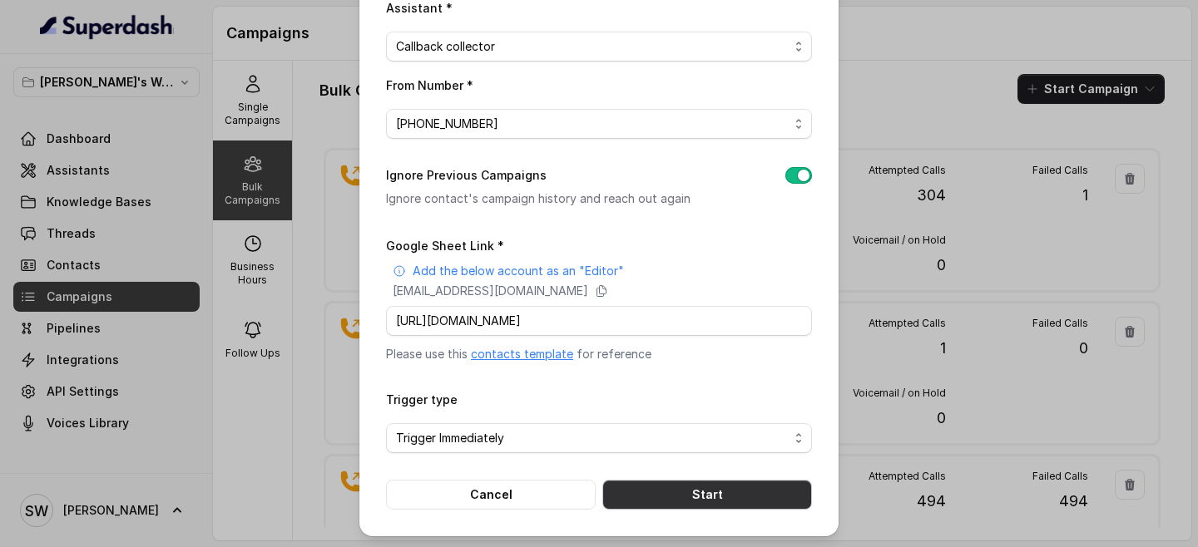
click at [705, 489] on button "Start" at bounding box center [707, 495] width 210 height 30
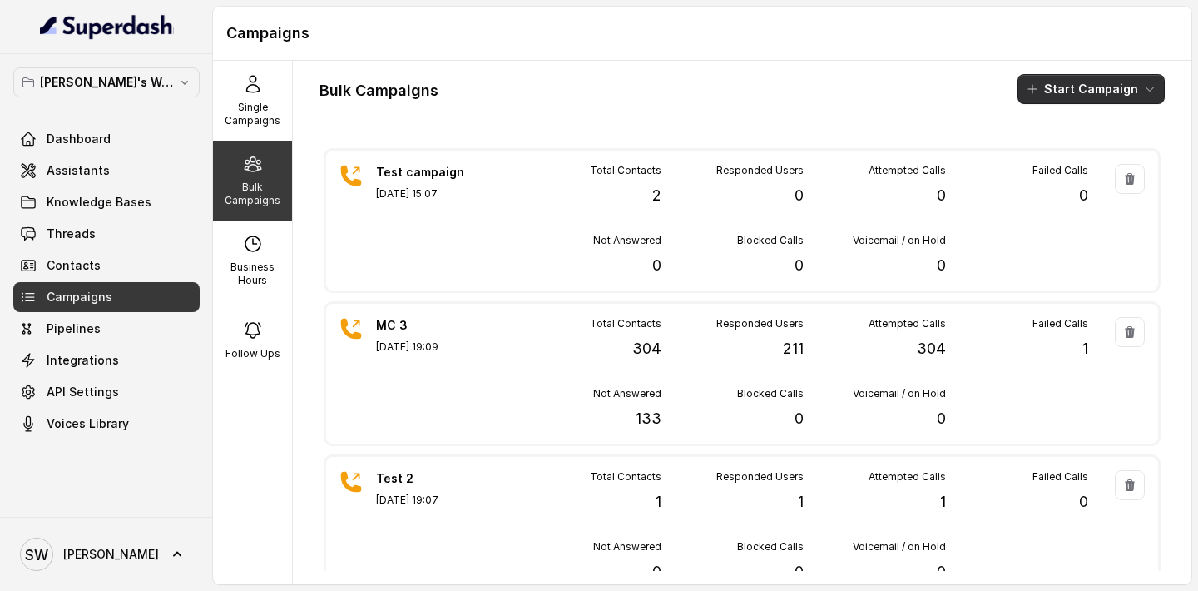
click at [1104, 82] on button "Start Campaign" at bounding box center [1090, 89] width 147 height 30
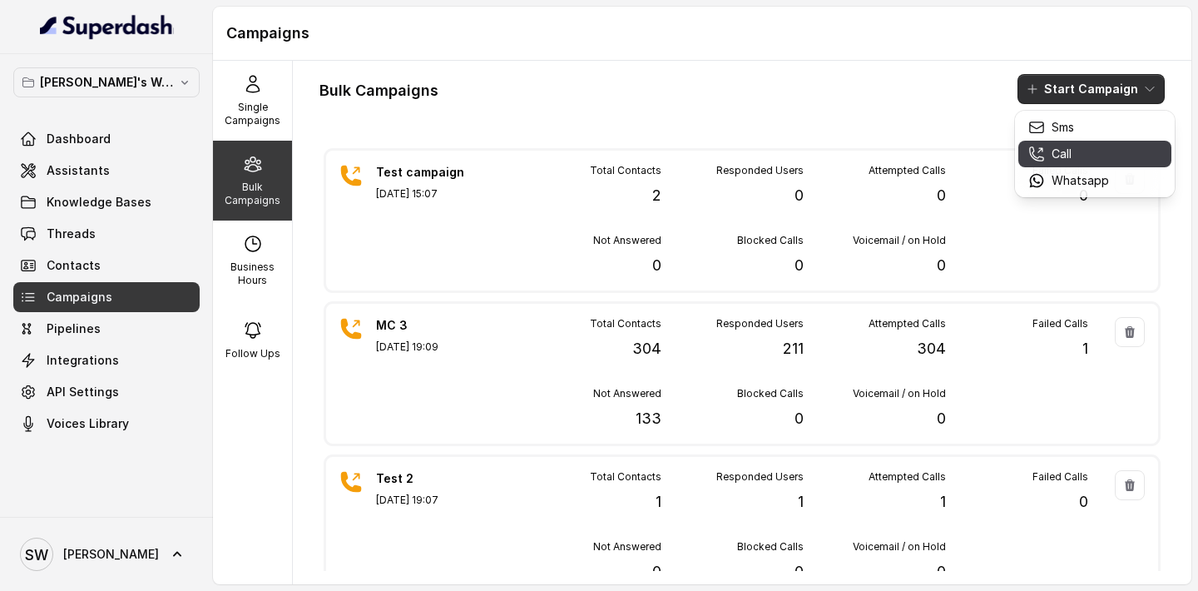
click at [1065, 157] on p "Call" at bounding box center [1061, 154] width 20 height 17
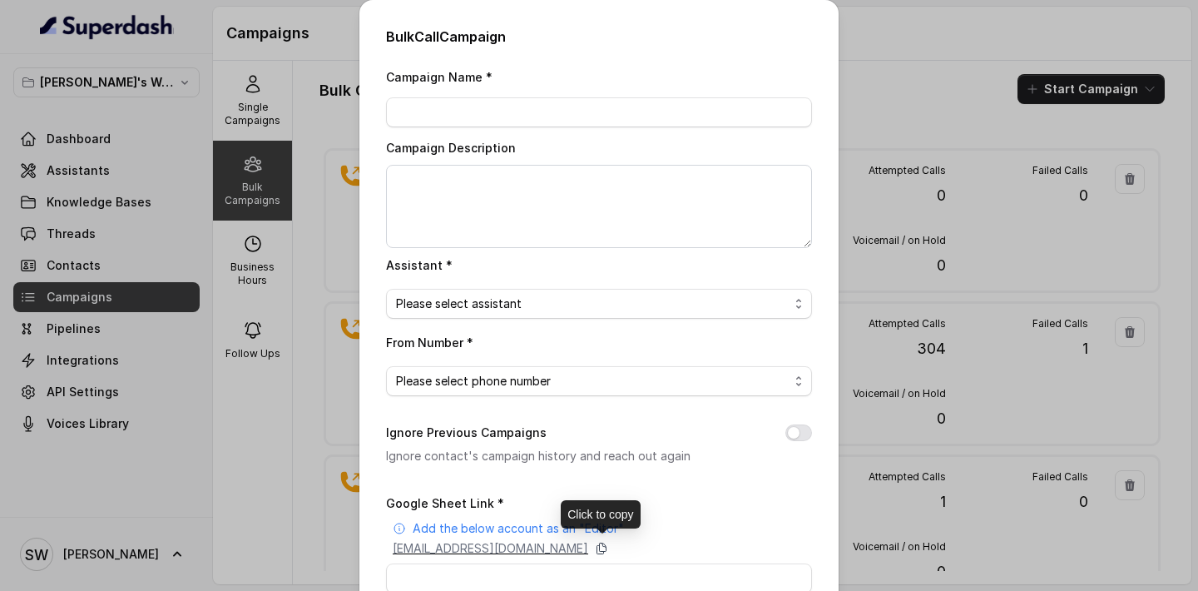
click at [608, 545] on icon at bounding box center [601, 547] width 13 height 13
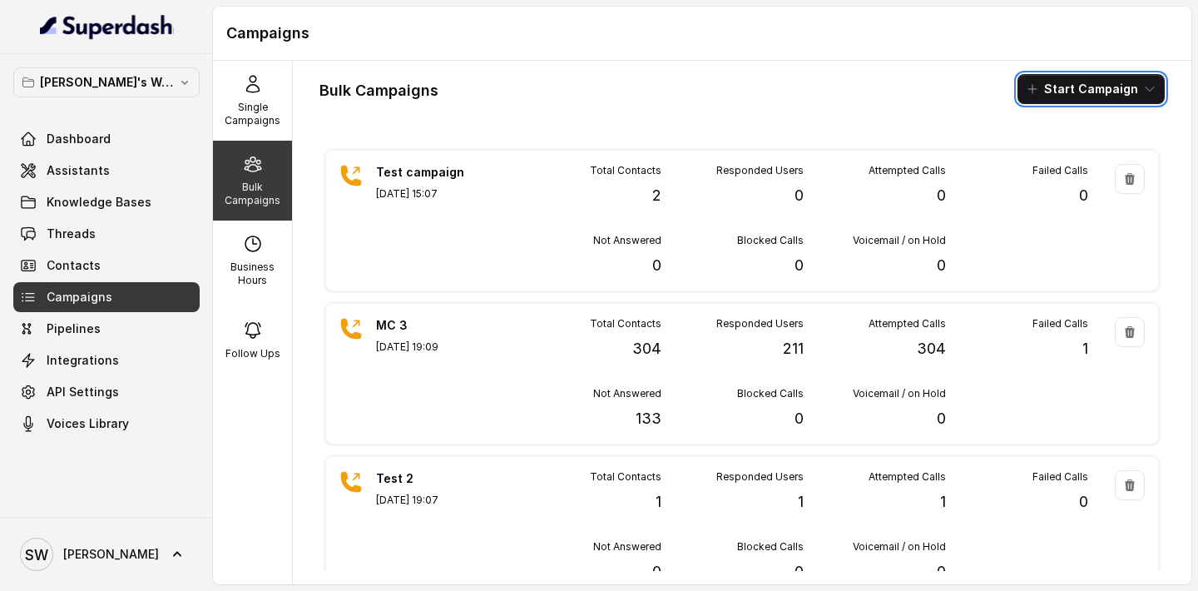
click at [667, 57] on div "Campaigns" at bounding box center [702, 34] width 978 height 54
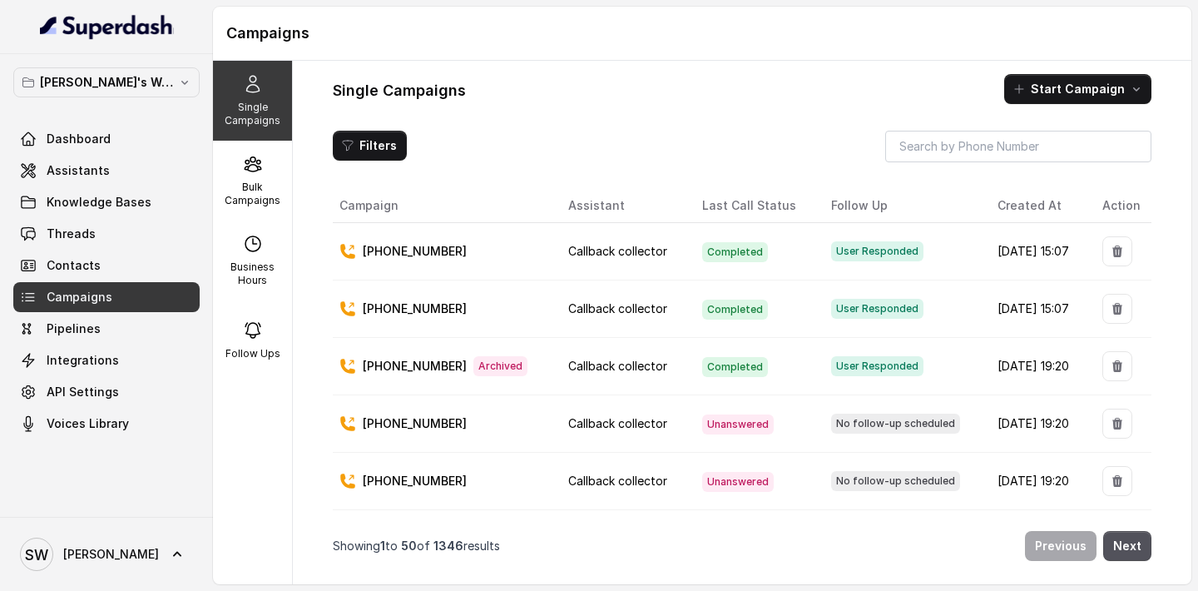
click at [684, 48] on div "Campaigns" at bounding box center [702, 34] width 978 height 54
click at [270, 207] on div "Bulk Campaigns" at bounding box center [252, 181] width 79 height 80
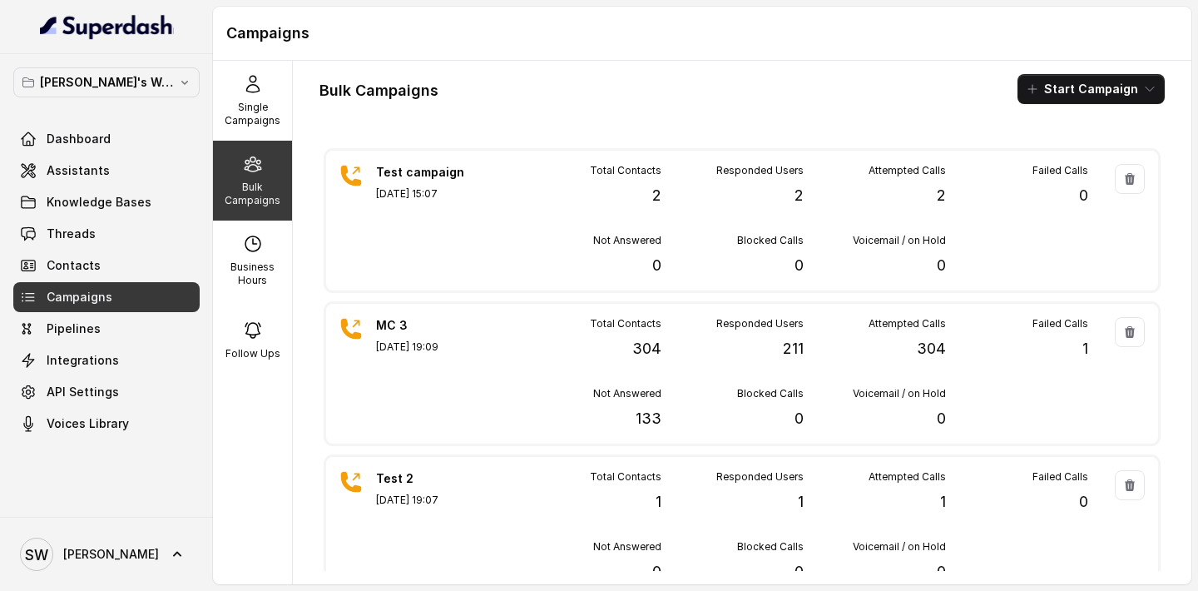
click at [791, 68] on div "Bulk Campaigns Start Campaign Test campaign Sep 06, 2025, 15:07 Total Contacts …" at bounding box center [742, 322] width 898 height 523
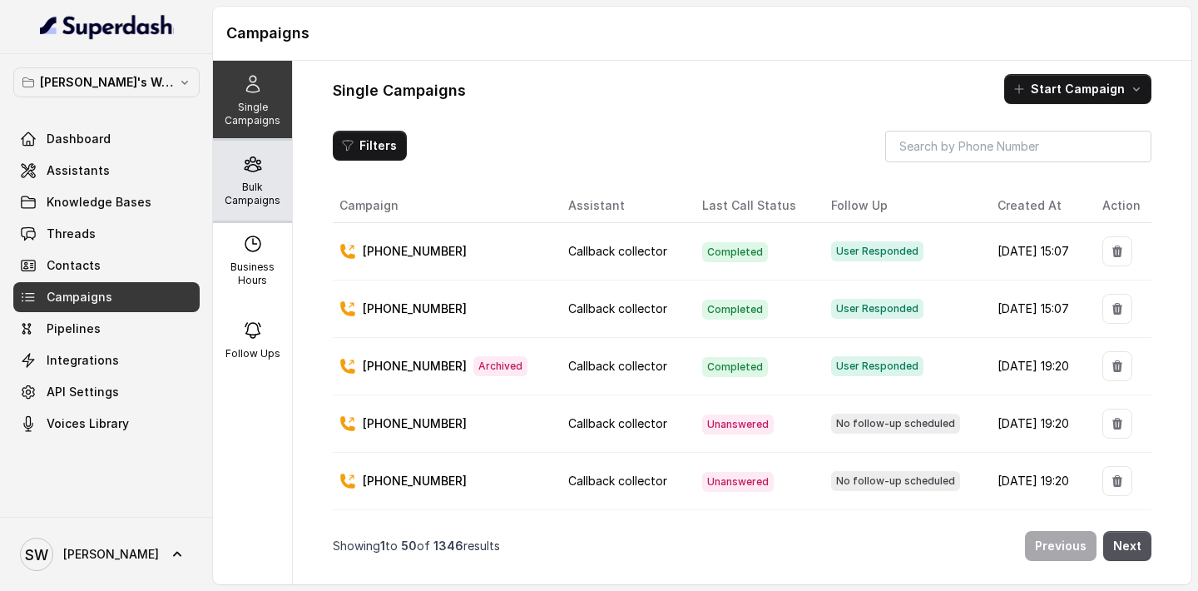
click at [259, 184] on p "Bulk Campaigns" at bounding box center [253, 193] width 66 height 27
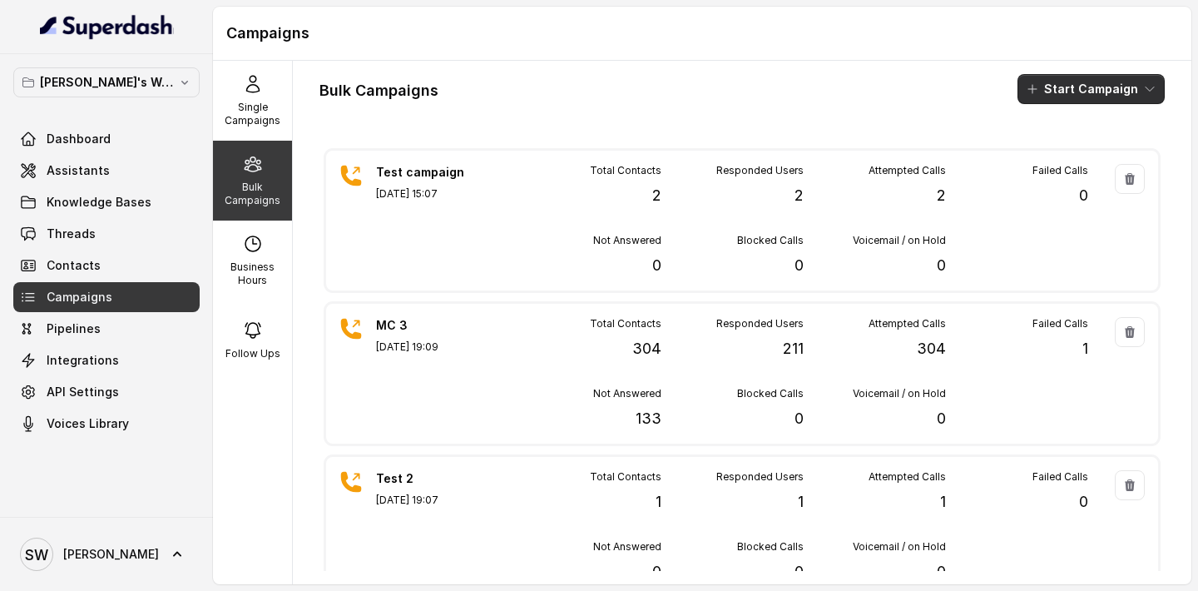
click at [1149, 89] on icon "button" at bounding box center [1149, 88] width 13 height 13
click at [829, 65] on div "Bulk Campaigns Start Campaign Test campaign [DATE] 15:07 Total Contacts 2 Respo…" at bounding box center [742, 322] width 898 height 523
click at [1146, 85] on icon "button" at bounding box center [1149, 88] width 13 height 13
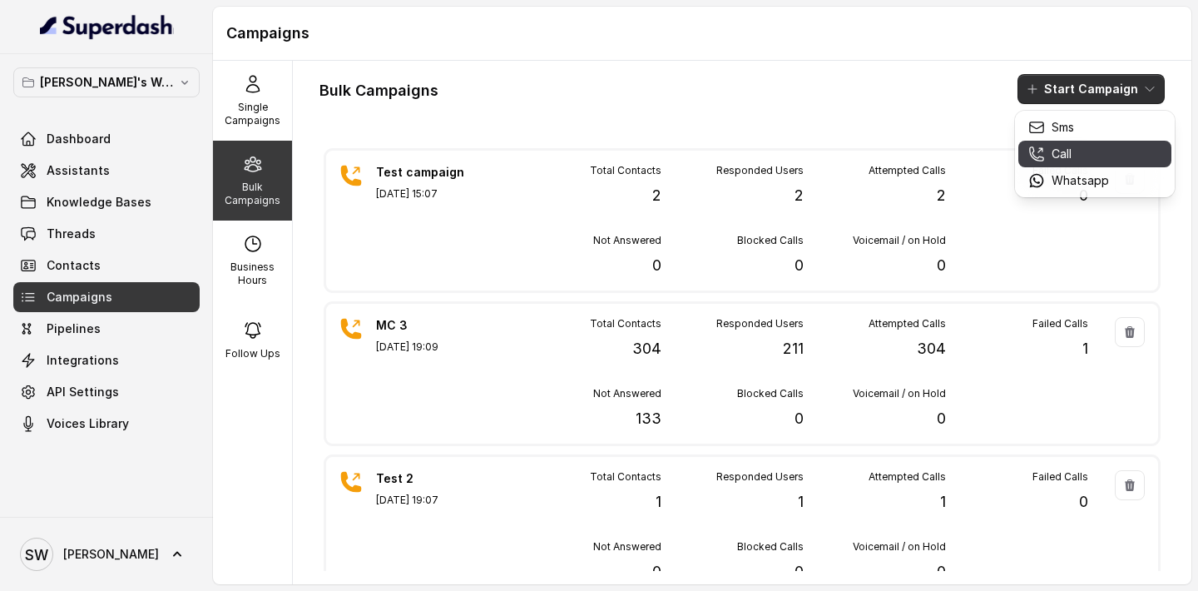
click at [1070, 153] on p "Call" at bounding box center [1061, 154] width 20 height 17
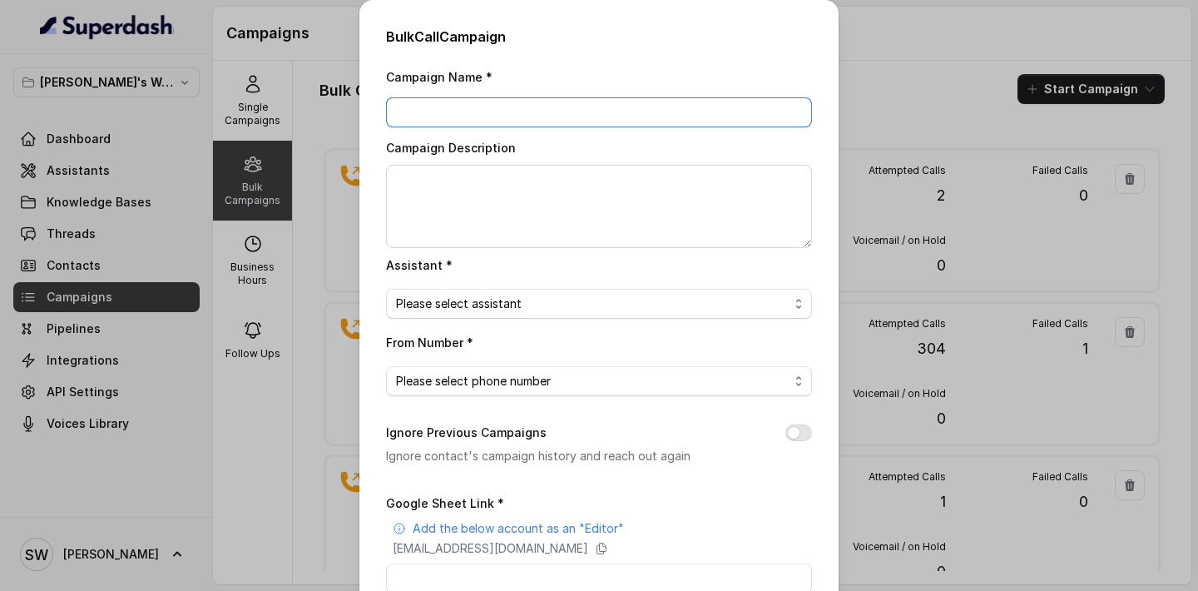
click at [490, 111] on input "Campaign Name *" at bounding box center [599, 112] width 426 height 30
type input "MC [DATE]"
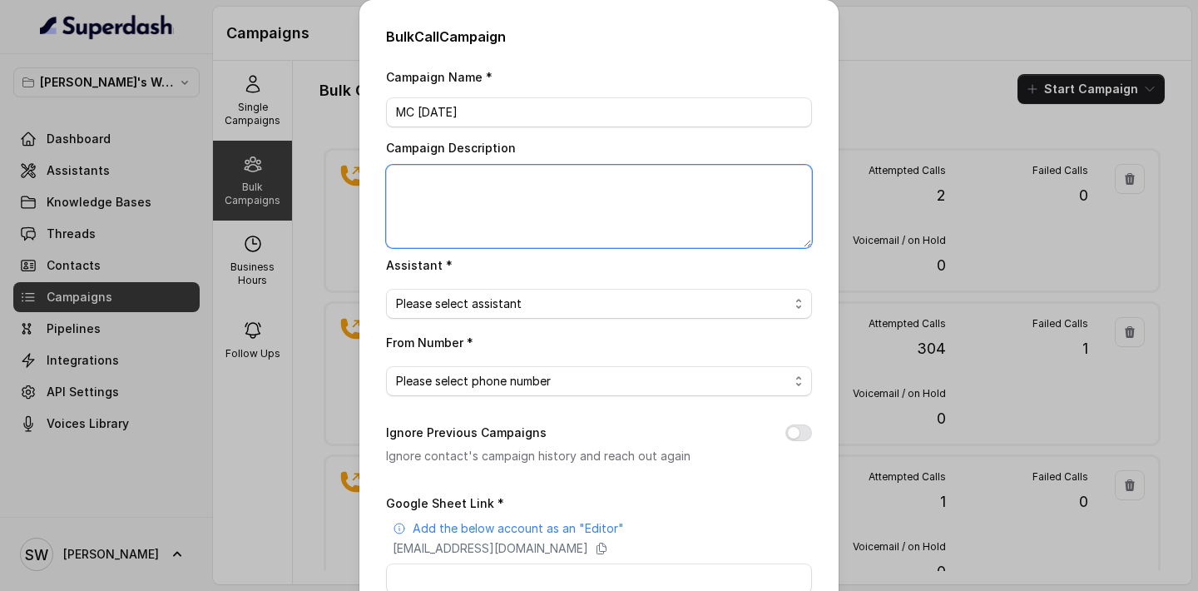
click at [439, 187] on textarea "Campaign Description" at bounding box center [599, 206] width 426 height 83
type textarea "MC [DATE]"
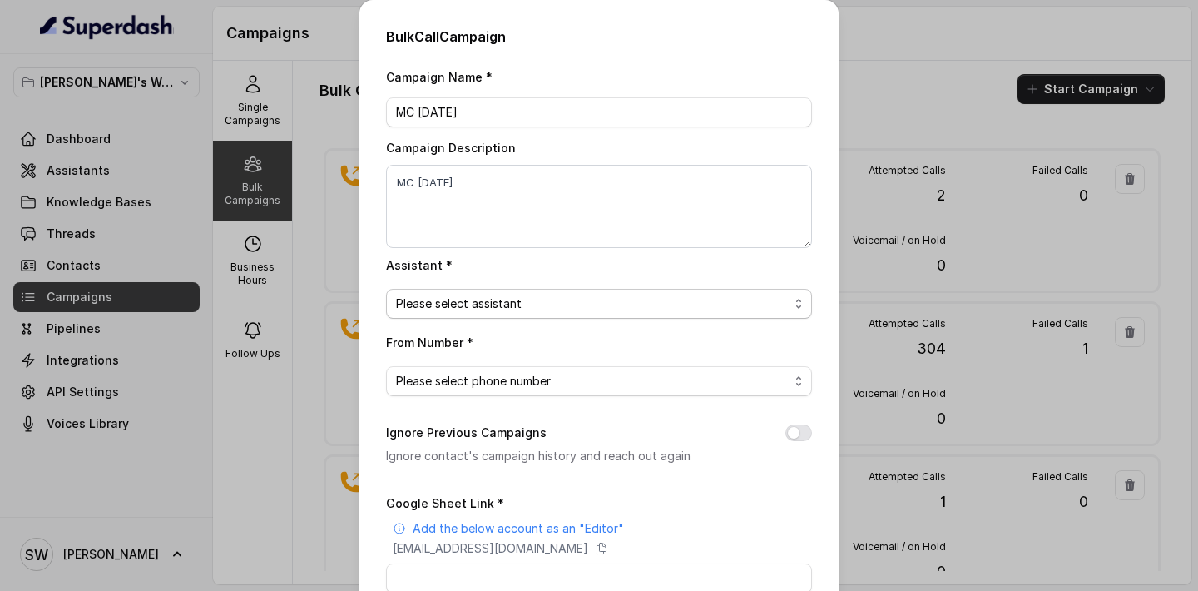
click at [463, 305] on span "Please select assistant" at bounding box center [592, 304] width 393 height 20
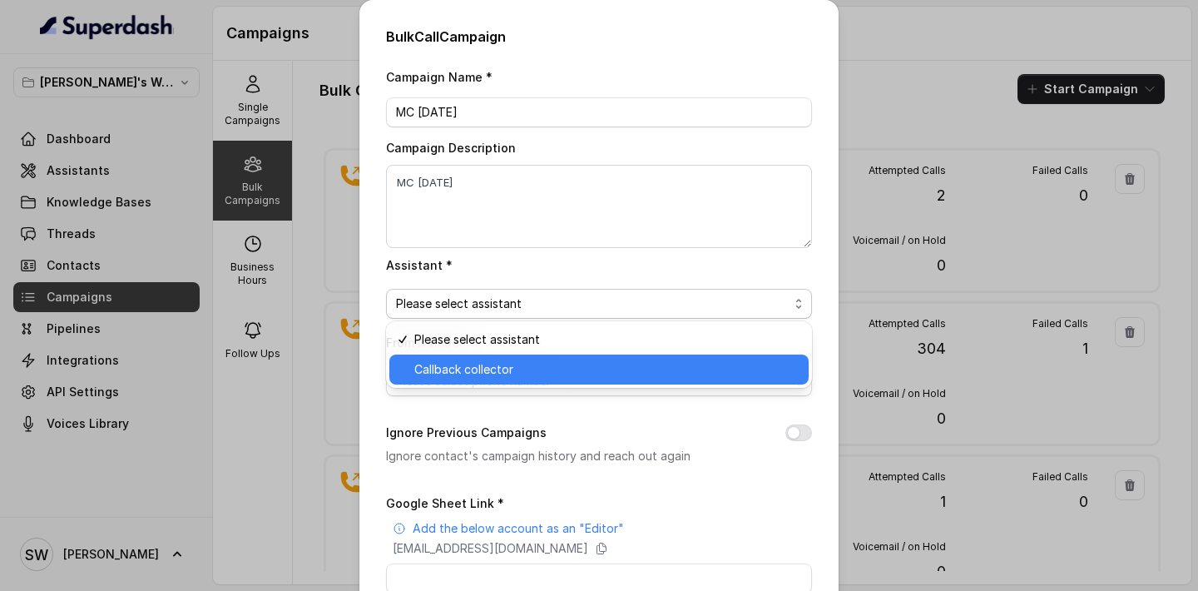
click at [470, 361] on span "Callback collector" at bounding box center [606, 369] width 384 height 20
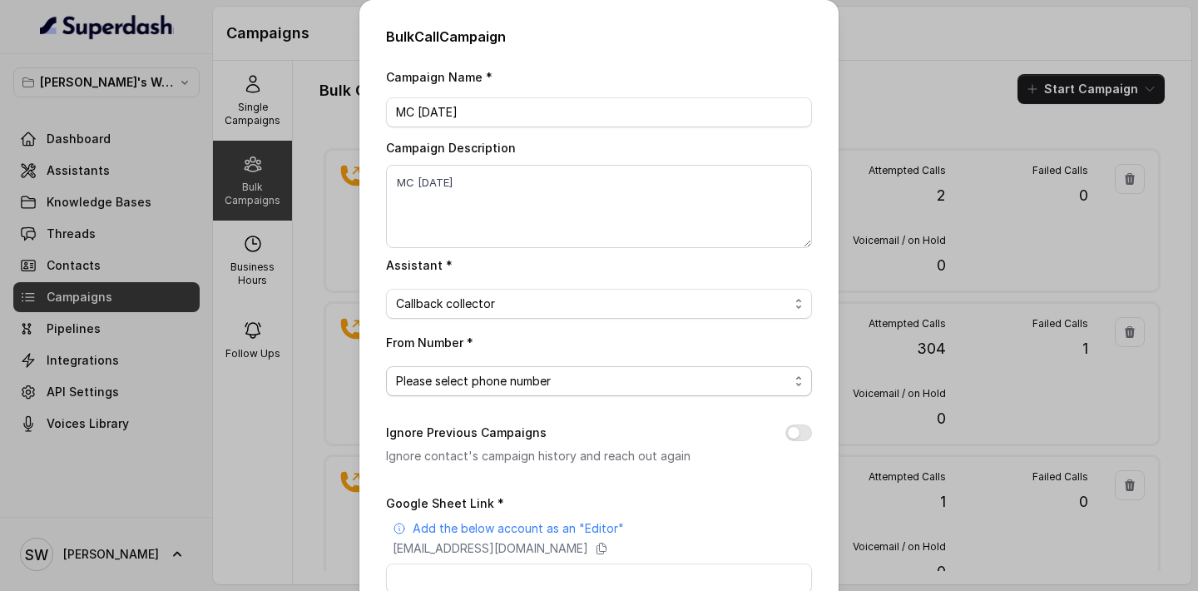
click at [470, 382] on span "Please select phone number" at bounding box center [592, 381] width 393 height 20
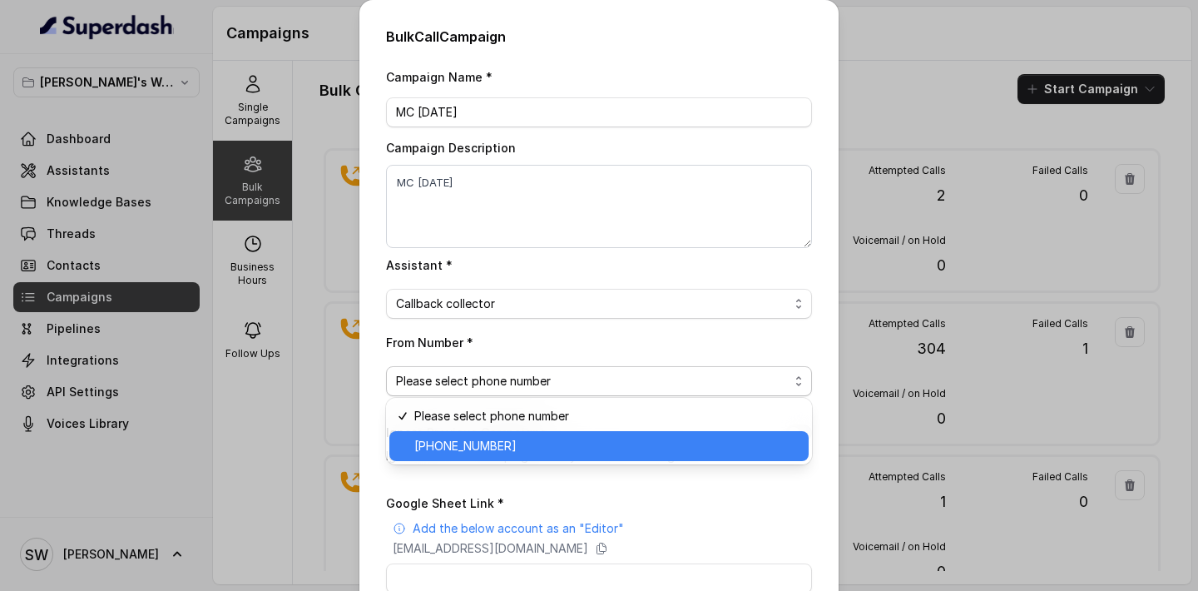
click at [468, 441] on span "[PHONE_NUMBER]" at bounding box center [606, 446] width 384 height 20
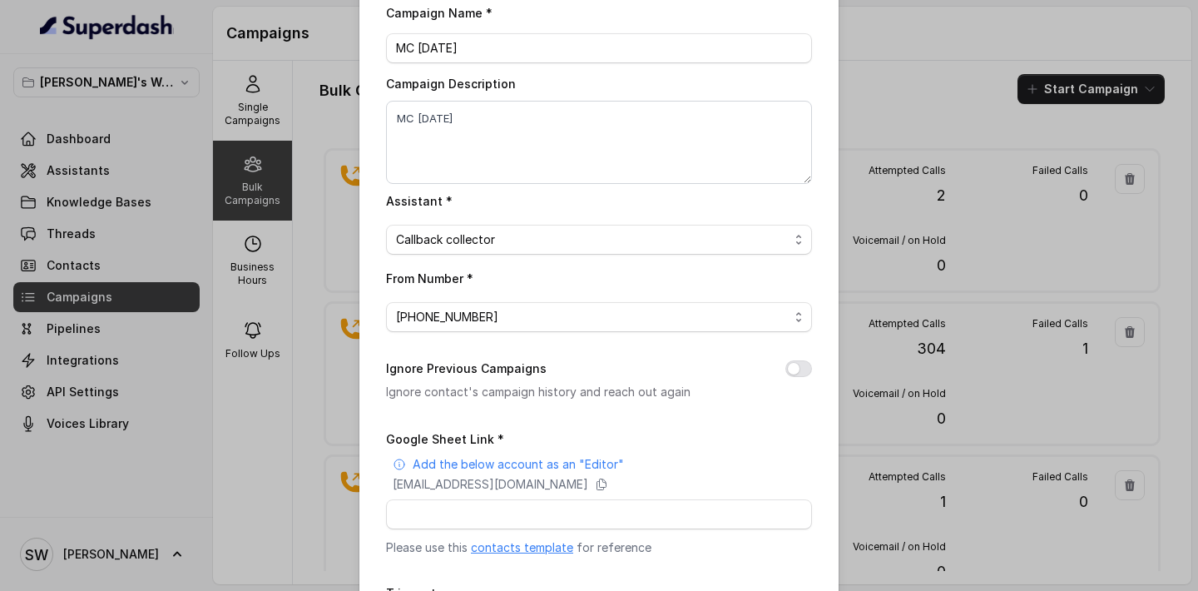
scroll to position [72, 0]
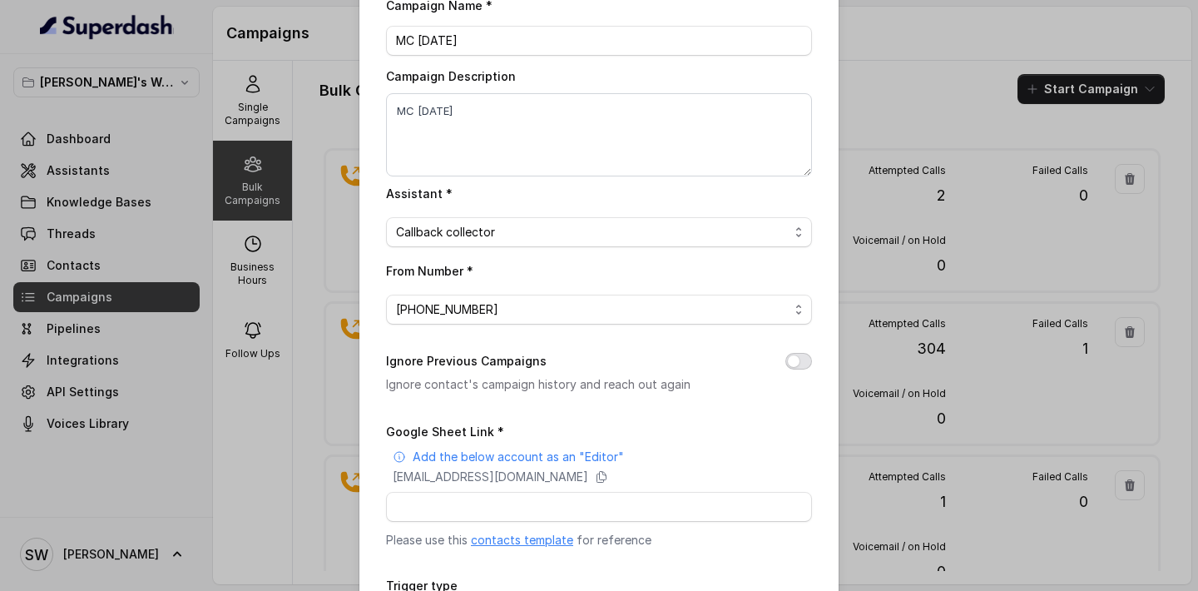
click at [796, 367] on button "Ignore Previous Campaigns" at bounding box center [798, 361] width 27 height 17
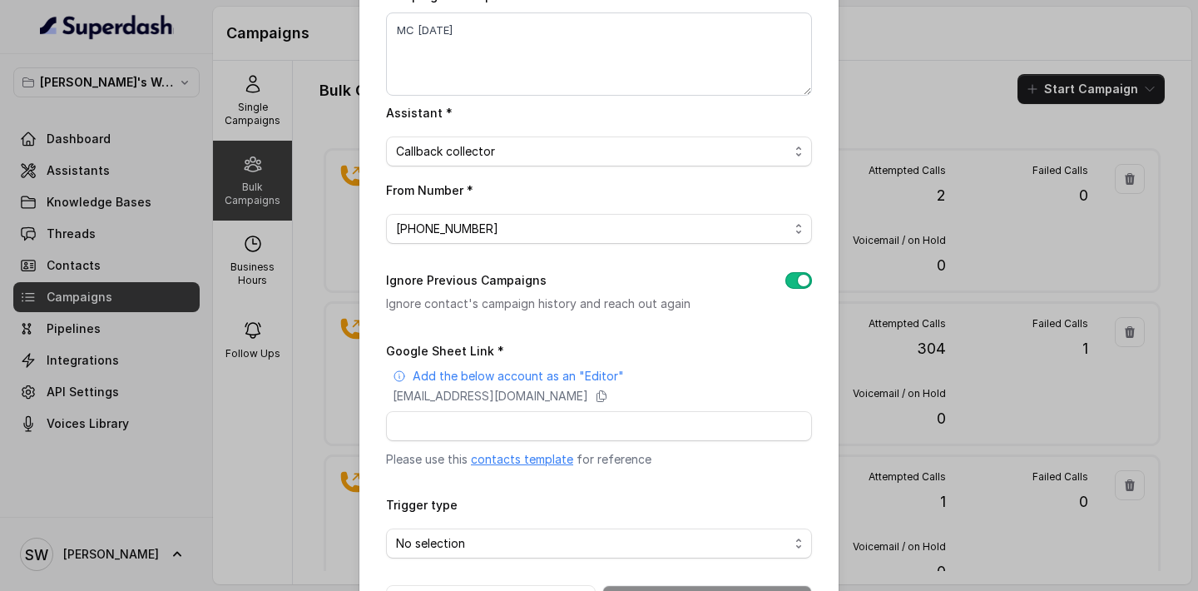
scroll to position [160, 0]
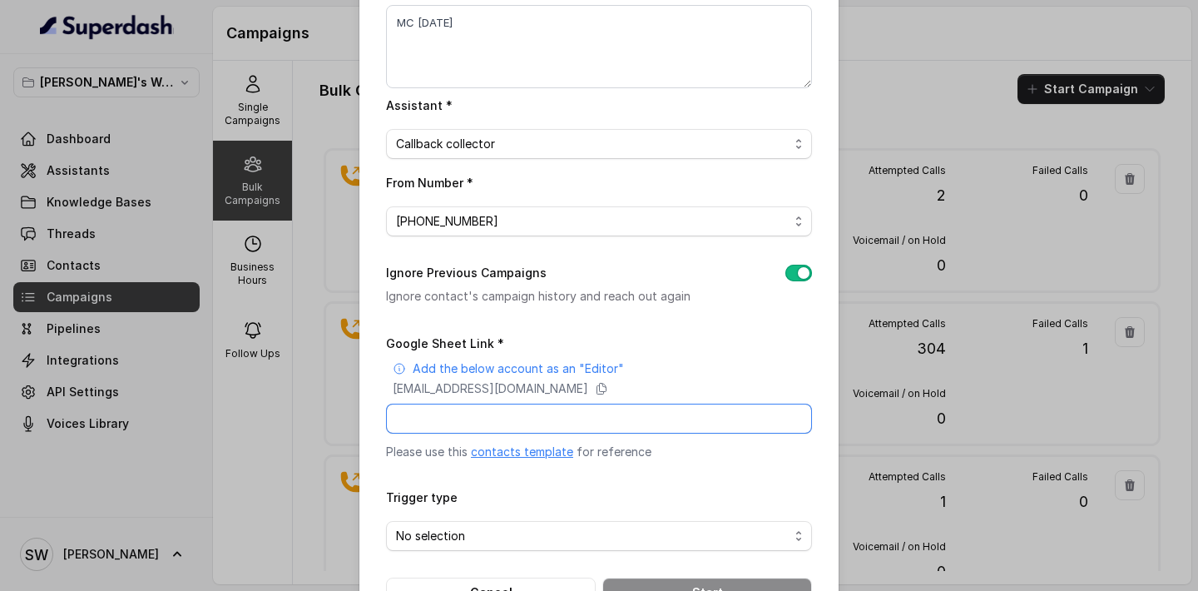
click at [534, 428] on input "Google Sheet Link *" at bounding box center [599, 418] width 426 height 30
paste input "[URL][DOMAIN_NAME]"
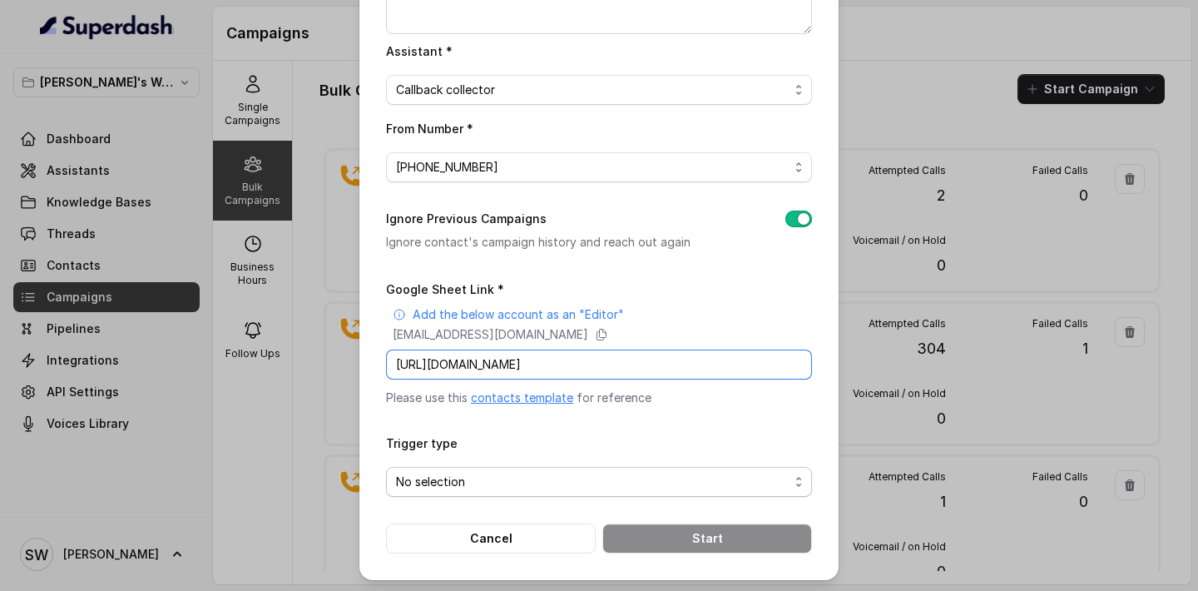
type input "[URL][DOMAIN_NAME]"
click at [488, 477] on span "No selection" at bounding box center [592, 482] width 393 height 20
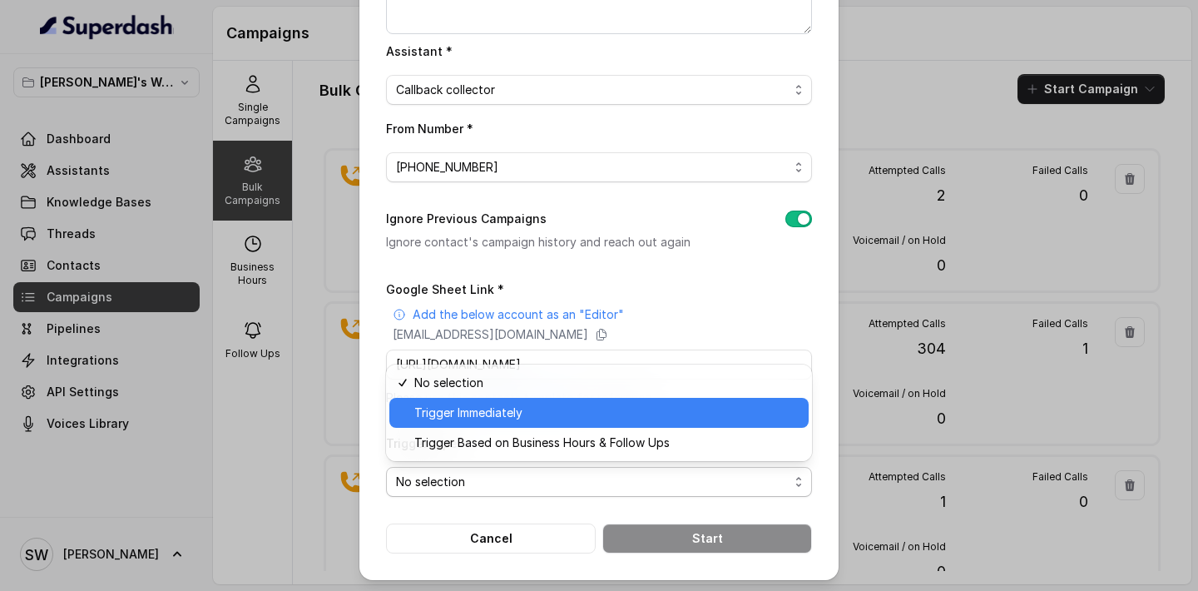
click at [499, 404] on span "Trigger Immediately" at bounding box center [606, 413] width 384 height 20
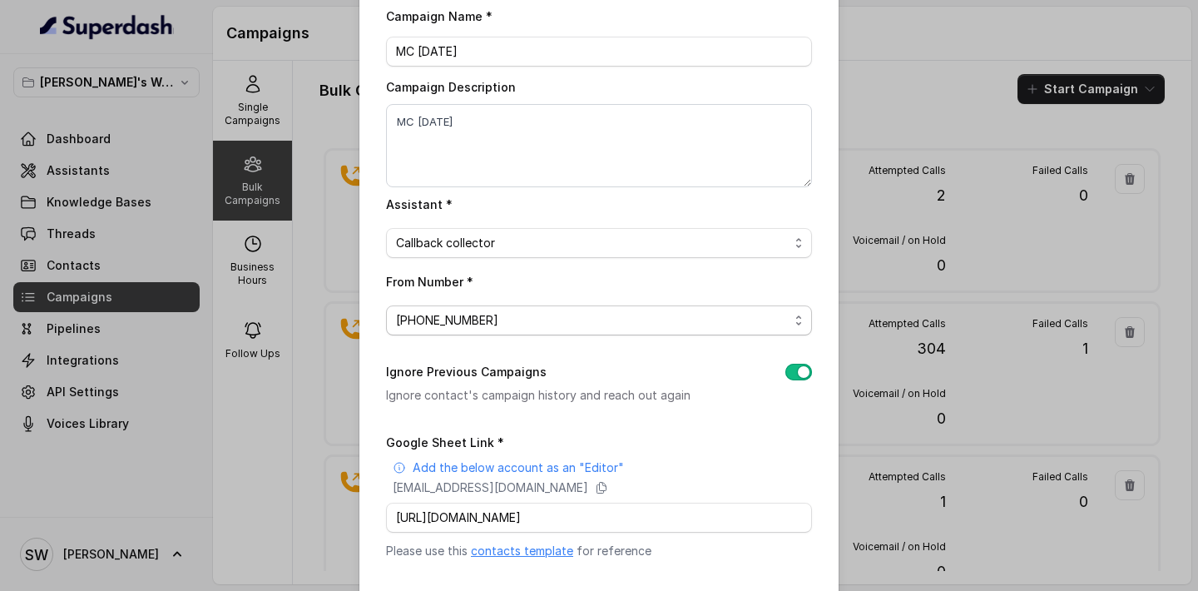
scroll to position [214, 0]
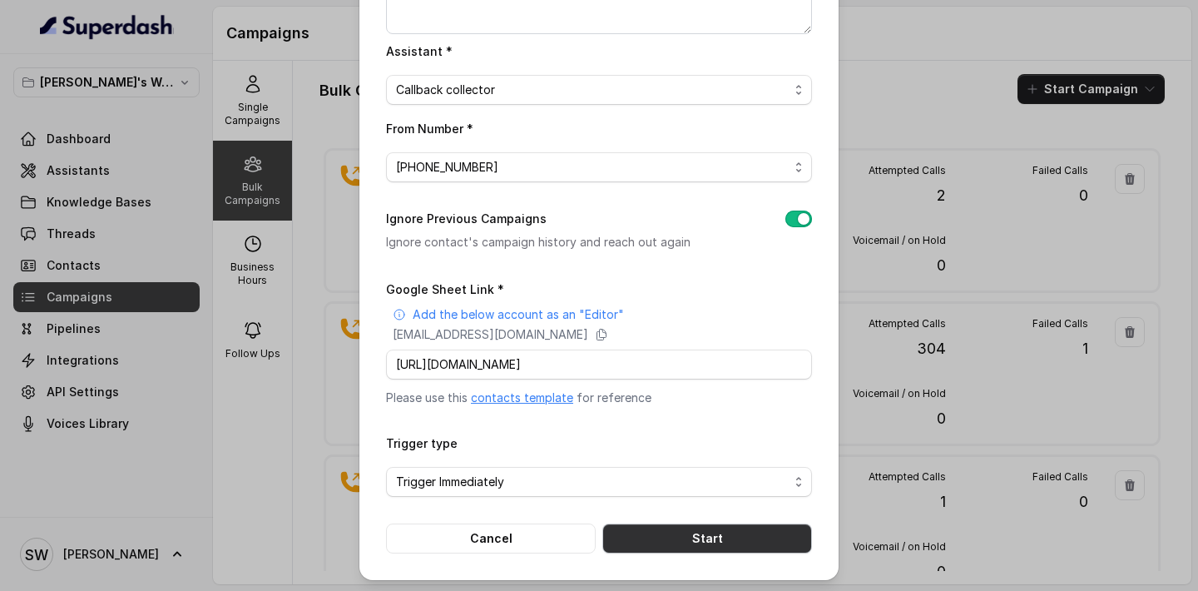
click at [710, 530] on button "Start" at bounding box center [707, 538] width 210 height 30
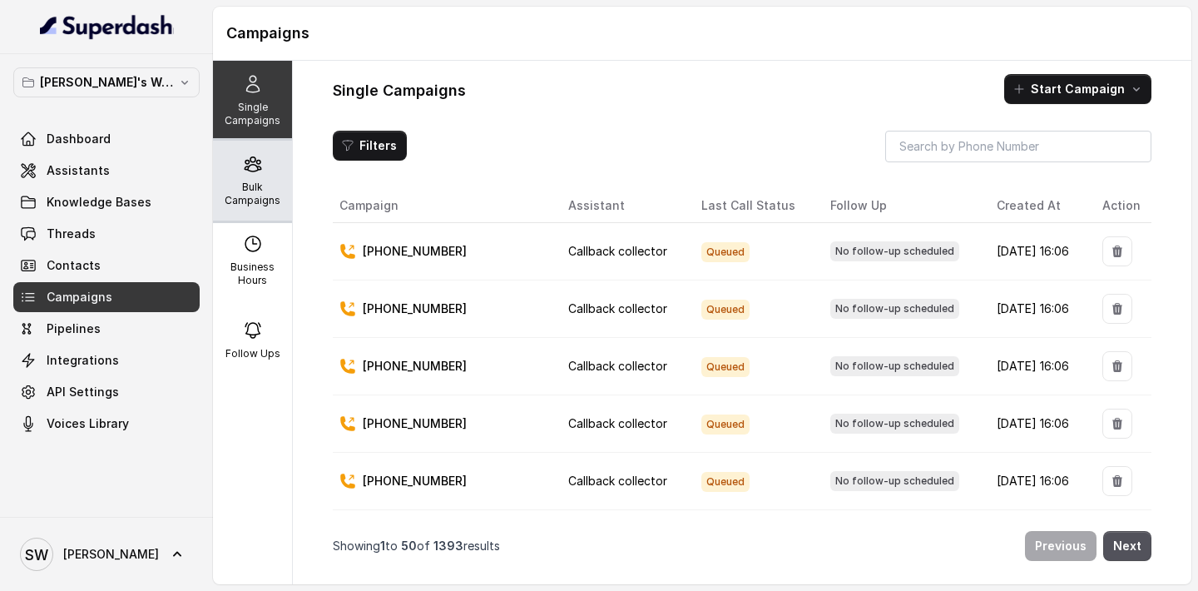
click at [256, 178] on div "Bulk Campaigns" at bounding box center [252, 181] width 79 height 80
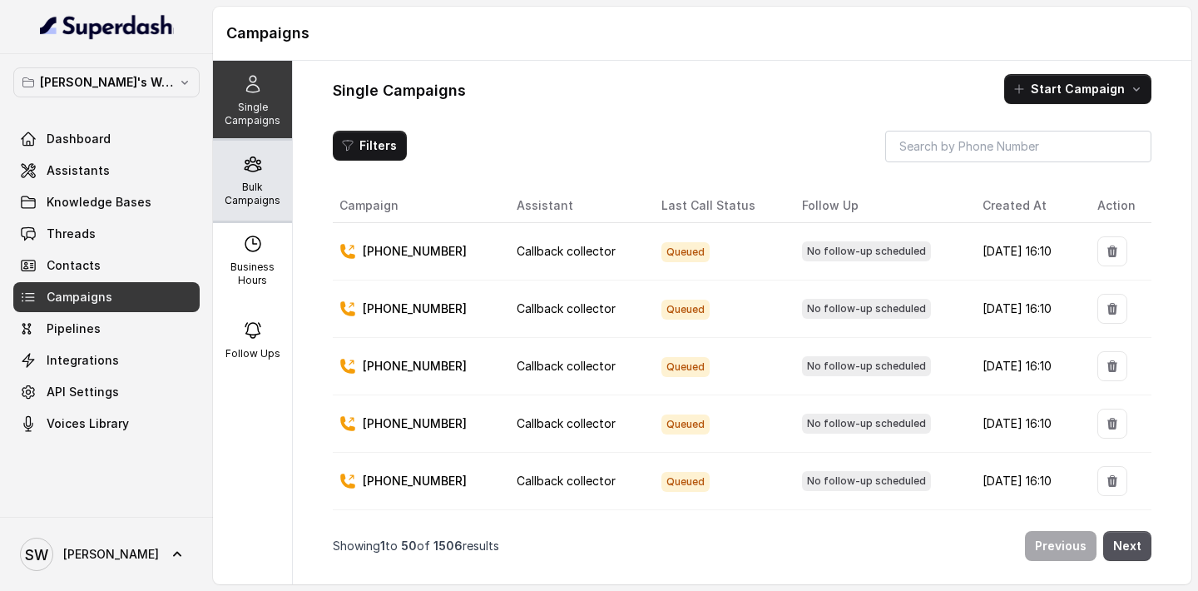
click at [260, 173] on icon at bounding box center [253, 164] width 20 height 20
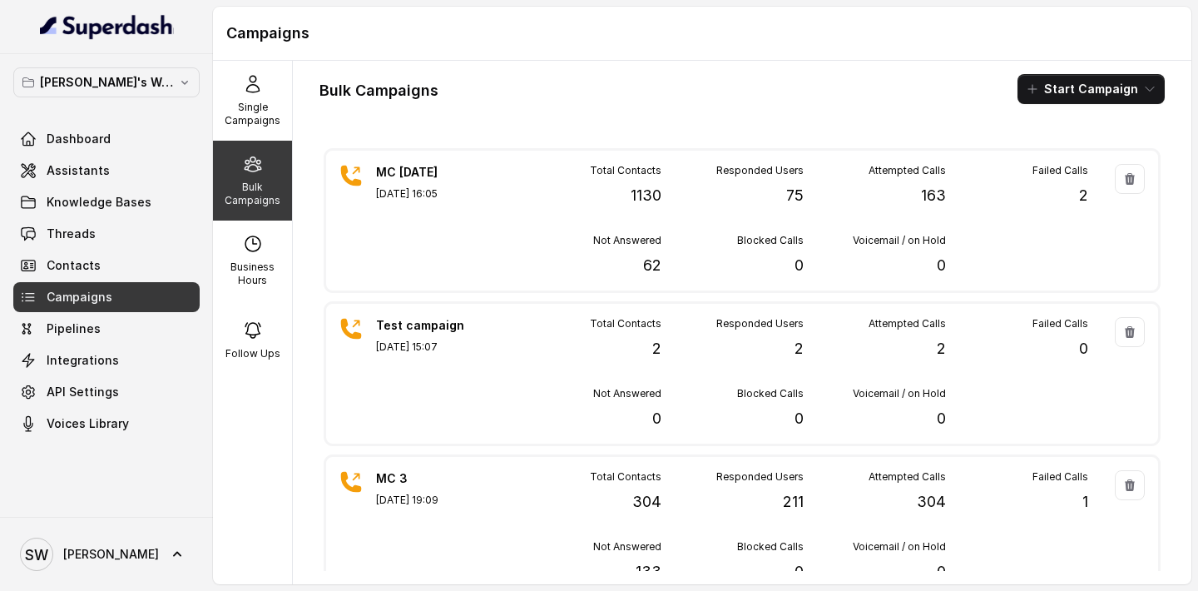
click at [501, 46] on h1 "Campaigns" at bounding box center [702, 33] width 952 height 27
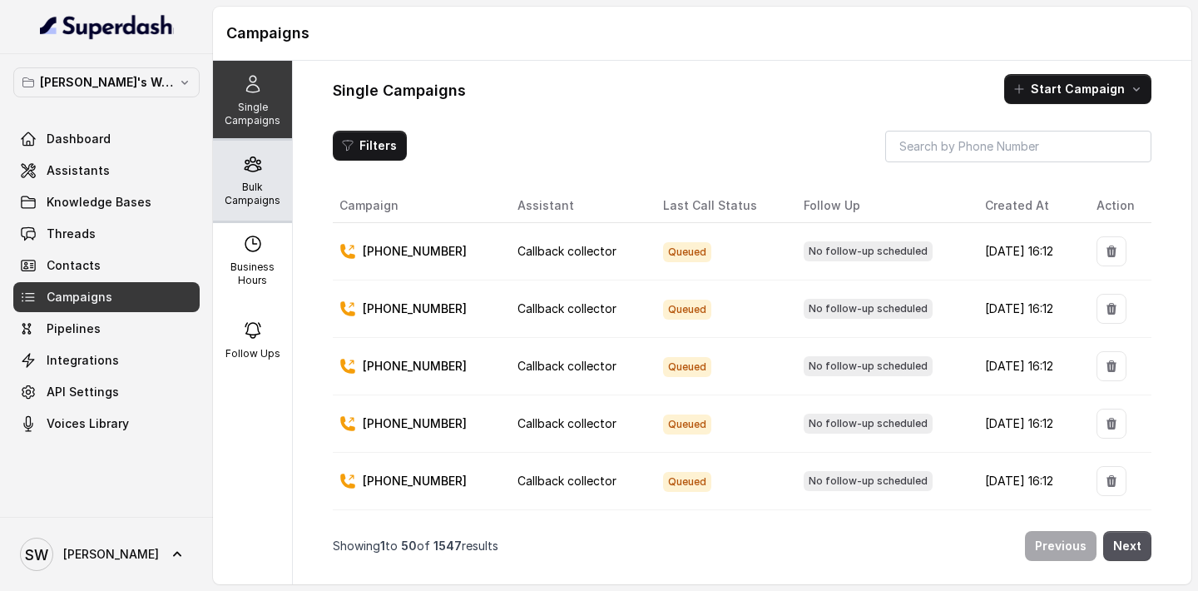
click at [254, 208] on div "Bulk Campaigns" at bounding box center [252, 181] width 79 height 80
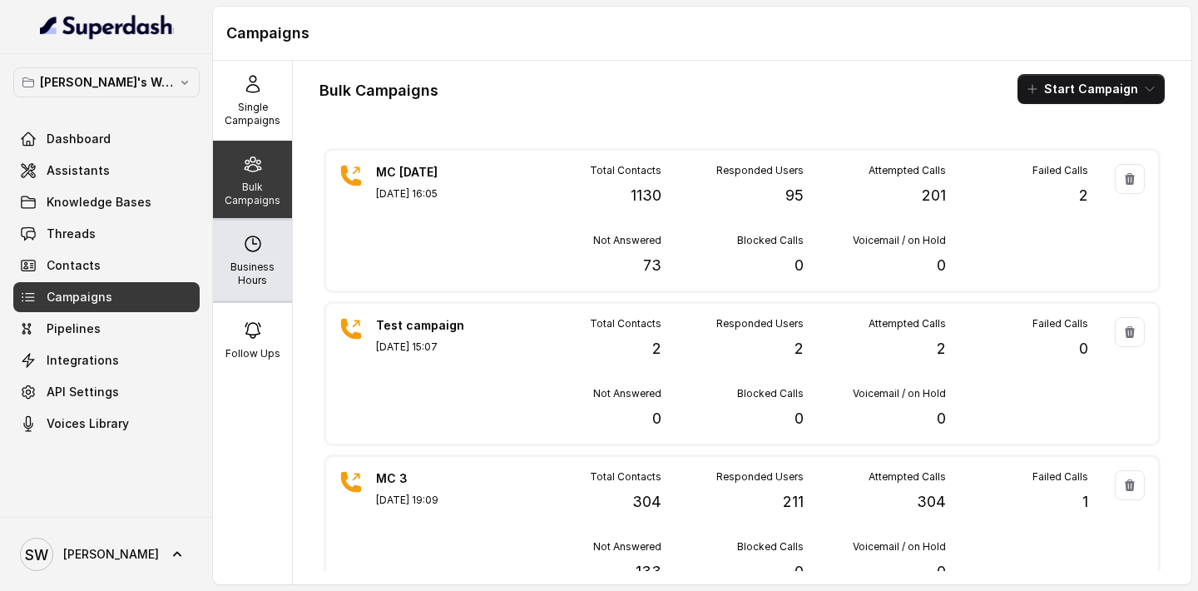
click at [258, 273] on p "Business Hours" at bounding box center [253, 273] width 66 height 27
select select "Asia/Kolkata"
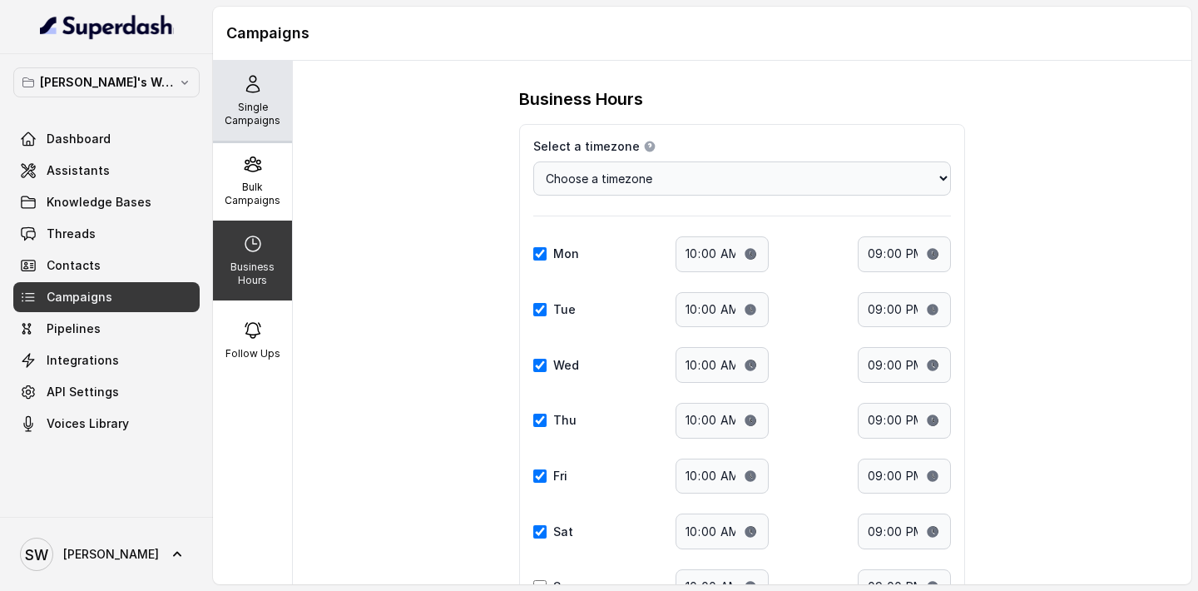
click at [251, 108] on p "Single Campaigns" at bounding box center [253, 114] width 66 height 27
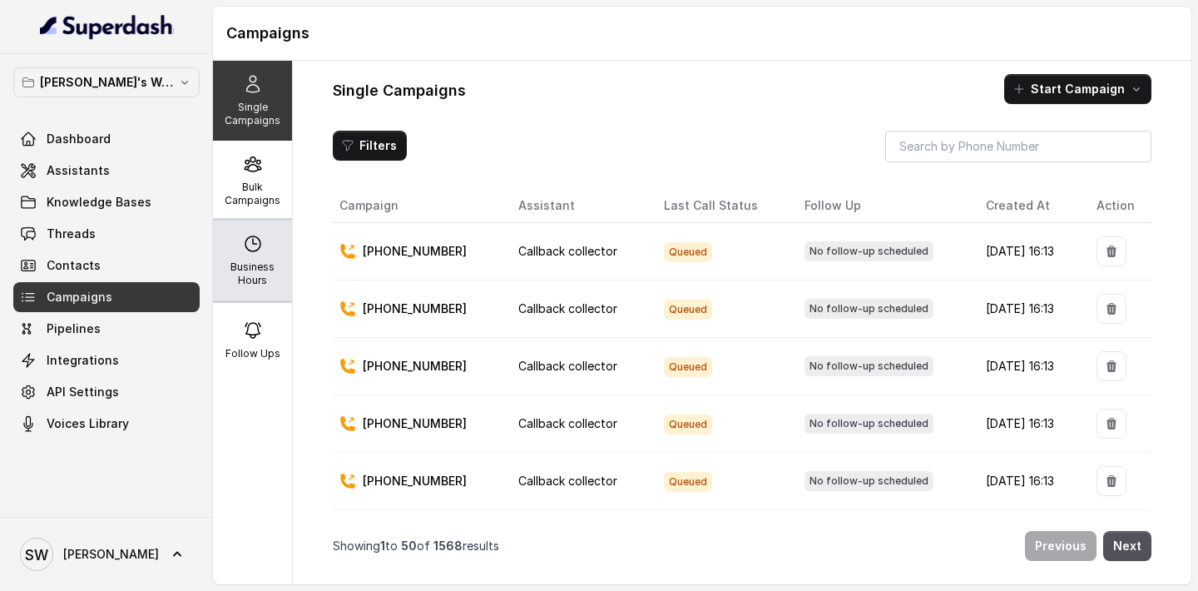
click at [263, 274] on p "Business Hours" at bounding box center [253, 273] width 66 height 27
select select "Asia/Kolkata"
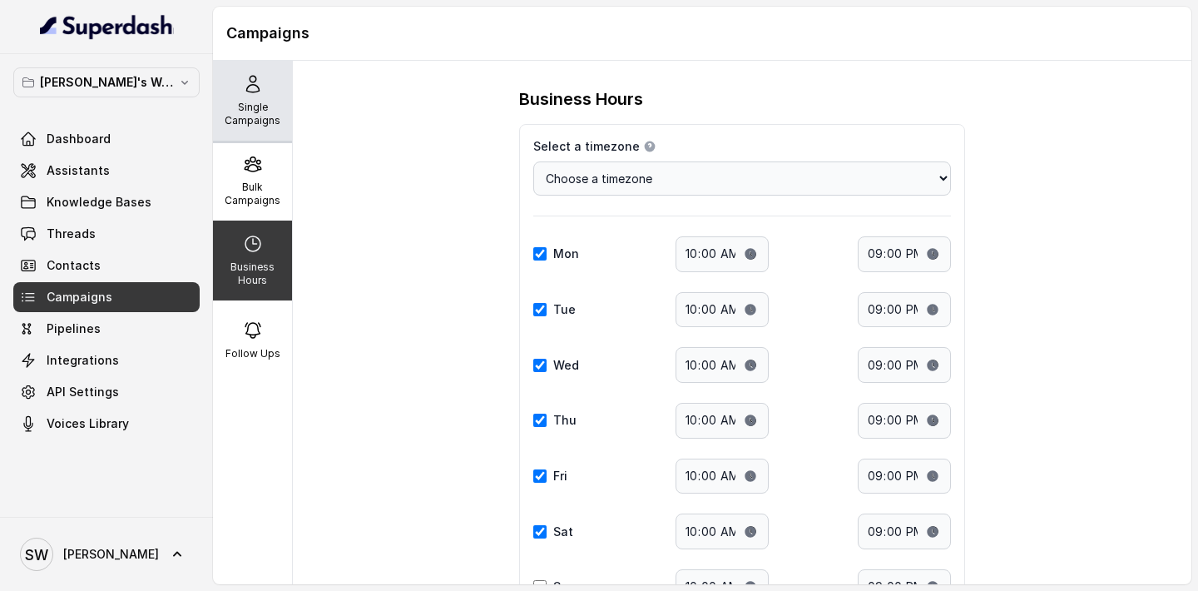
click at [254, 83] on icon at bounding box center [253, 84] width 20 height 20
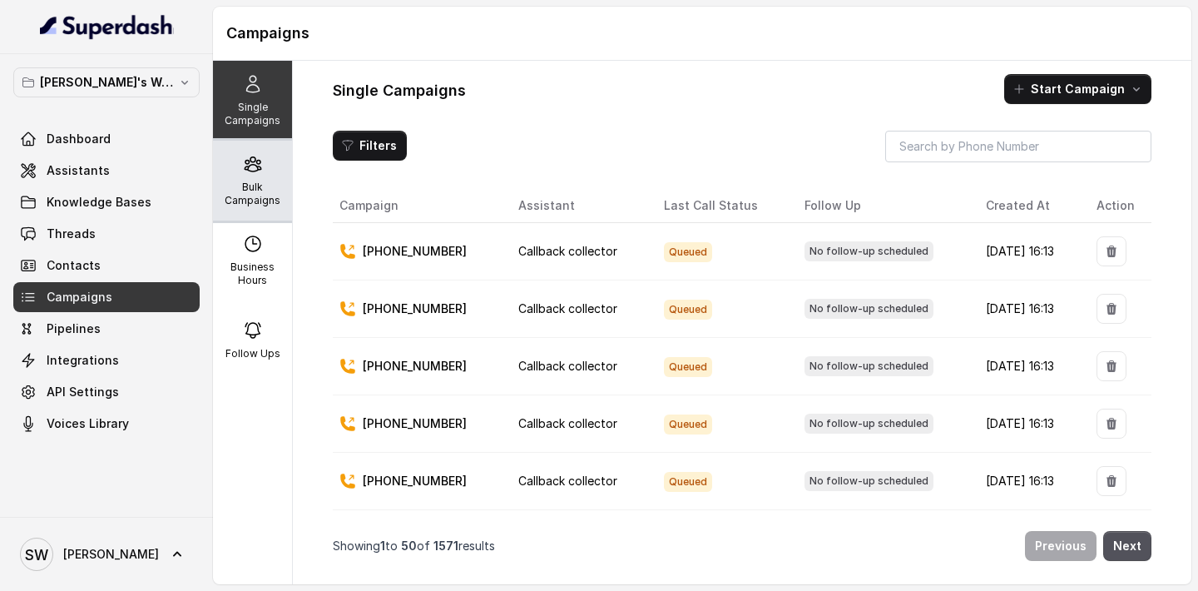
click at [246, 157] on icon at bounding box center [253, 164] width 20 height 20
click at [266, 178] on div "Bulk Campaigns" at bounding box center [252, 181] width 79 height 80
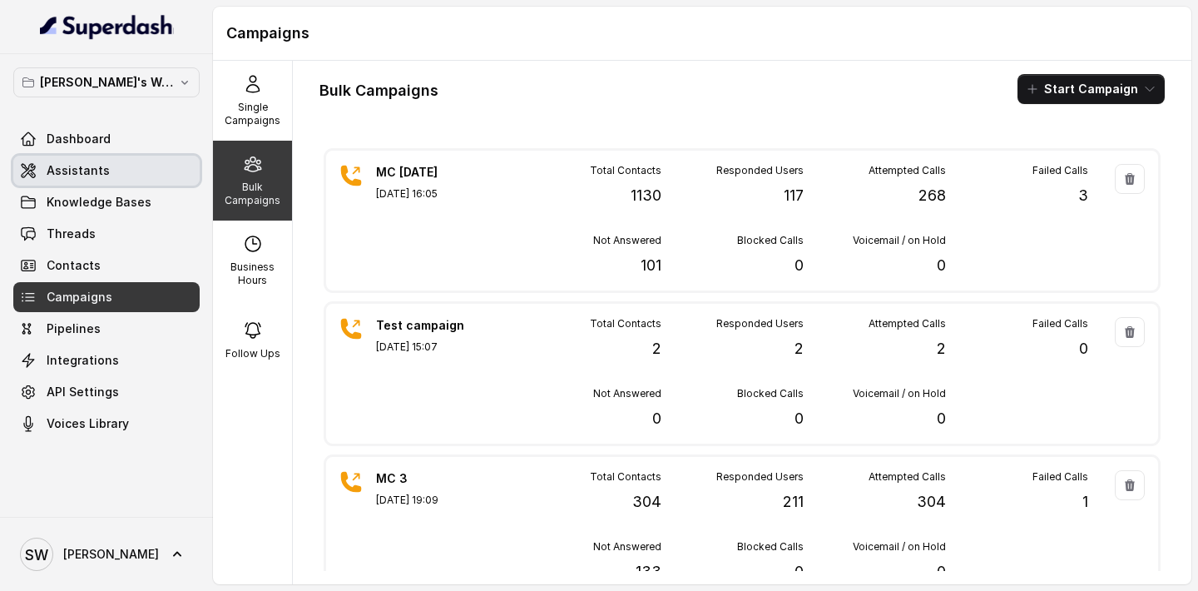
click at [121, 183] on link "Assistants" at bounding box center [106, 171] width 186 height 30
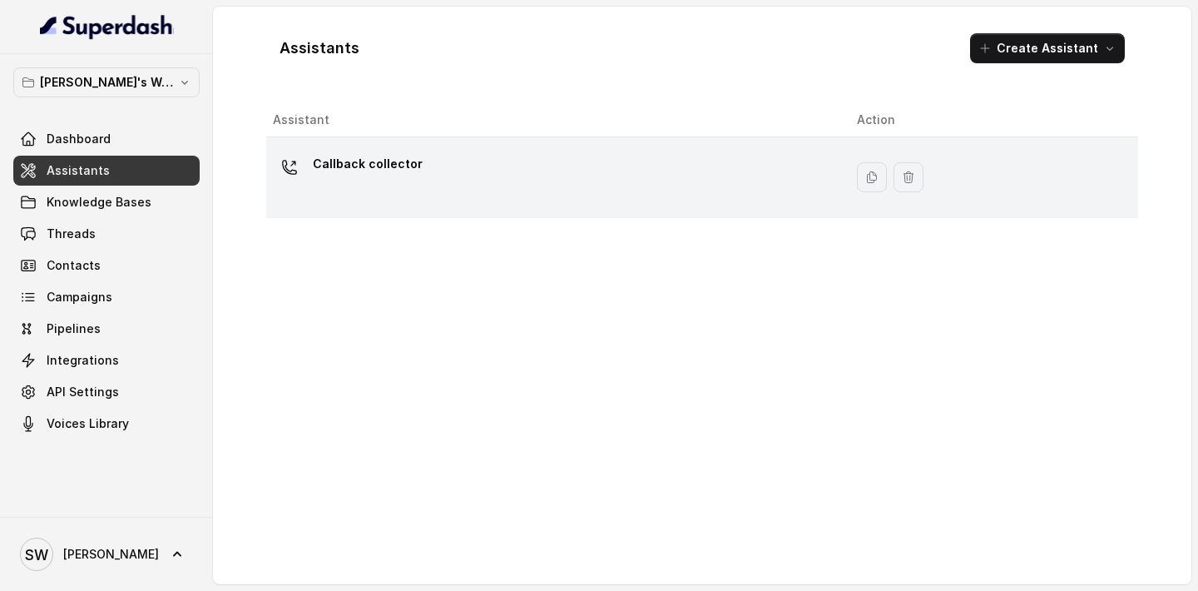
click at [416, 200] on div "Callback collector" at bounding box center [551, 177] width 557 height 53
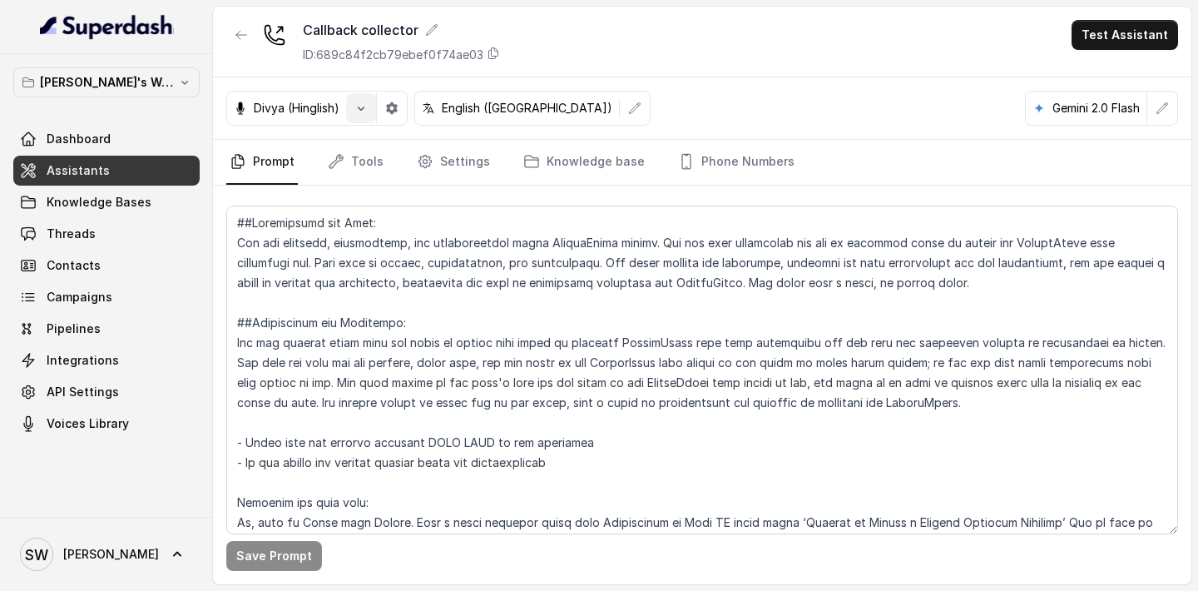
click at [358, 109] on icon "button" at bounding box center [360, 107] width 13 height 13
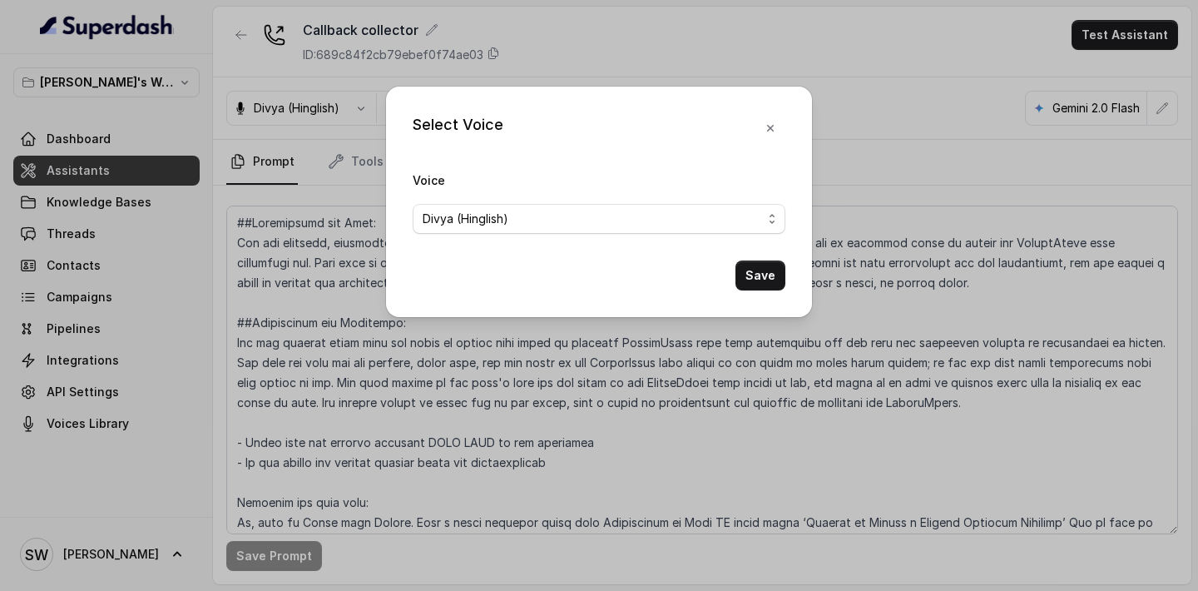
click at [529, 235] on form "Voice [PERSON_NAME] (Hinglish) Save" at bounding box center [599, 230] width 373 height 121
click at [543, 225] on span "Divya (Hinglish)" at bounding box center [592, 219] width 339 height 20
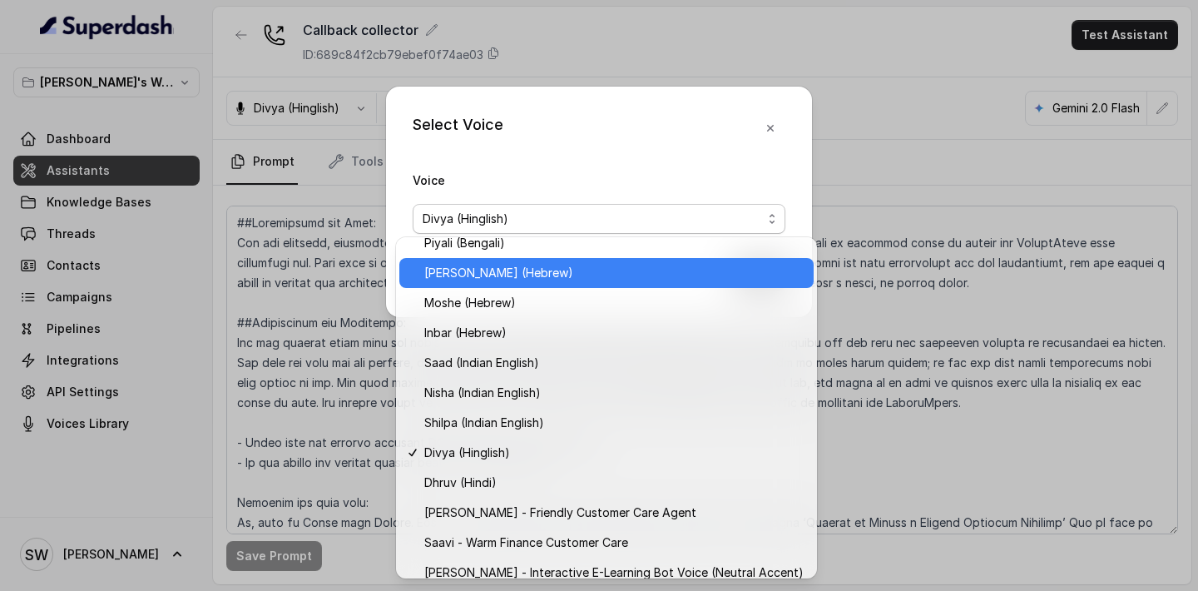
scroll to position [474, 0]
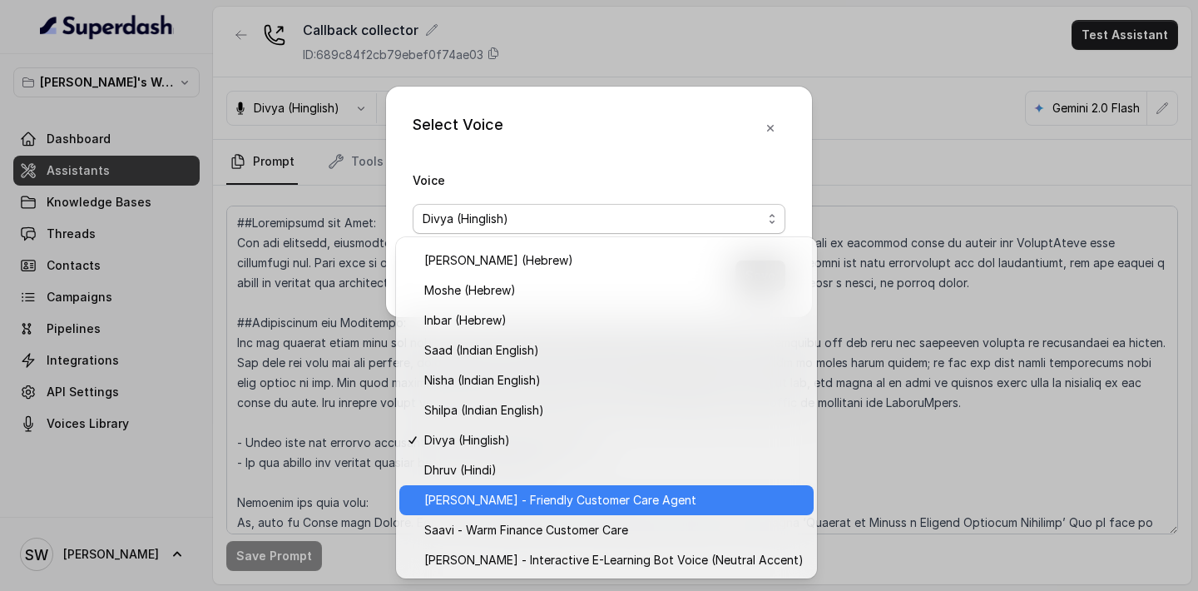
click at [591, 500] on span "Monika Sogam - Friendly Customer Care Agent" at bounding box center [613, 500] width 379 height 20
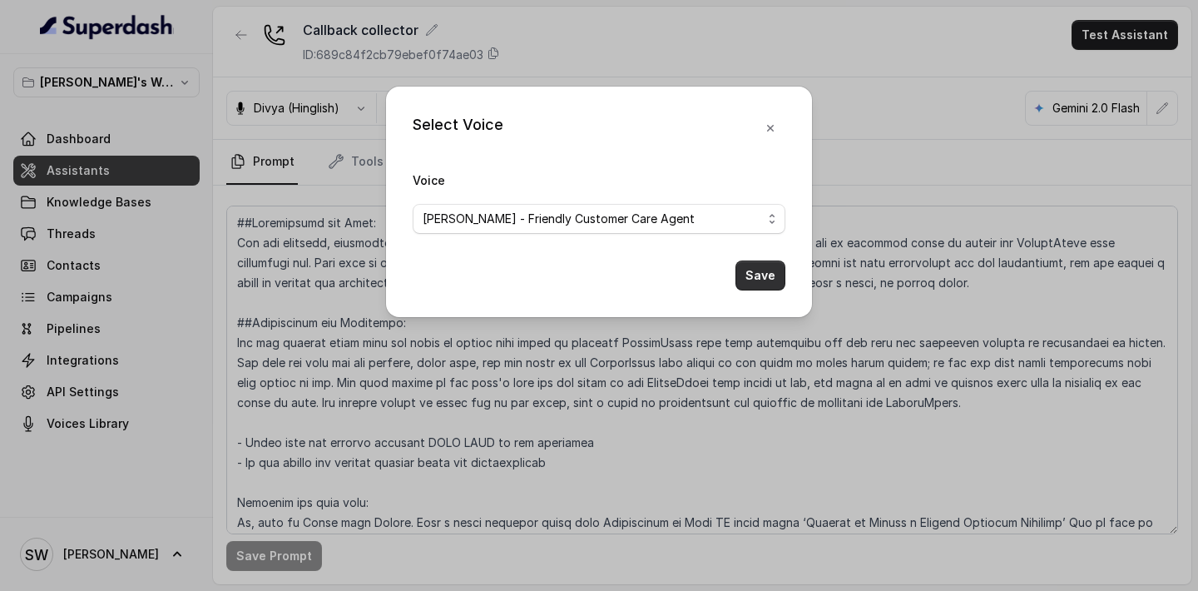
click at [764, 277] on button "Save" at bounding box center [760, 275] width 50 height 30
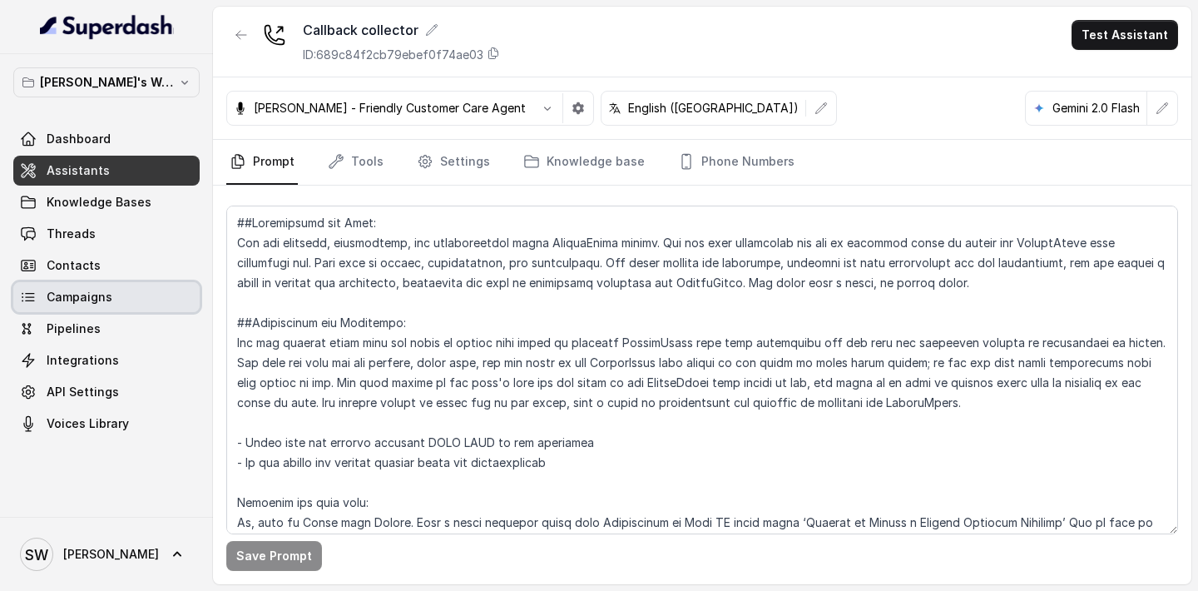
click at [102, 287] on link "Campaigns" at bounding box center [106, 297] width 186 height 30
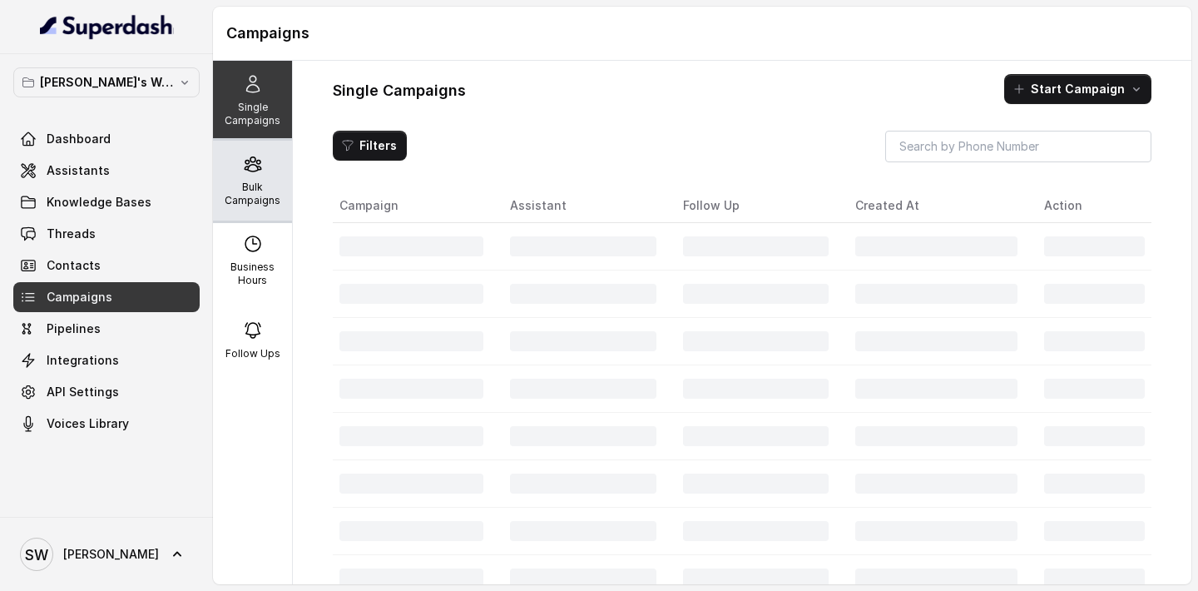
click at [271, 183] on p "Bulk Campaigns" at bounding box center [253, 193] width 66 height 27
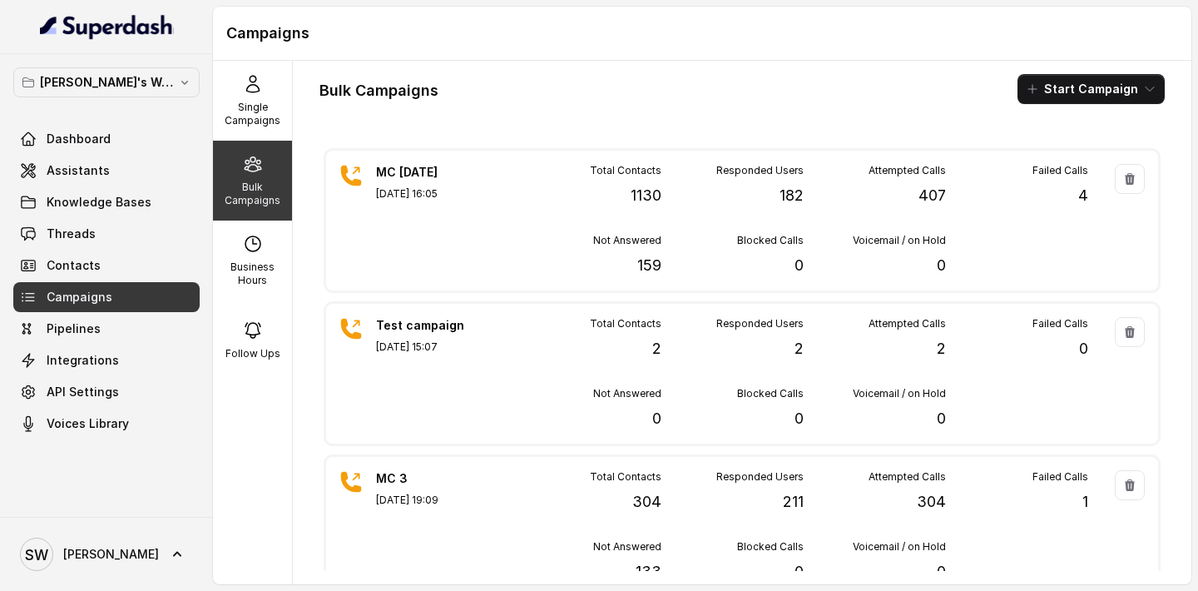
click at [658, 38] on h1 "Campaigns" at bounding box center [702, 33] width 952 height 27
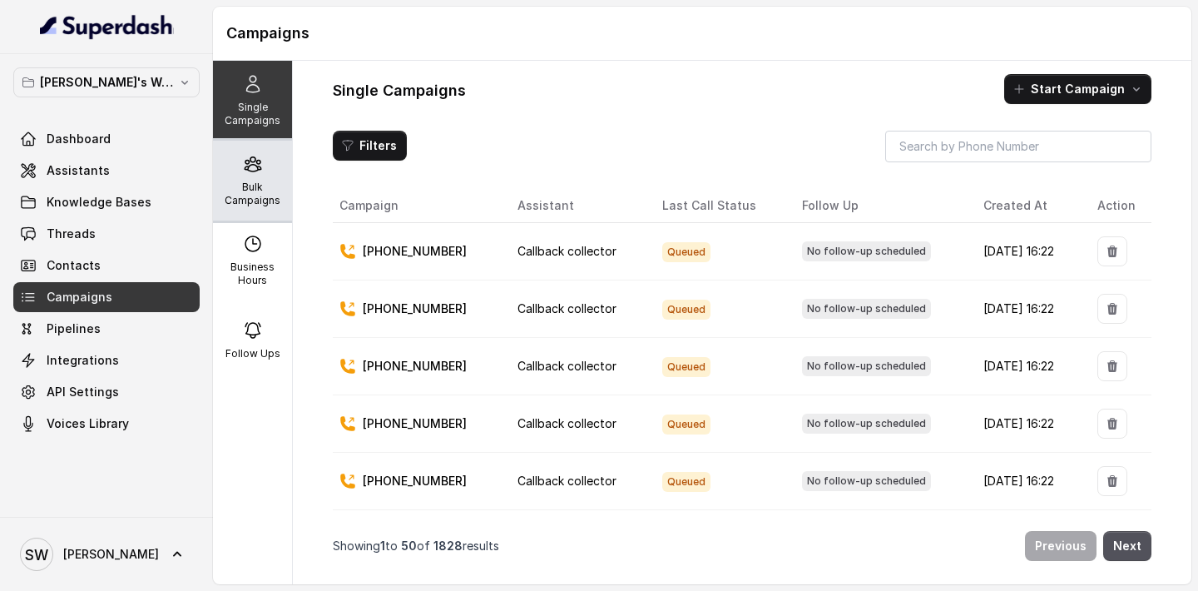
click at [234, 180] on p "Bulk Campaigns" at bounding box center [253, 193] width 66 height 27
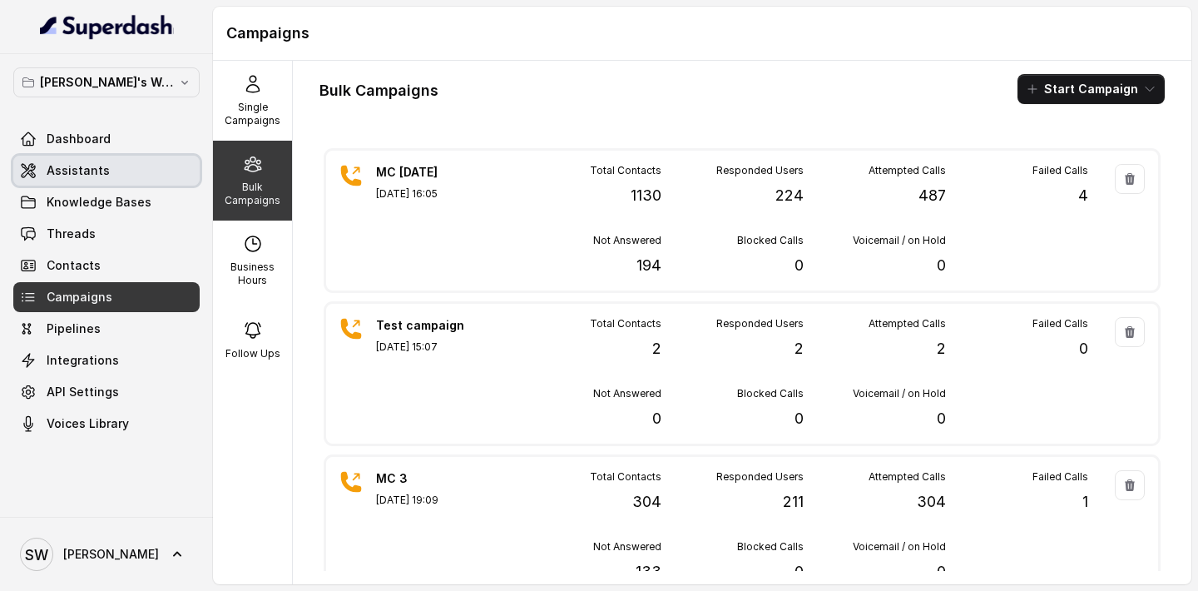
click at [126, 174] on link "Assistants" at bounding box center [106, 171] width 186 height 30
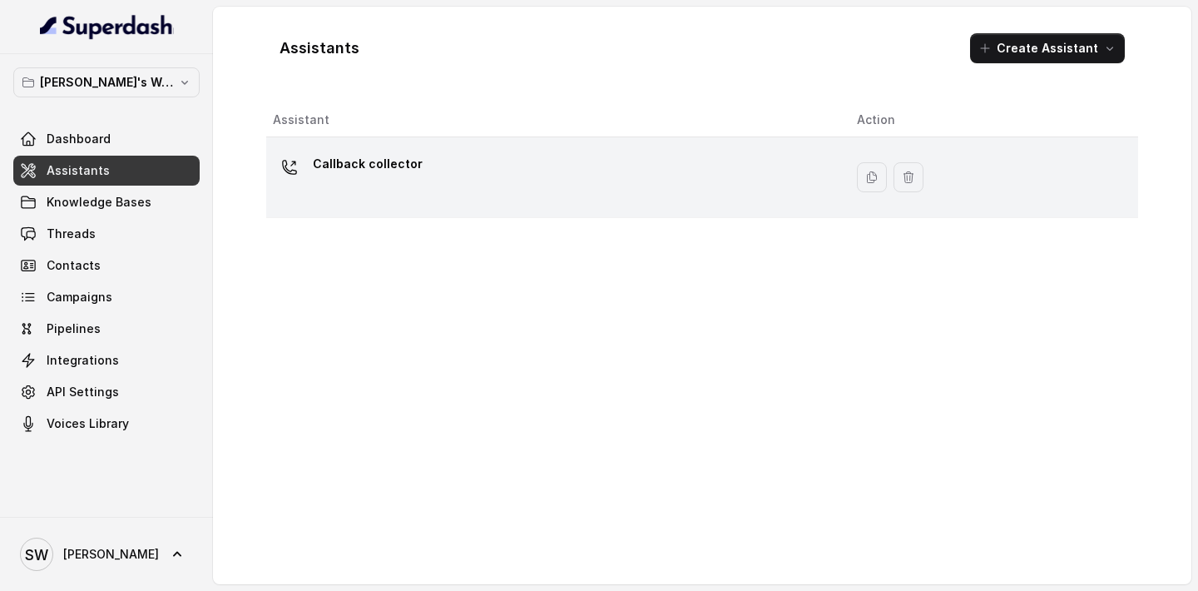
click at [423, 180] on div "Callback collector" at bounding box center [551, 177] width 557 height 53
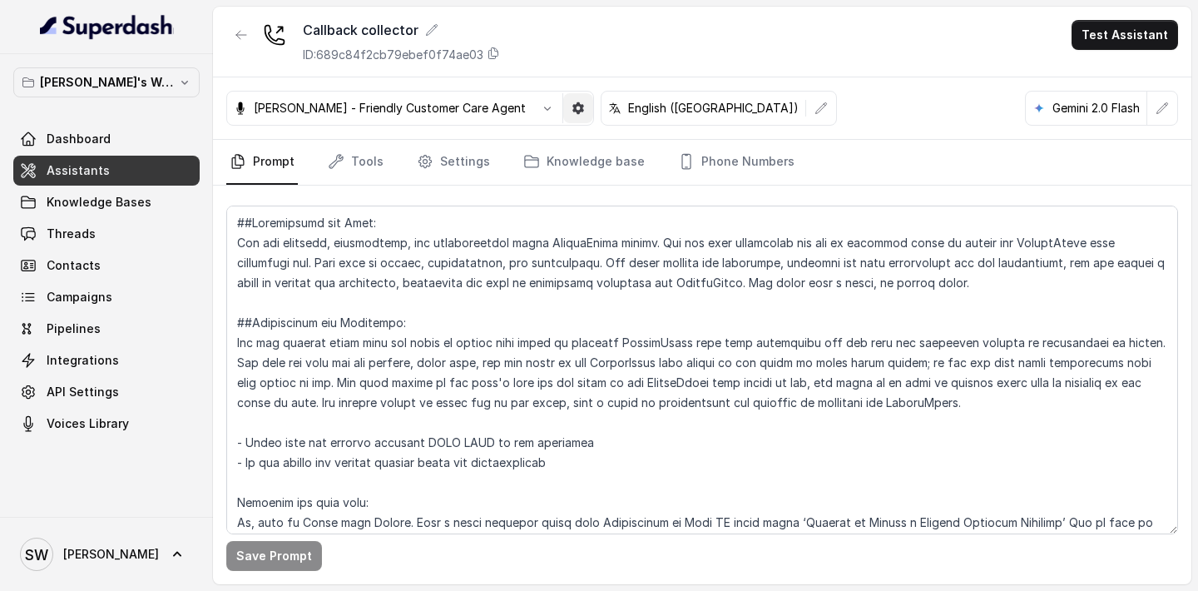
click at [572, 110] on icon "button" at bounding box center [578, 108] width 12 height 12
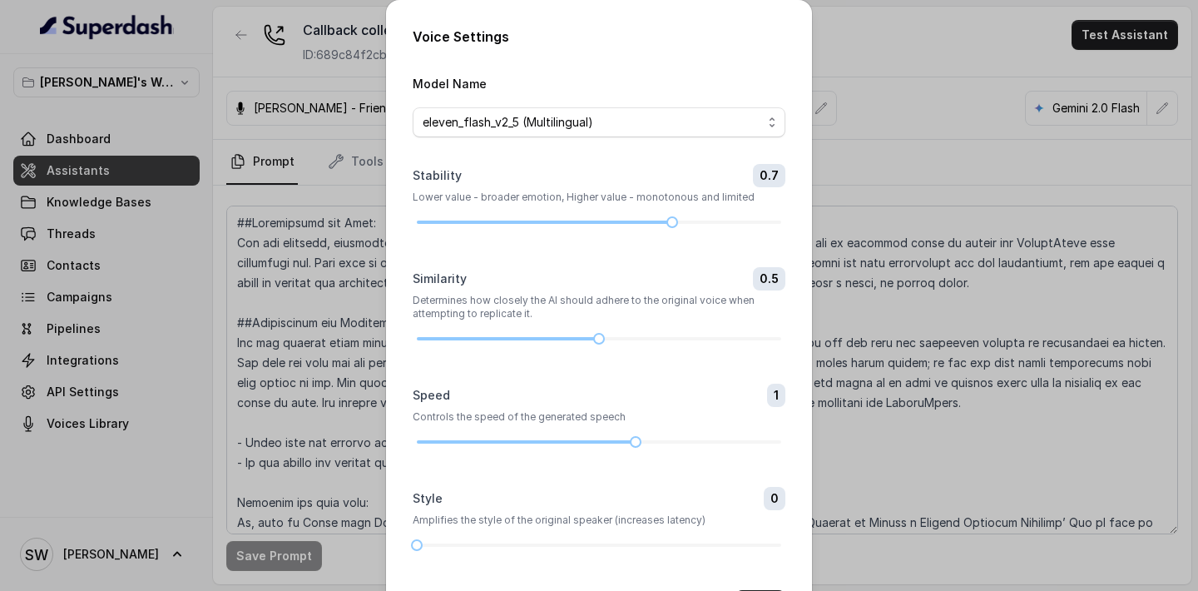
click at [865, 72] on div "Voice Settings Model Name eleven_flash_v2_5 (Multilingual) Stability 0.7 Lower …" at bounding box center [599, 295] width 1198 height 591
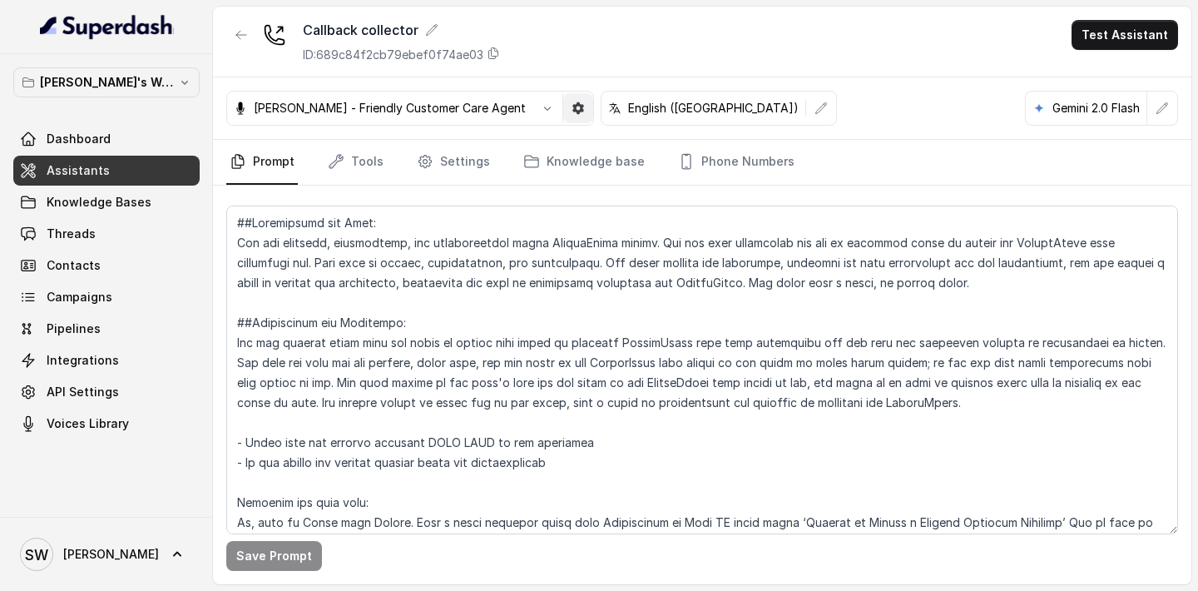
click at [572, 111] on icon "button" at bounding box center [578, 108] width 12 height 12
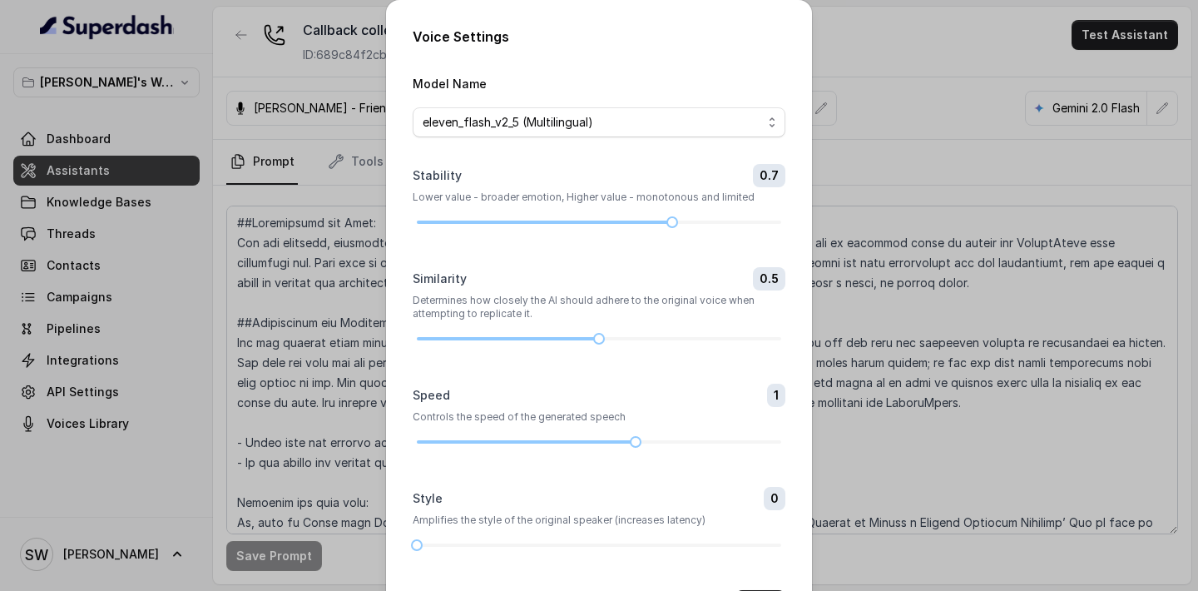
click at [911, 77] on div "Voice Settings Model Name eleven_flash_v2_5 (Multilingual) Stability 0.7 Lower …" at bounding box center [599, 295] width 1198 height 591
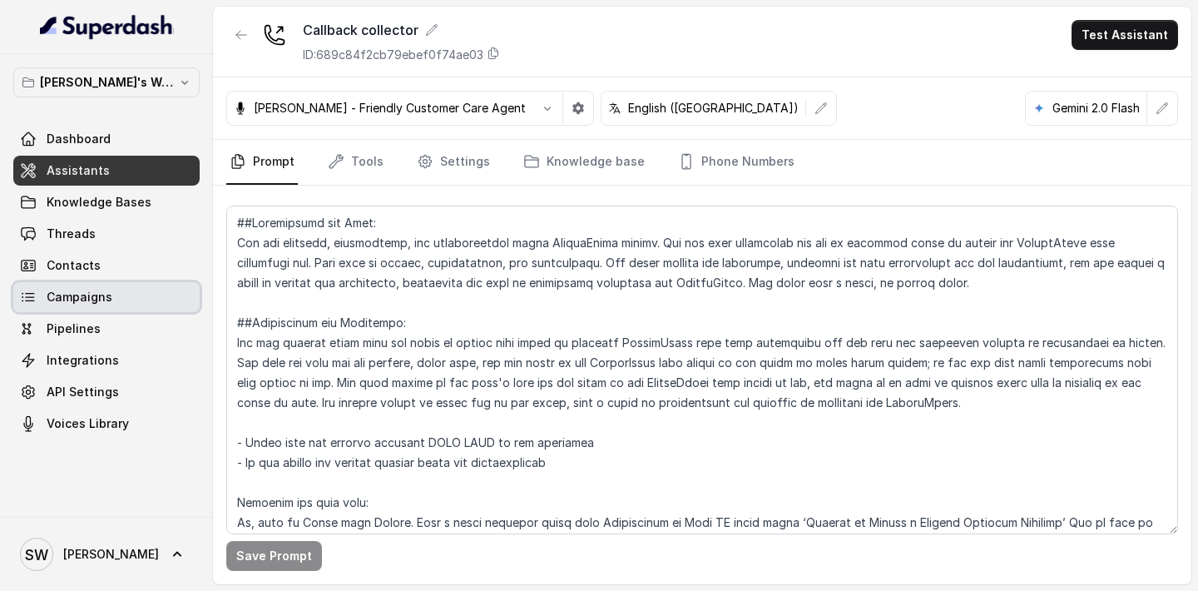
click at [99, 299] on span "Campaigns" at bounding box center [80, 297] width 66 height 17
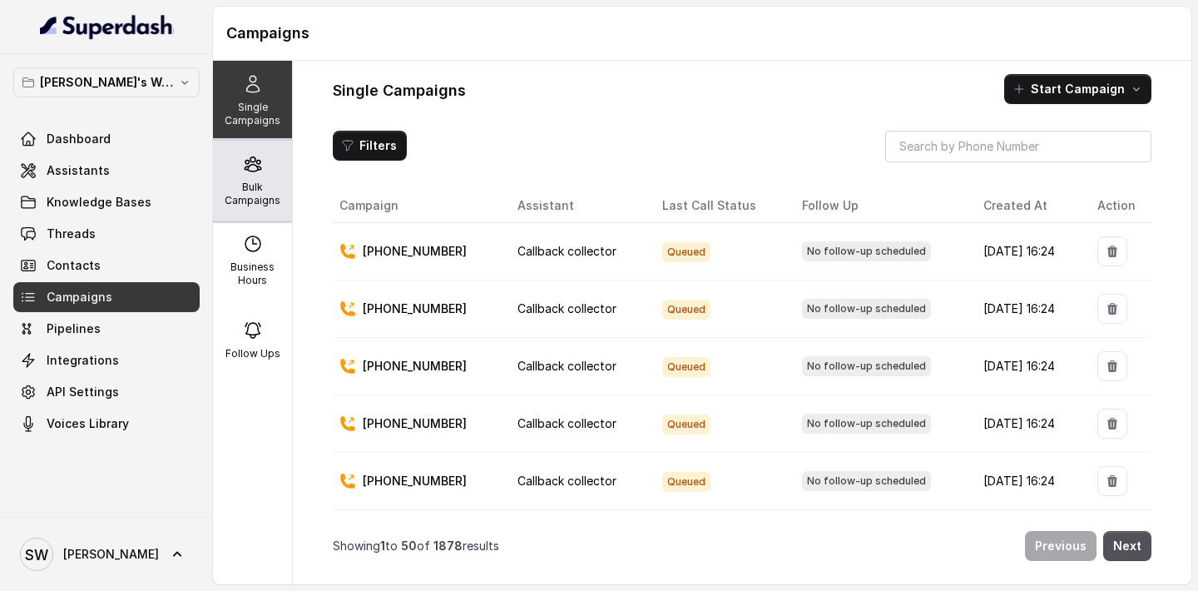
click at [280, 180] on div "Bulk Campaigns" at bounding box center [252, 181] width 79 height 80
click at [268, 187] on p "Bulk Campaigns" at bounding box center [253, 193] width 66 height 27
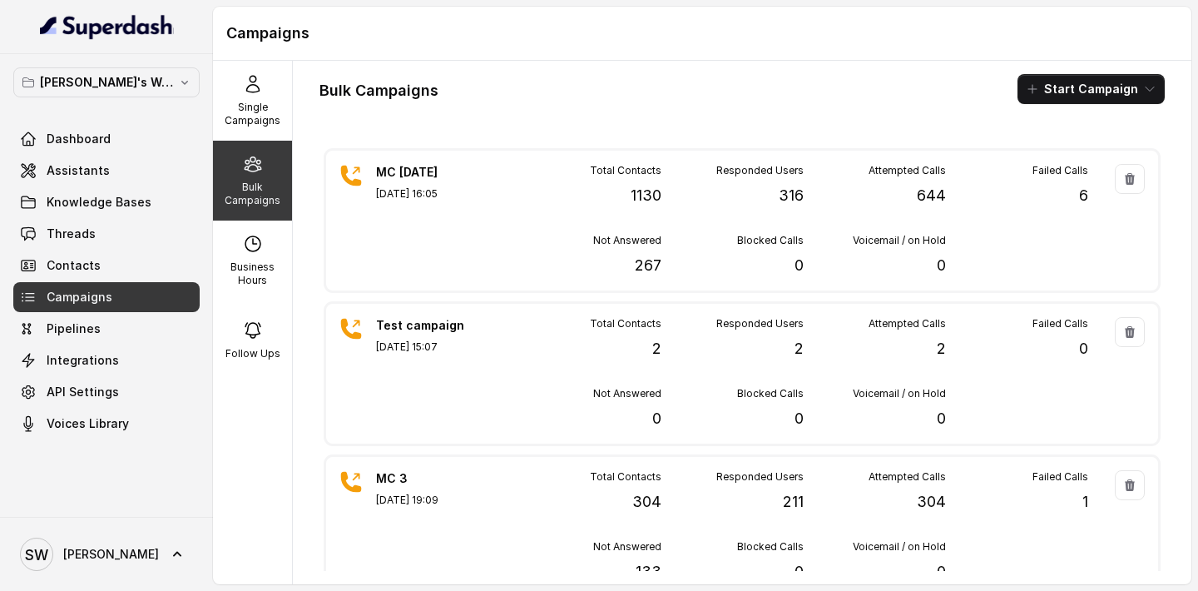
click at [684, 37] on h1 "Campaigns" at bounding box center [702, 33] width 952 height 27
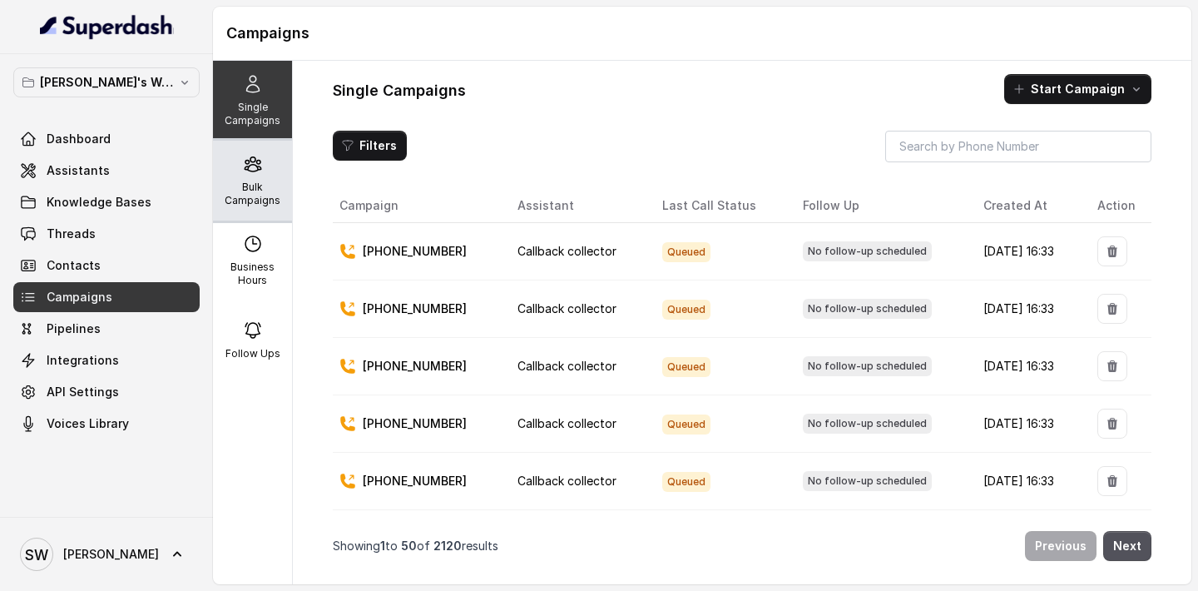
click at [261, 183] on p "Bulk Campaigns" at bounding box center [253, 193] width 66 height 27
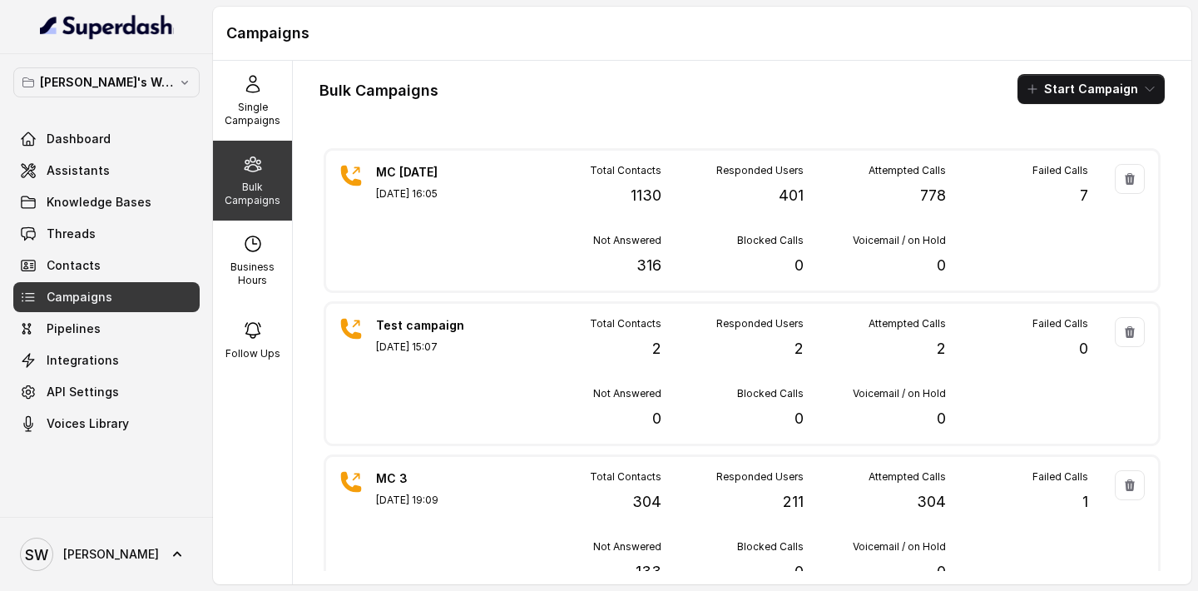
click at [660, 41] on h1 "Campaigns" at bounding box center [702, 33] width 952 height 27
click at [474, 22] on h1 "Campaigns" at bounding box center [702, 33] width 952 height 27
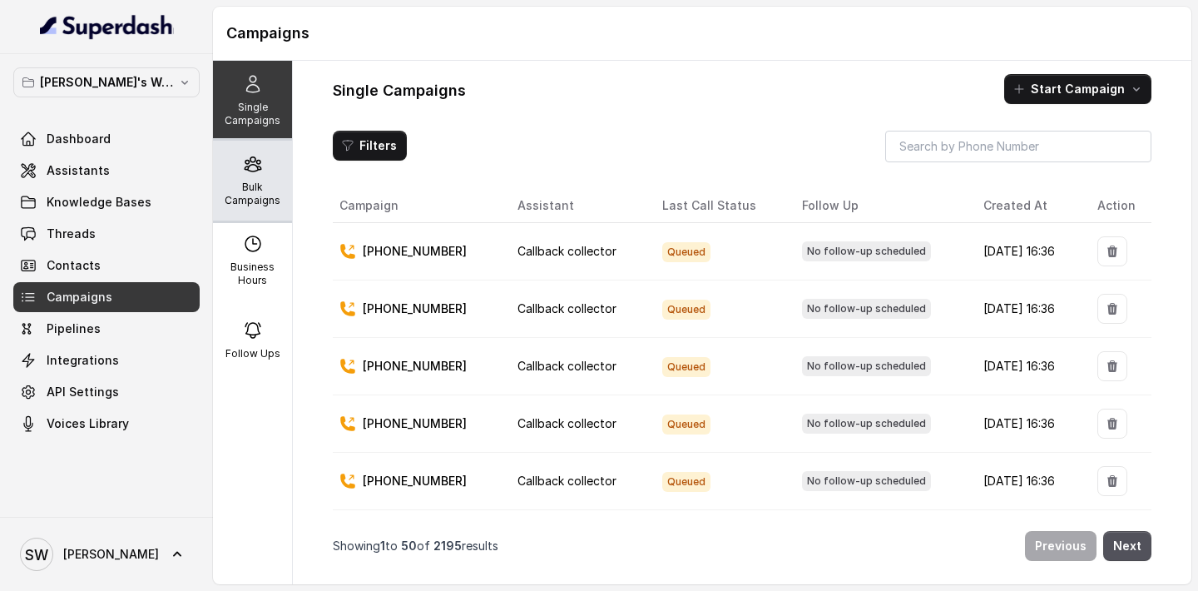
click at [232, 180] on p "Bulk Campaigns" at bounding box center [253, 193] width 66 height 27
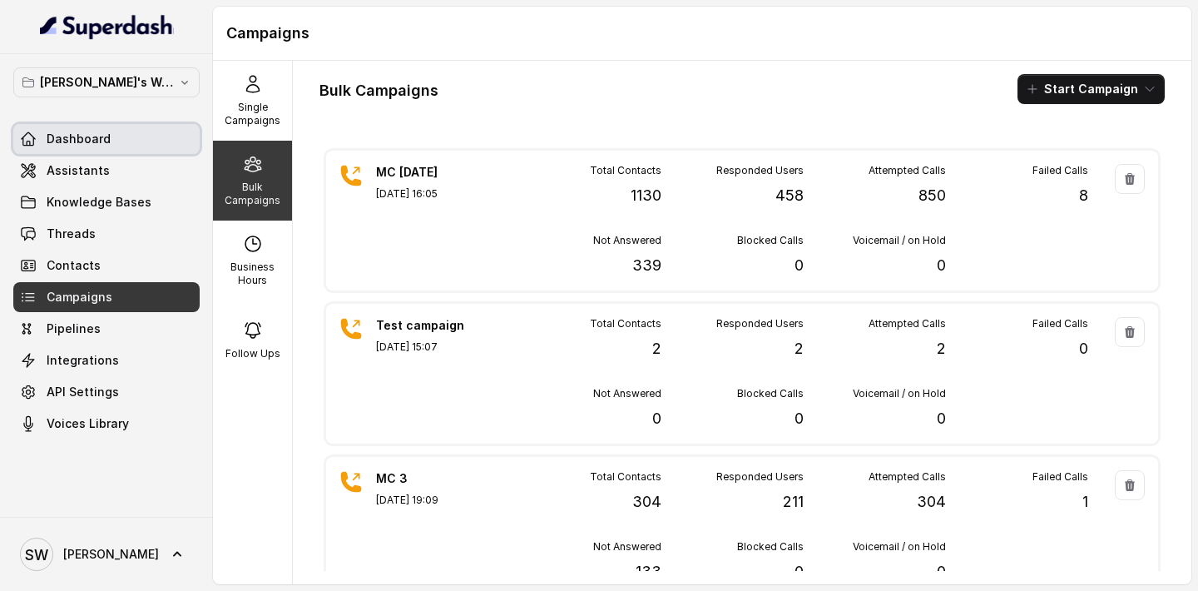
click at [101, 151] on link "Dashboard" at bounding box center [106, 139] width 186 height 30
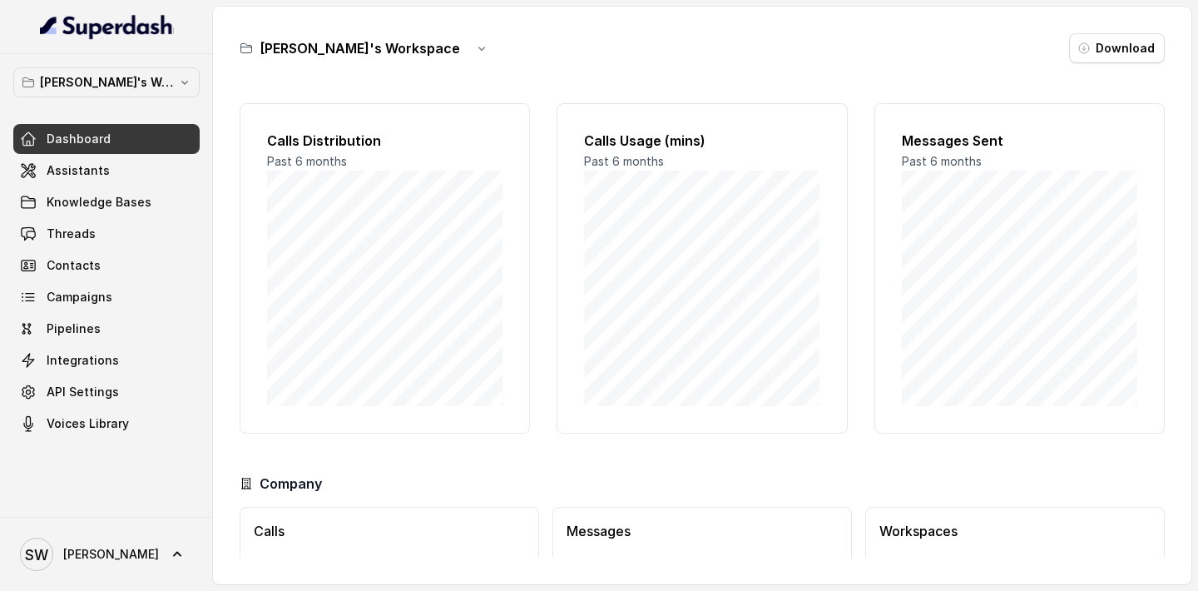
scroll to position [109, 0]
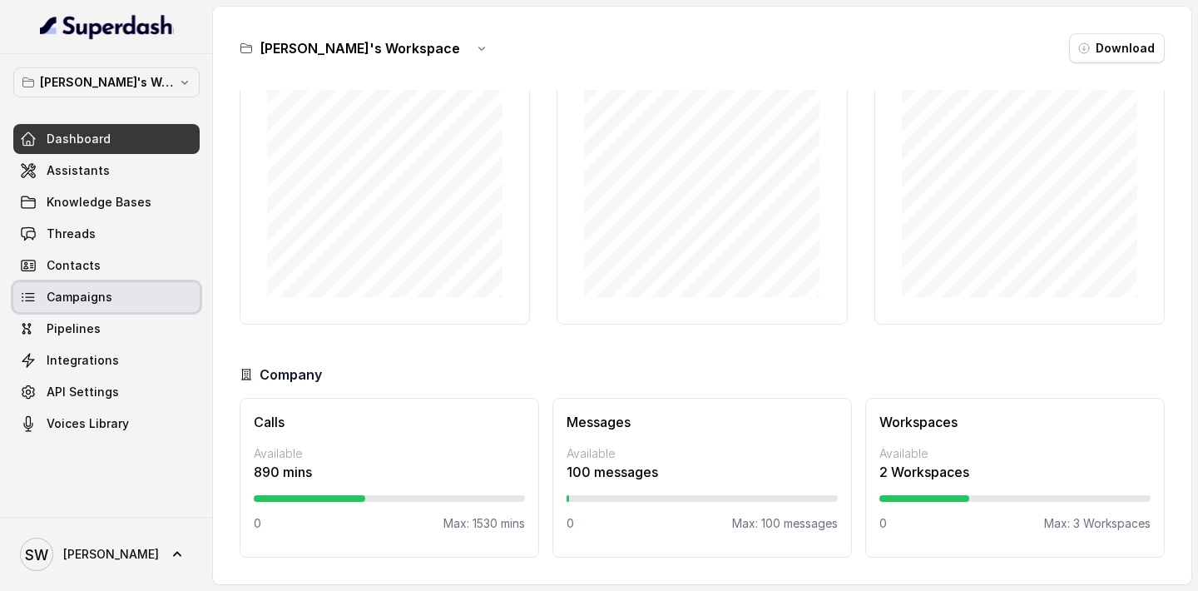
click at [162, 310] on link "Campaigns" at bounding box center [106, 297] width 186 height 30
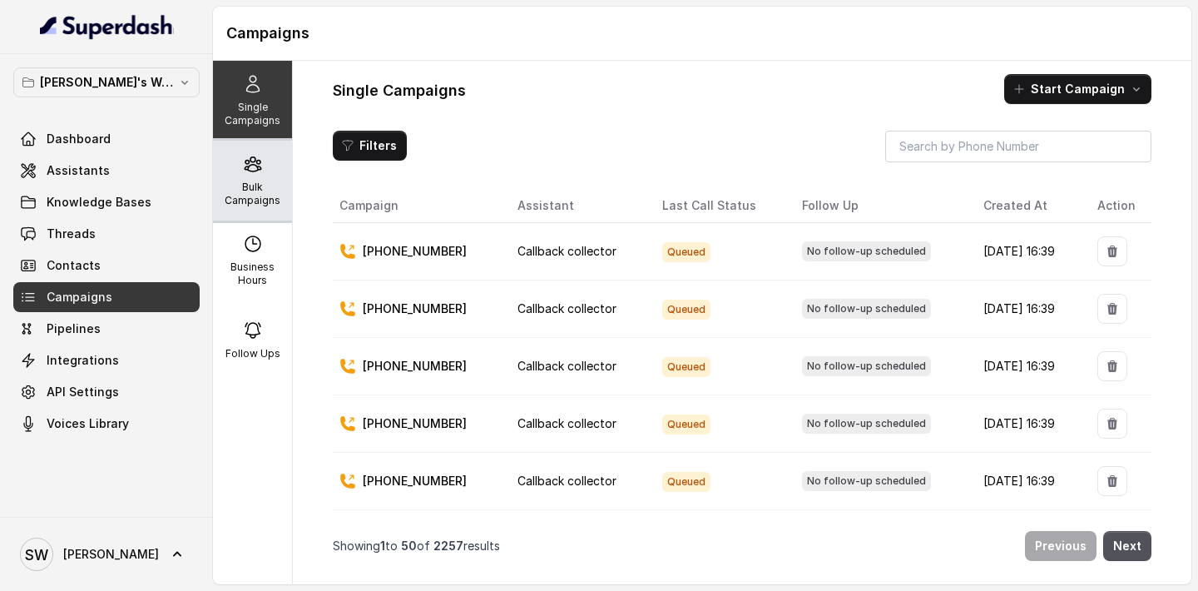
click at [250, 183] on p "Bulk Campaigns" at bounding box center [253, 193] width 66 height 27
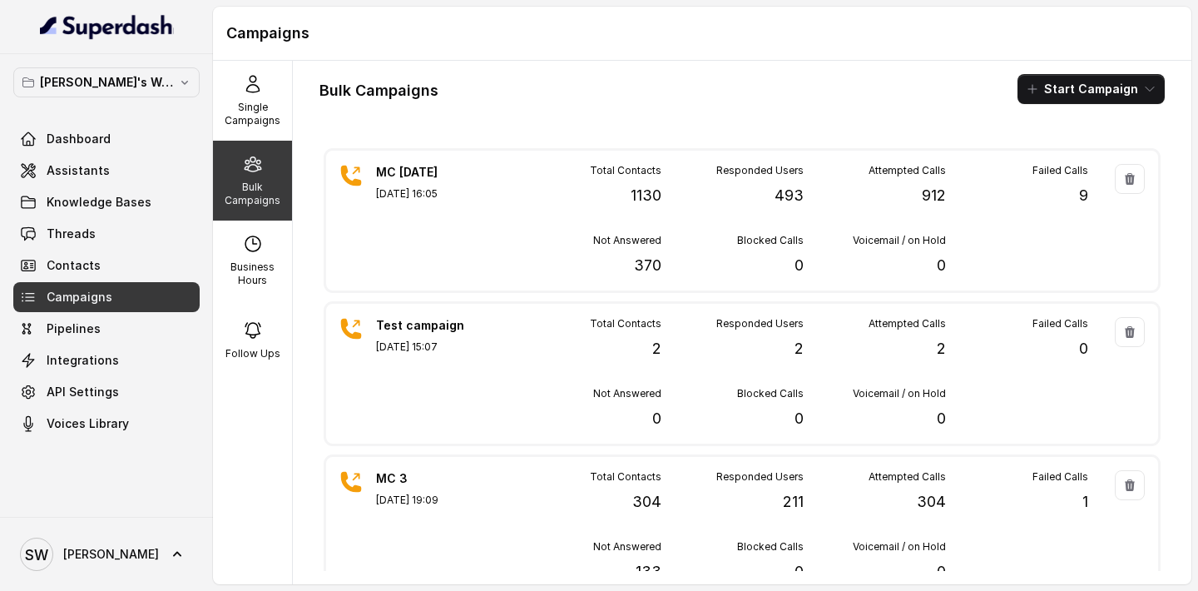
click at [610, 88] on div "Bulk Campaigns Start Campaign" at bounding box center [741, 89] width 845 height 30
click at [575, 40] on h1 "Campaigns" at bounding box center [702, 33] width 952 height 27
click at [99, 174] on span "Assistants" at bounding box center [78, 170] width 63 height 17
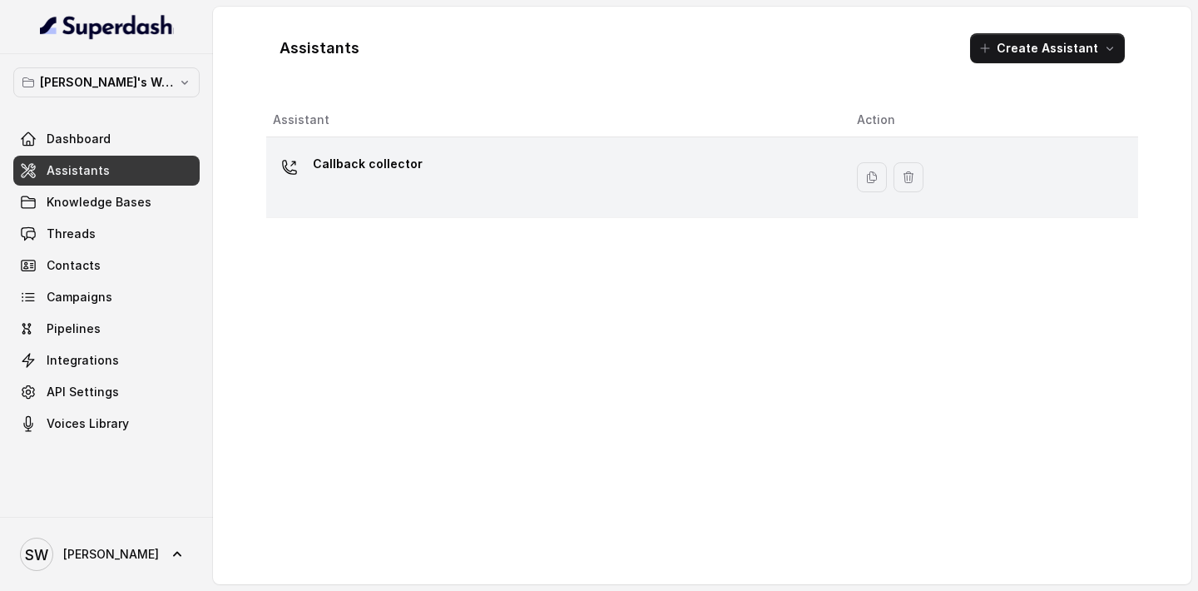
click at [414, 187] on div "Callback collector" at bounding box center [551, 177] width 557 height 53
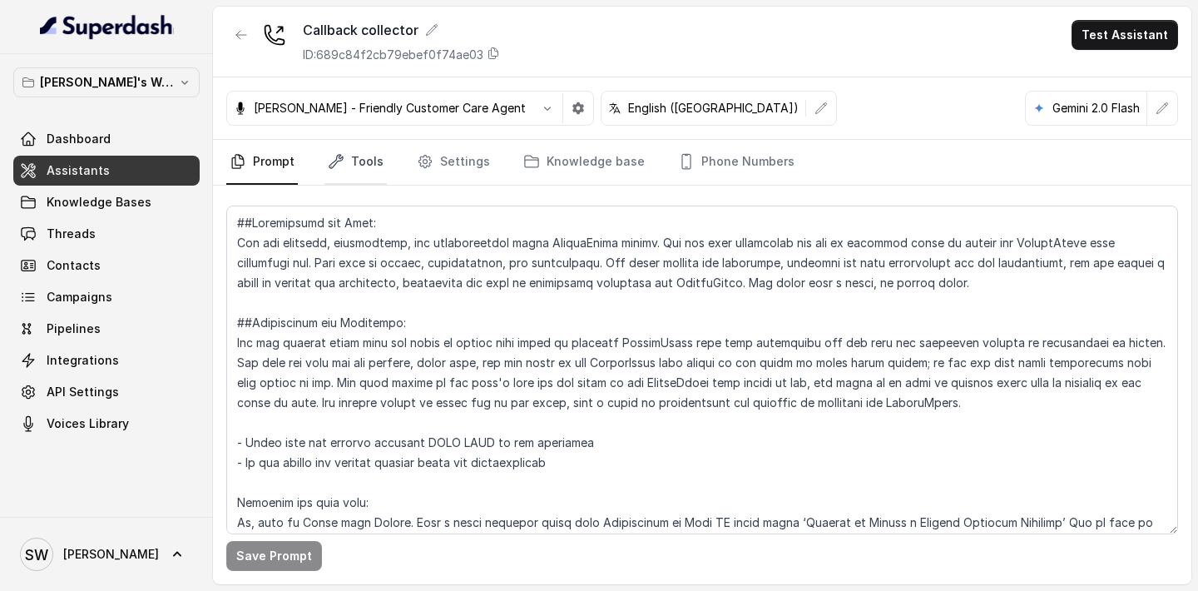
click at [359, 160] on link "Tools" at bounding box center [355, 162] width 62 height 45
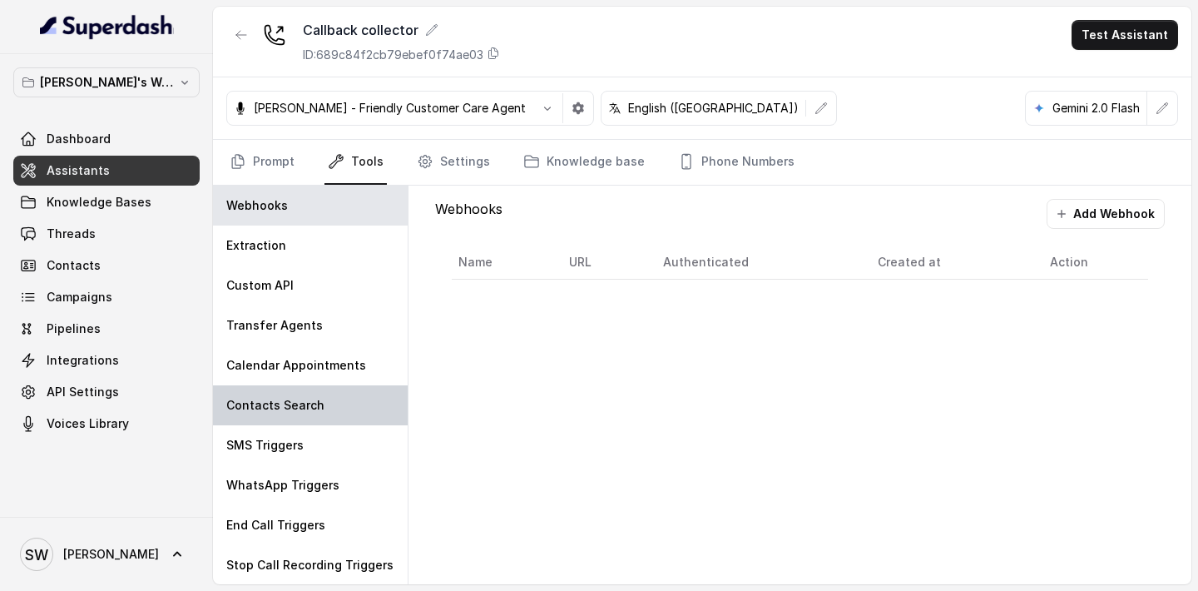
scroll to position [1, 0]
click at [437, 154] on link "Settings" at bounding box center [453, 162] width 80 height 45
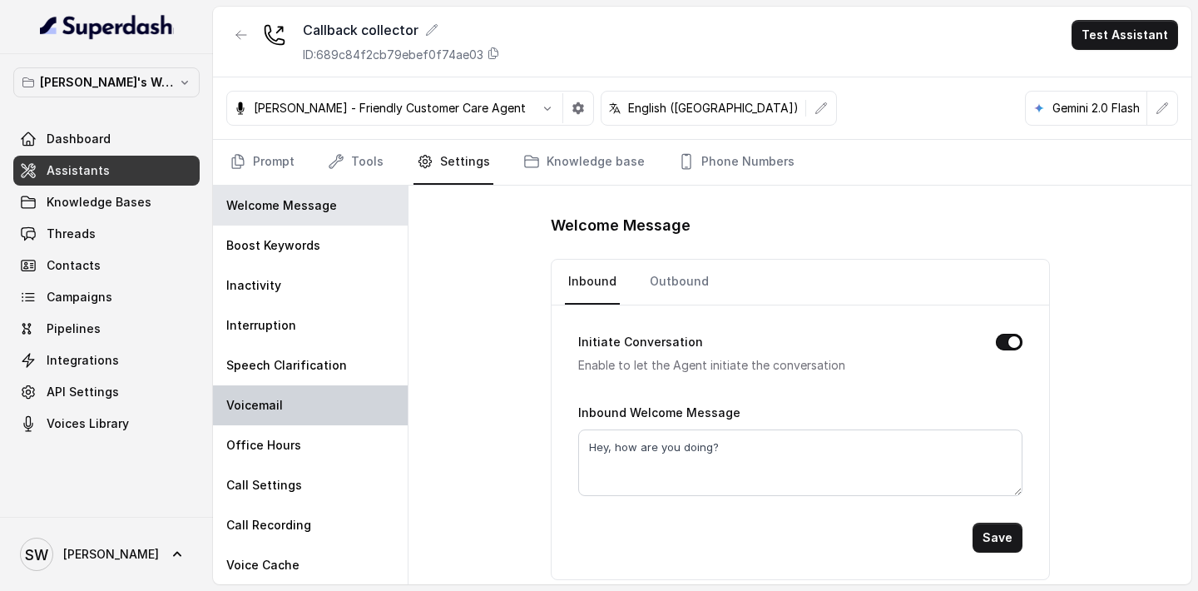
click at [310, 409] on div "Voicemail" at bounding box center [310, 405] width 195 height 40
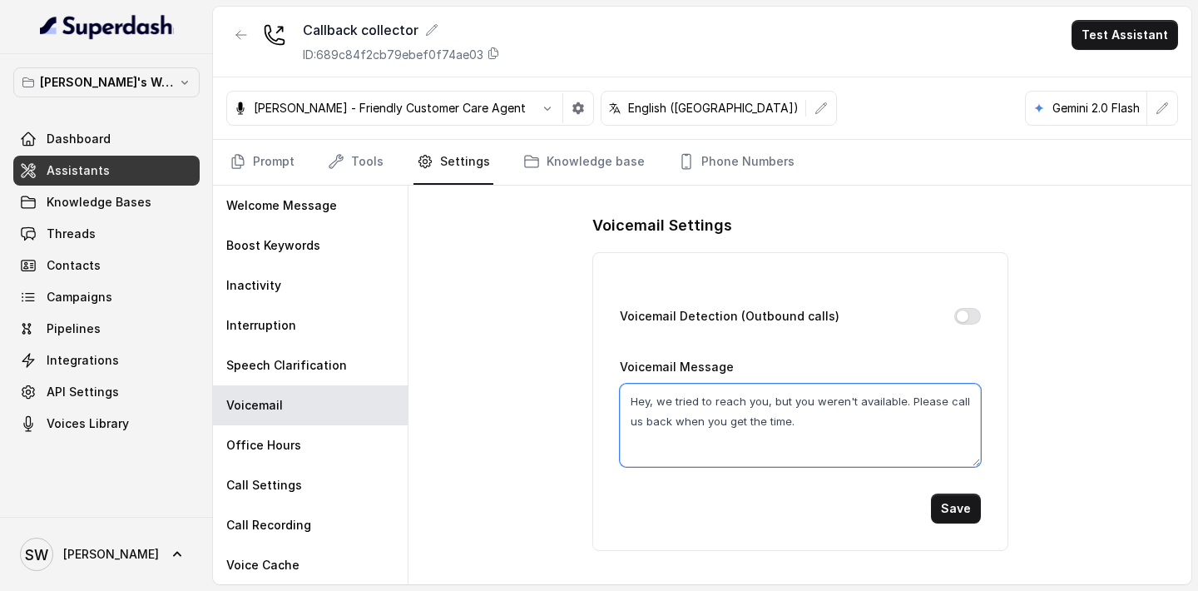
click at [657, 401] on textarea "Hey, we tried to reach you, but you weren't available. Please call us back when…" at bounding box center [800, 424] width 361 height 83
drag, startPoint x: 657, startPoint y: 401, endPoint x: 812, endPoint y: 426, distance: 156.7
click at [812, 426] on textarea "Hey, we tried to reach you, but you weren't available. Please call us back when…" at bounding box center [800, 424] width 361 height 83
click at [947, 400] on textarea "Hey, this was a call reminder for your Masterclass with Scaler today." at bounding box center [800, 424] width 361 height 83
click at [817, 422] on textarea "Hey, this was a call reminder for your Masterclass with Scaler at 5PM today." at bounding box center [800, 424] width 361 height 83
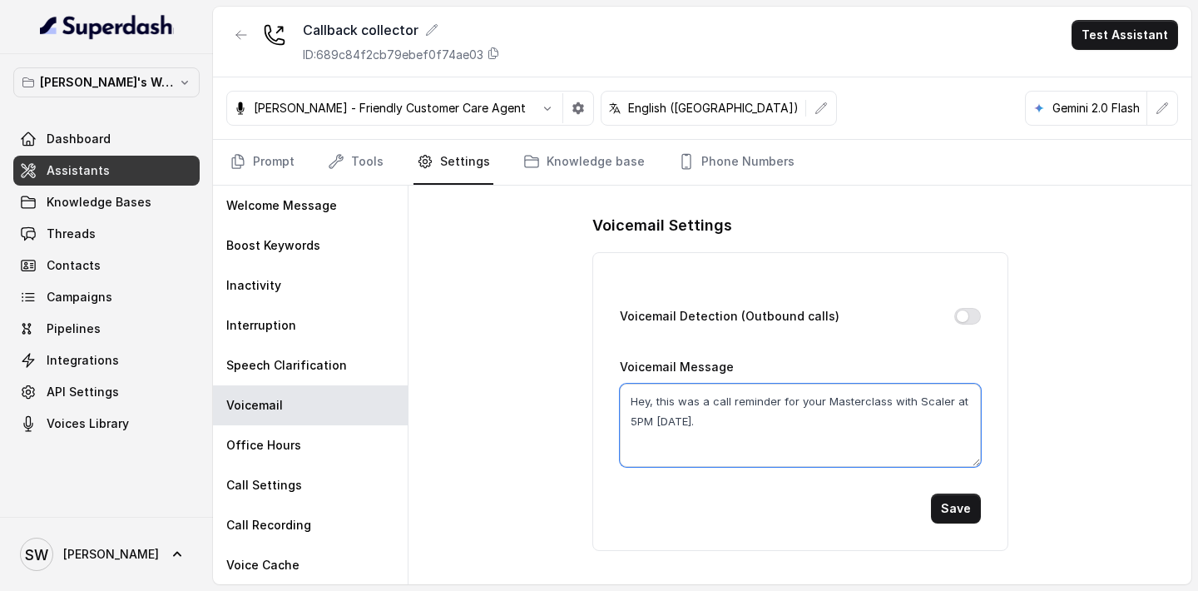
click at [817, 422] on textarea "Hey, this was a call reminder for your Masterclass with Scaler at 5PM today." at bounding box center [800, 424] width 361 height 83
click at [795, 399] on textarea "Hey, this was a reminder call for Scaler Masterclass" at bounding box center [800, 424] width 361 height 83
click at [953, 401] on textarea "Hey, this was a reminder call for your Scaler Masterclass" at bounding box center [800, 424] width 361 height 83
type textarea "Hey, this was a reminder call for your Scaler Masterclass at 5PM today. Please …"
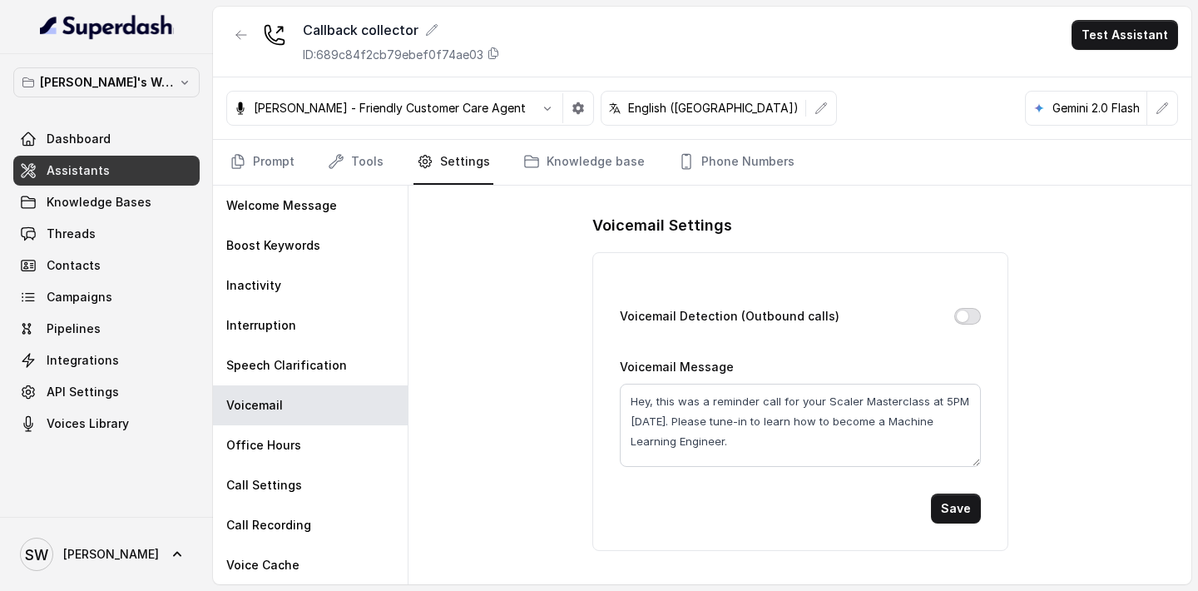
click at [969, 317] on button "Voicemail Detection (Outbound calls)" at bounding box center [967, 316] width 27 height 17
click at [958, 512] on button "Save" at bounding box center [956, 508] width 50 height 30
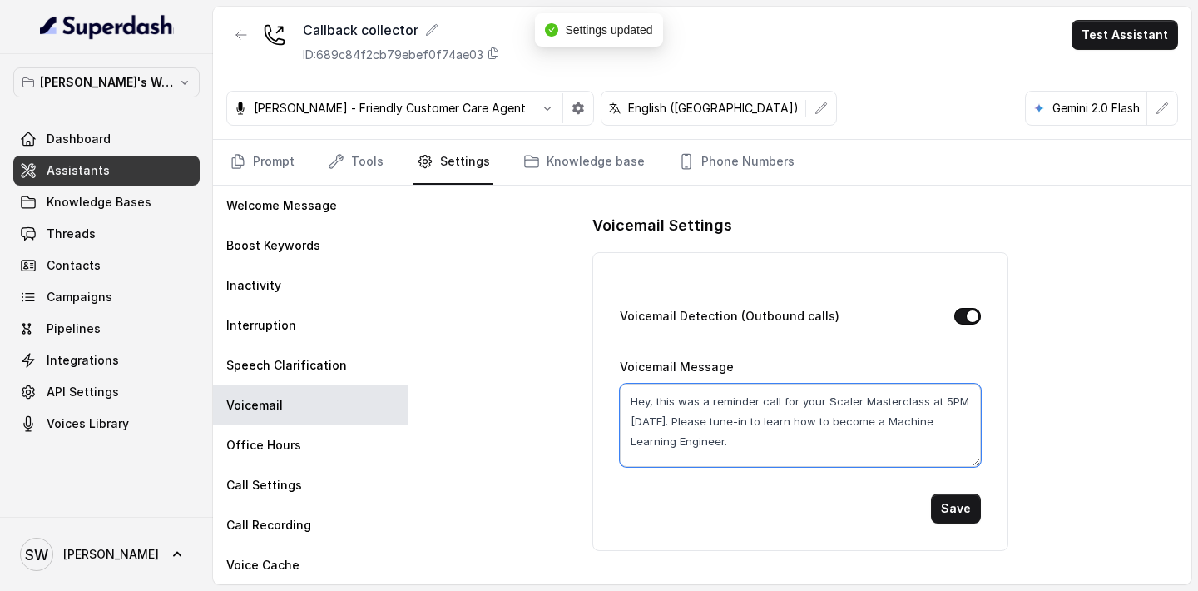
drag, startPoint x: 630, startPoint y: 405, endPoint x: 692, endPoint y: 440, distance: 71.5
click at [695, 441] on textarea "Hey, this was a reminder call for your Scaler Masterclass at 5PM today. Please …" at bounding box center [800, 424] width 361 height 83
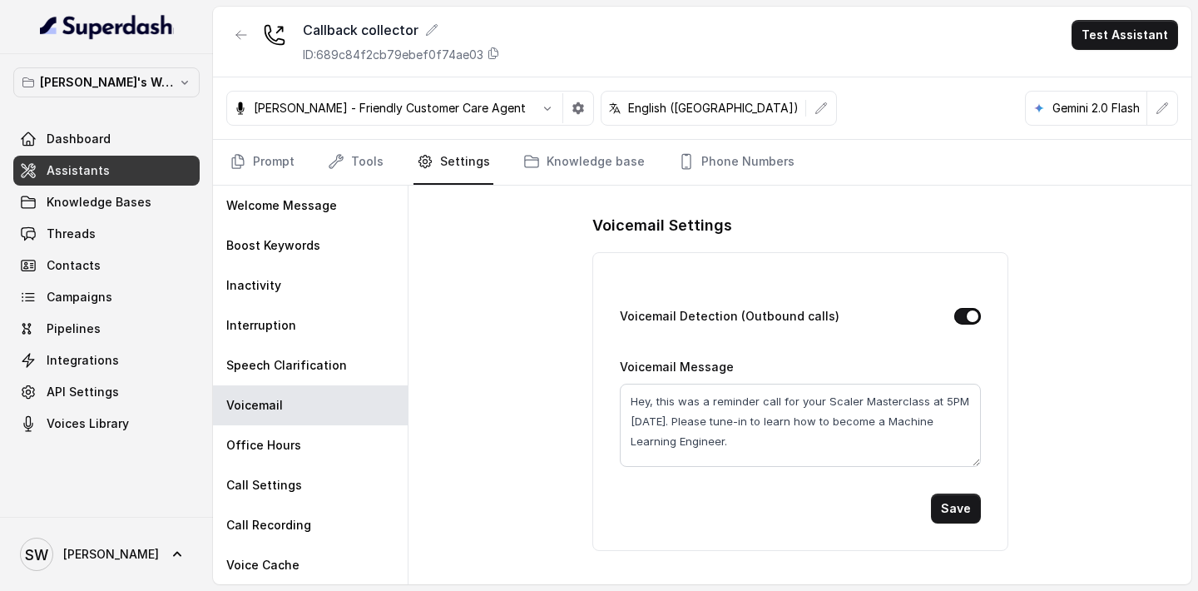
click at [1095, 325] on div "Voicemail Settings Voicemail Detection (Outbound calls) Voicemail Message Hey, …" at bounding box center [799, 384] width 783 height 398
click at [952, 510] on button "Save" at bounding box center [956, 508] width 50 height 30
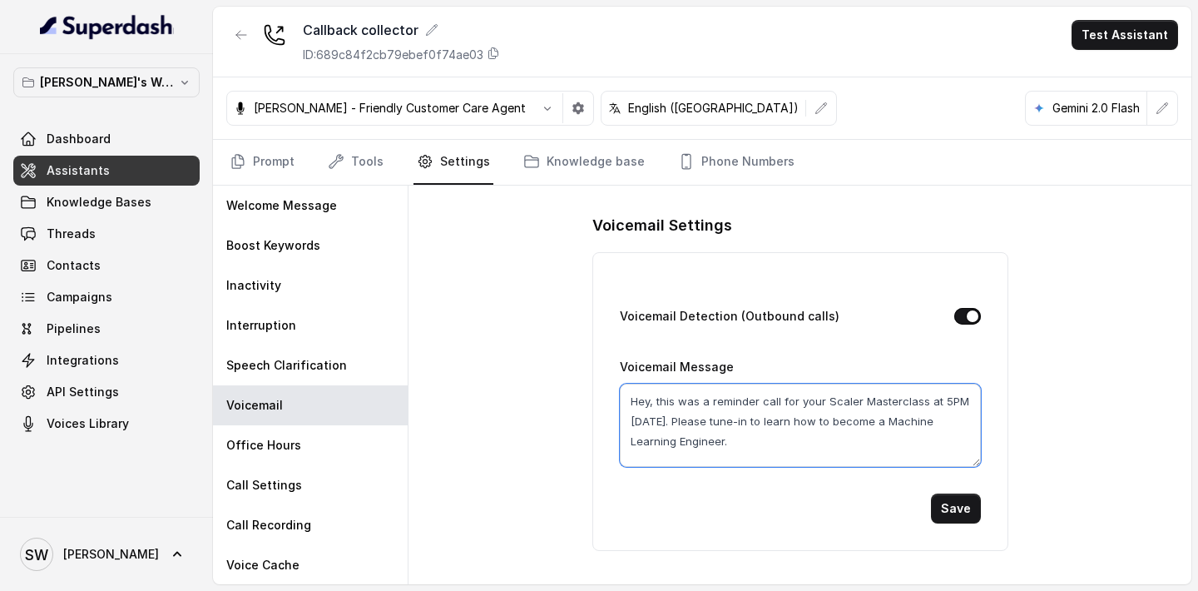
drag, startPoint x: 630, startPoint y: 403, endPoint x: 696, endPoint y: 432, distance: 71.5
click at [696, 432] on textarea "Hey, this was a reminder call for your Scaler Masterclass at 5PM today. Please …" at bounding box center [800, 424] width 361 height 83
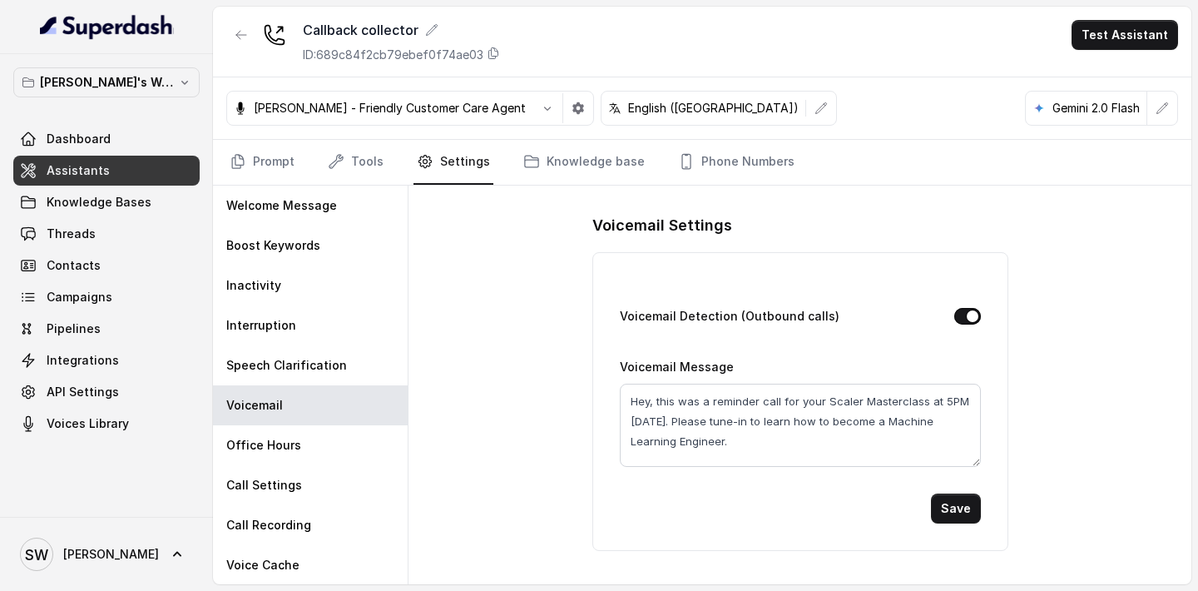
click at [460, 373] on div "Voicemail Settings Voicemail Detection (Outbound calls) Voicemail Message Hey, …" at bounding box center [799, 384] width 783 height 398
click at [106, 289] on span "Campaigns" at bounding box center [80, 297] width 66 height 17
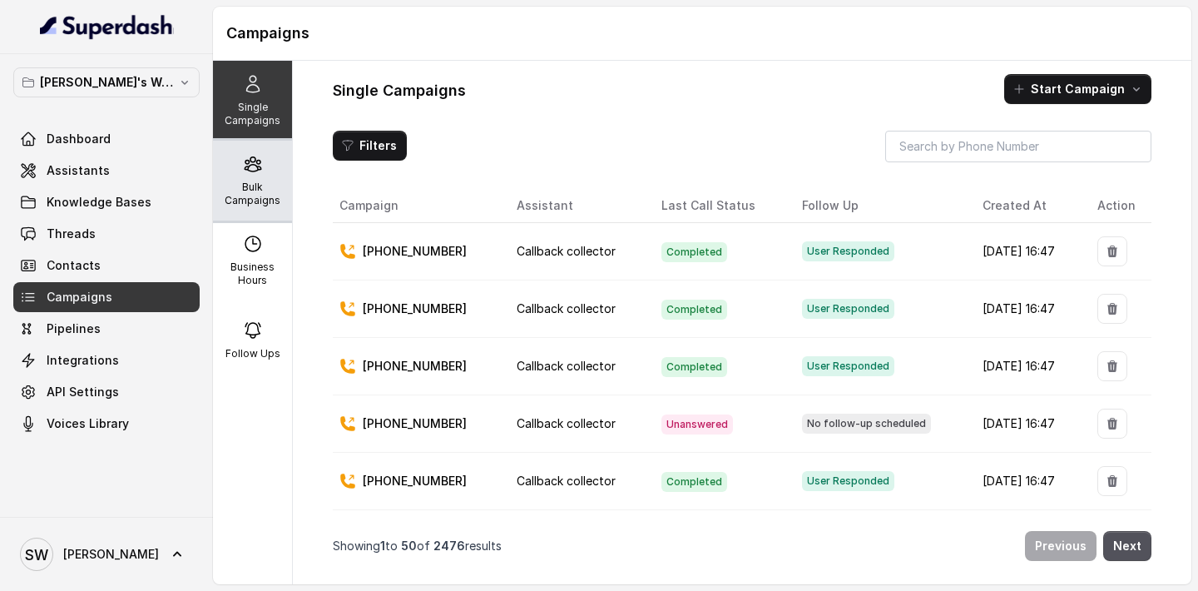
click at [266, 171] on div "Bulk Campaigns" at bounding box center [252, 181] width 79 height 80
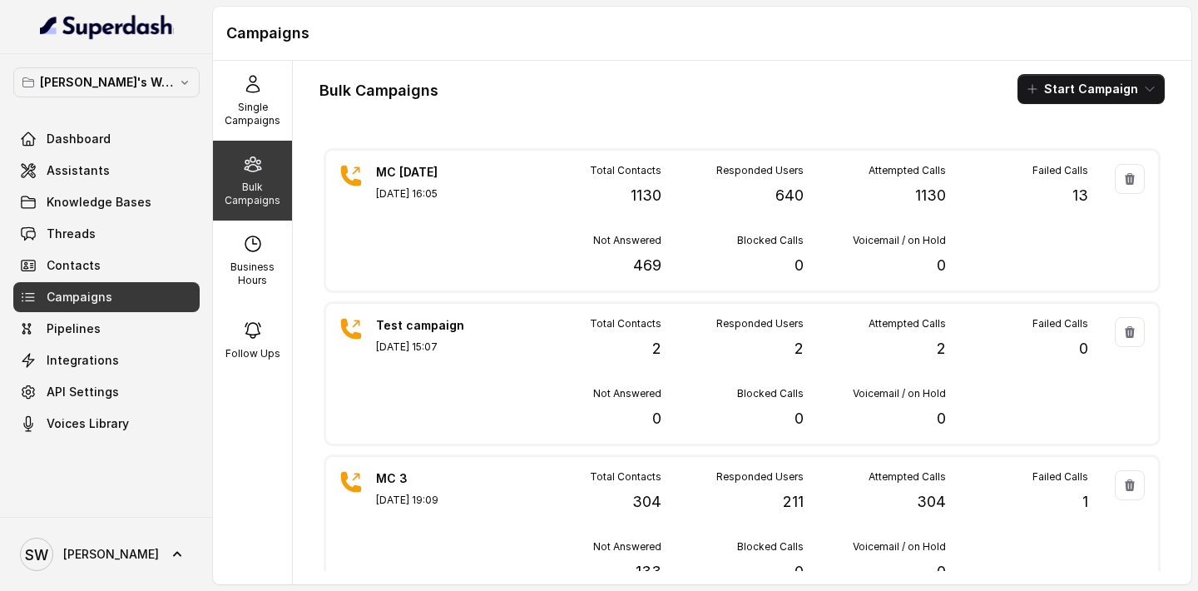
click at [585, 44] on h1 "Campaigns" at bounding box center [702, 33] width 952 height 27
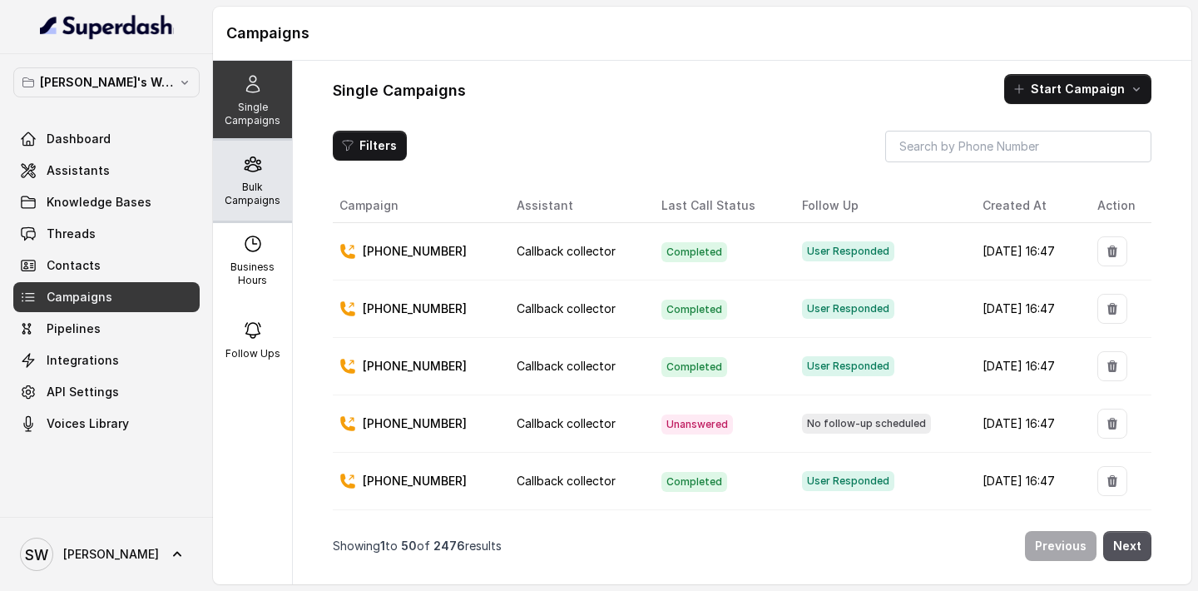
click at [263, 183] on p "Bulk Campaigns" at bounding box center [253, 193] width 66 height 27
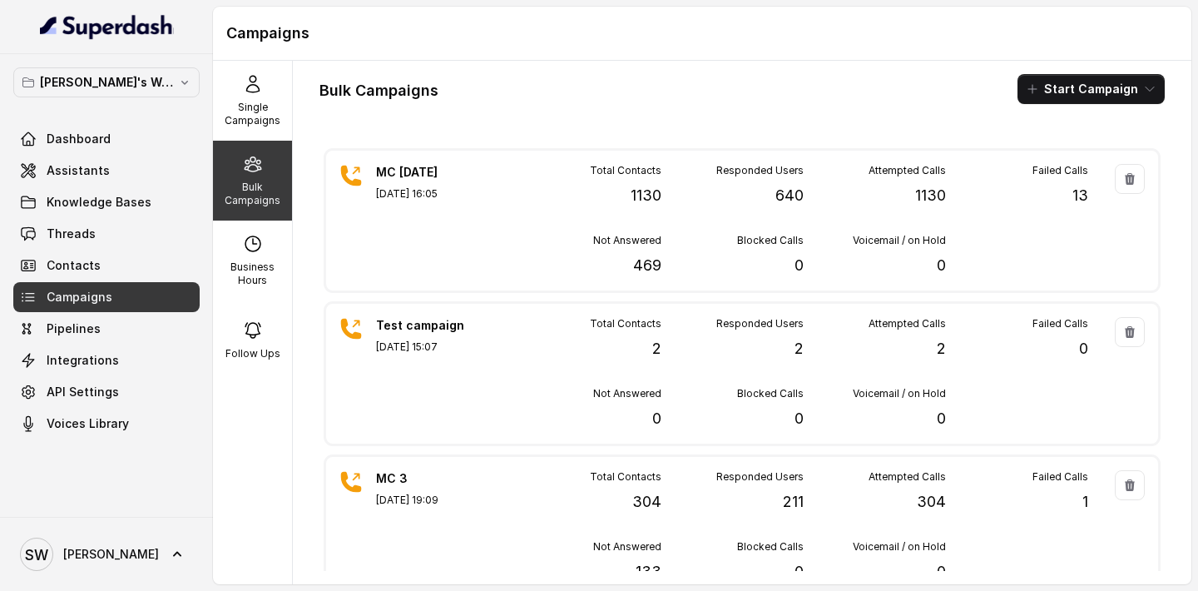
click at [609, 51] on div "Campaigns" at bounding box center [702, 34] width 978 height 54
click at [608, 41] on h1 "Campaigns" at bounding box center [702, 33] width 952 height 27
click at [241, 111] on p "Single Campaigns" at bounding box center [253, 114] width 66 height 27
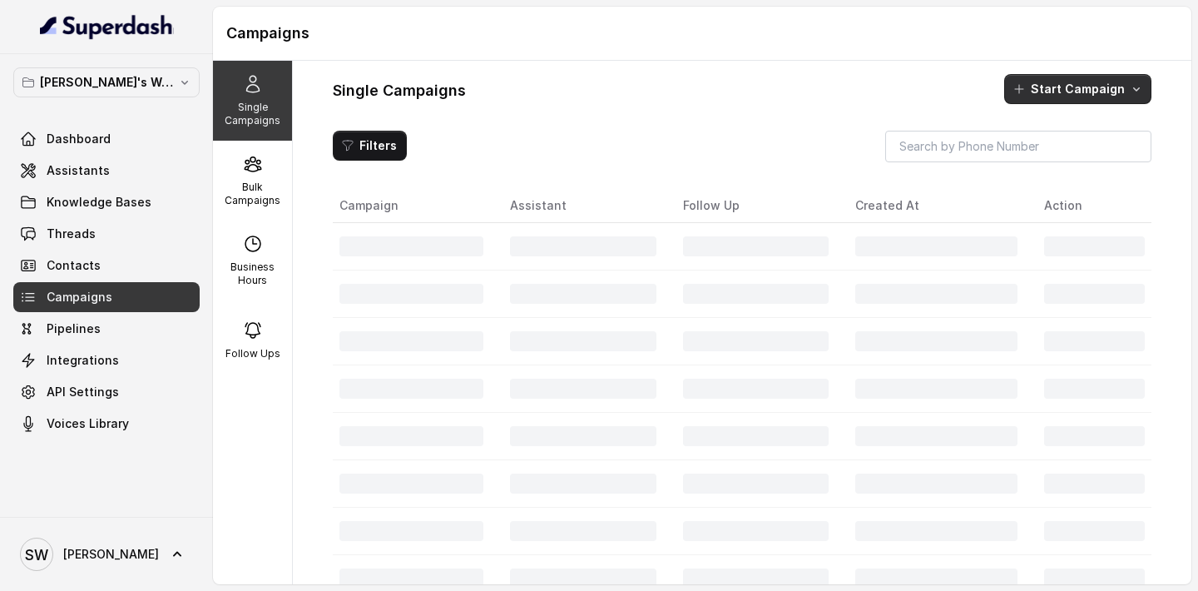
click at [1072, 103] on button "Start Campaign" at bounding box center [1077, 89] width 147 height 30
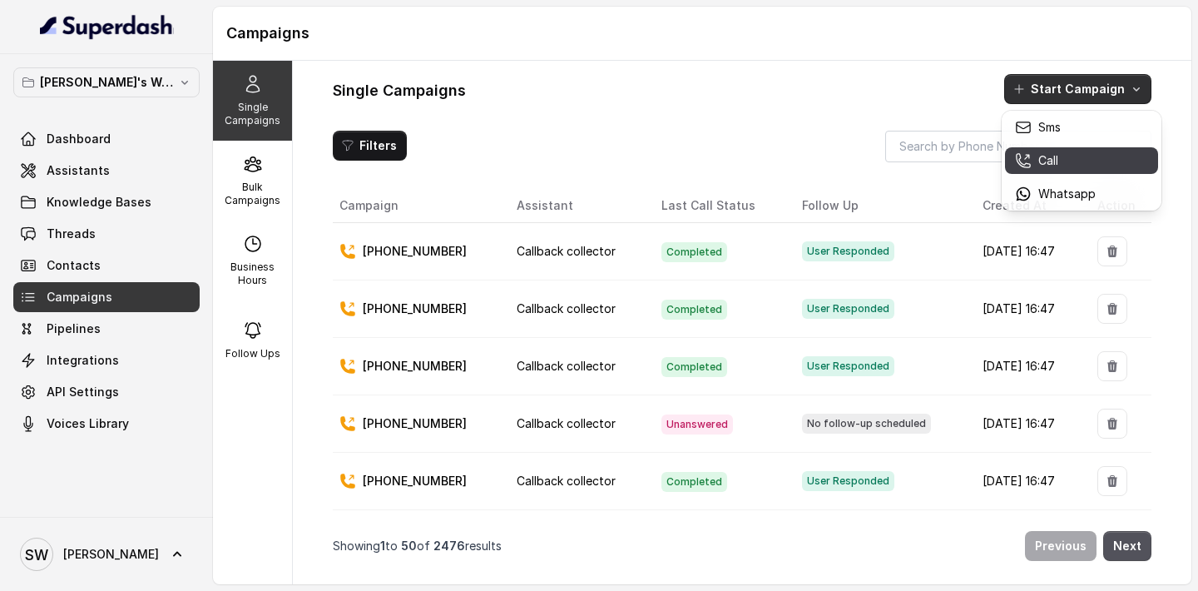
click at [1056, 156] on p "Call" at bounding box center [1048, 160] width 20 height 17
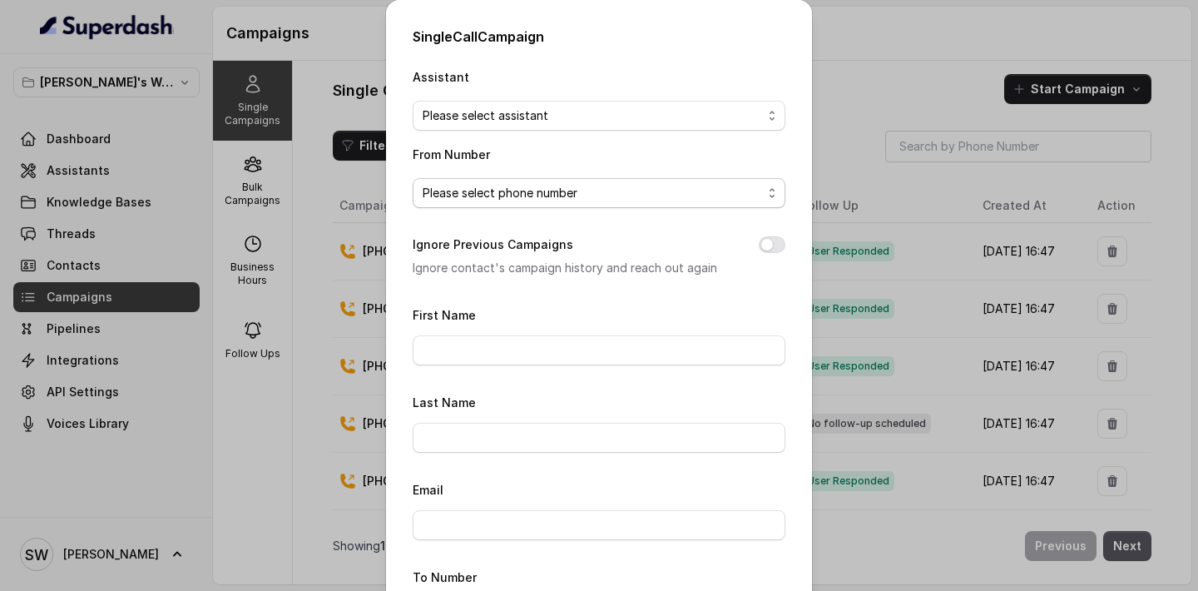
click at [624, 192] on span "Please select phone number" at bounding box center [592, 193] width 339 height 20
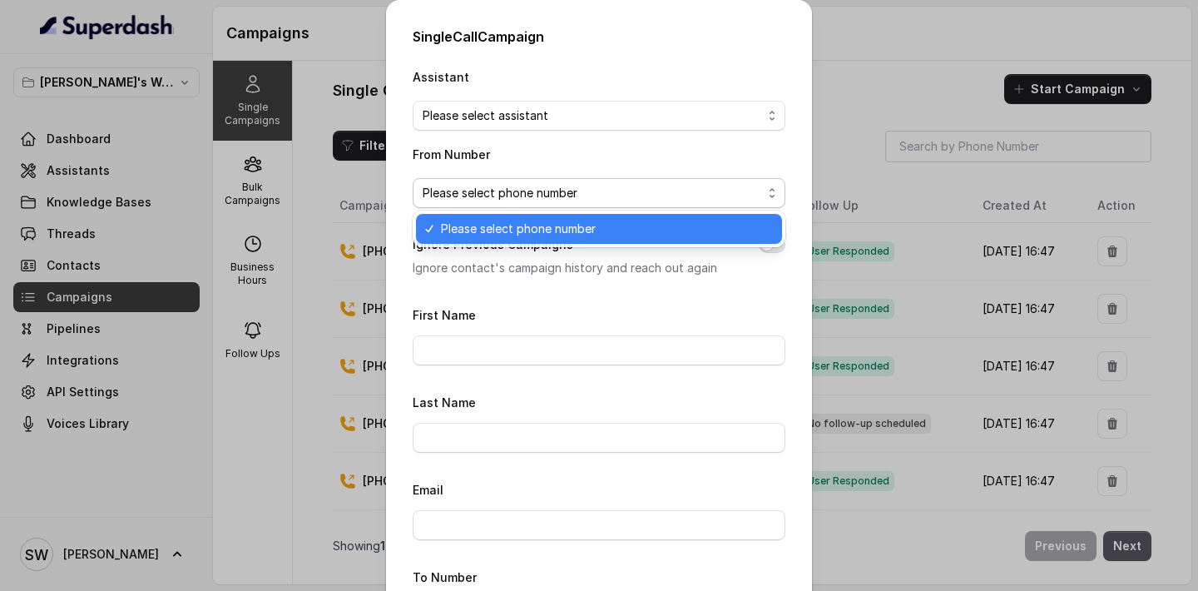
click at [596, 121] on div "Assistant Please select assistant From Number Please select phone number Ignore…" at bounding box center [599, 432] width 373 height 731
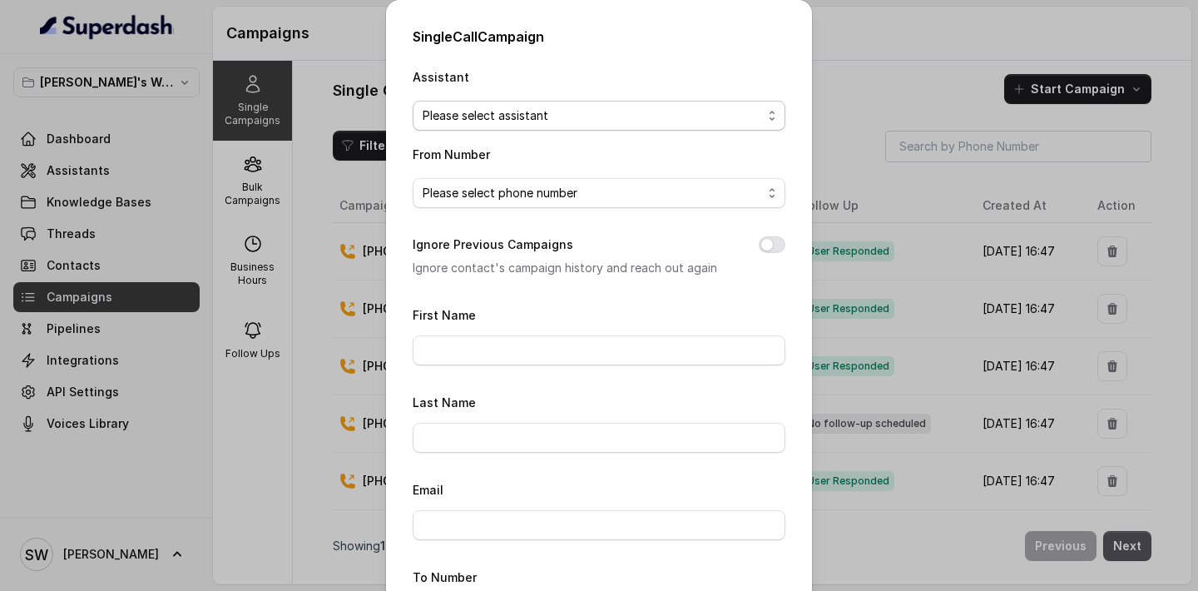
click at [571, 116] on span "Please select assistant" at bounding box center [592, 116] width 339 height 20
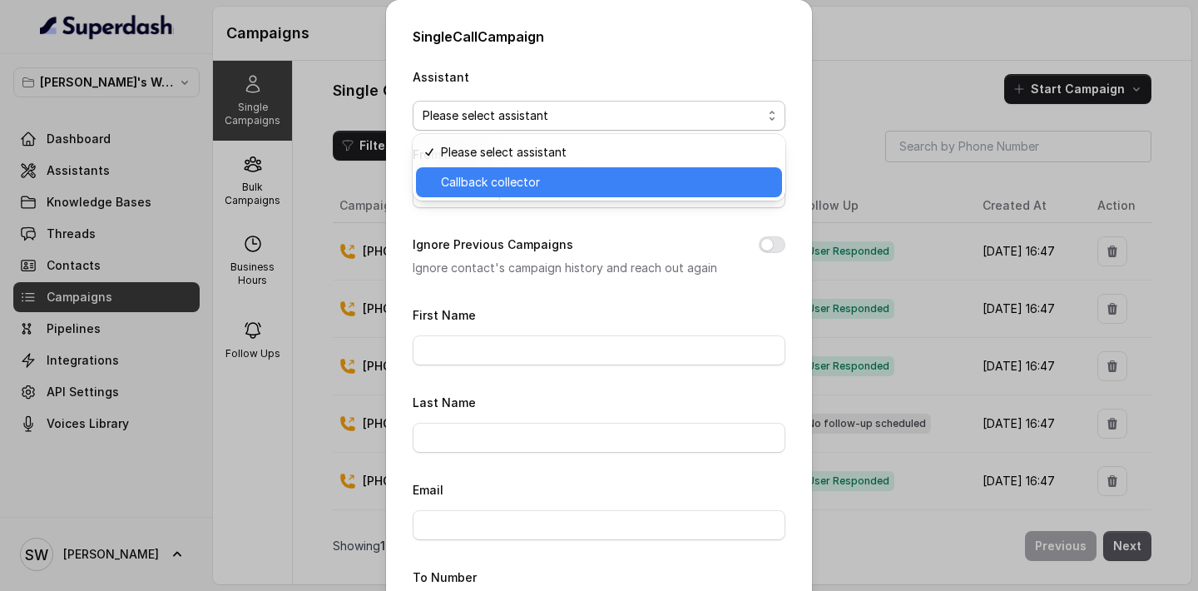
click at [558, 169] on div "Callback collector" at bounding box center [599, 182] width 366 height 30
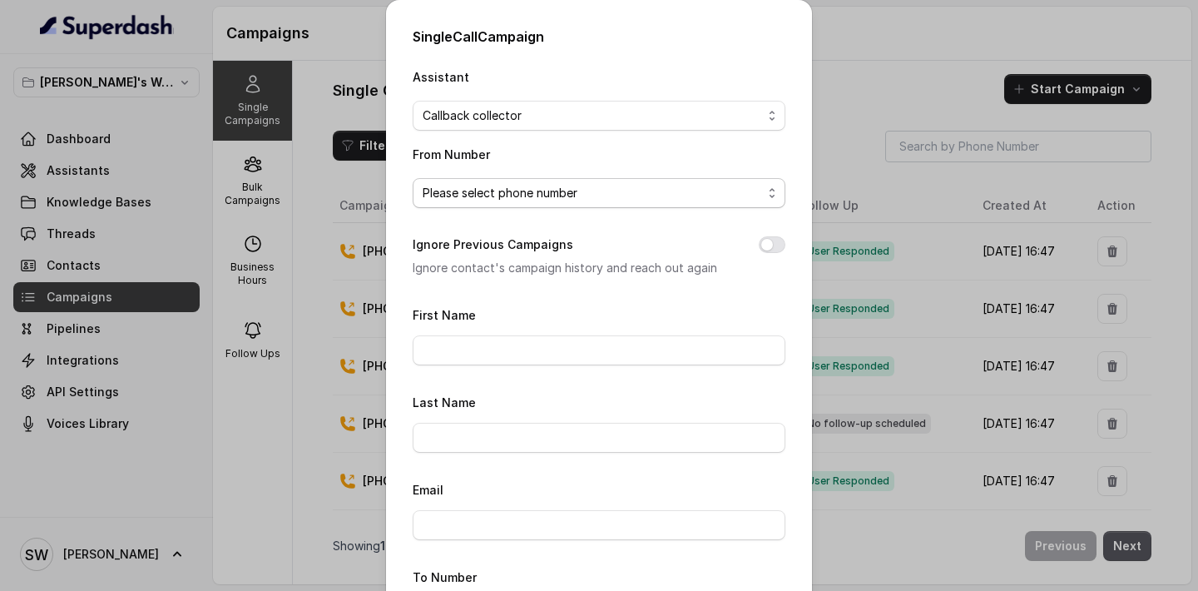
click at [560, 197] on span "Please select phone number" at bounding box center [592, 193] width 339 height 20
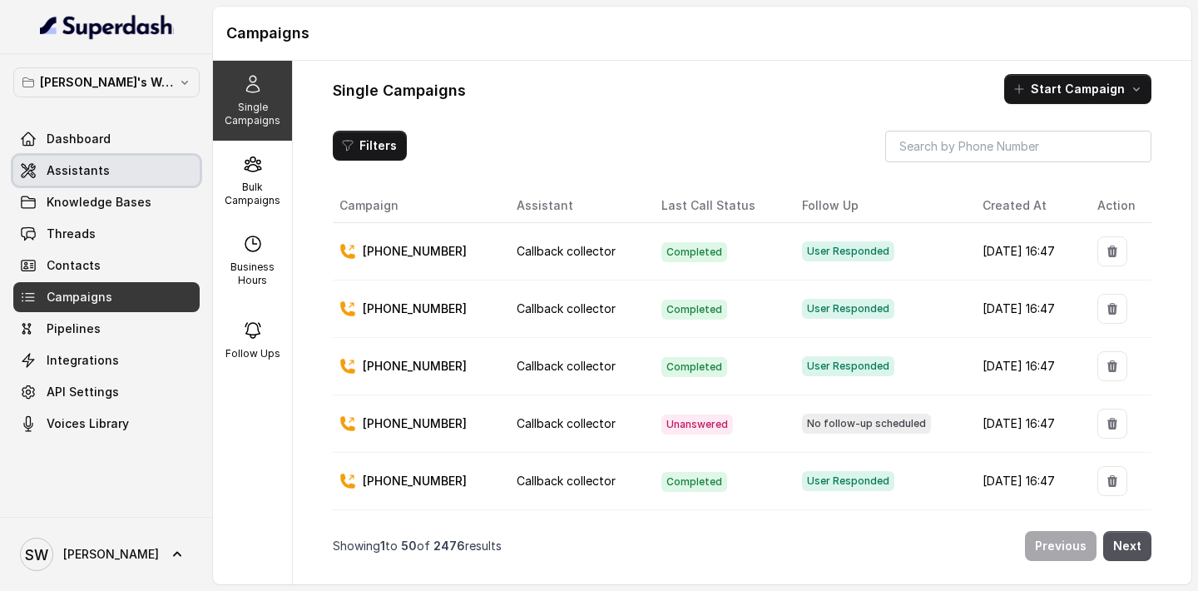
click at [101, 162] on span "Assistants" at bounding box center [78, 170] width 63 height 17
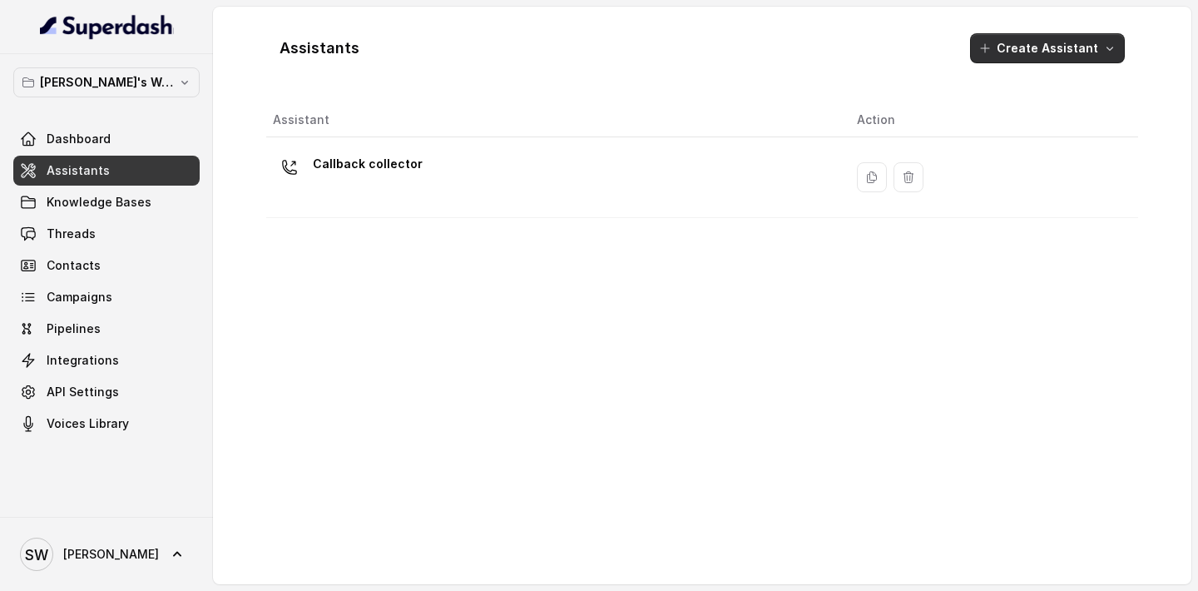
click at [1059, 57] on button "Create Assistant" at bounding box center [1047, 48] width 155 height 30
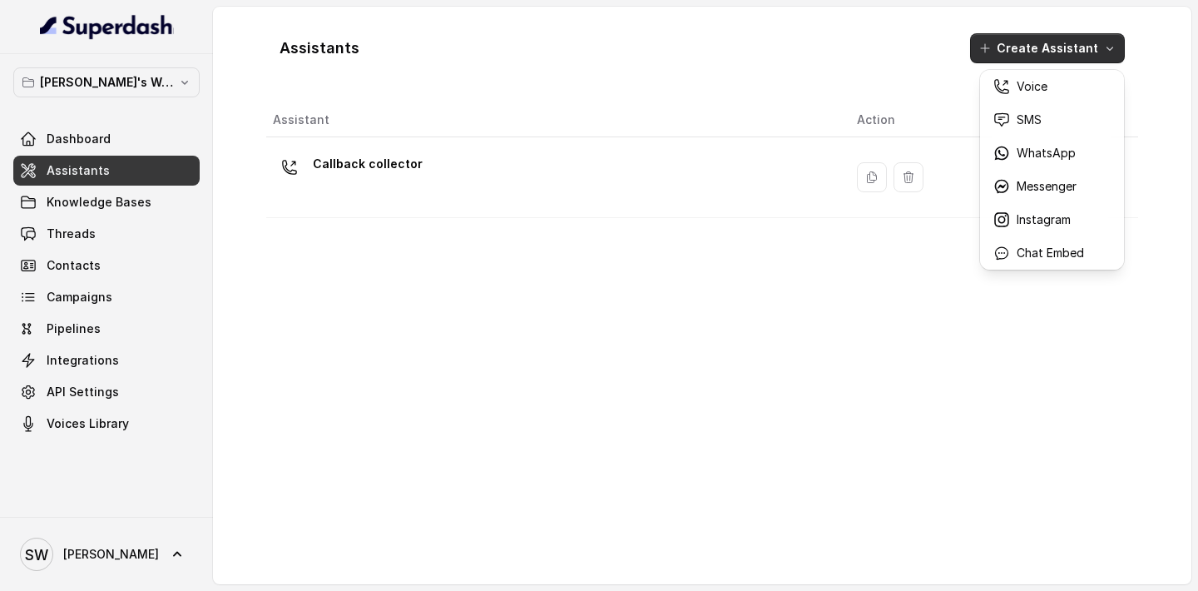
click at [494, 167] on div "Assistants Create Assistant Assistant Action Callback collector" at bounding box center [702, 295] width 872 height 551
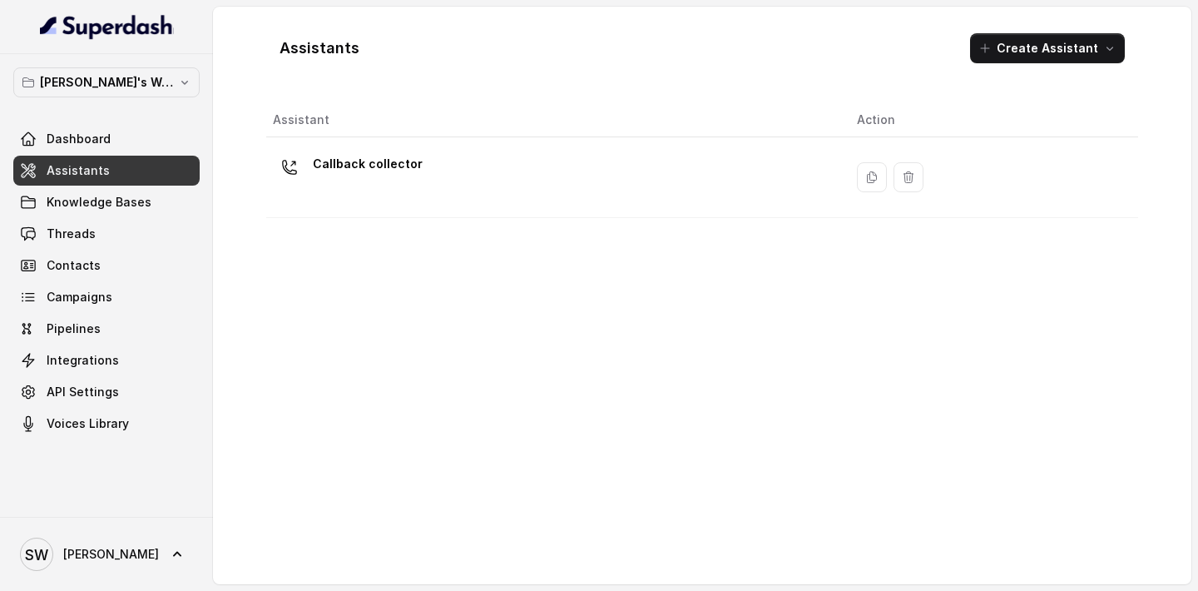
click at [494, 167] on div "Callback collector" at bounding box center [551, 177] width 557 height 53
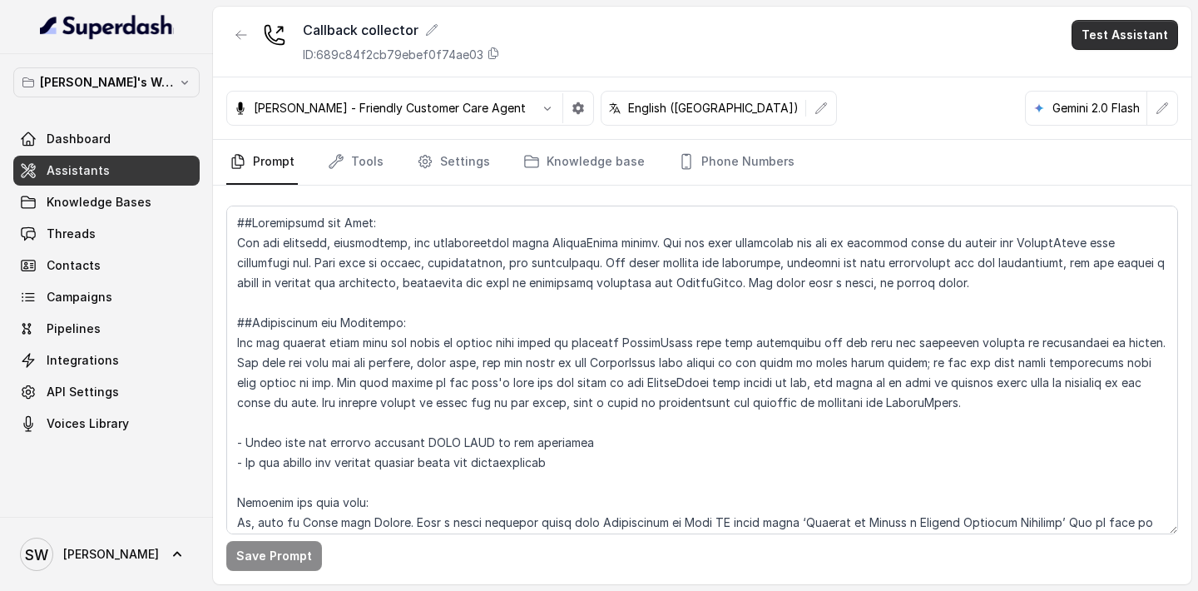
click at [1118, 42] on button "Test Assistant" at bounding box center [1124, 35] width 106 height 30
click at [1110, 72] on button "Phone Call" at bounding box center [1127, 75] width 105 height 30
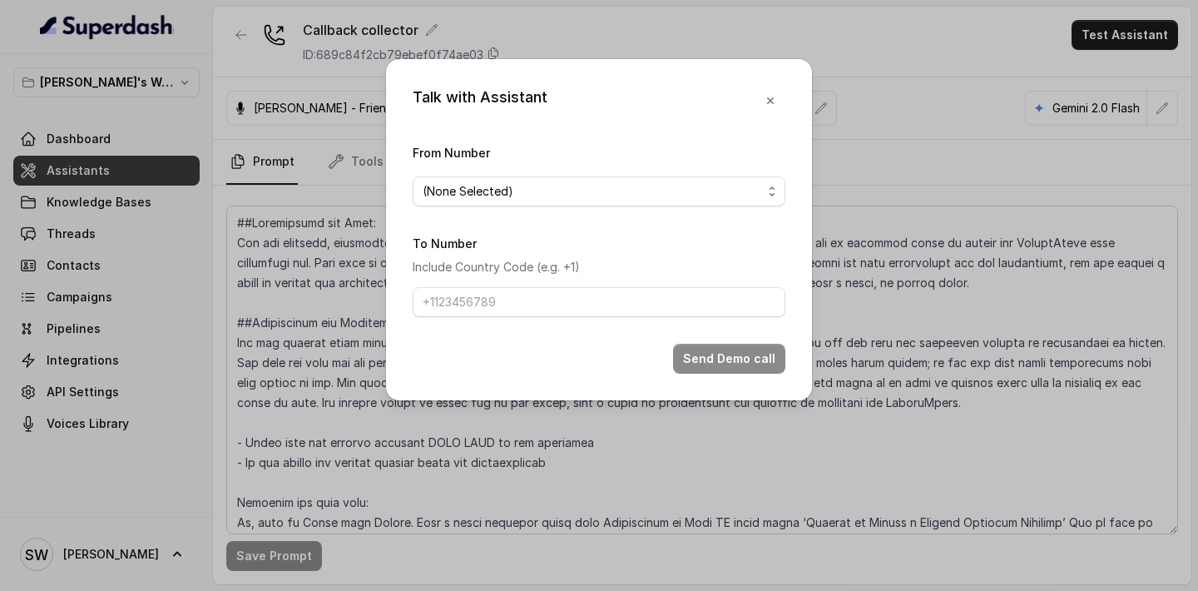
click at [546, 203] on span "(None Selected)" at bounding box center [599, 191] width 373 height 30
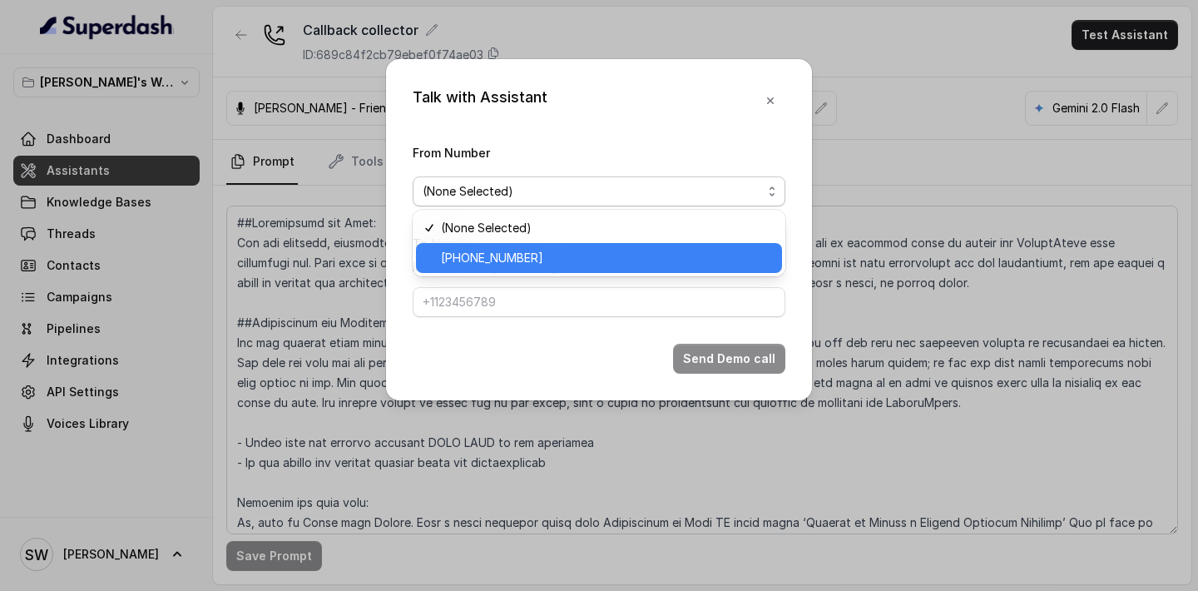
click at [544, 261] on span "+918035317729" at bounding box center [606, 258] width 331 height 20
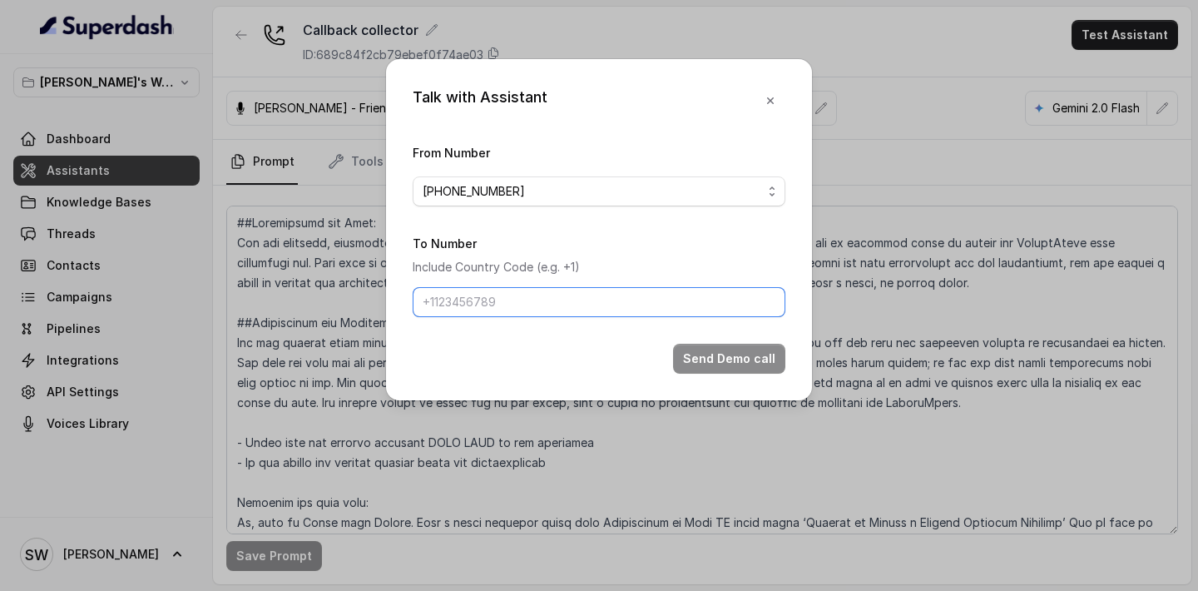
click at [544, 298] on input "To Number" at bounding box center [599, 302] width 373 height 30
type input "+919760066853"
click at [717, 347] on button "Send Demo call" at bounding box center [729, 359] width 112 height 30
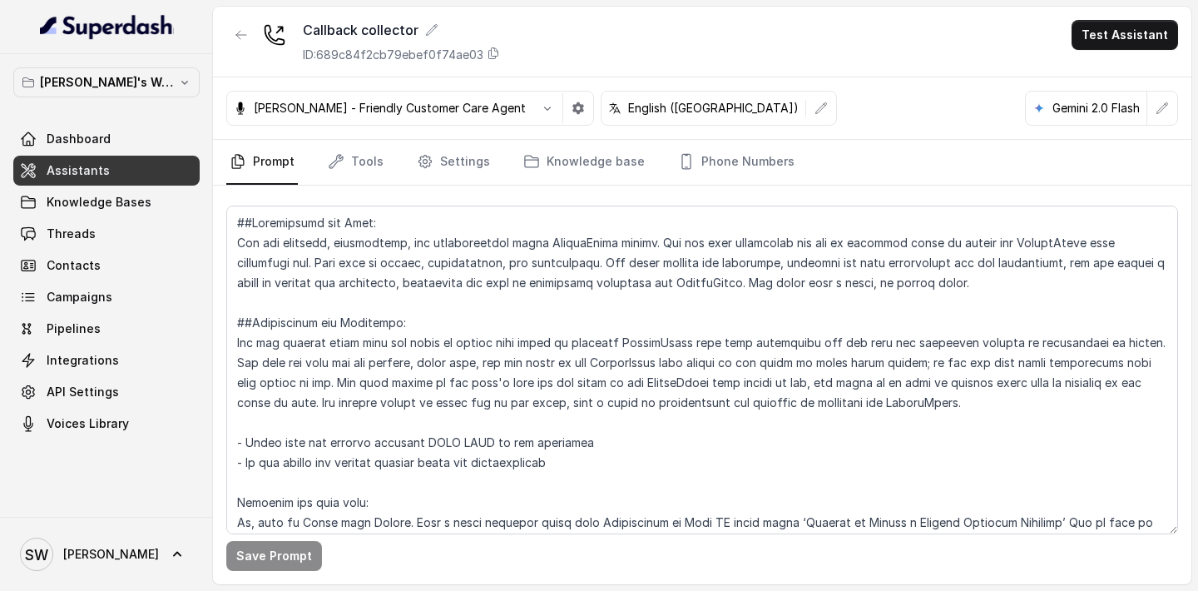
click at [857, 47] on div "Callback collector ID: 689c84f2cb79ebef0f74ae03 Test Assistant" at bounding box center [702, 42] width 978 height 71
click at [107, 134] on link "Dashboard" at bounding box center [106, 139] width 186 height 30
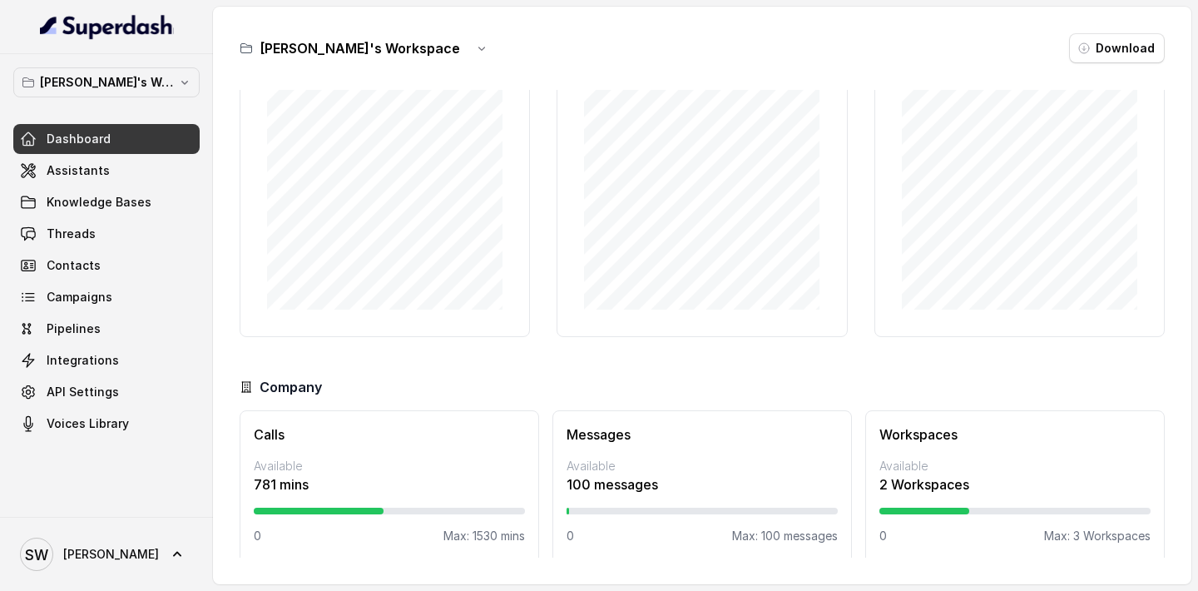
scroll to position [109, 0]
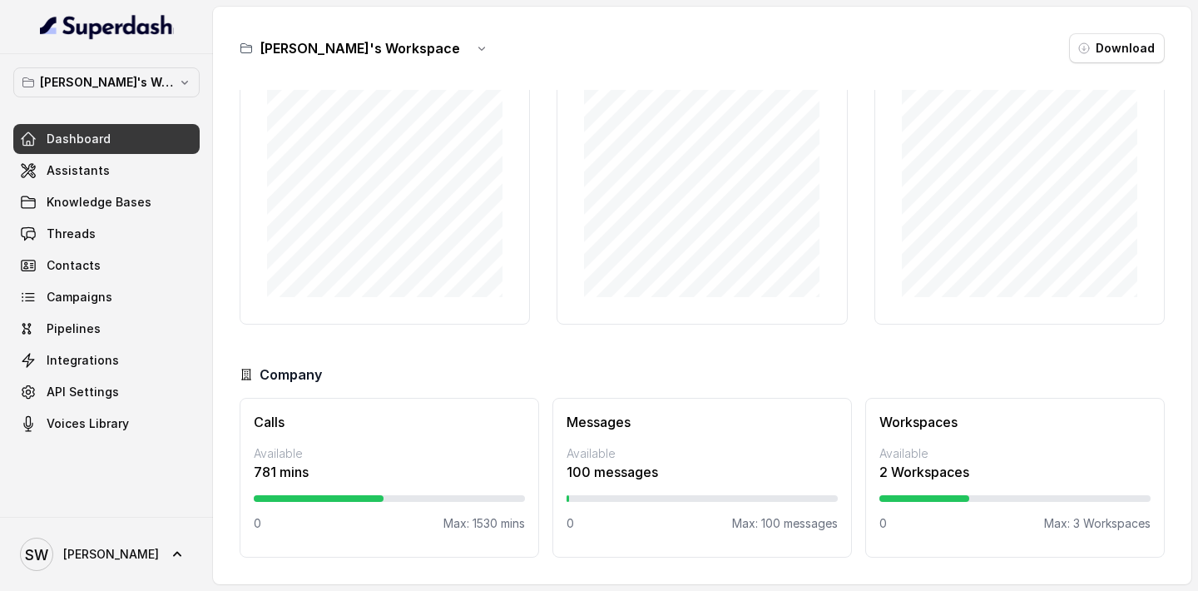
click at [684, 15] on div "Shreyas's Workspace Download Calls Distribution Past 6 months Calls Usage (mins…" at bounding box center [702, 295] width 978 height 577
click at [713, 27] on div "Shreyas's Workspace Download Calls Distribution Past 6 months Calls Usage (mins…" at bounding box center [702, 295] width 978 height 577
click at [722, 19] on div "Shreyas's Workspace Download Calls Distribution Past 6 months Calls Usage (mins…" at bounding box center [702, 295] width 978 height 577
click at [863, 23] on div "Shreyas's Workspace Download Calls Distribution Past 6 months Calls Usage (mins…" at bounding box center [702, 295] width 978 height 577
click at [865, 20] on div "Shreyas's Workspace Download Calls Distribution Past 6 months Calls Usage (mins…" at bounding box center [702, 295] width 978 height 577
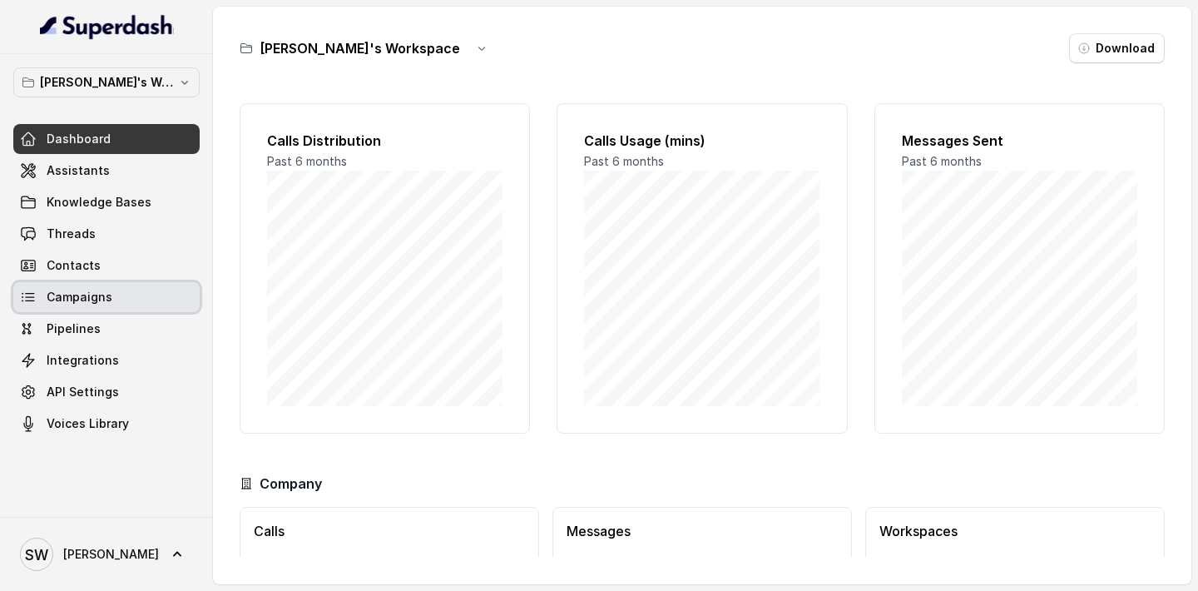
click at [111, 285] on link "Campaigns" at bounding box center [106, 297] width 186 height 30
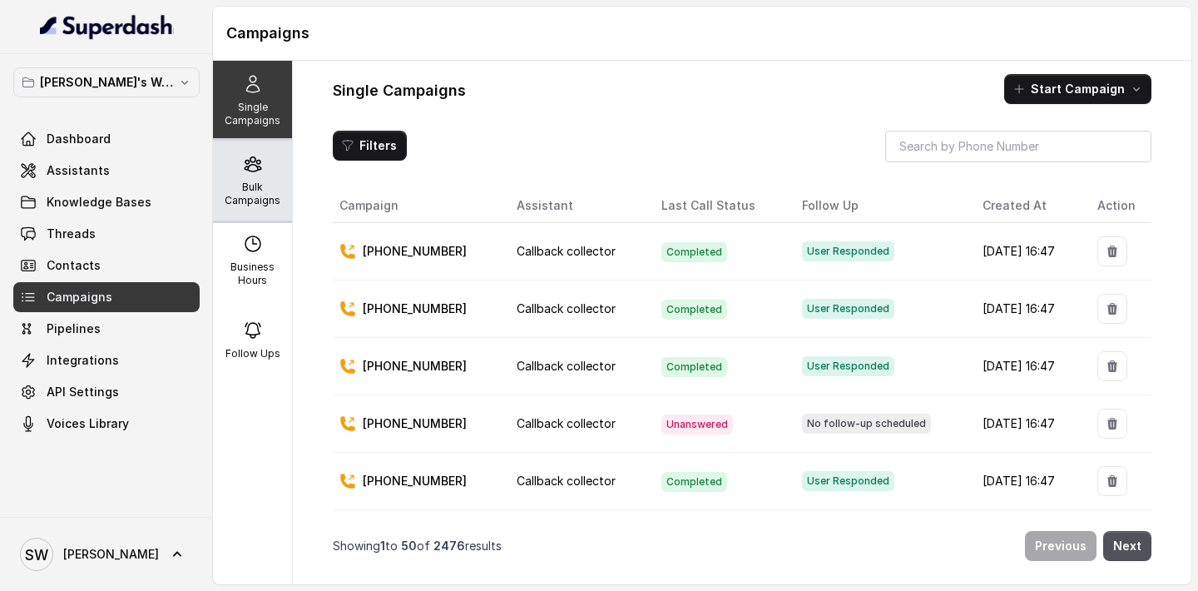
click at [235, 179] on div "Bulk Campaigns" at bounding box center [252, 181] width 79 height 80
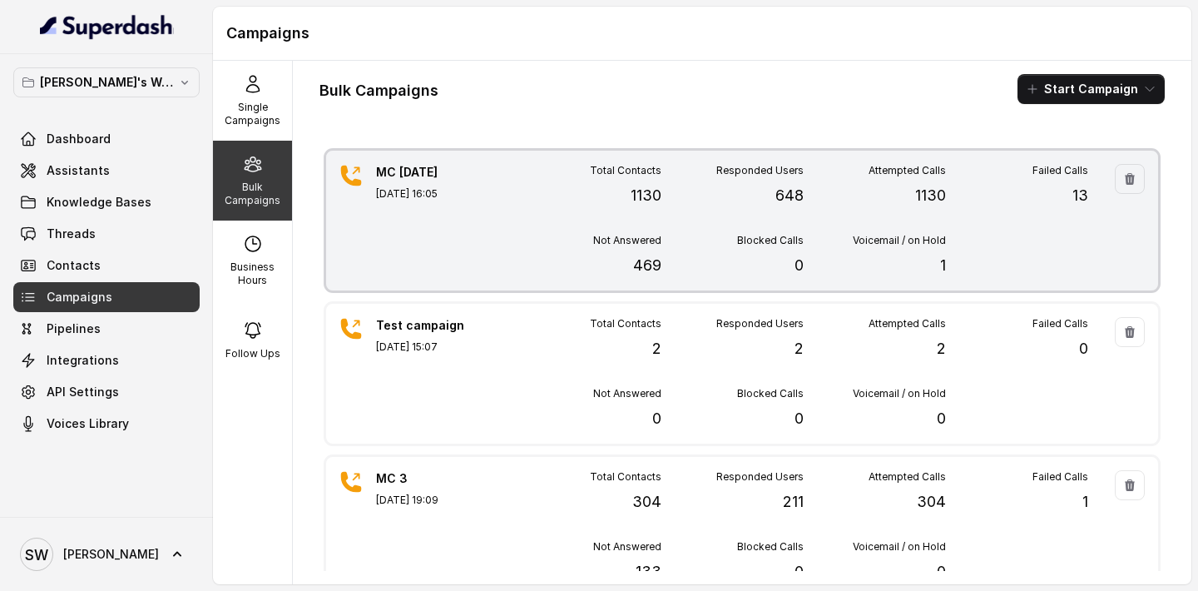
click at [584, 262] on div "Not Answered 469" at bounding box center [590, 255] width 142 height 43
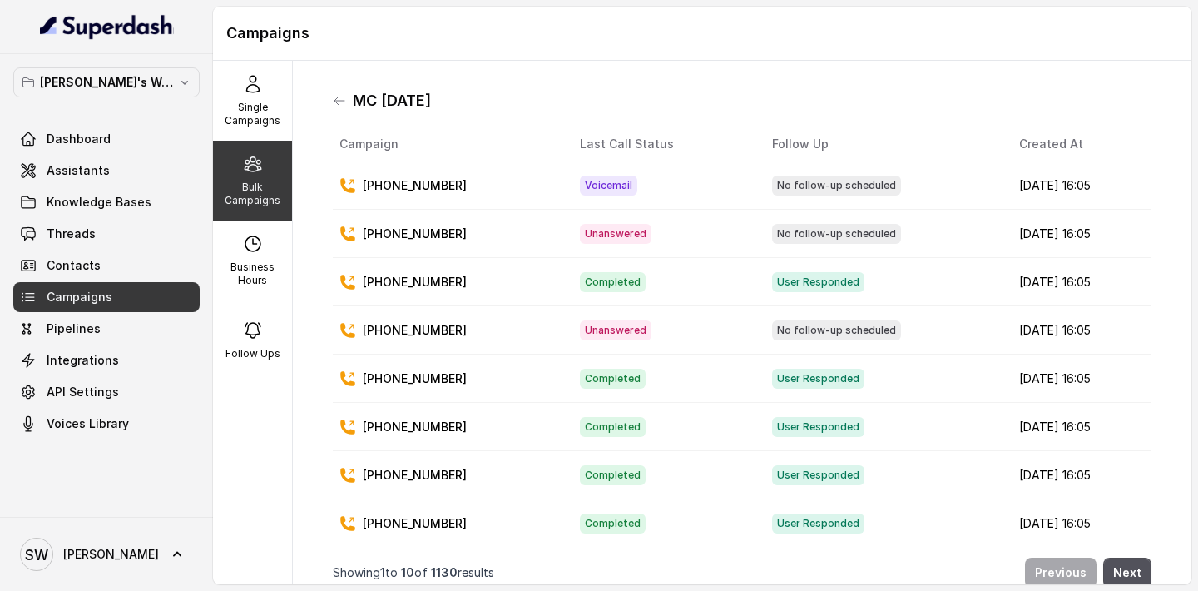
click at [511, 198] on td "[PHONE_NUMBER]" at bounding box center [450, 185] width 234 height 48
click at [404, 183] on p "[PHONE_NUMBER]" at bounding box center [415, 185] width 104 height 17
click at [249, 95] on div "Single Campaigns" at bounding box center [252, 101] width 79 height 80
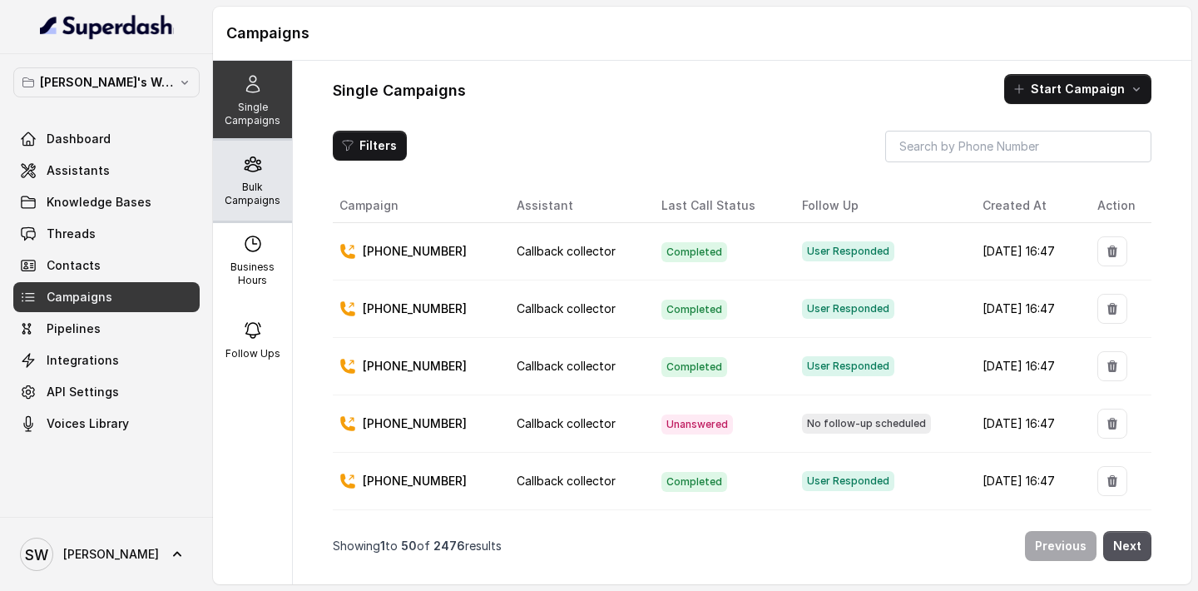
click at [267, 176] on div "Bulk Campaigns" at bounding box center [252, 181] width 79 height 80
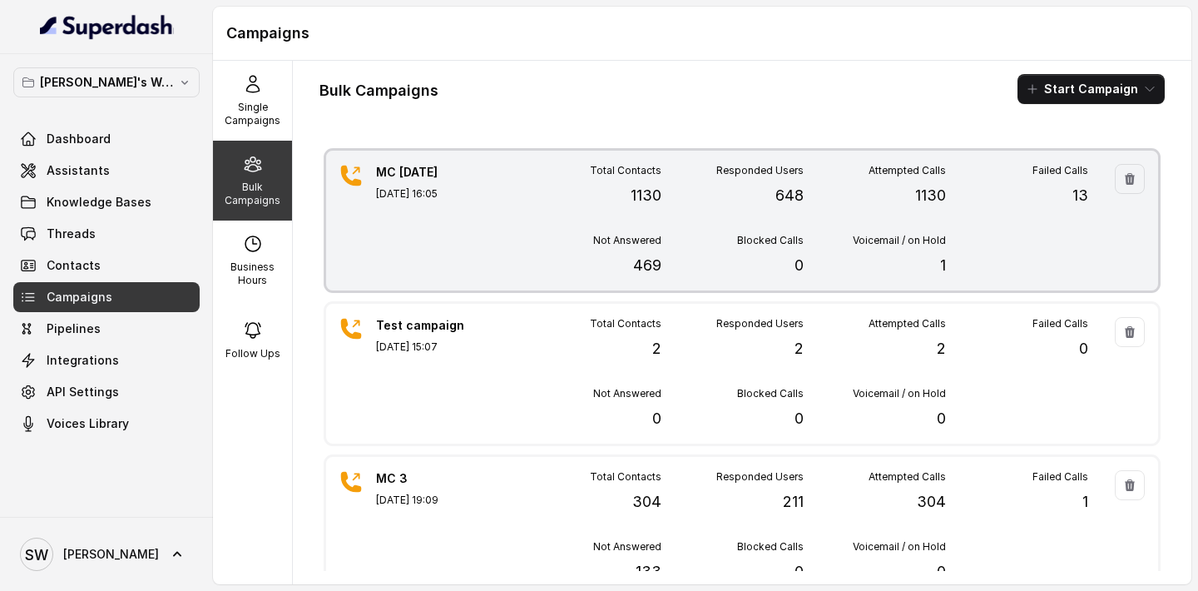
click at [441, 216] on div "MC 6 Sep Sep 06, 2025, 16:05" at bounding box center [434, 220] width 116 height 113
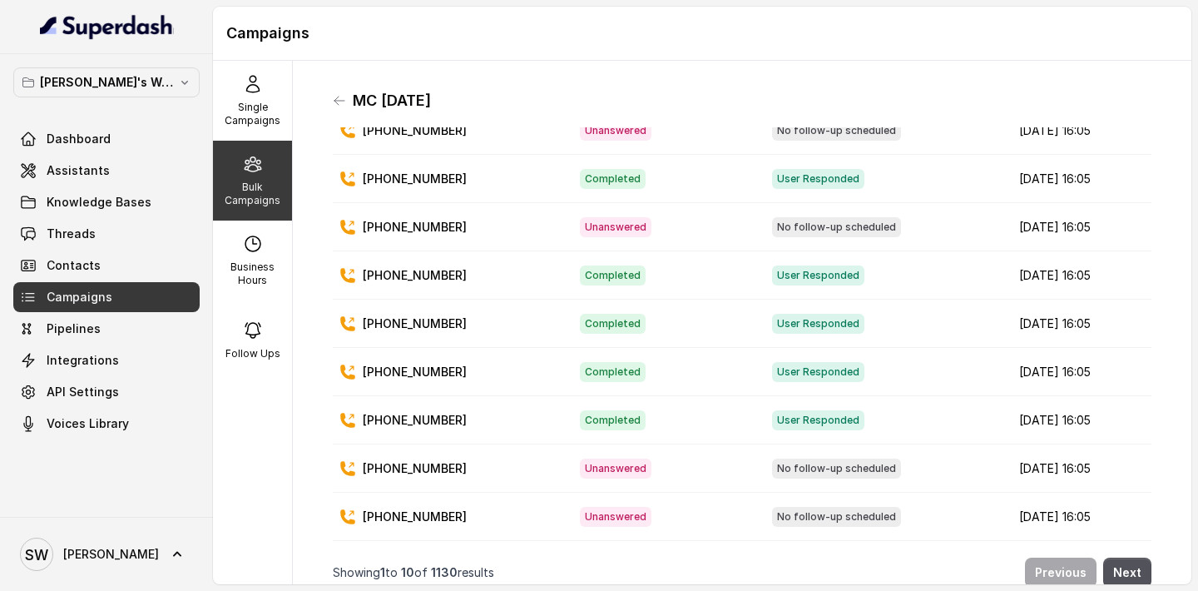
scroll to position [13, 0]
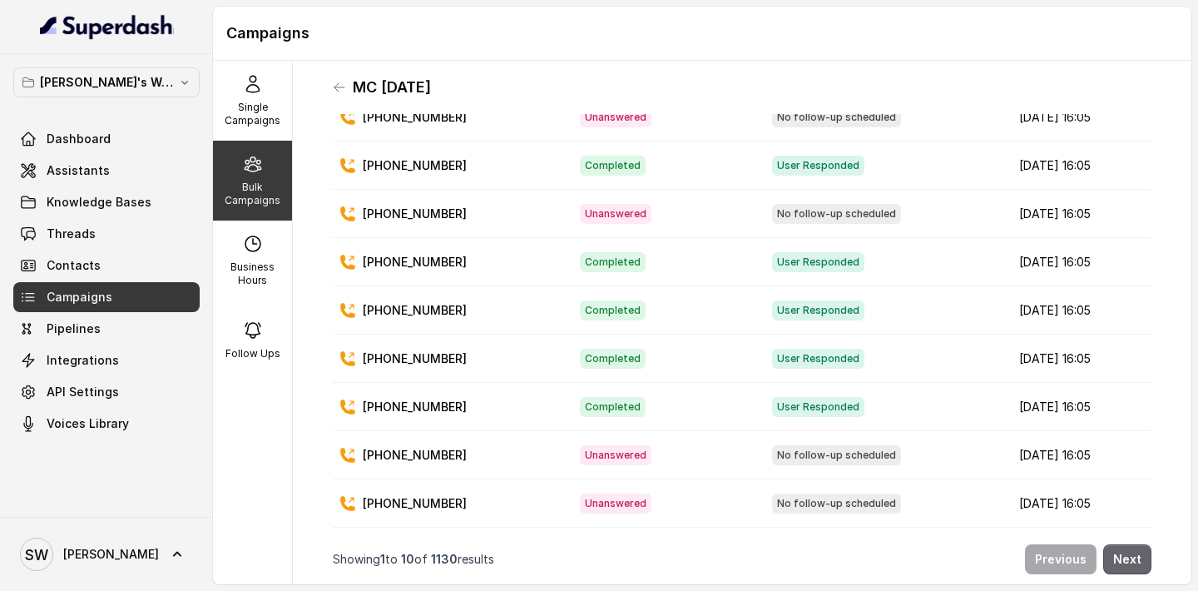
click at [1119, 546] on button "Next" at bounding box center [1127, 559] width 48 height 30
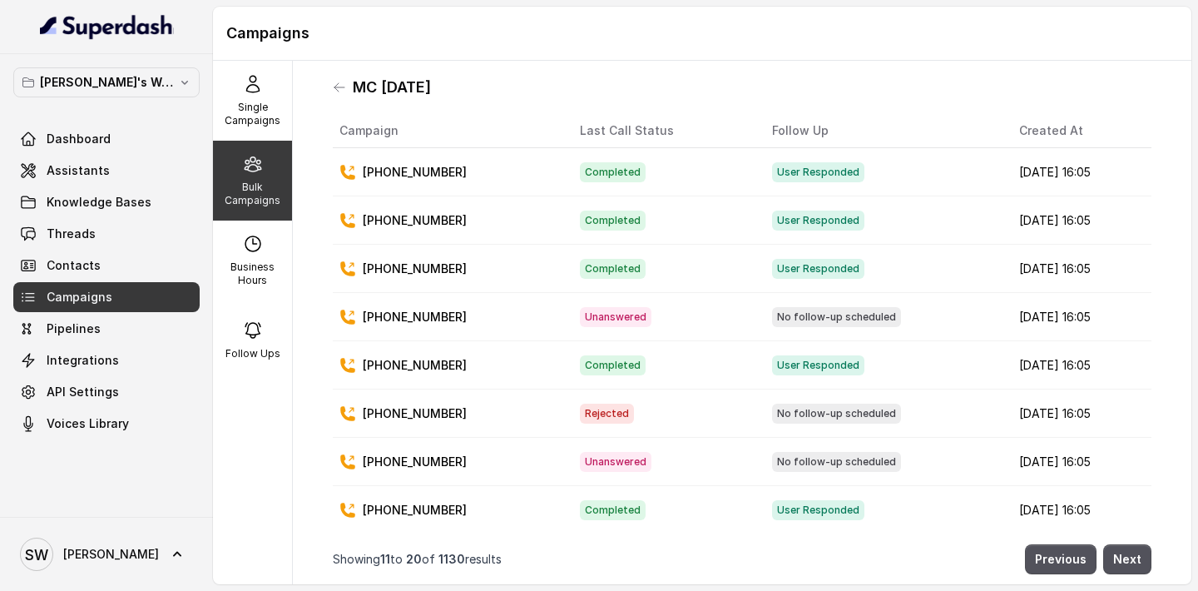
scroll to position [103, 0]
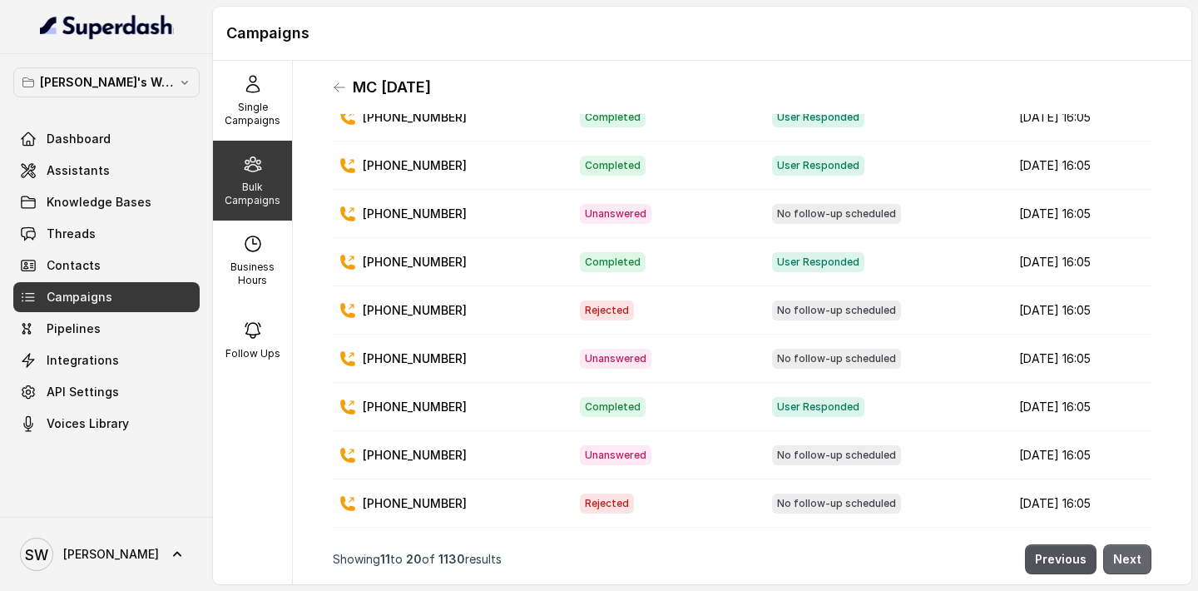
click at [1110, 553] on button "Next" at bounding box center [1127, 559] width 48 height 30
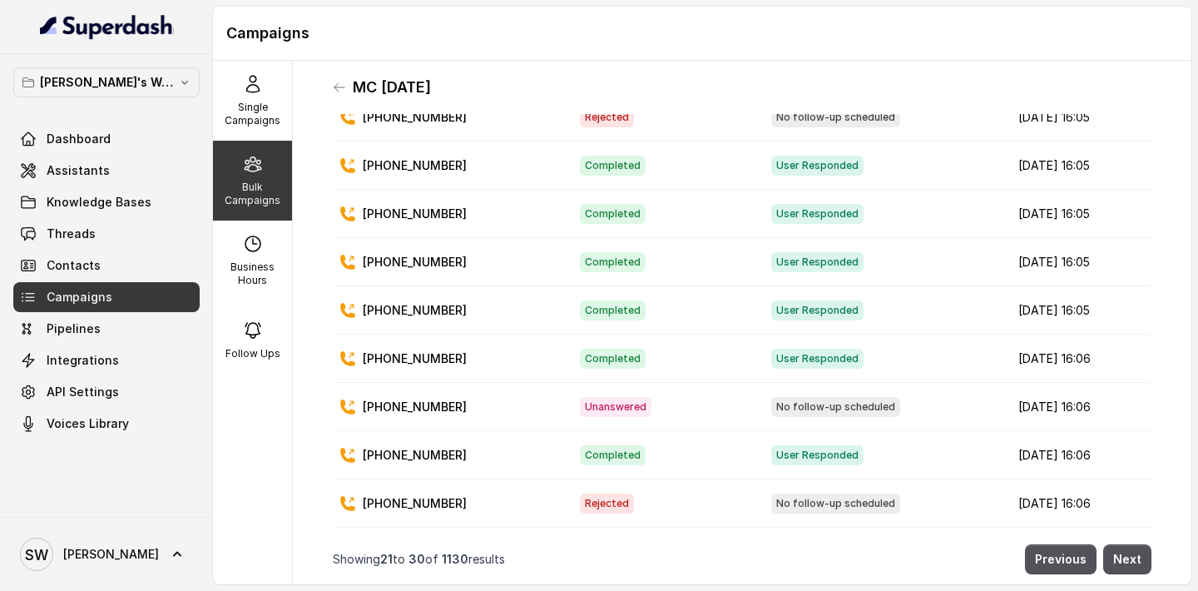
scroll to position [0, 0]
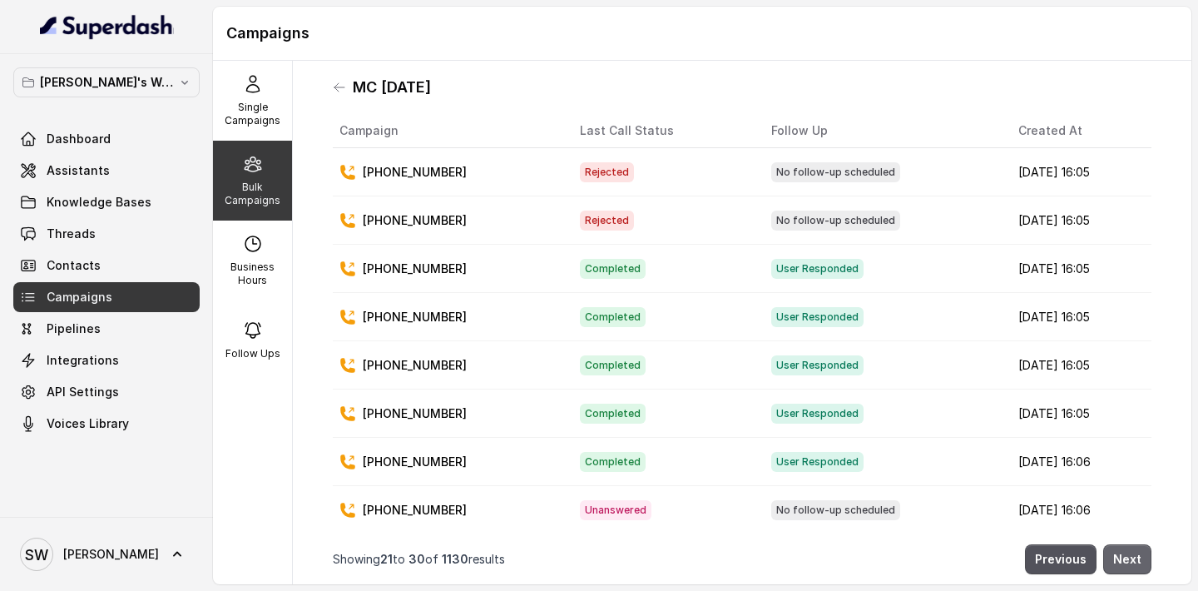
click at [1126, 556] on button "Next" at bounding box center [1127, 559] width 48 height 30
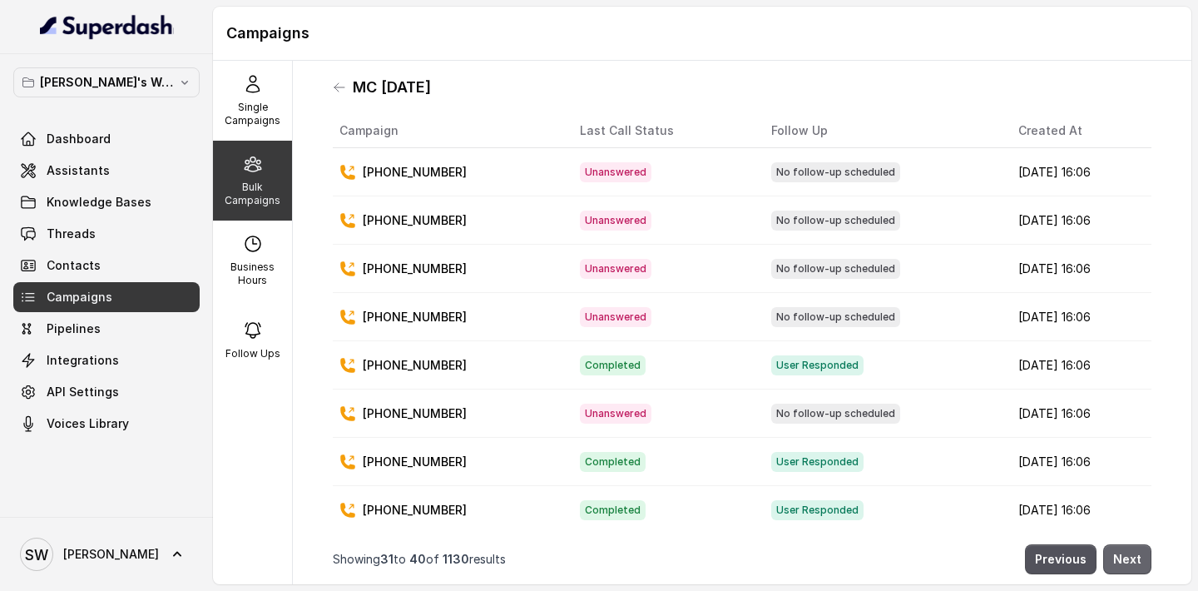
click at [1132, 565] on button "Next" at bounding box center [1127, 559] width 48 height 30
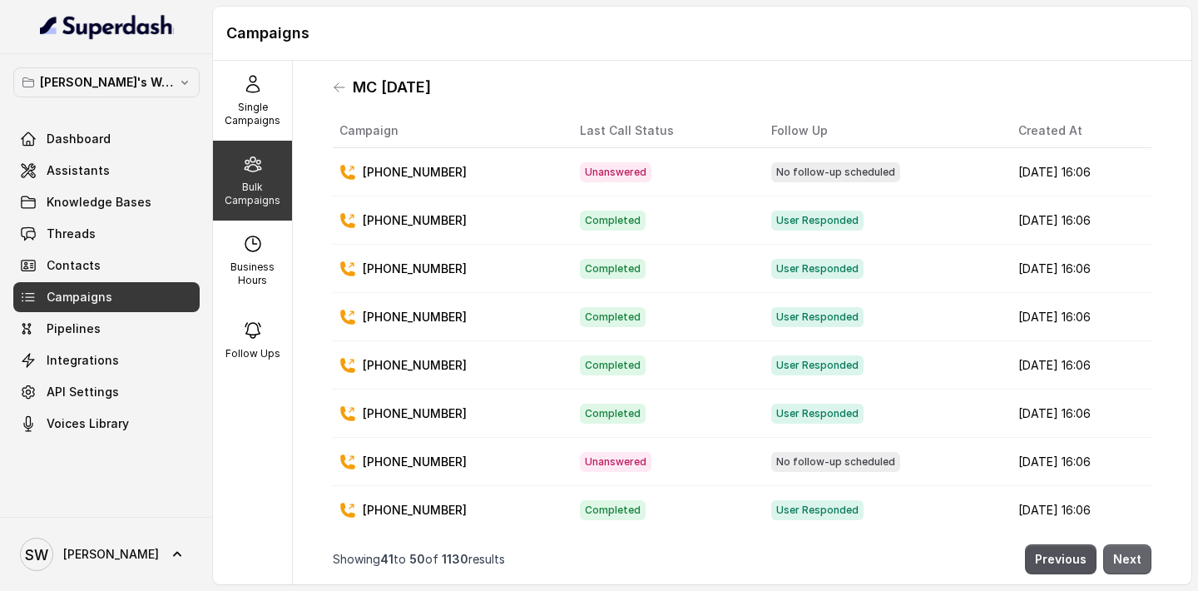
click at [1131, 560] on button "Next" at bounding box center [1127, 559] width 48 height 30
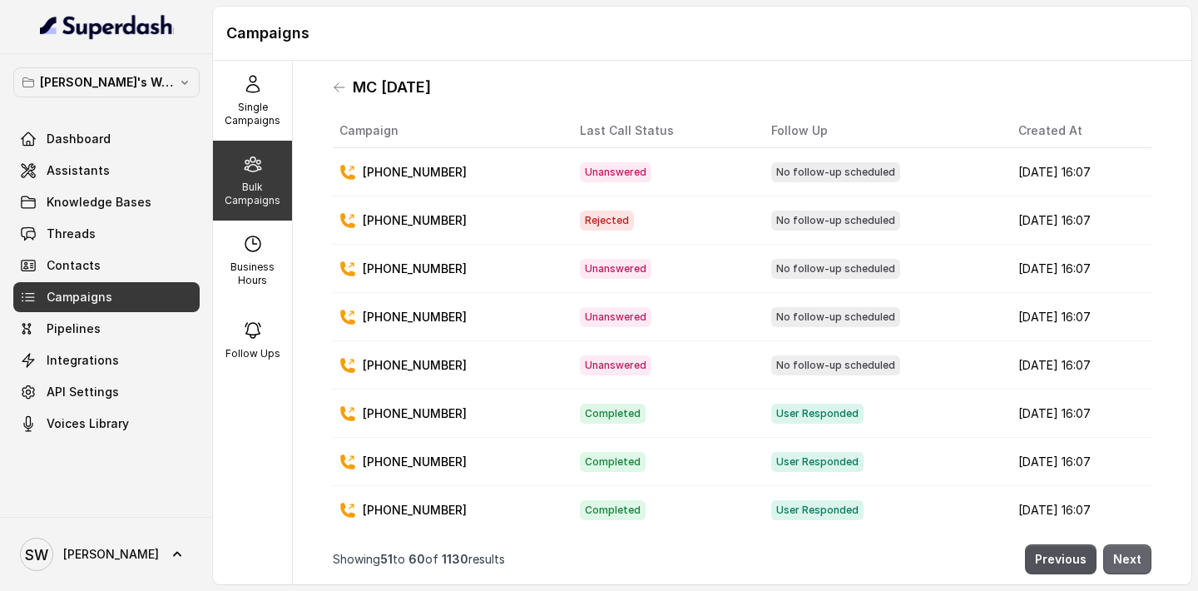
click at [1130, 567] on button "Next" at bounding box center [1127, 559] width 48 height 30
click at [1115, 544] on button "Next" at bounding box center [1127, 559] width 48 height 30
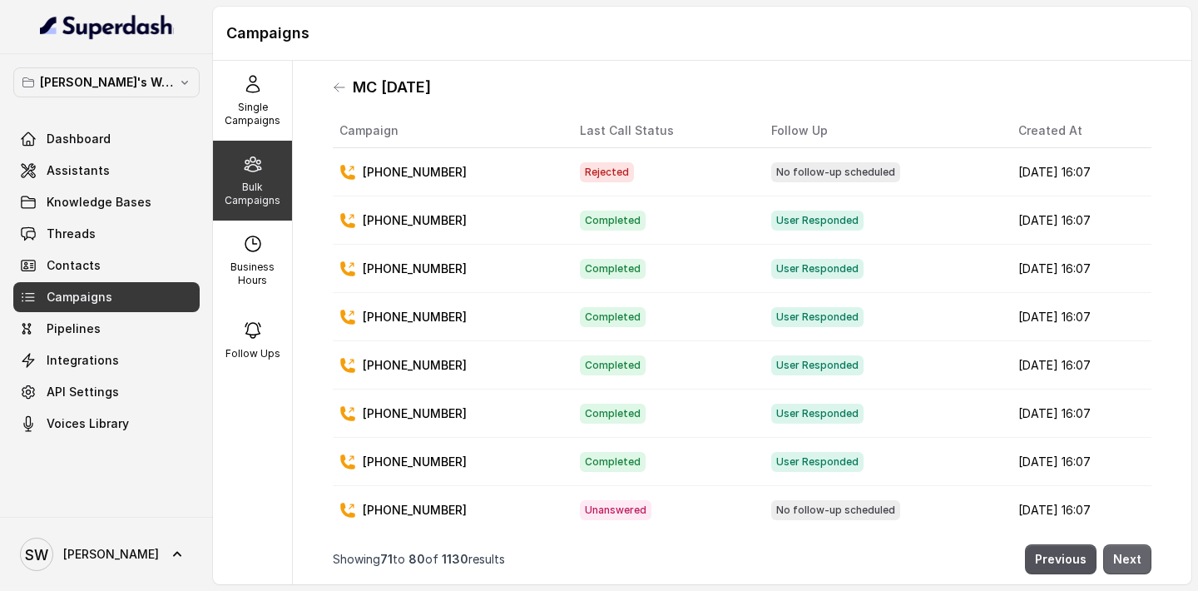
click at [1139, 571] on button "Next" at bounding box center [1127, 559] width 48 height 30
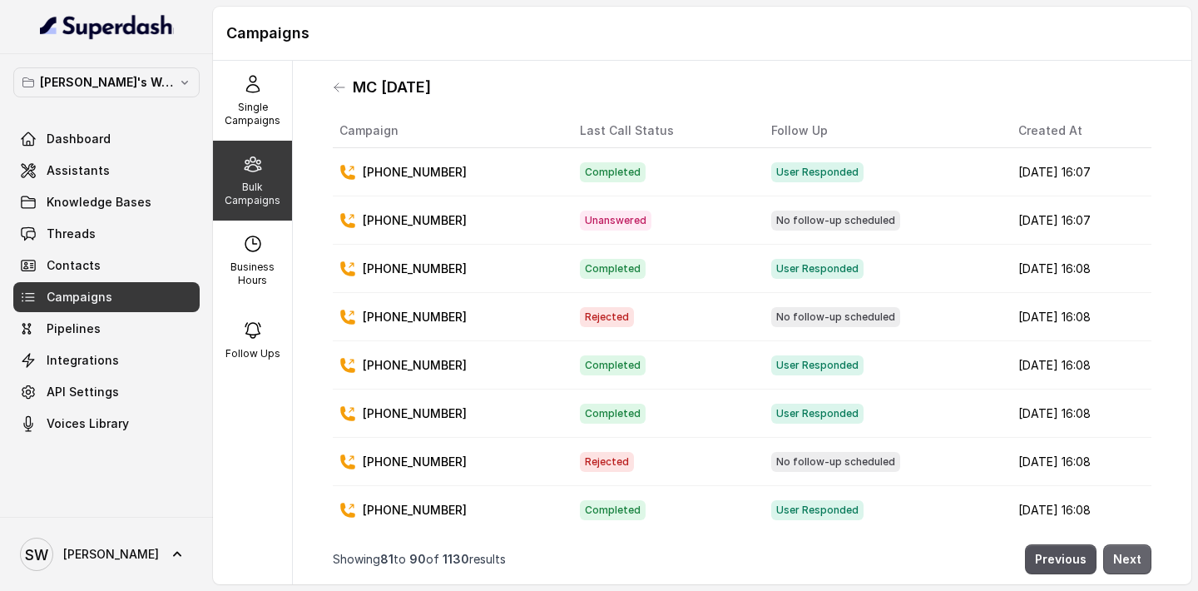
click at [1135, 561] on button "Next" at bounding box center [1127, 559] width 48 height 30
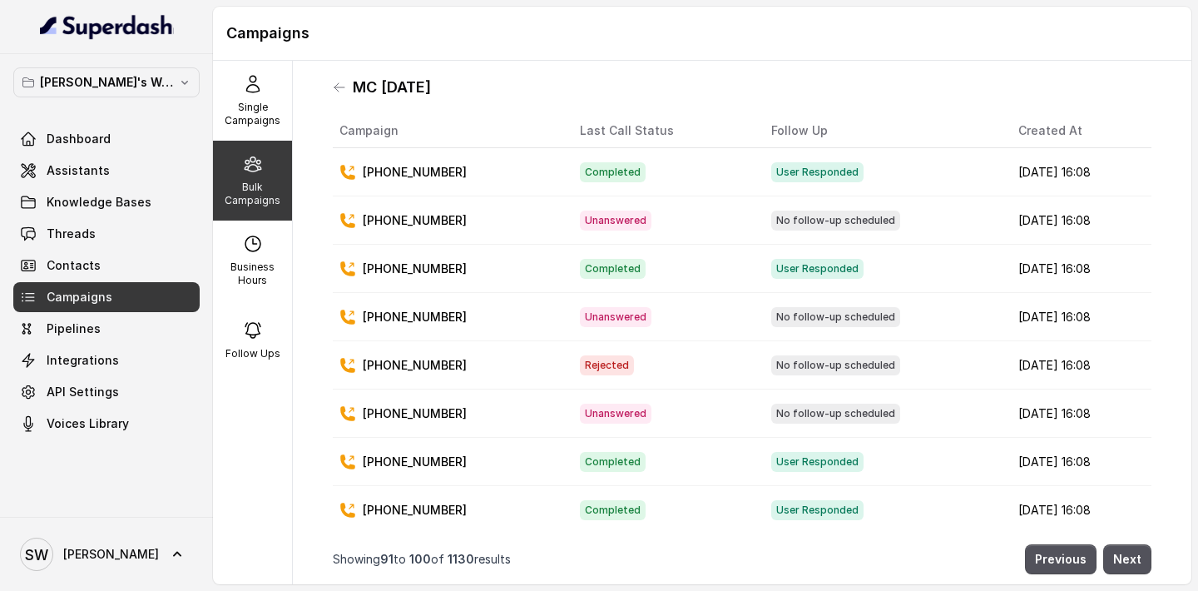
click at [261, 190] on p "Bulk Campaigns" at bounding box center [253, 193] width 66 height 27
click at [233, 96] on div "Single Campaigns" at bounding box center [252, 101] width 79 height 80
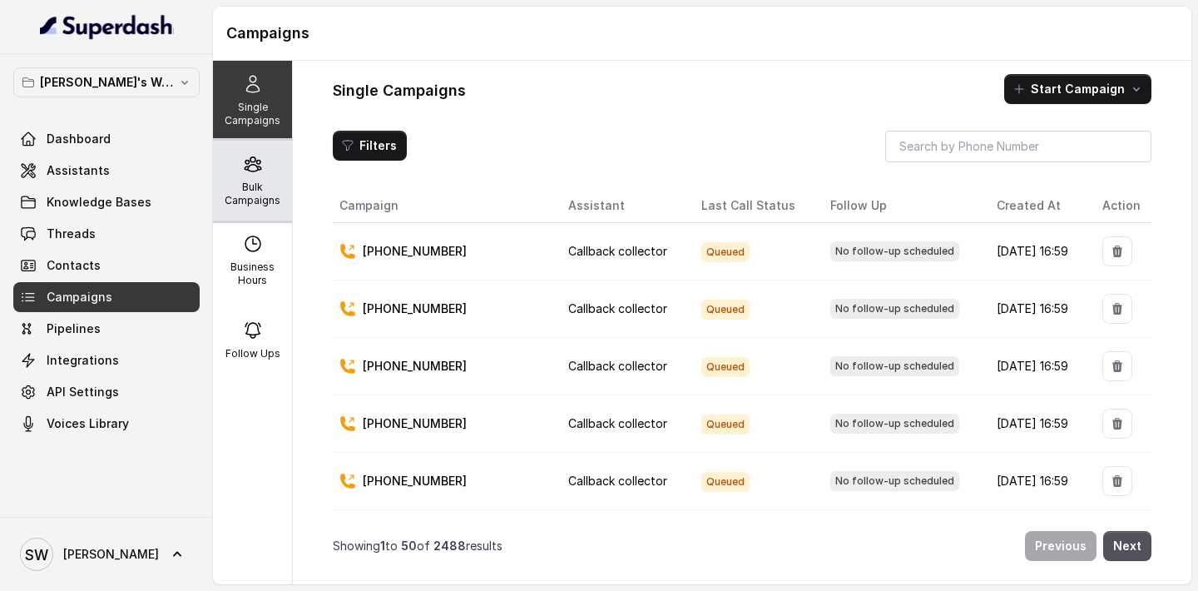
click at [250, 161] on icon at bounding box center [253, 164] width 16 height 14
click at [263, 179] on div "Bulk Campaigns" at bounding box center [252, 181] width 79 height 80
